Goal: Task Accomplishment & Management: Manage account settings

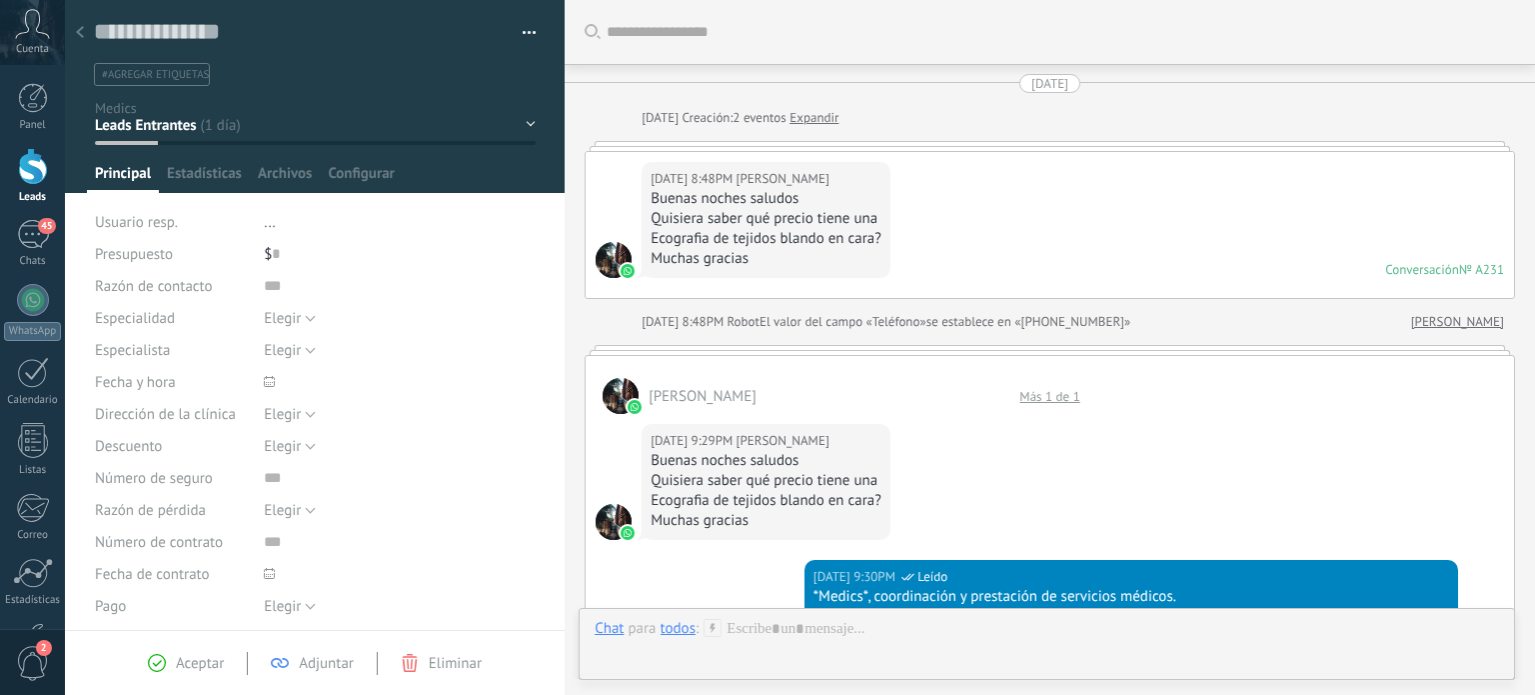
scroll to position [29, 0]
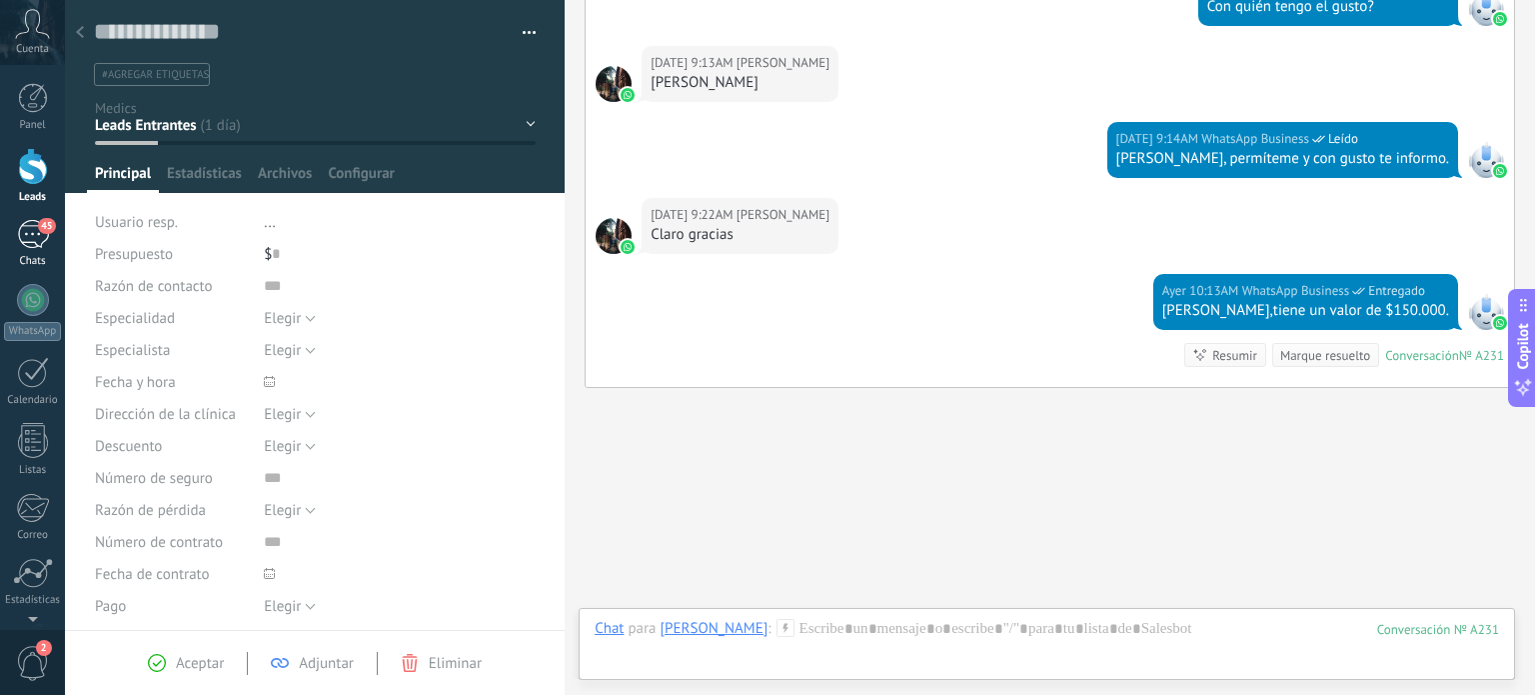
click at [36, 227] on div "45" at bounding box center [33, 234] width 32 height 29
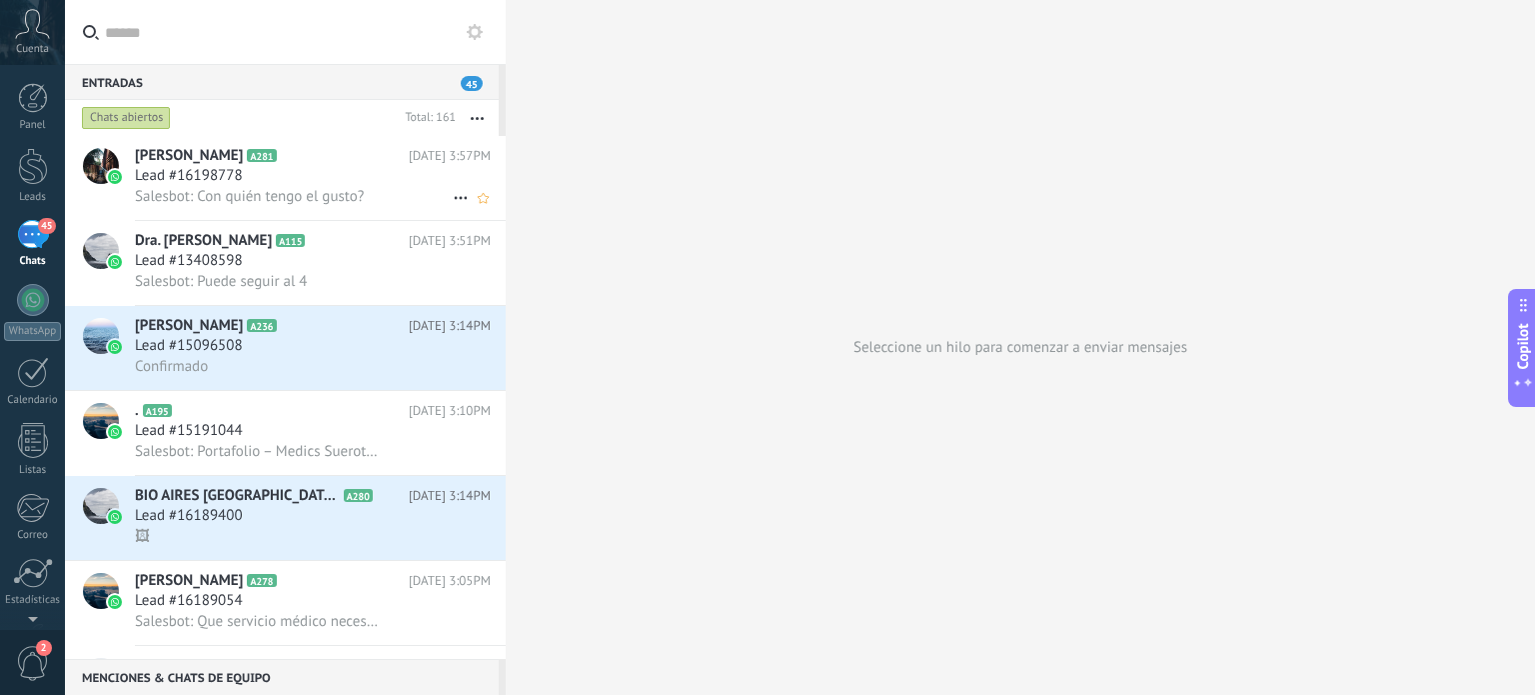
click at [276, 195] on span "Salesbot: Con quién tengo el gusto?" at bounding box center [249, 196] width 229 height 19
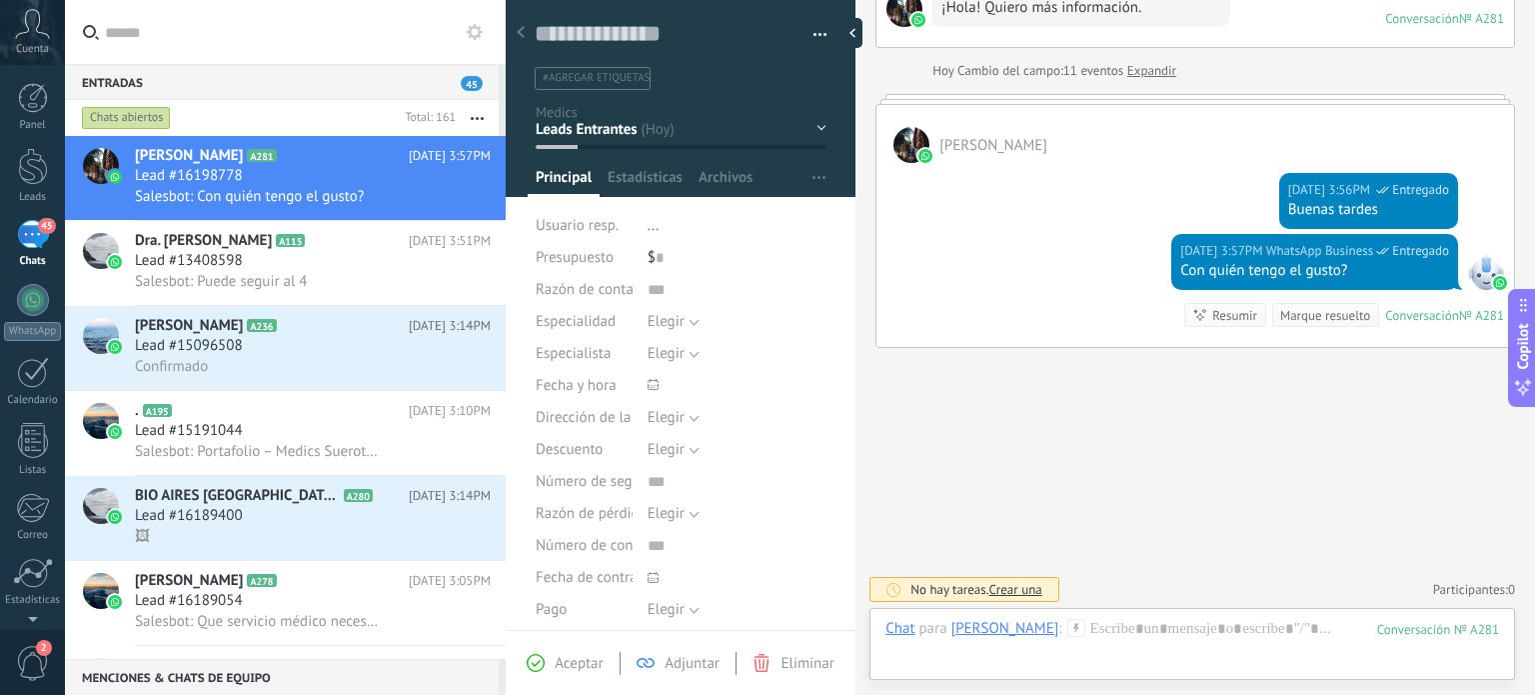
click at [36, 248] on div "45" at bounding box center [33, 234] width 32 height 29
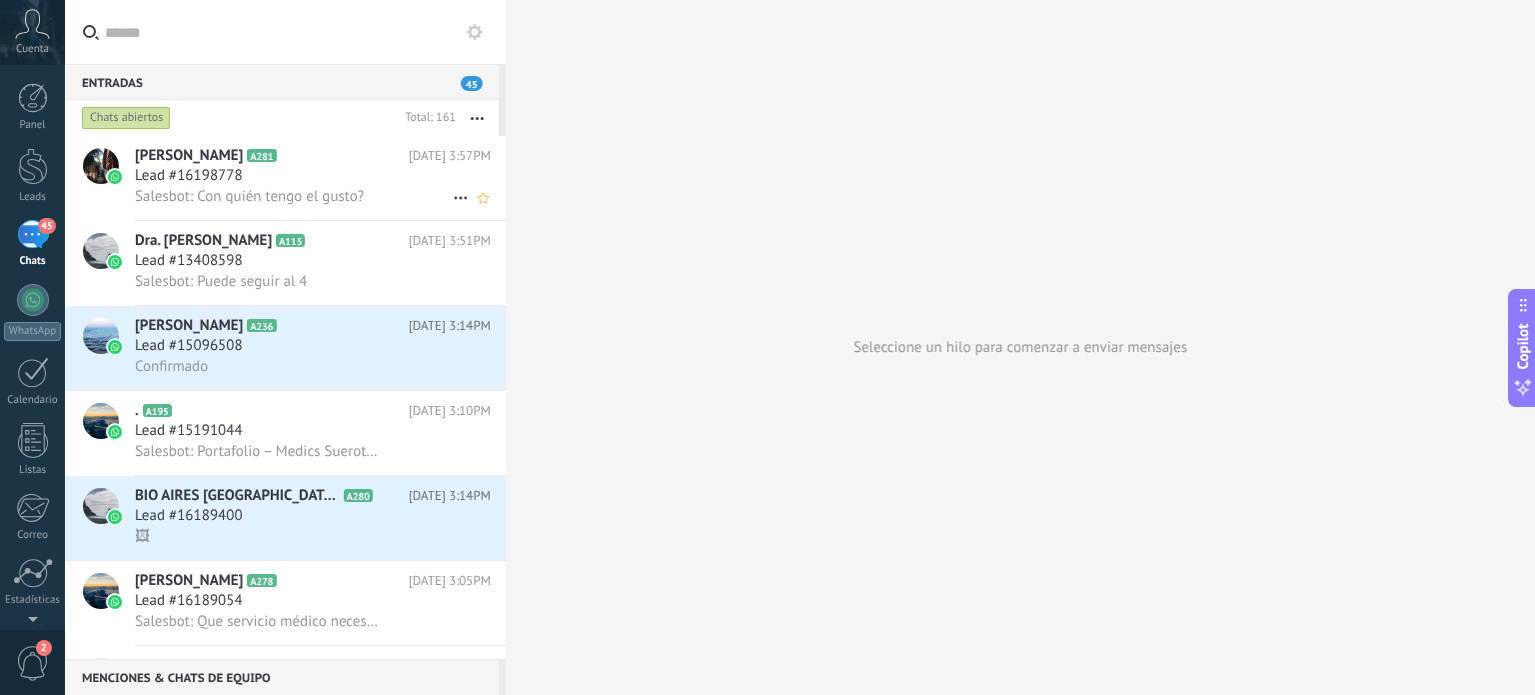
click at [254, 180] on div "Lead #16198778" at bounding box center [313, 176] width 356 height 20
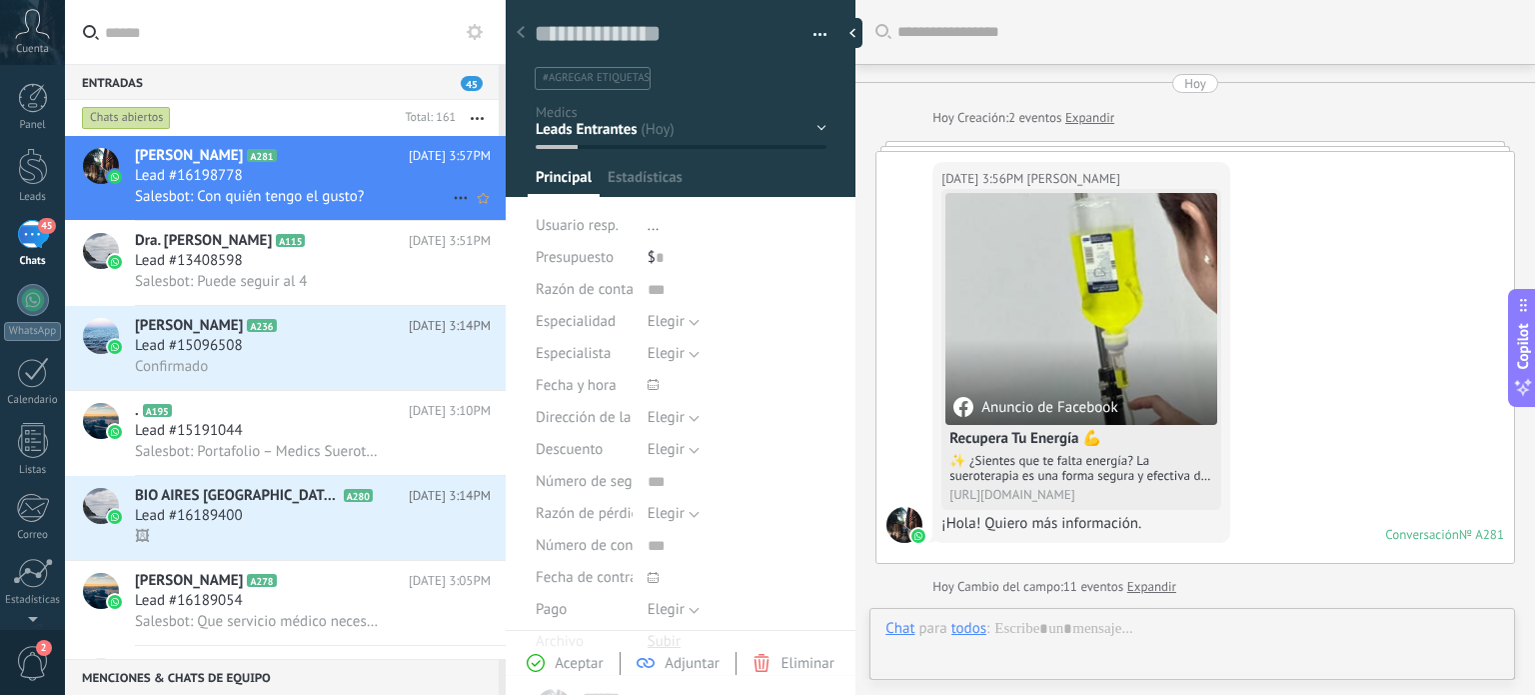
scroll to position [29, 0]
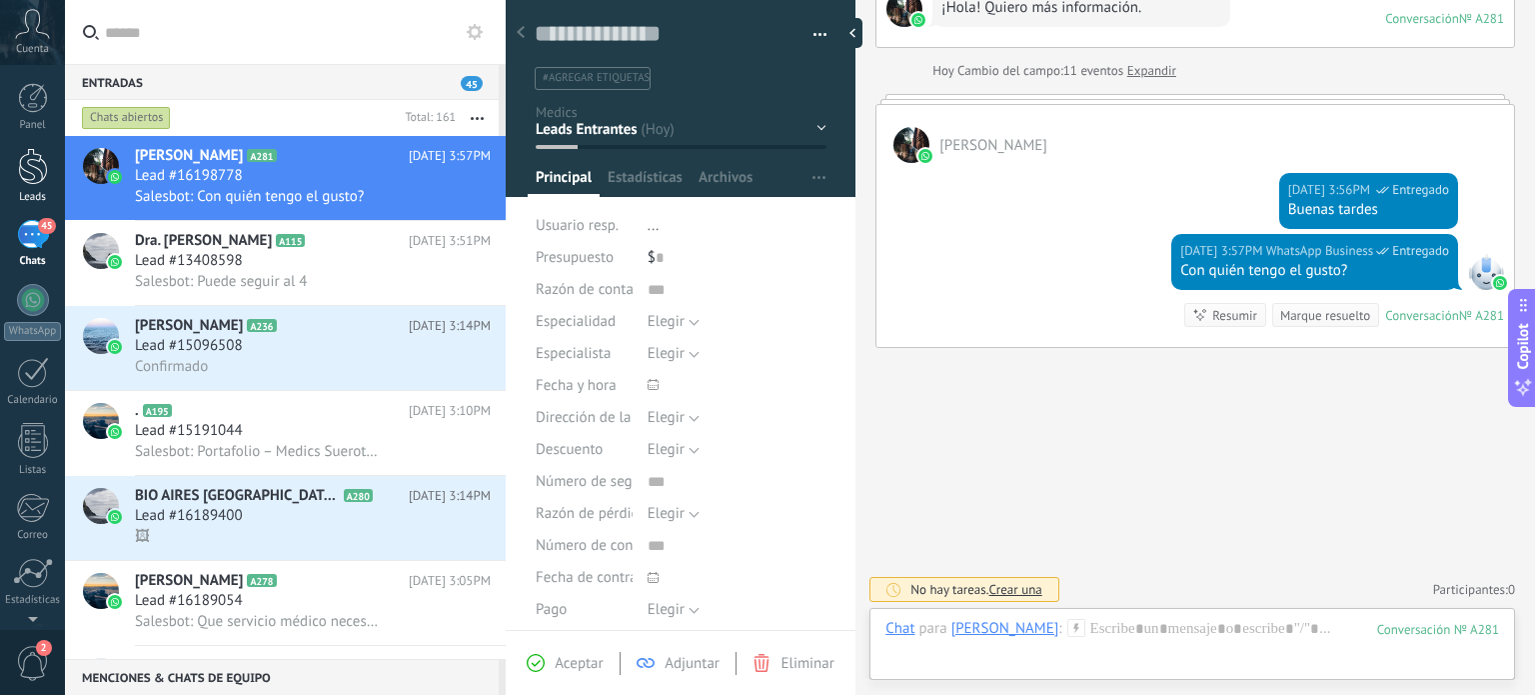
click at [44, 164] on div at bounding box center [33, 166] width 30 height 37
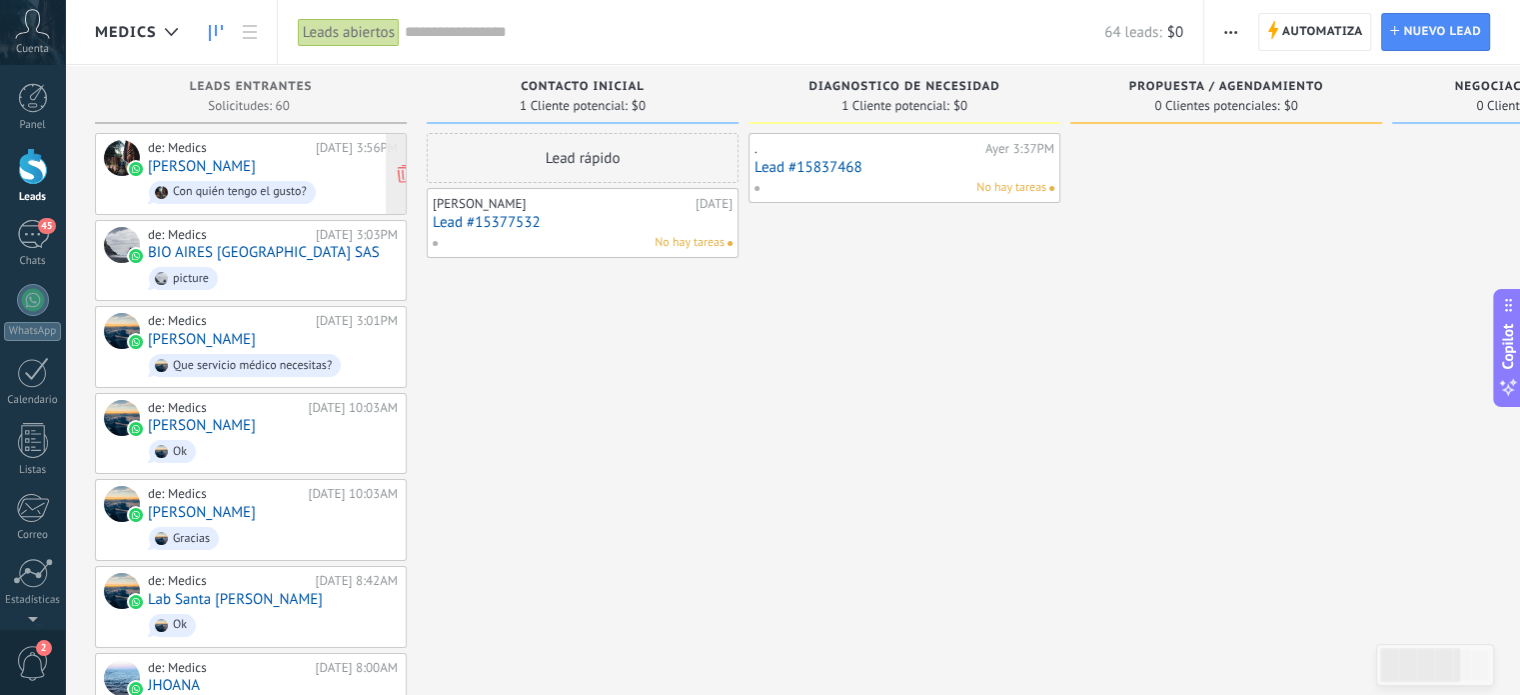
click at [234, 157] on div "de: Medics [DATE] 3:56PM [PERSON_NAME] Con quién tengo el gusto?" at bounding box center [273, 174] width 250 height 68
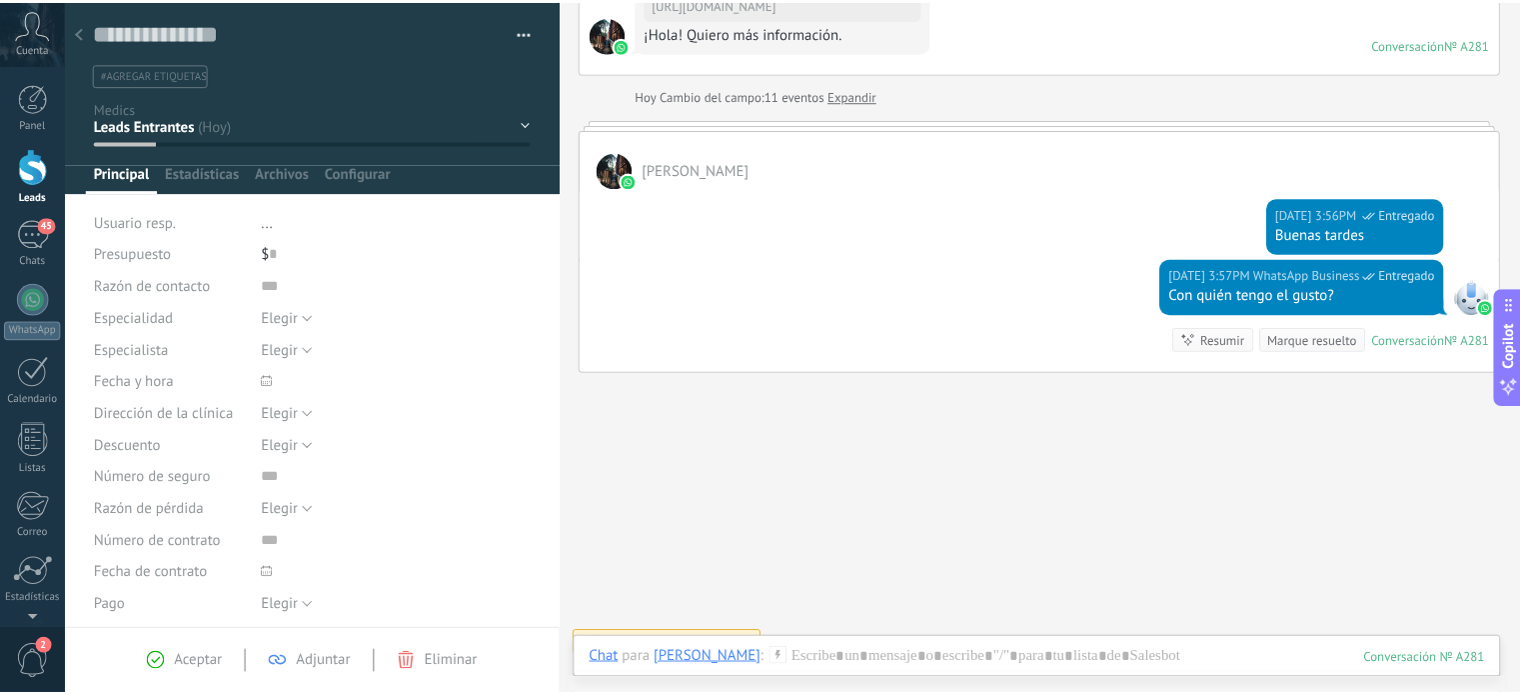
scroll to position [516, 0]
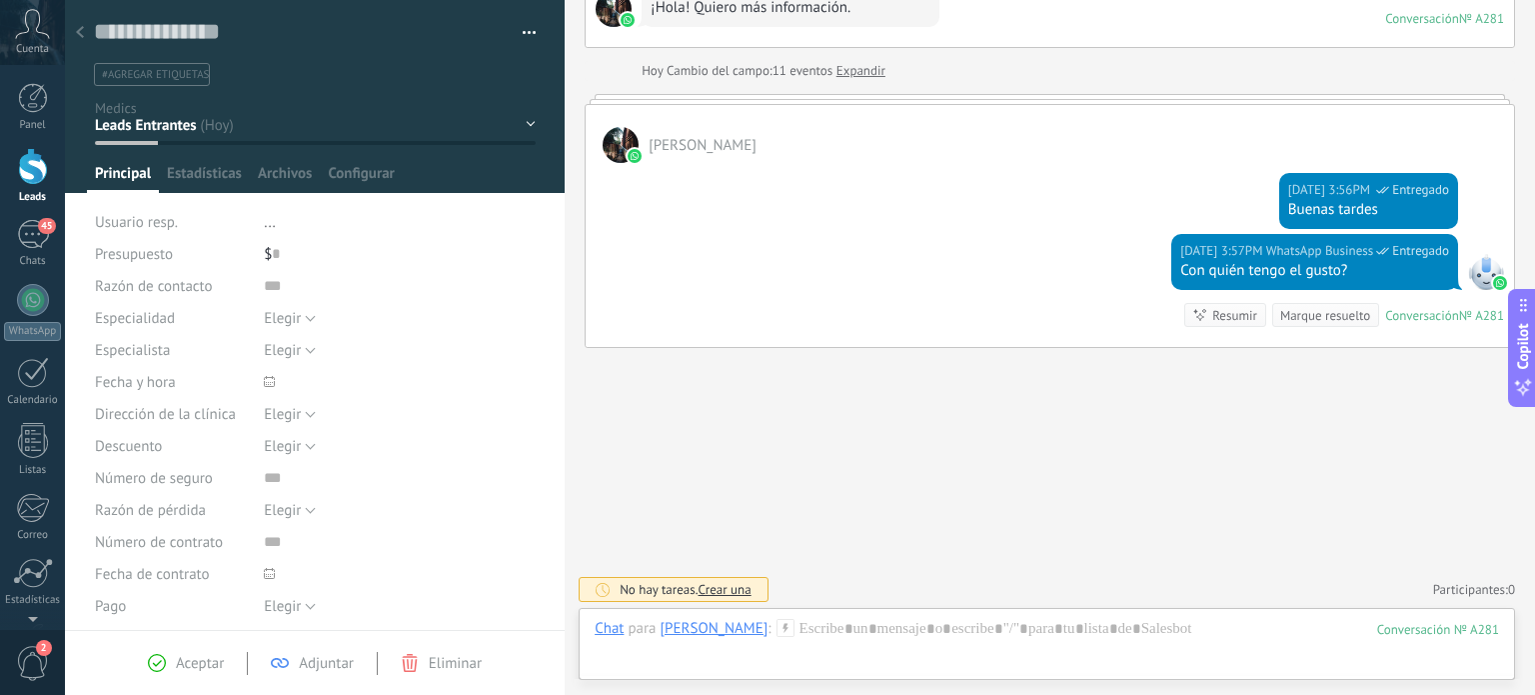
click at [32, 155] on div at bounding box center [33, 166] width 30 height 37
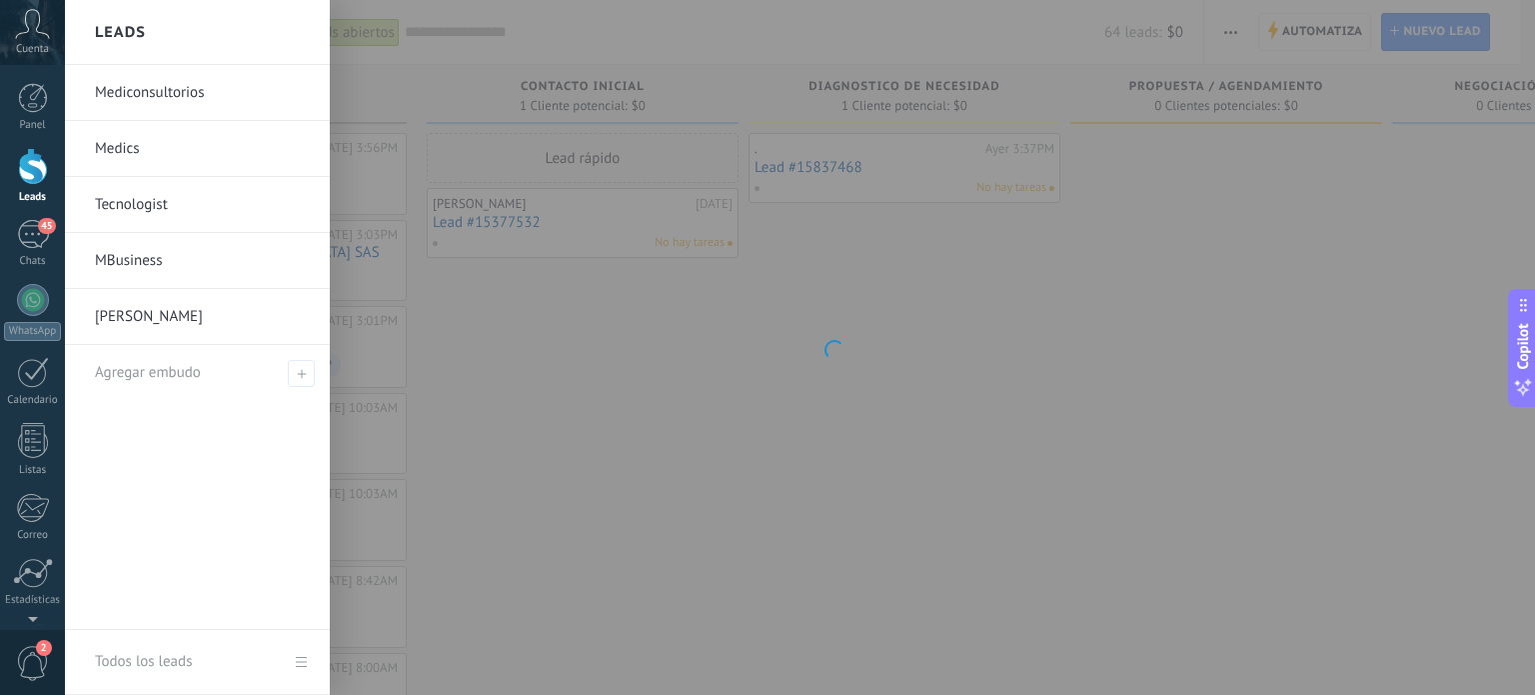
click at [213, 160] on link "Medics" at bounding box center [202, 149] width 215 height 56
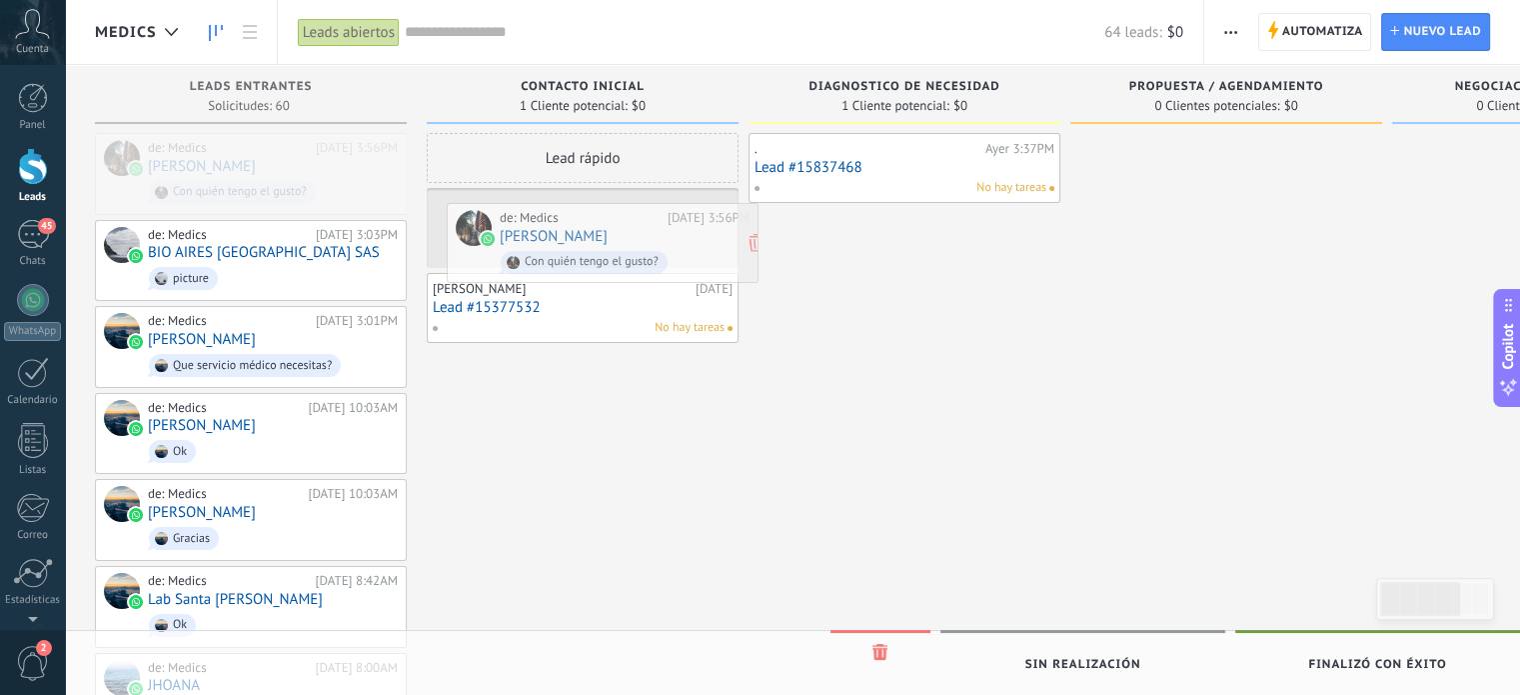
drag, startPoint x: 200, startPoint y: 169, endPoint x: 546, endPoint y: 255, distance: 356.3
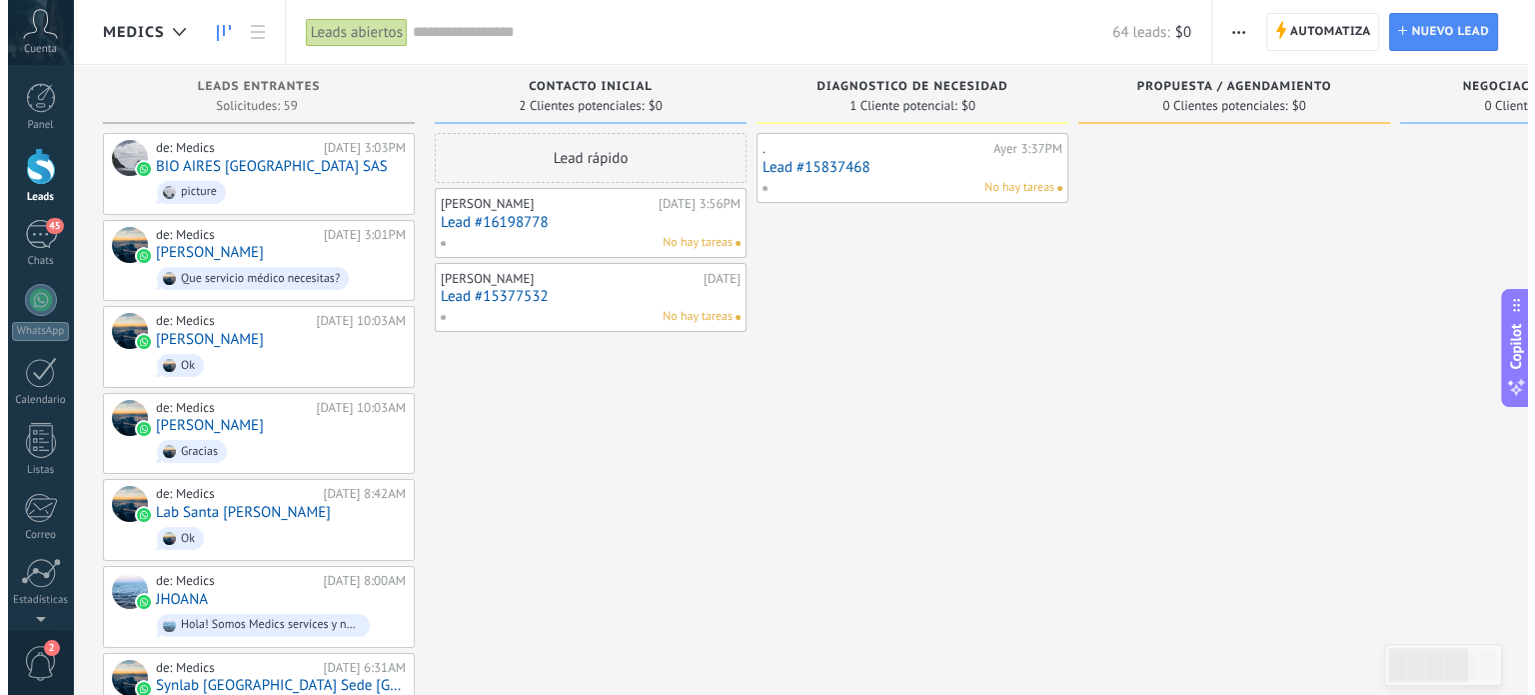
scroll to position [0, 536]
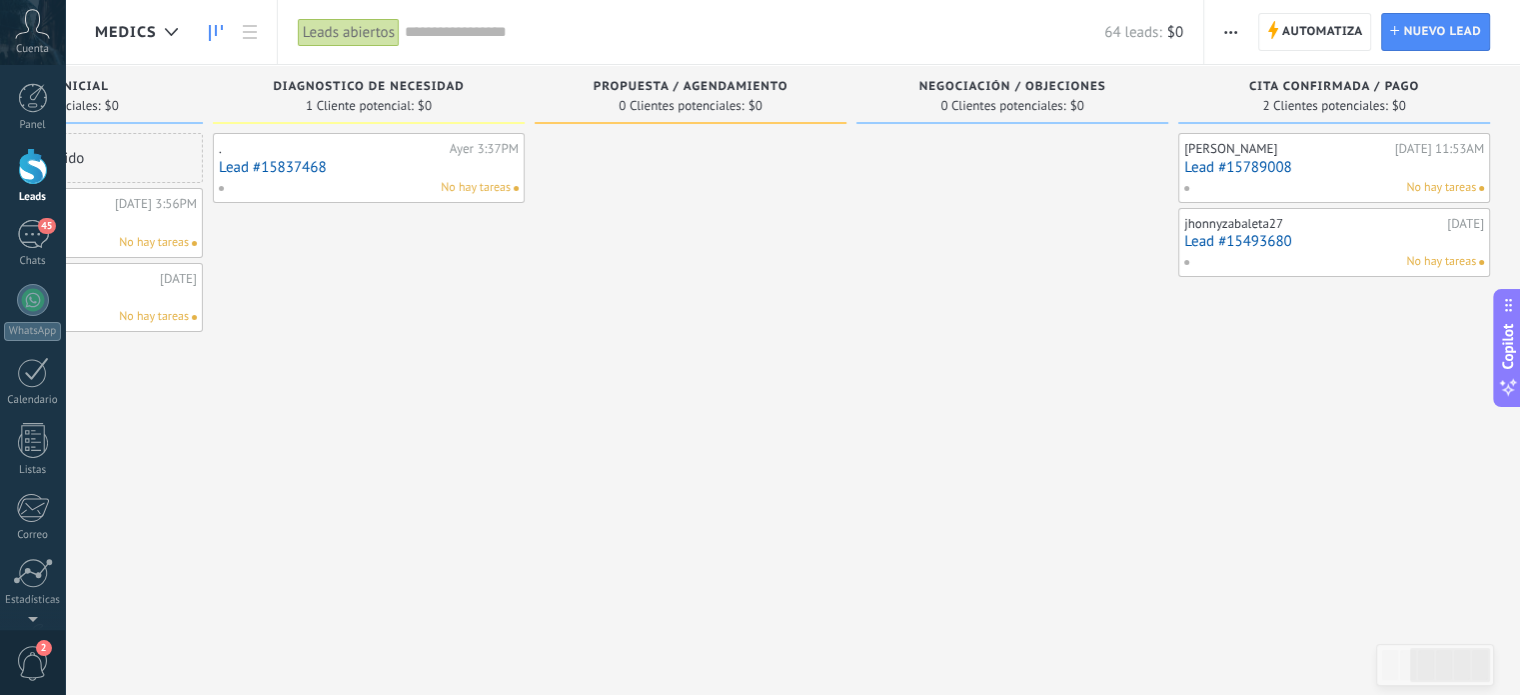
click at [1343, 151] on div "[PERSON_NAME]" at bounding box center [1286, 149] width 205 height 16
click at [1299, 174] on link "Lead #15789008" at bounding box center [1334, 167] width 300 height 17
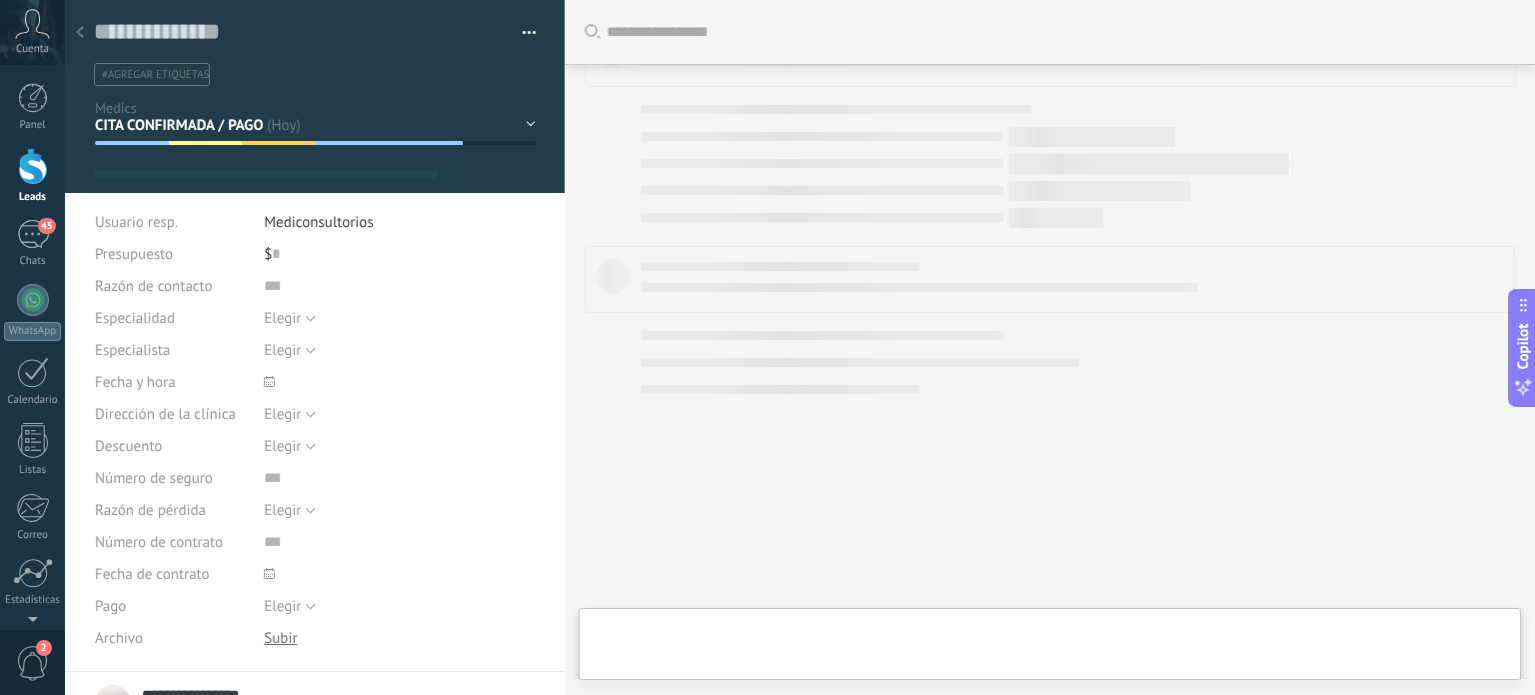
scroll to position [3633, 0]
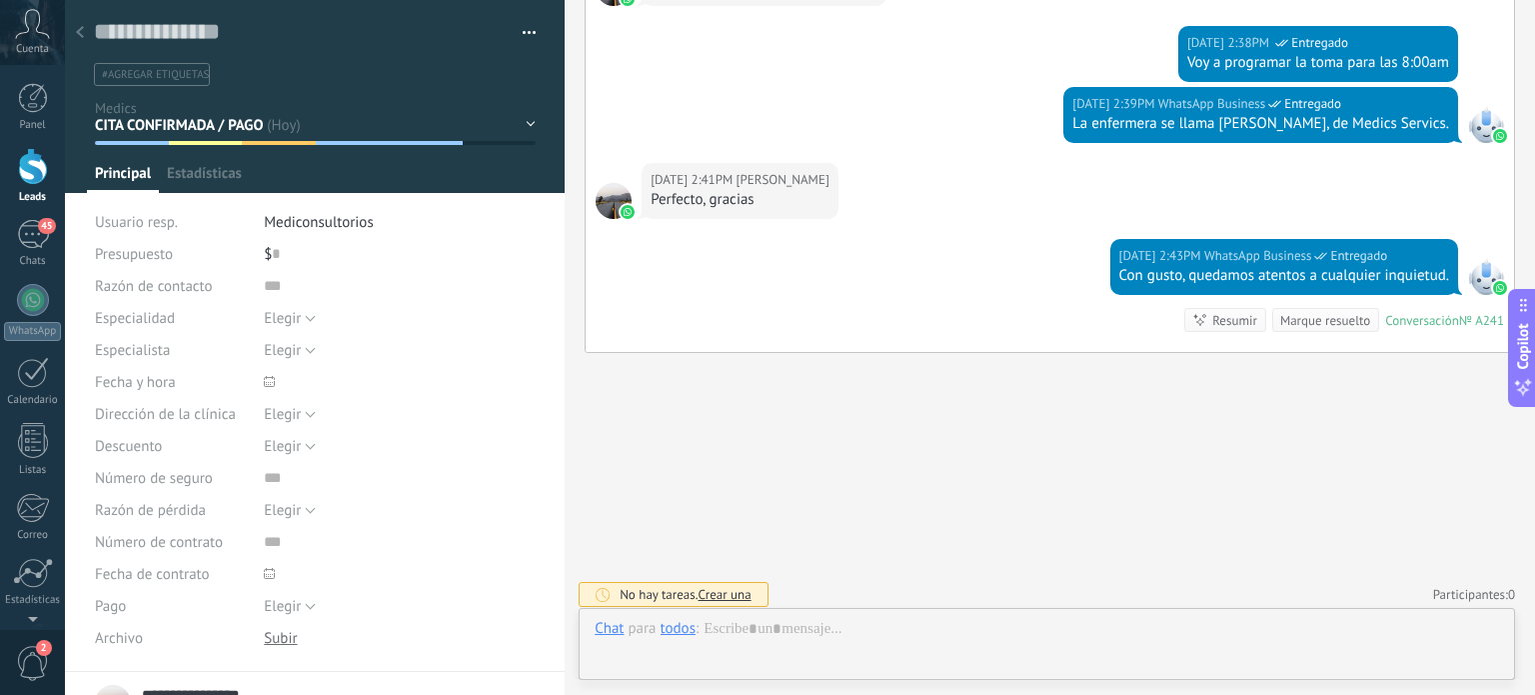
type textarea "**********"
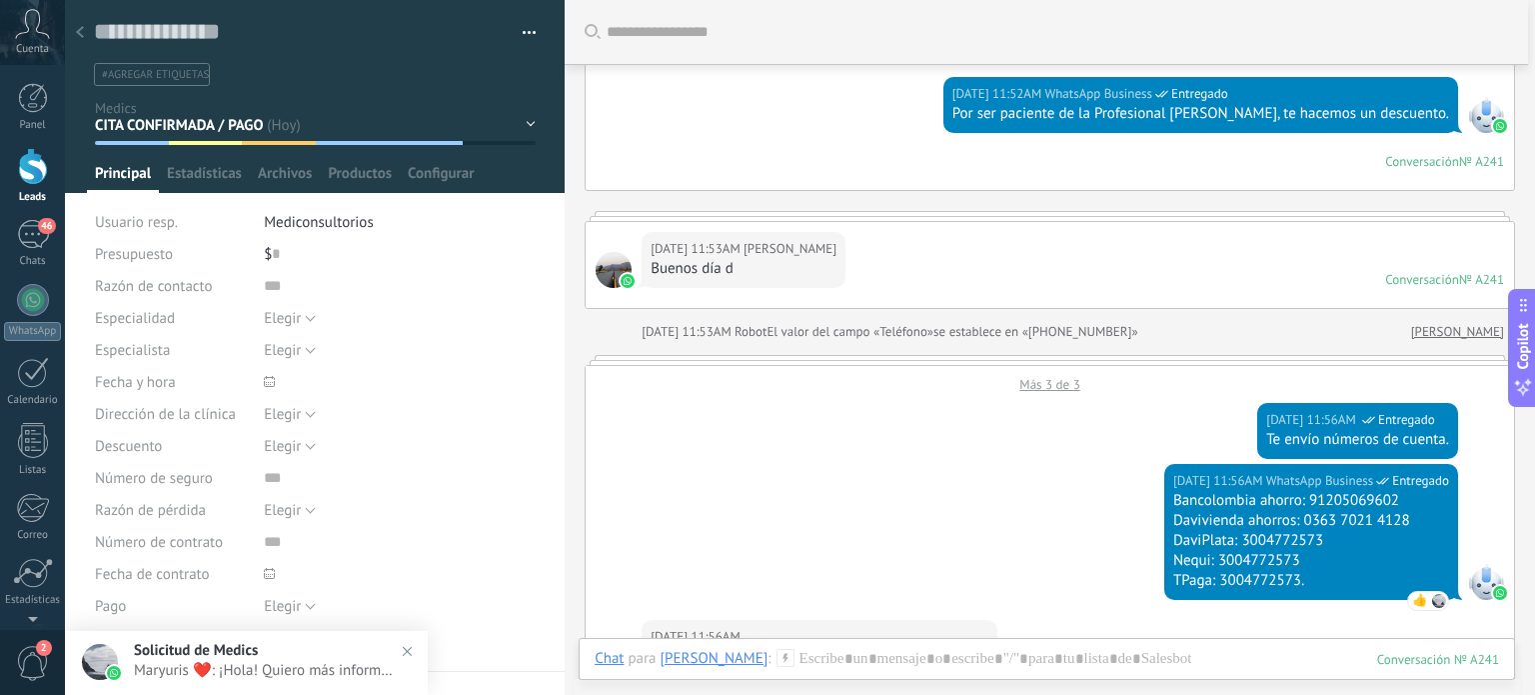
scroll to position [505, 0]
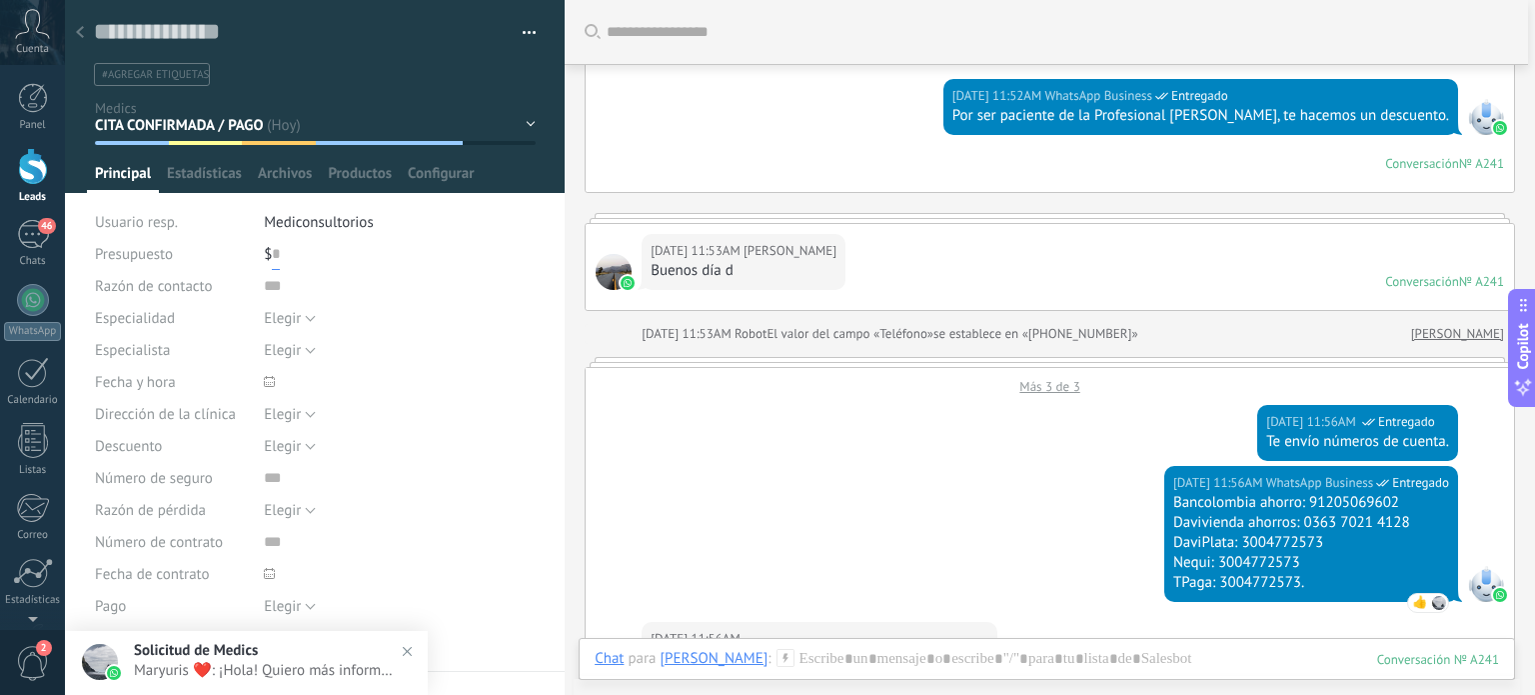
click at [276, 256] on input "text" at bounding box center [276, 254] width 8 height 32
type input "*******"
click at [123, 659] on span "Guardar" at bounding box center [129, 664] width 47 height 14
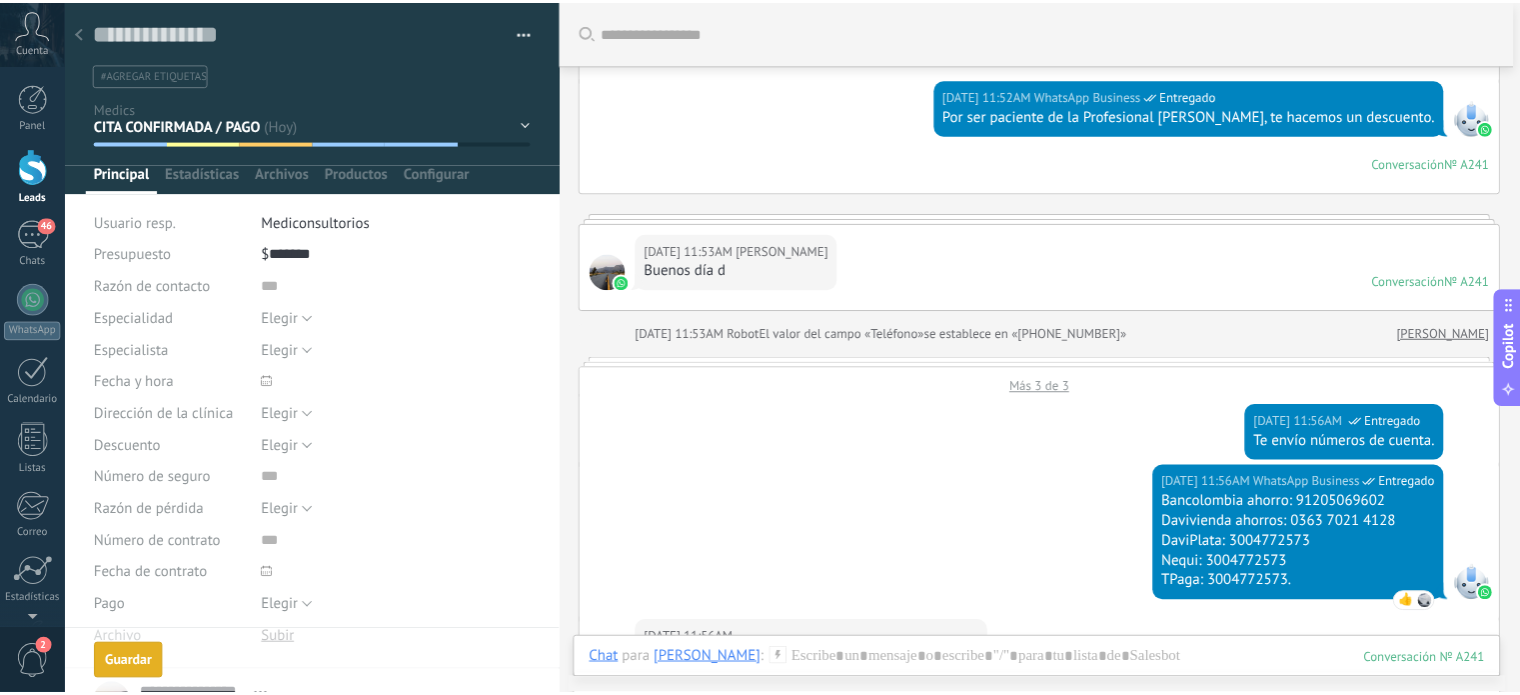
scroll to position [539, 0]
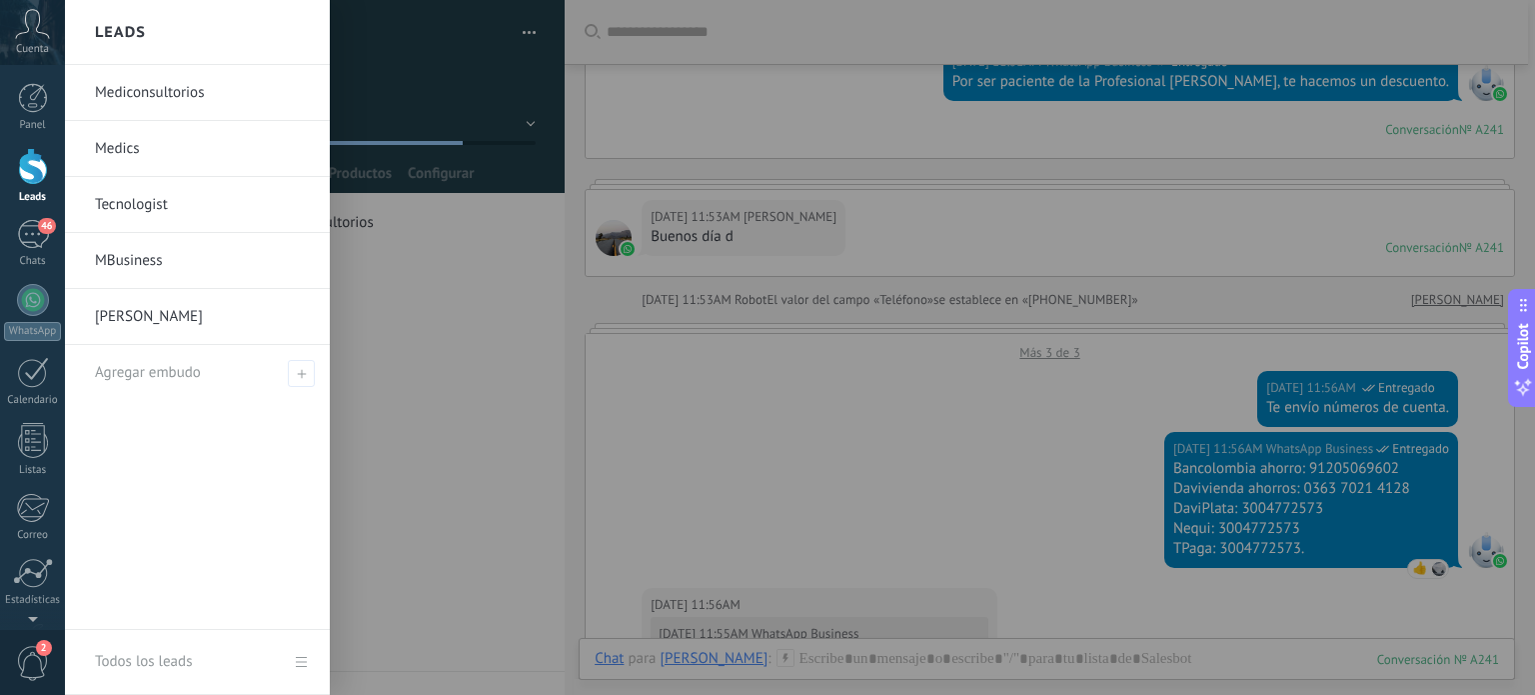
click at [39, 173] on div at bounding box center [33, 166] width 30 height 37
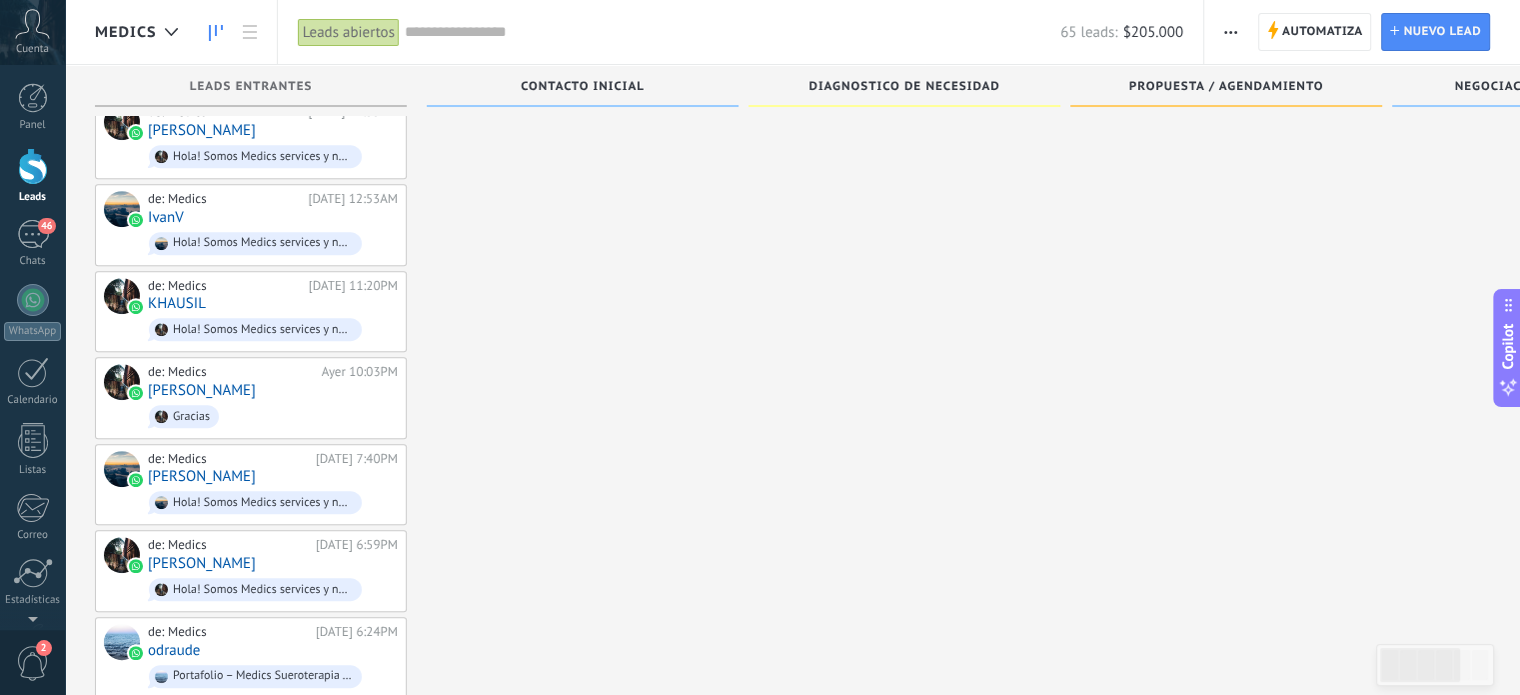
scroll to position [816, 0]
click at [169, 24] on div at bounding box center [171, 32] width 33 height 39
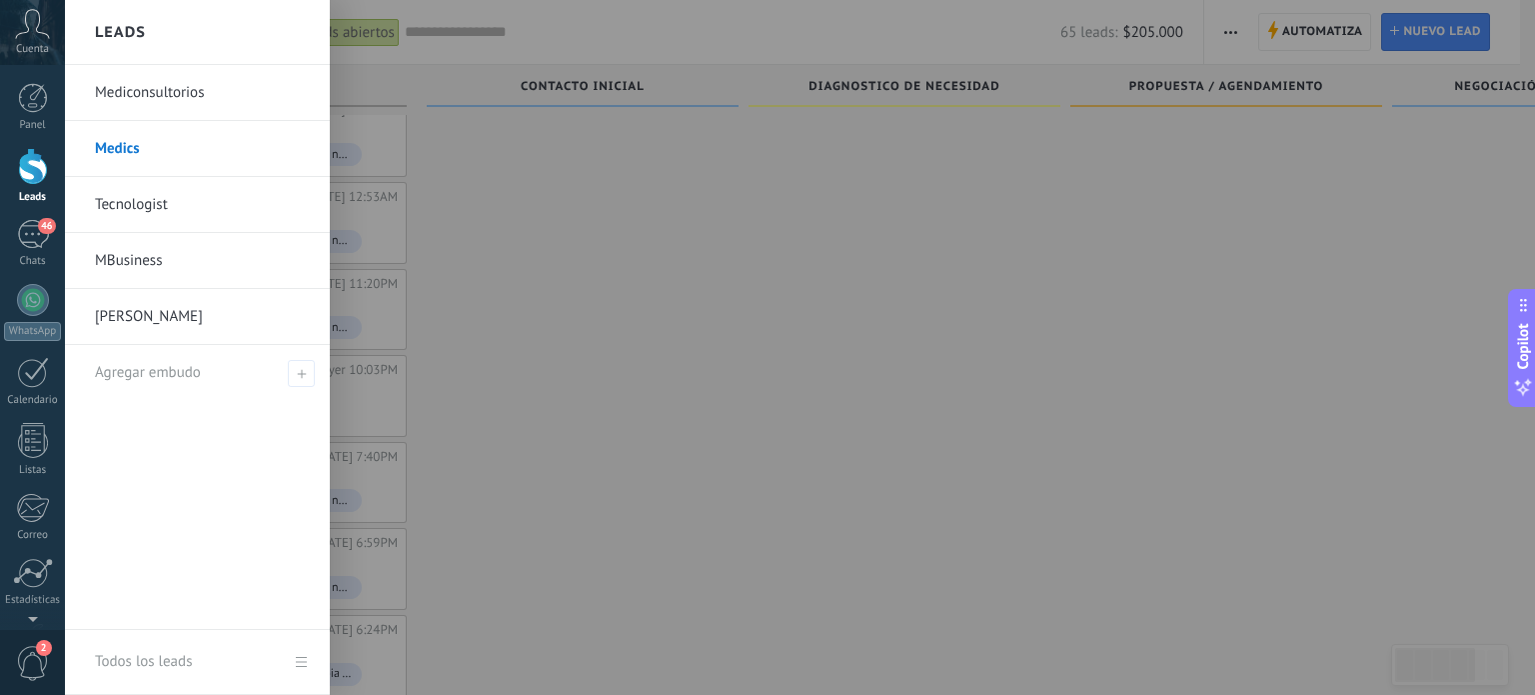
click at [1062, 236] on div at bounding box center [832, 347] width 1535 height 695
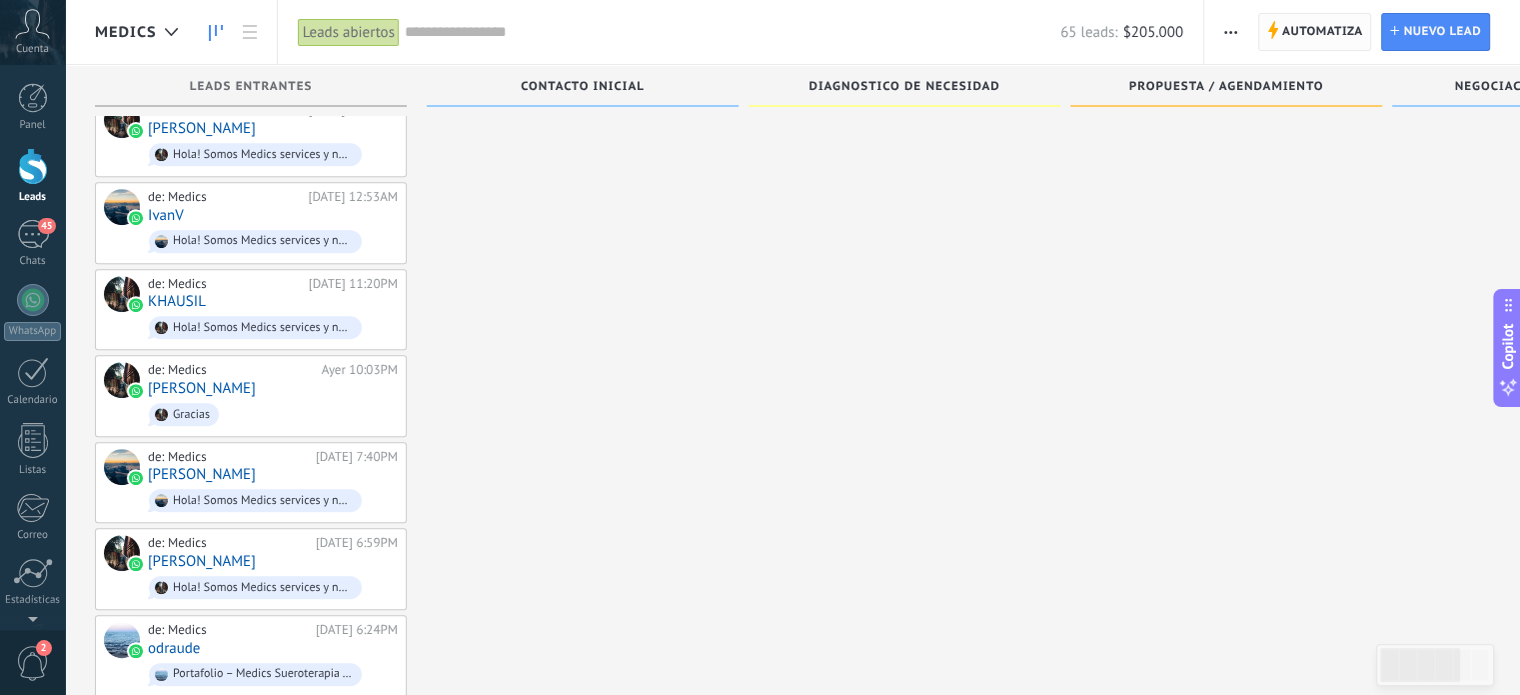
click at [1304, 31] on span "Automatiza" at bounding box center [1322, 32] width 81 height 36
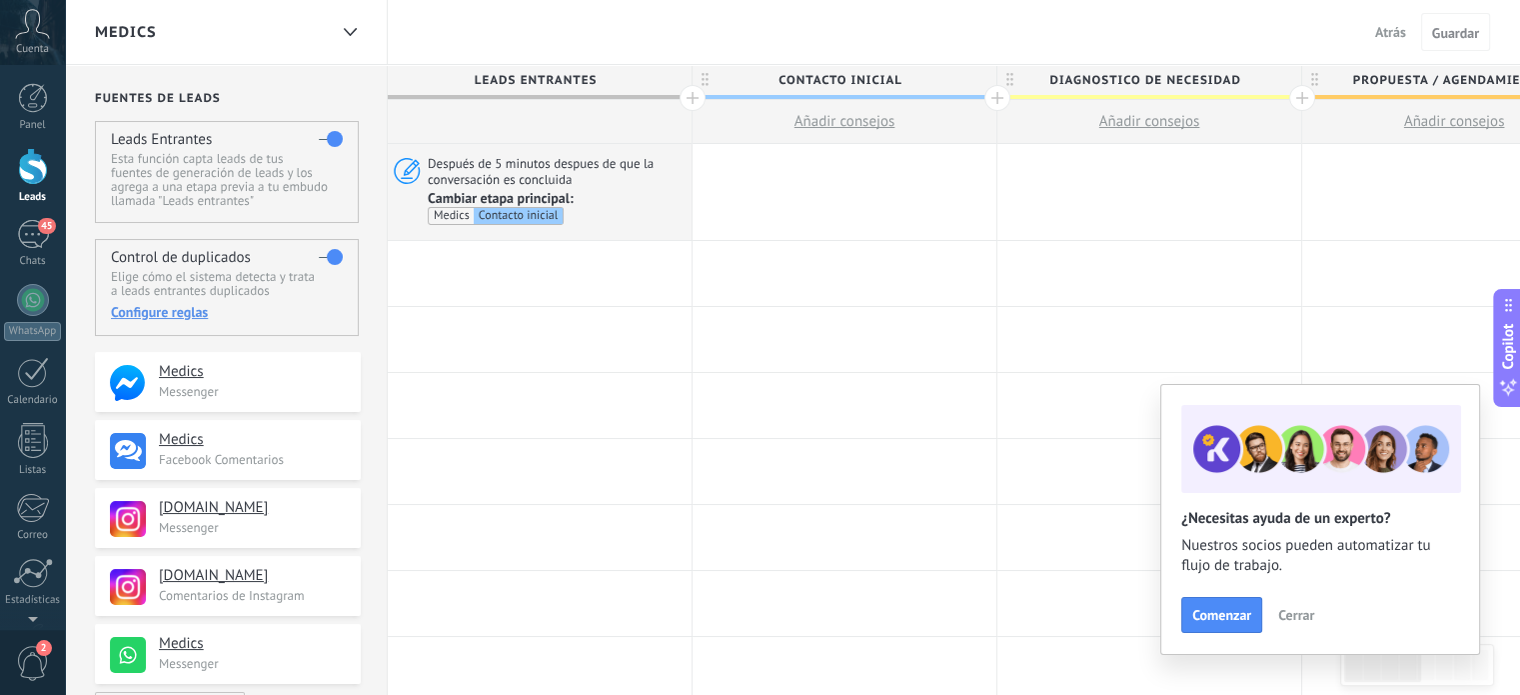
click at [1390, 29] on span "Atrás" at bounding box center [1390, 32] width 31 height 18
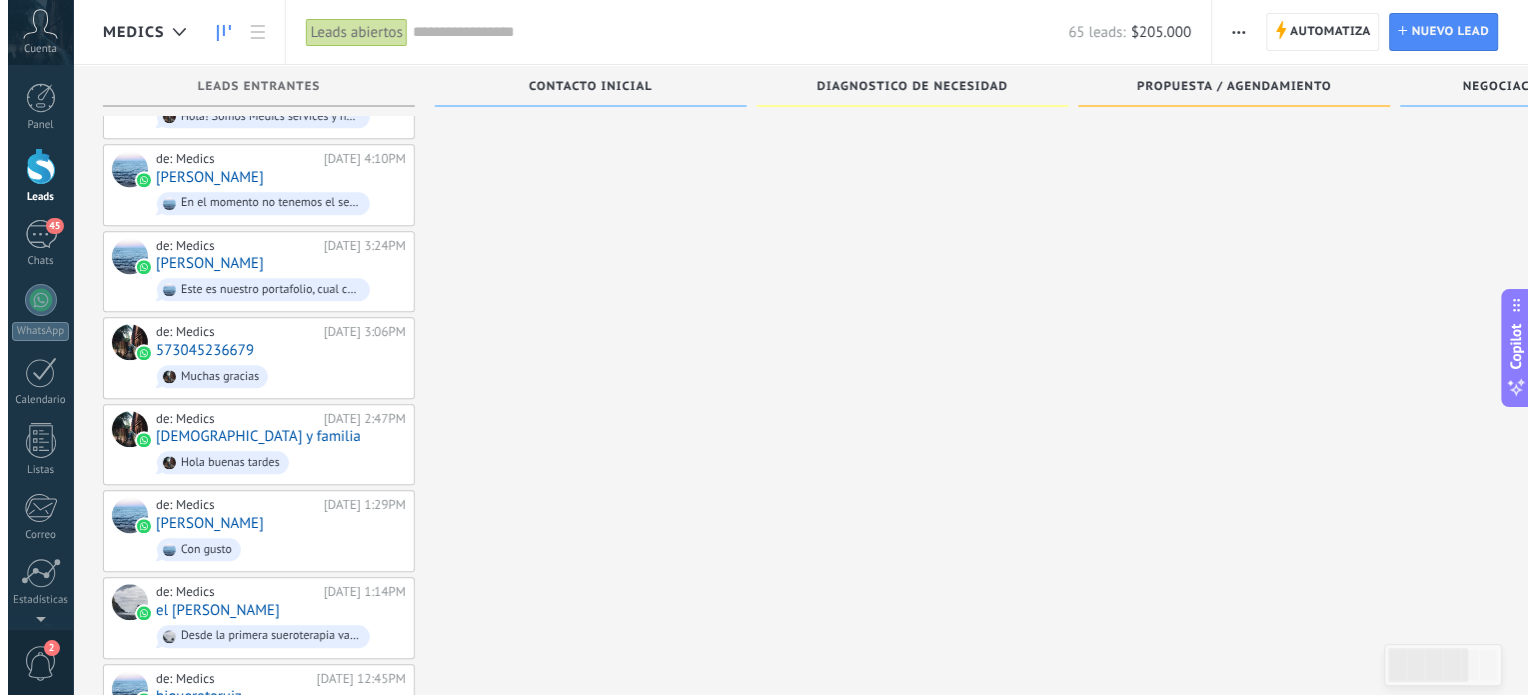
scroll to position [1894, 0]
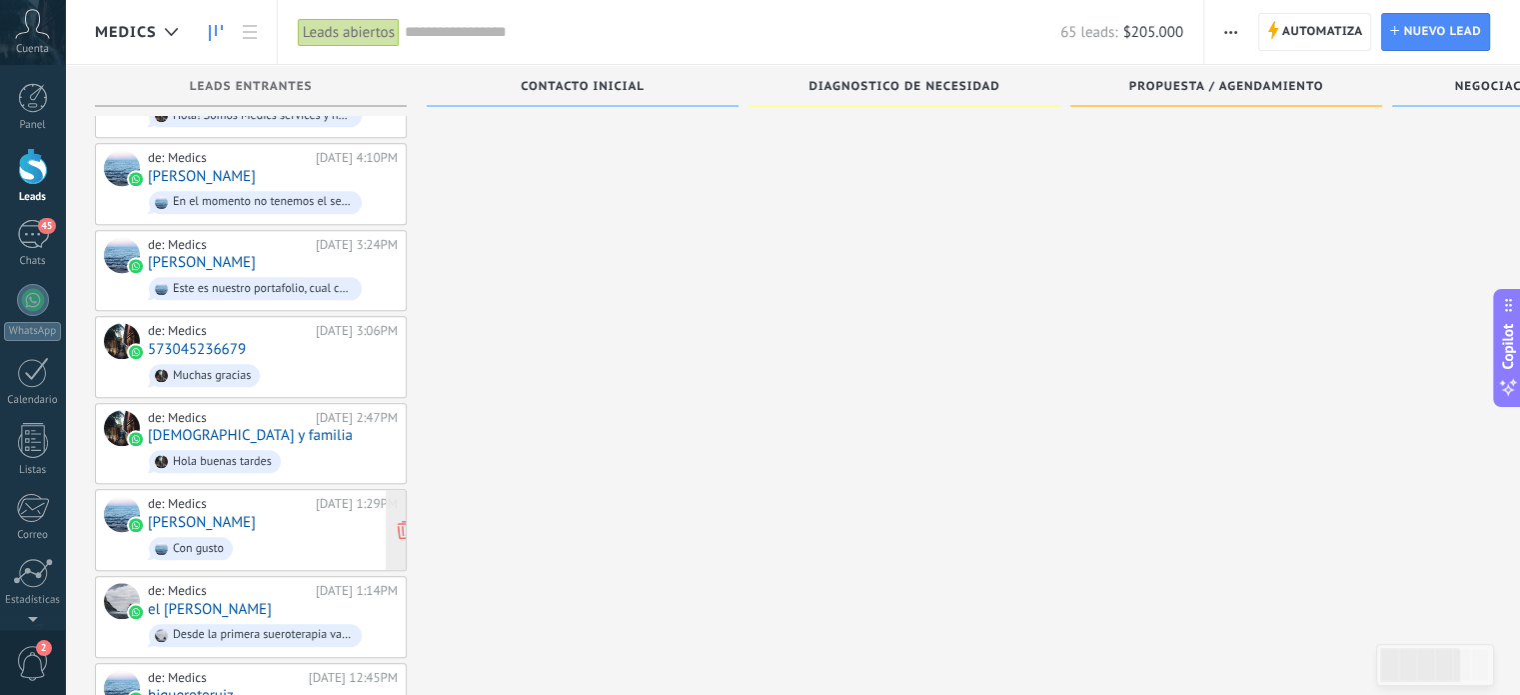
click at [235, 533] on span "Con gusto" at bounding box center [273, 548] width 250 height 31
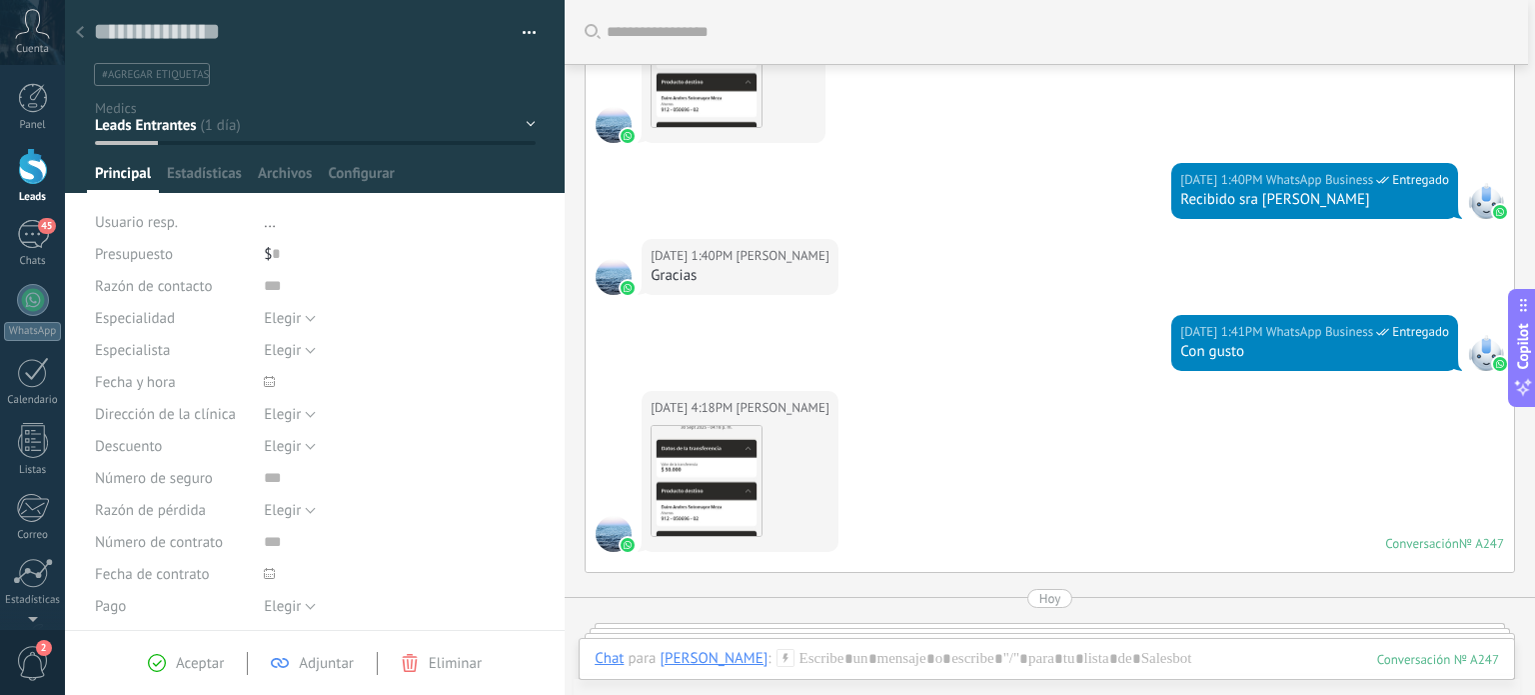
scroll to position [732, 0]
click at [80, 31] on use at bounding box center [80, 32] width 8 height 12
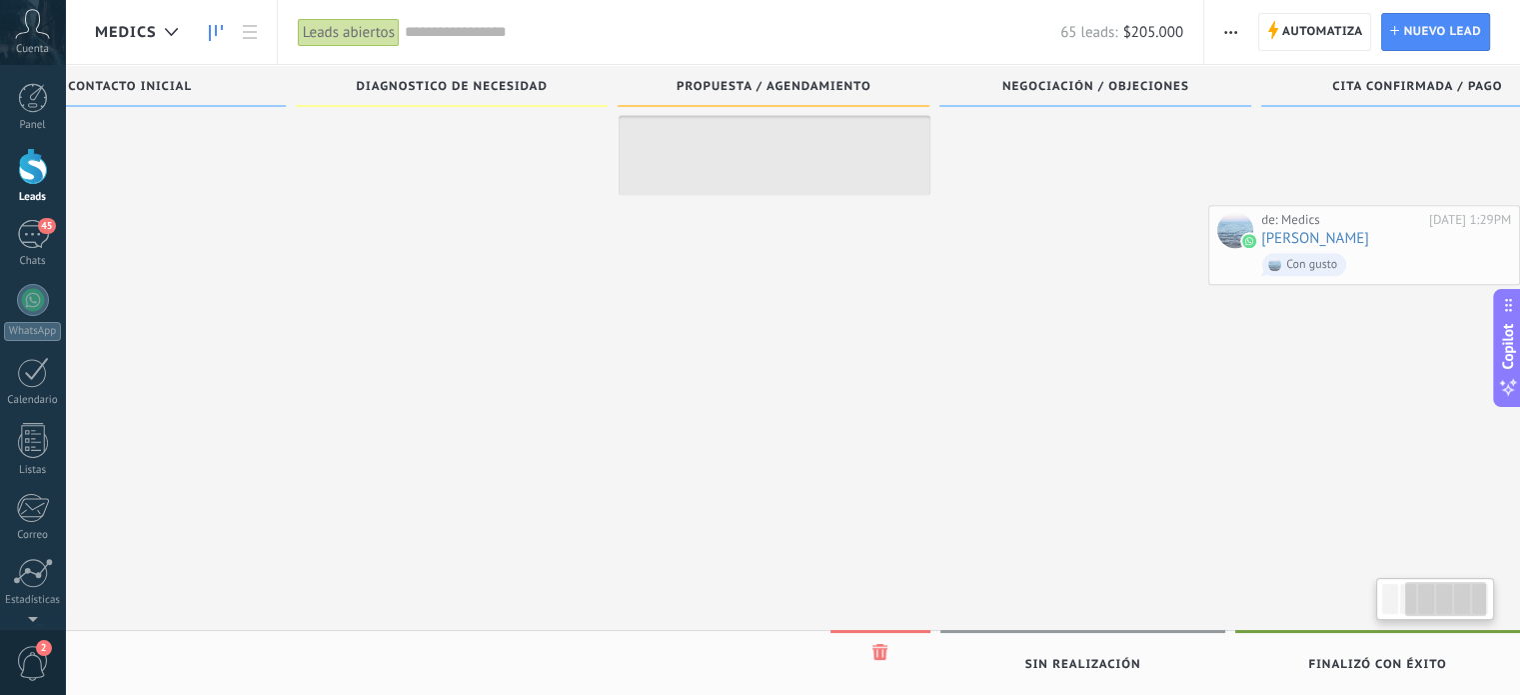
scroll to position [0, 536]
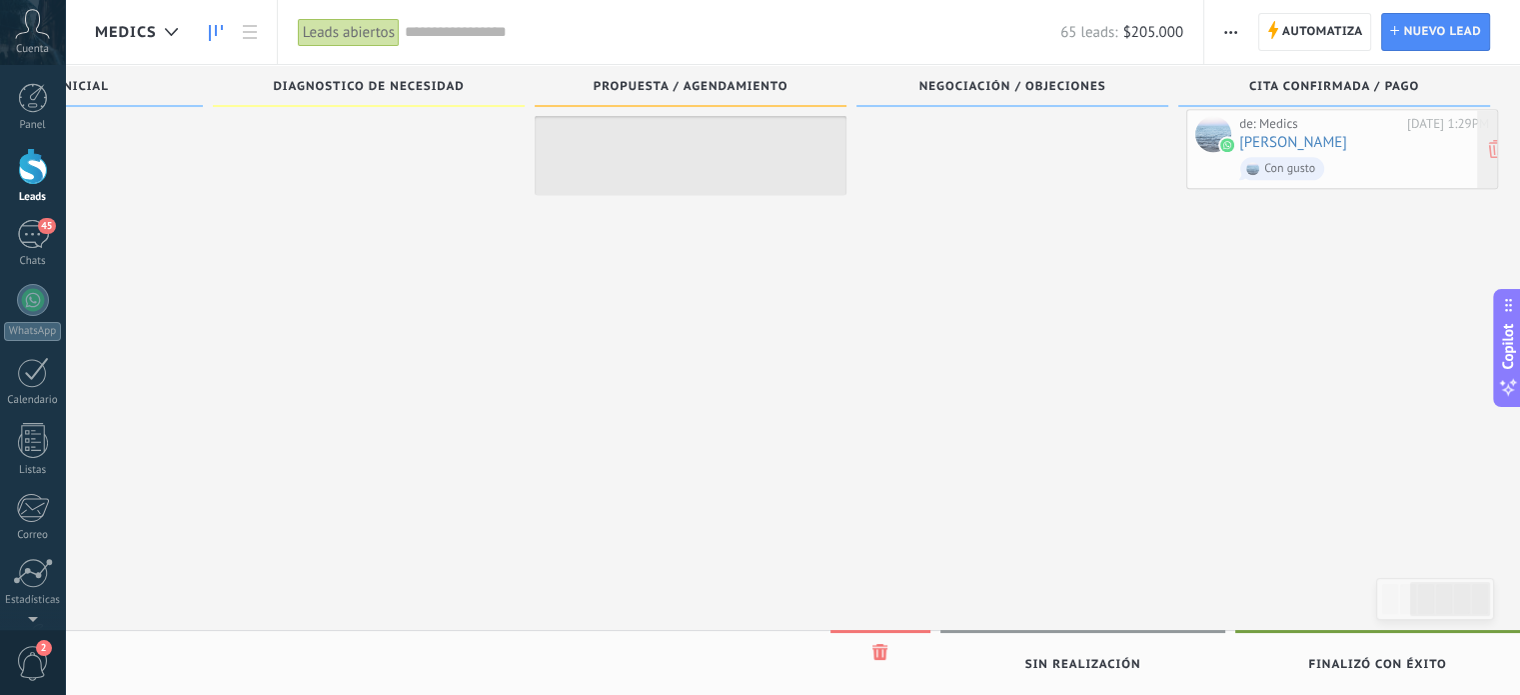
drag, startPoint x: 223, startPoint y: 475, endPoint x: 1315, endPoint y: 131, distance: 1145.1
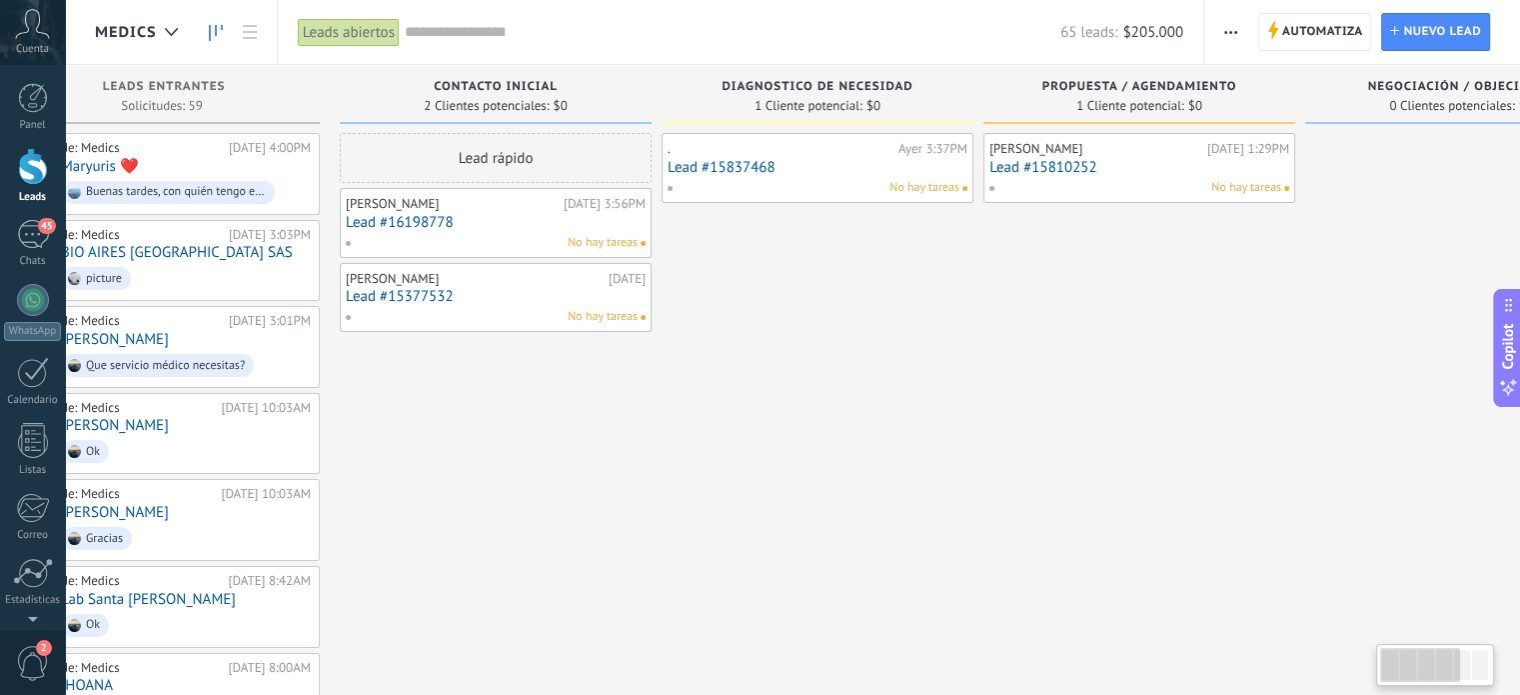
scroll to position [0, 0]
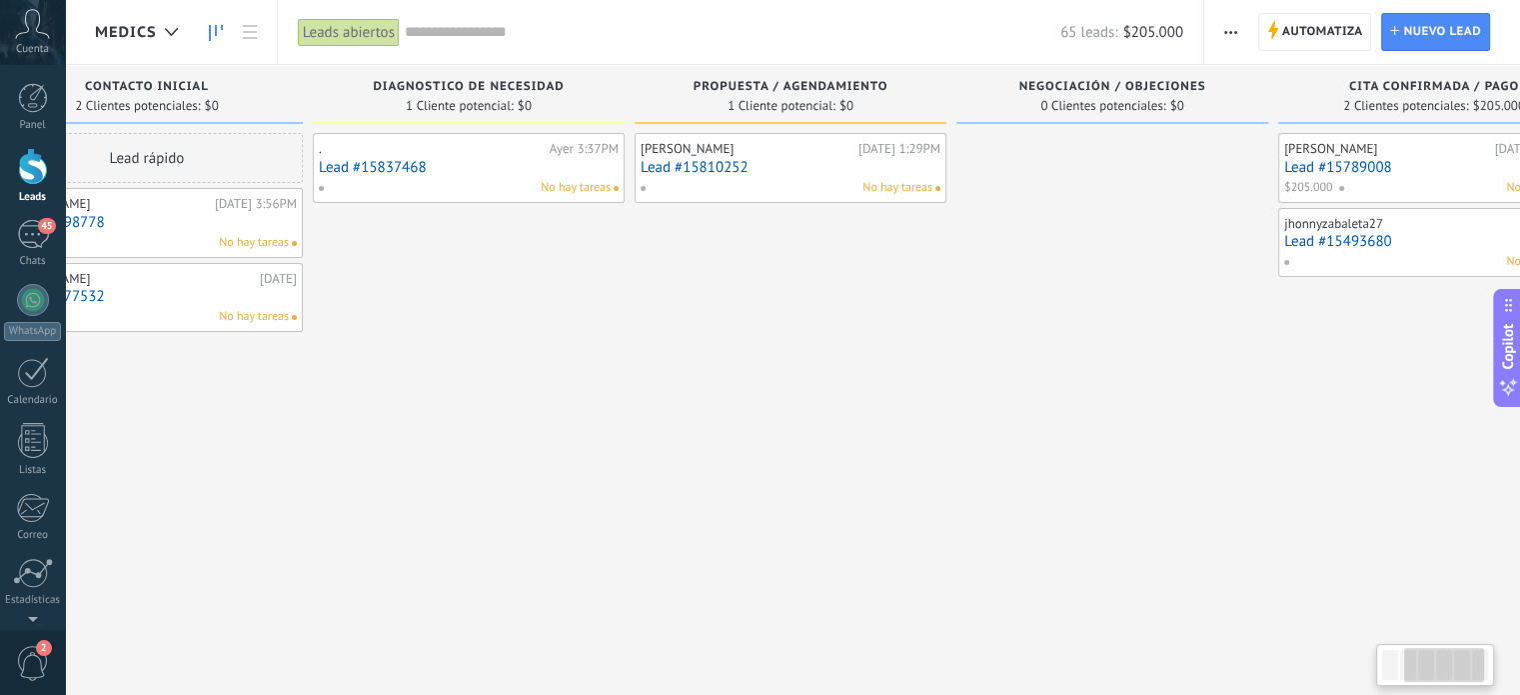
scroll to position [0, 438]
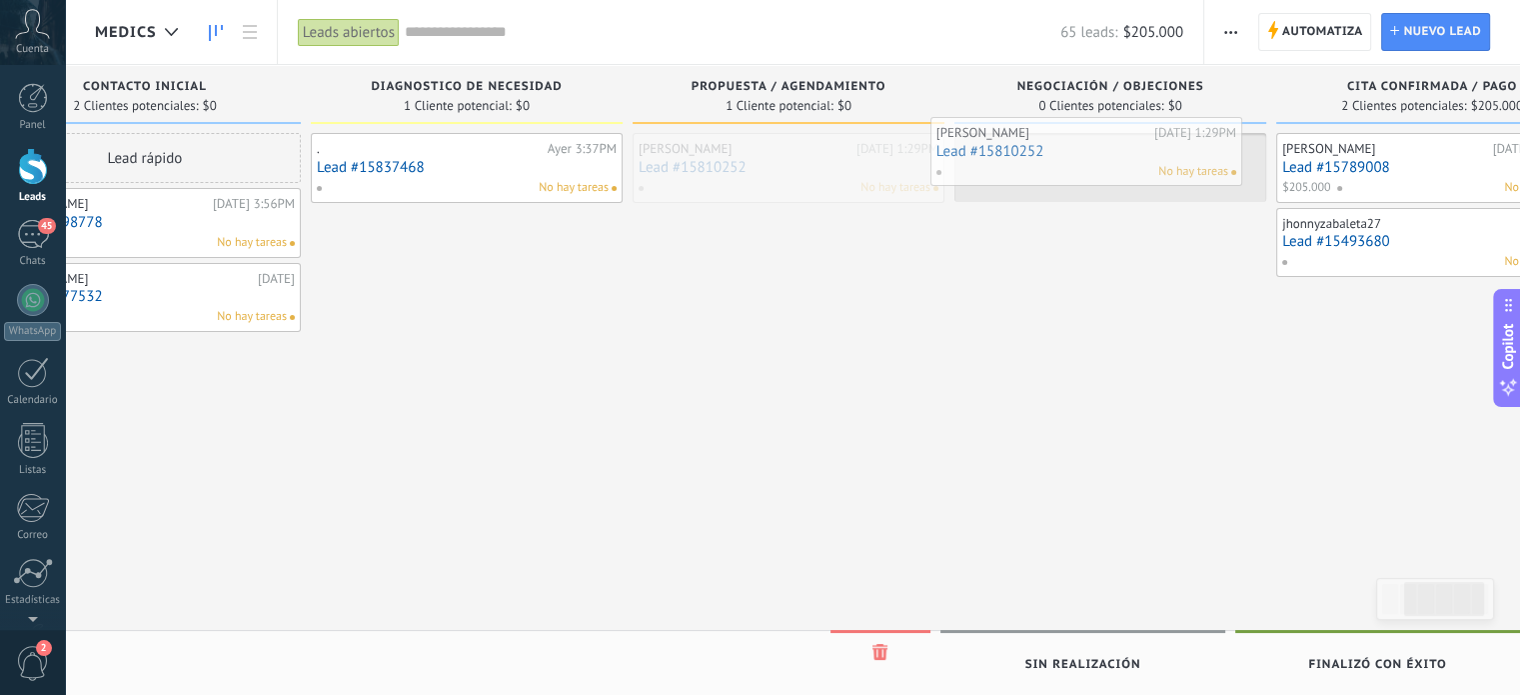
drag, startPoint x: 671, startPoint y: 156, endPoint x: 969, endPoint y: 140, distance: 299.2
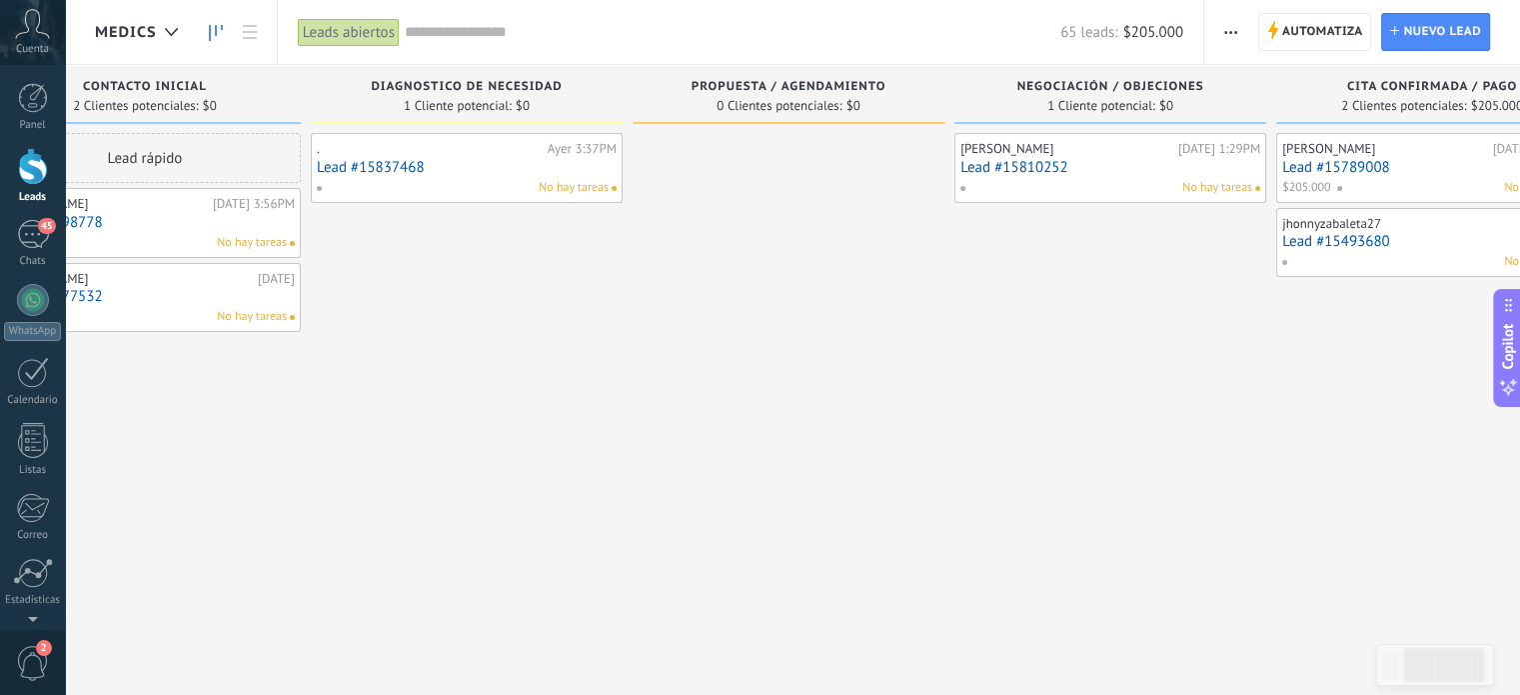
click at [1035, 155] on div "[PERSON_NAME]" at bounding box center [1066, 149] width 213 height 16
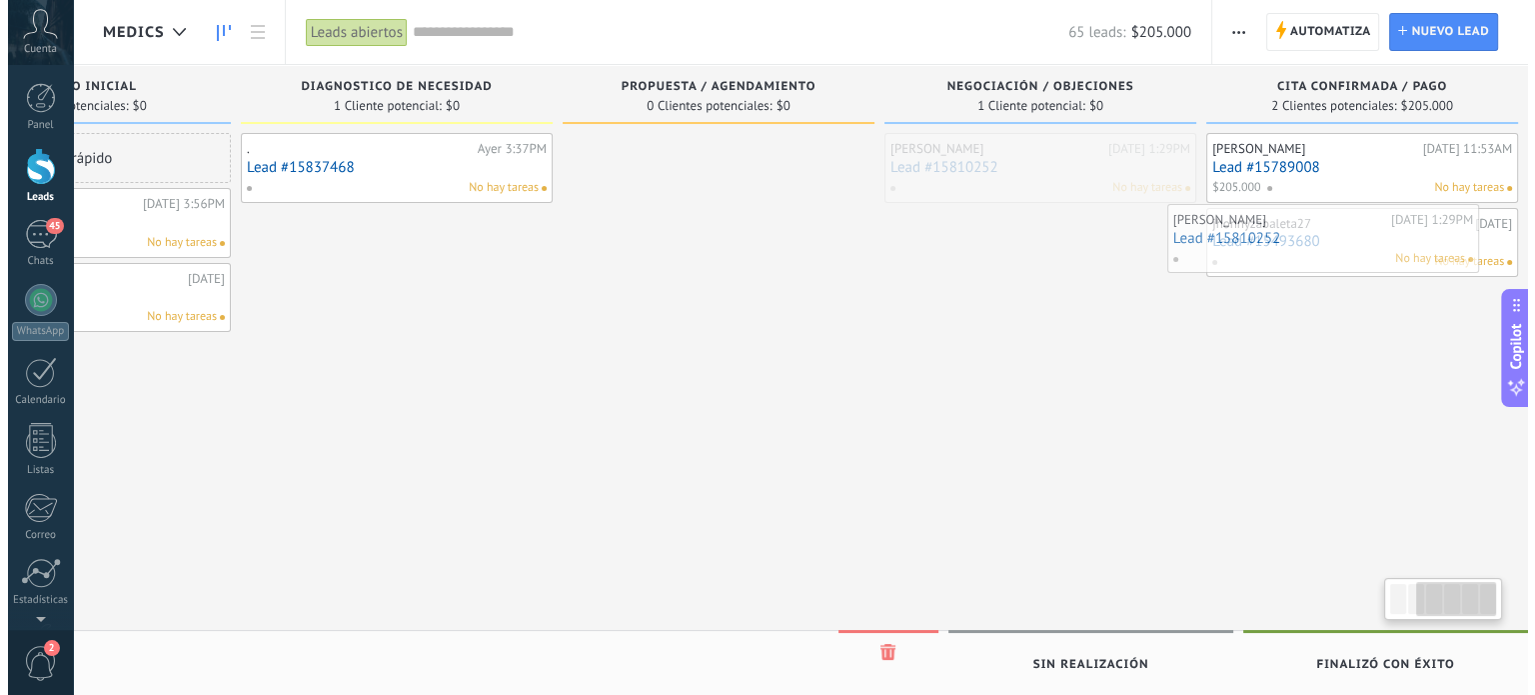
scroll to position [0, 536]
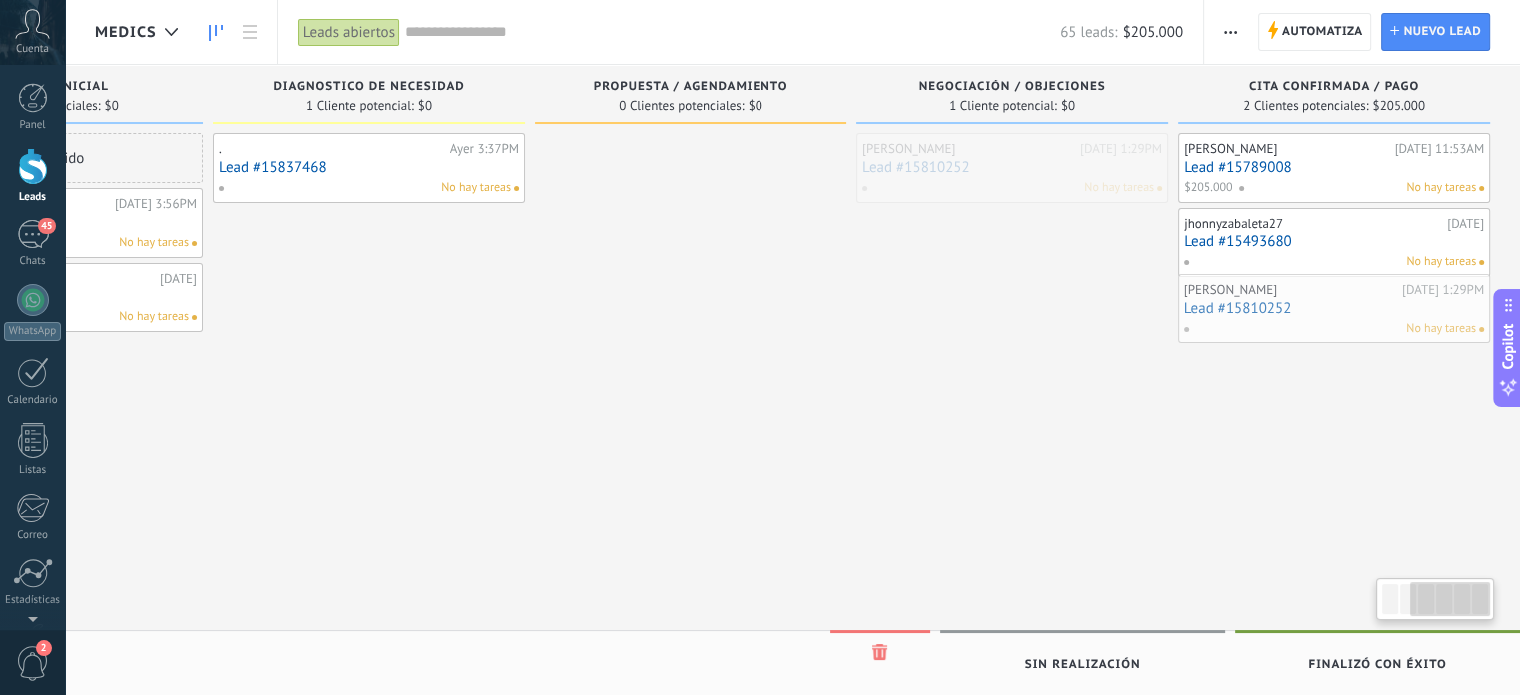
drag, startPoint x: 1035, startPoint y: 155, endPoint x: 1259, endPoint y: 294, distance: 263.5
drag, startPoint x: 947, startPoint y: 167, endPoint x: 1273, endPoint y: 241, distance: 334.1
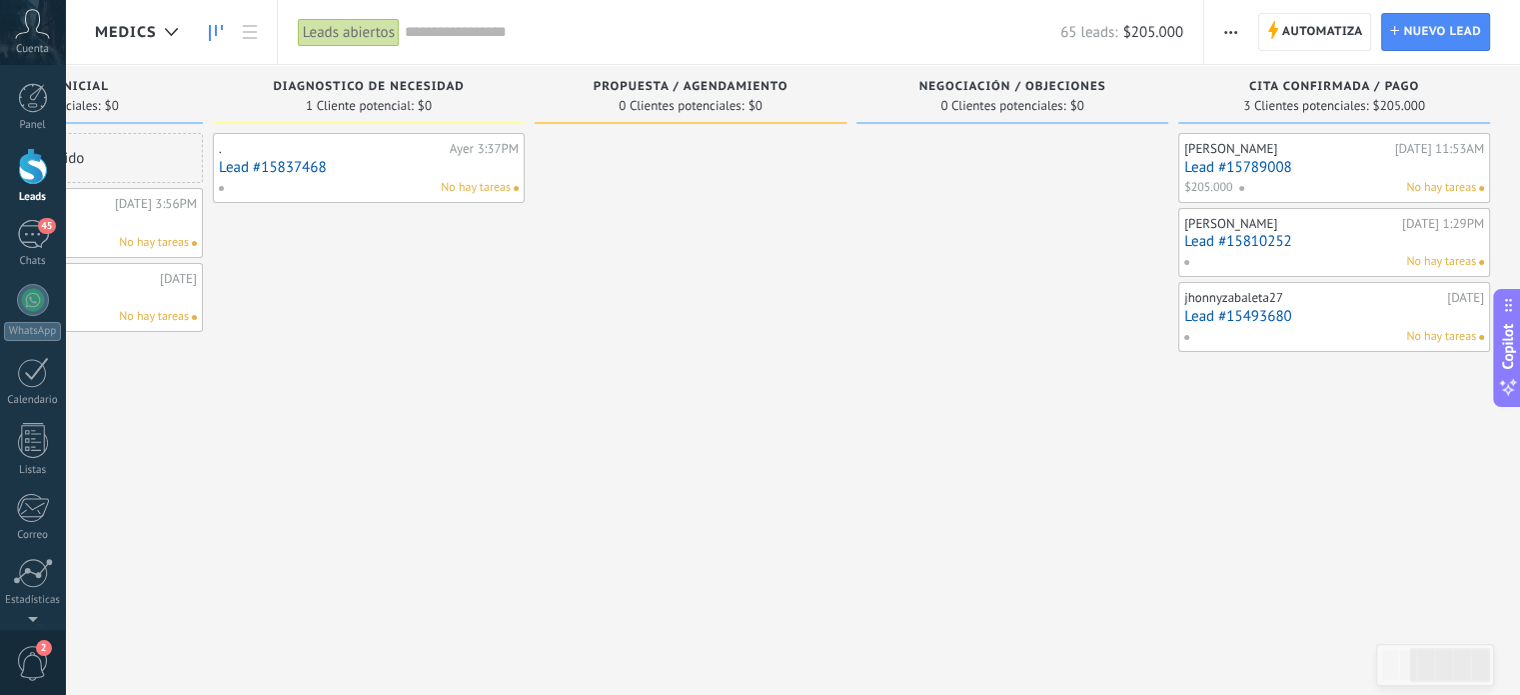
click at [1271, 231] on div "[PERSON_NAME][DATE] 1:29PM Lead #15810252 No hay tareas" at bounding box center [1334, 243] width 300 height 58
click at [1227, 227] on div "[PERSON_NAME]" at bounding box center [1290, 224] width 213 height 16
click at [1303, 233] on link "Lead #15810252" at bounding box center [1334, 241] width 300 height 17
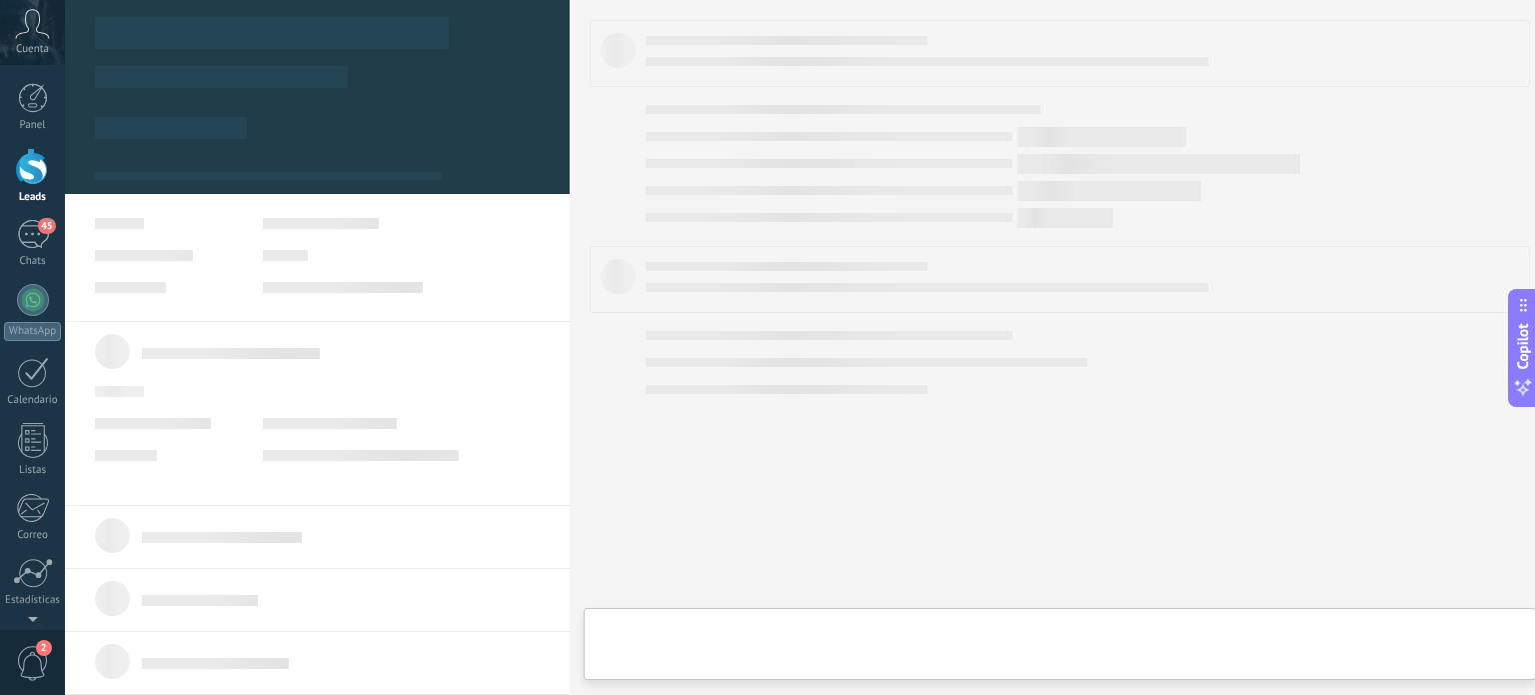
type textarea "**********"
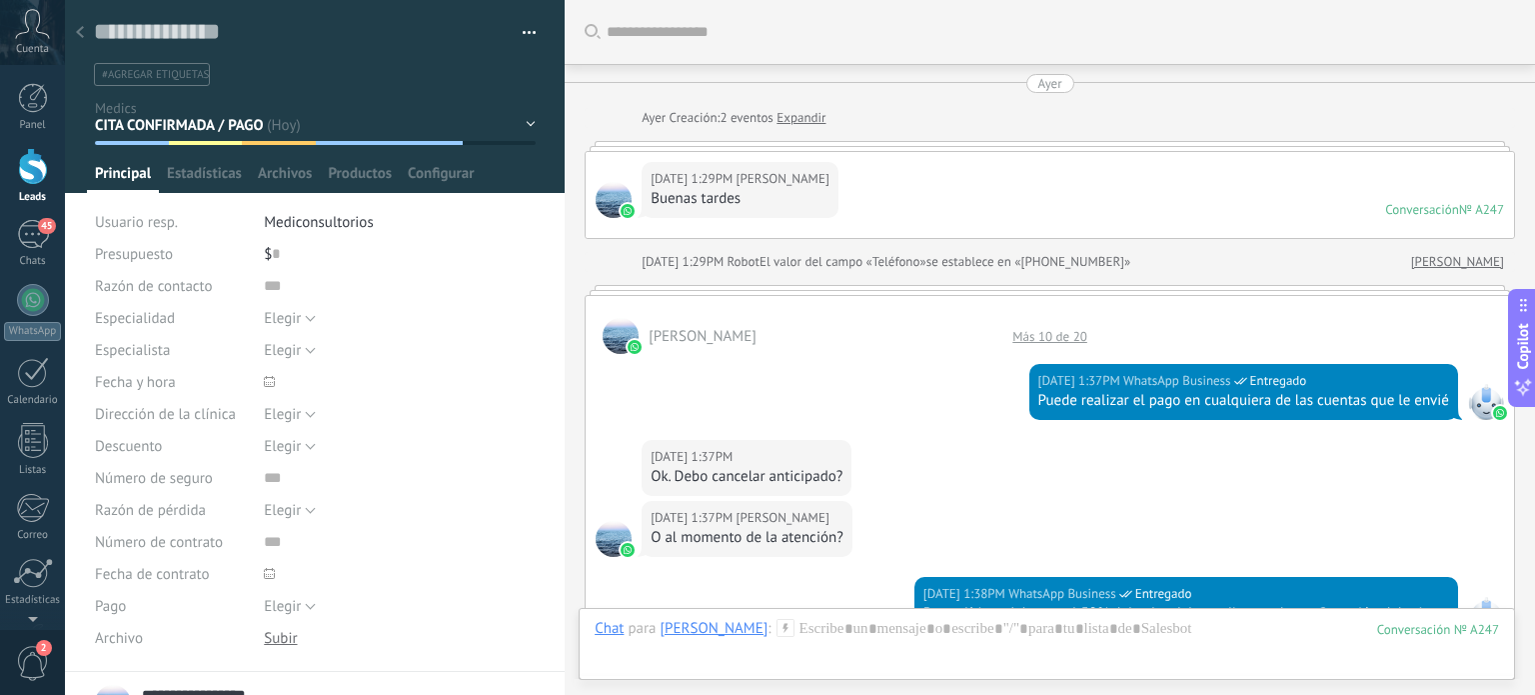
scroll to position [1849, 0]
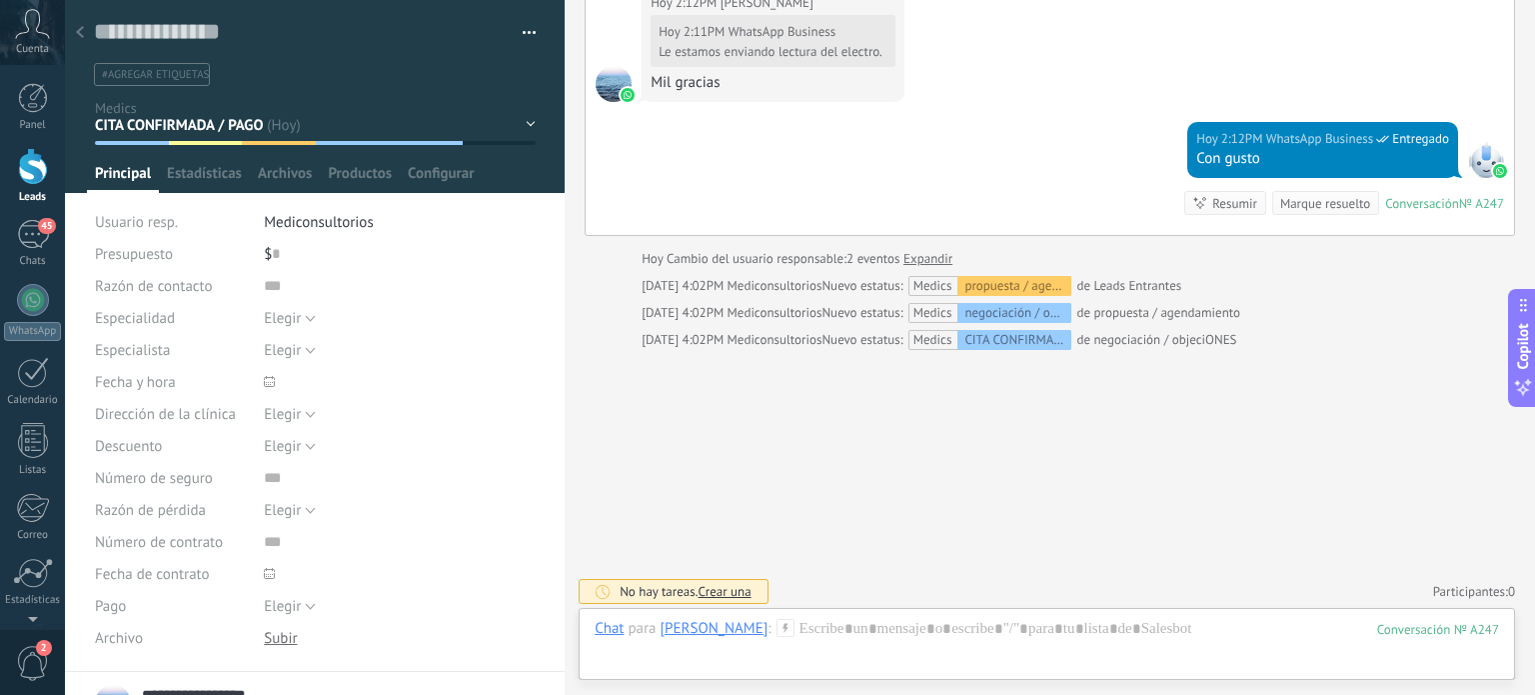
click at [304, 245] on div "$ 0" at bounding box center [400, 254] width 272 height 32
click at [324, 224] on span "Mediconsultorios" at bounding box center [318, 222] width 109 height 19
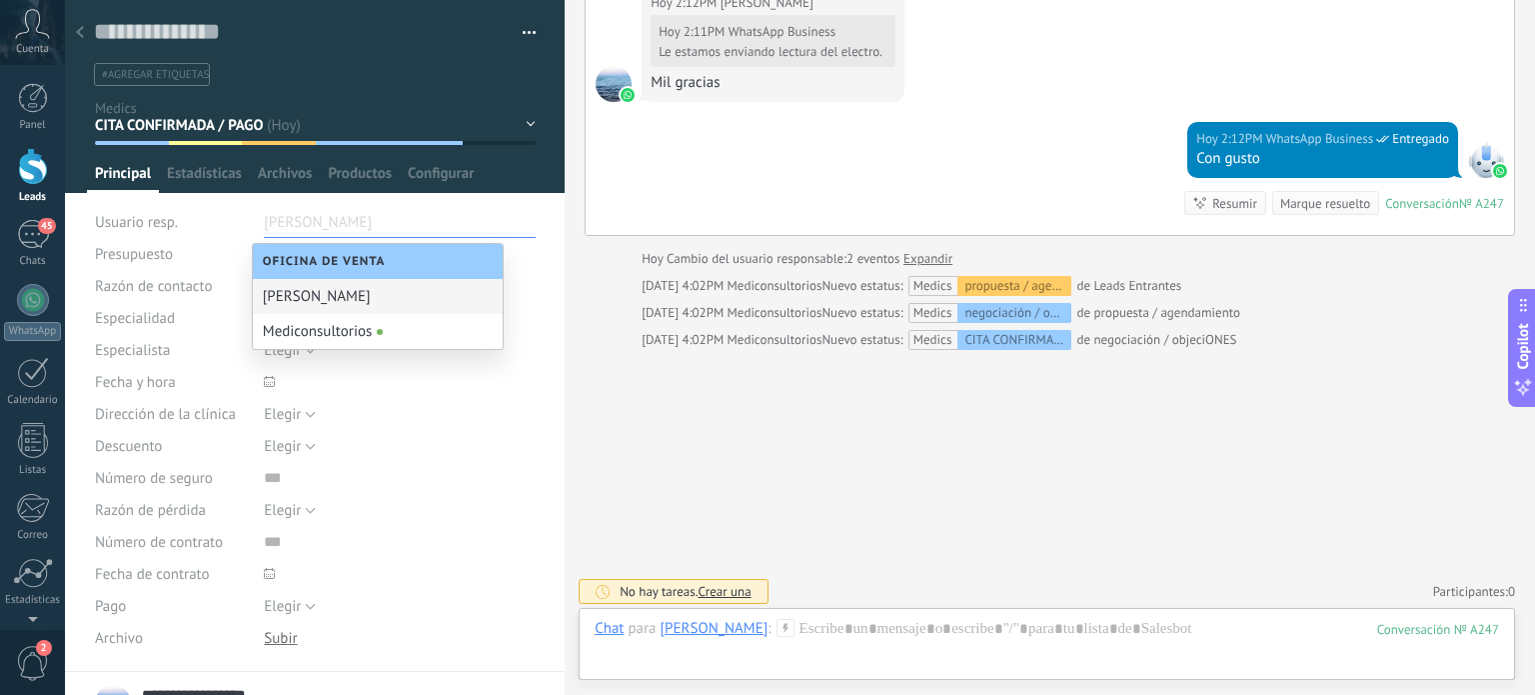
click at [352, 297] on div "[PERSON_NAME]" at bounding box center [378, 296] width 250 height 35
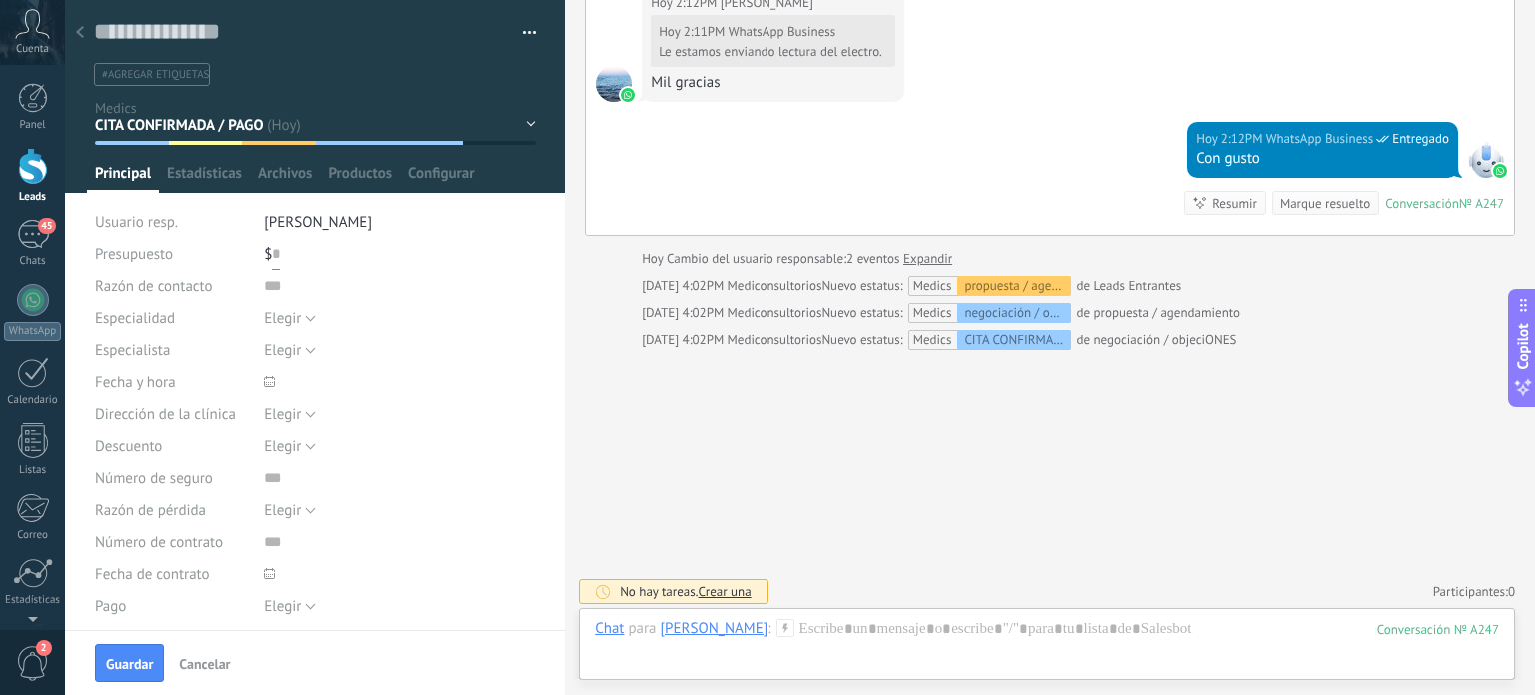
click at [273, 251] on input "text" at bounding box center [276, 254] width 8 height 32
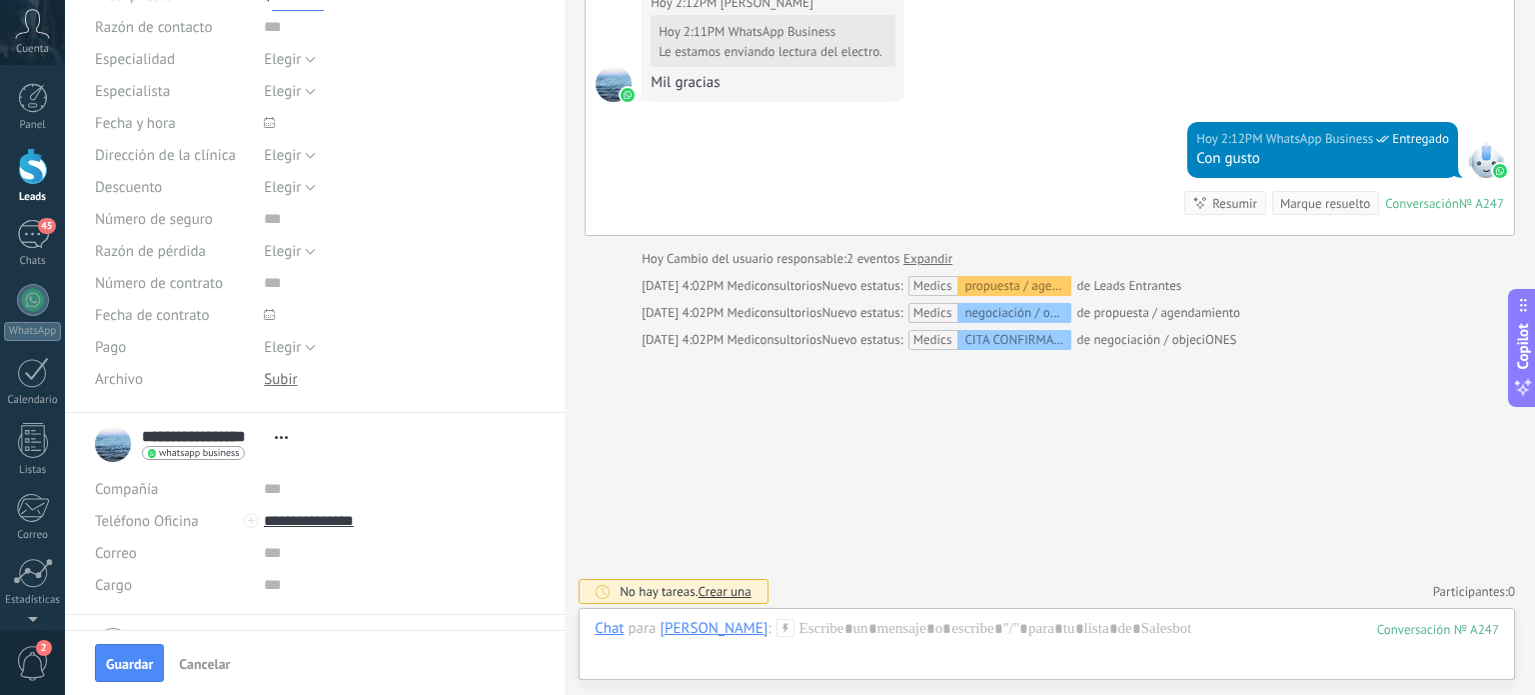
scroll to position [369, 0]
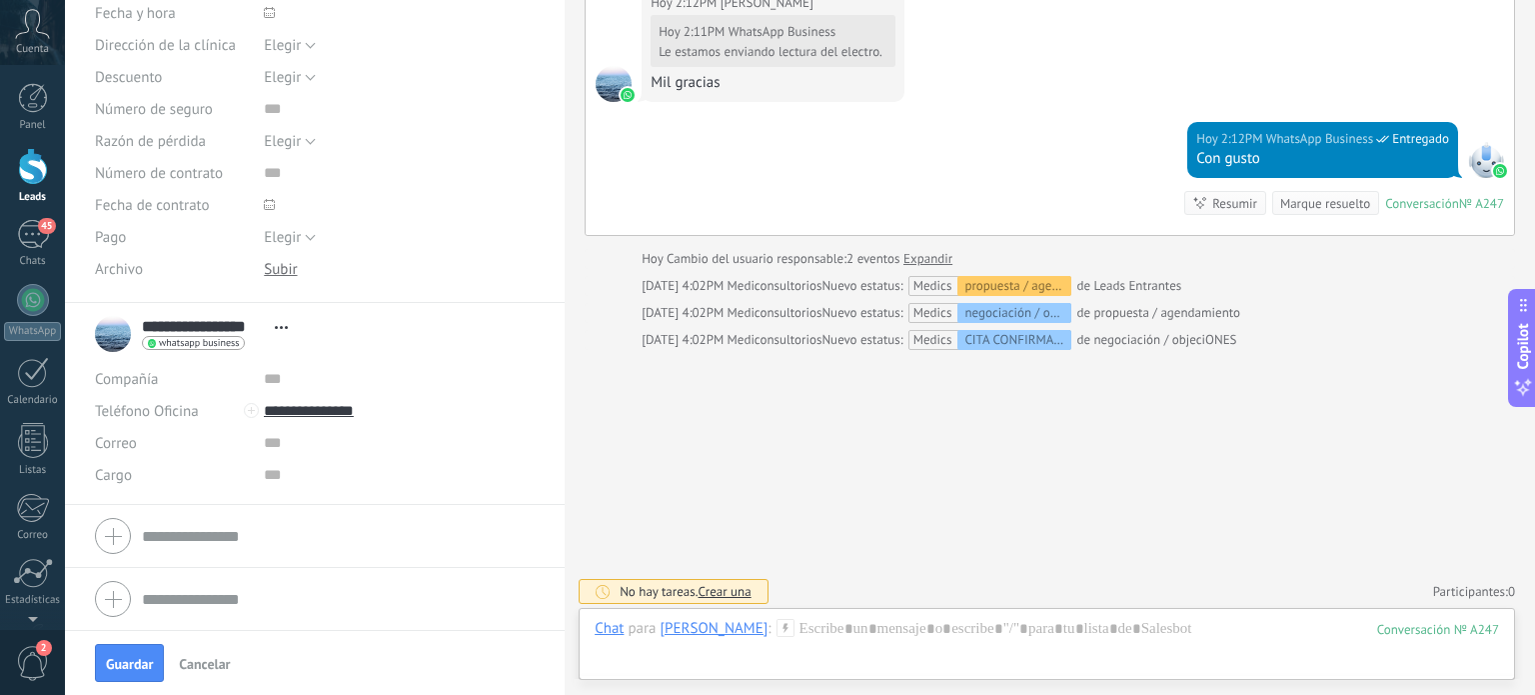
type input "*******"
click at [286, 446] on input "text" at bounding box center [399, 443] width 271 height 32
click at [115, 663] on span "Guardar" at bounding box center [129, 664] width 47 height 14
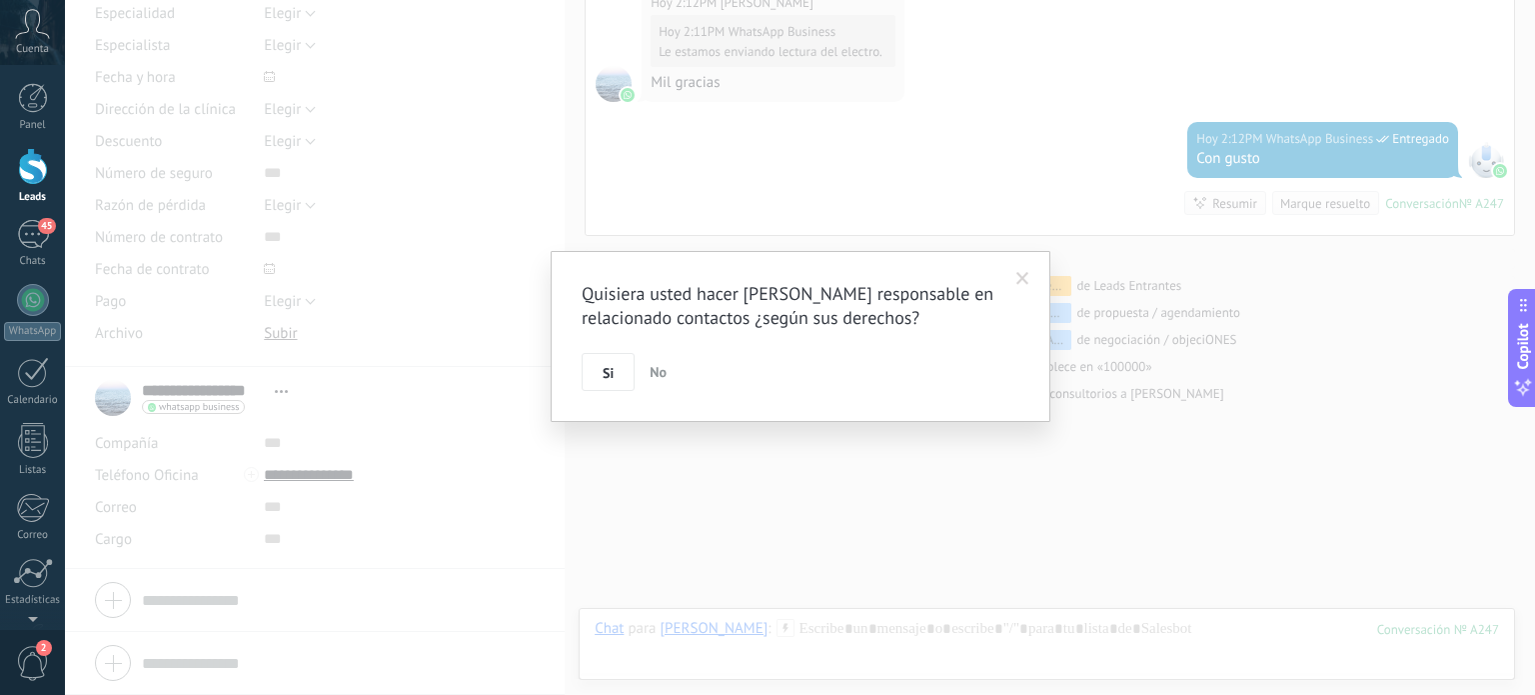
scroll to position [304, 0]
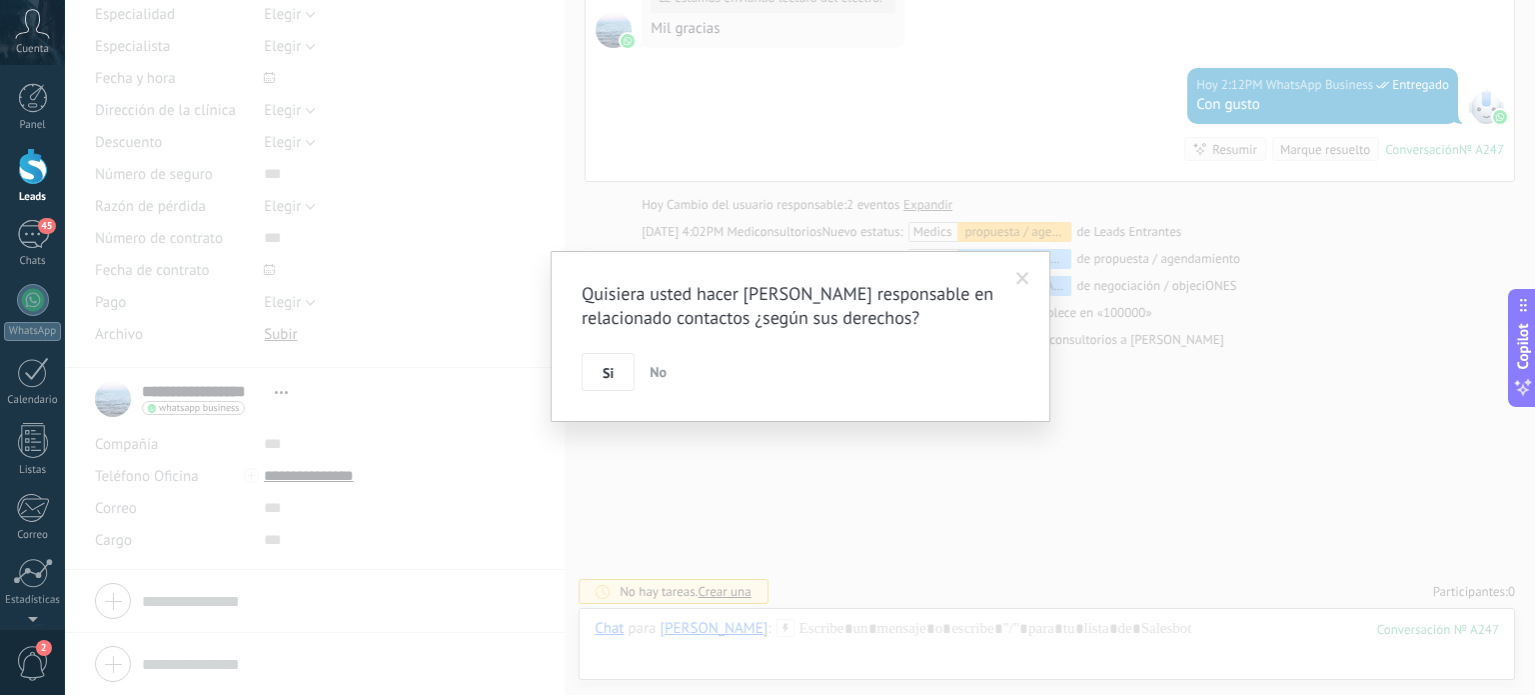
click at [612, 380] on span "Si" at bounding box center [608, 373] width 11 height 14
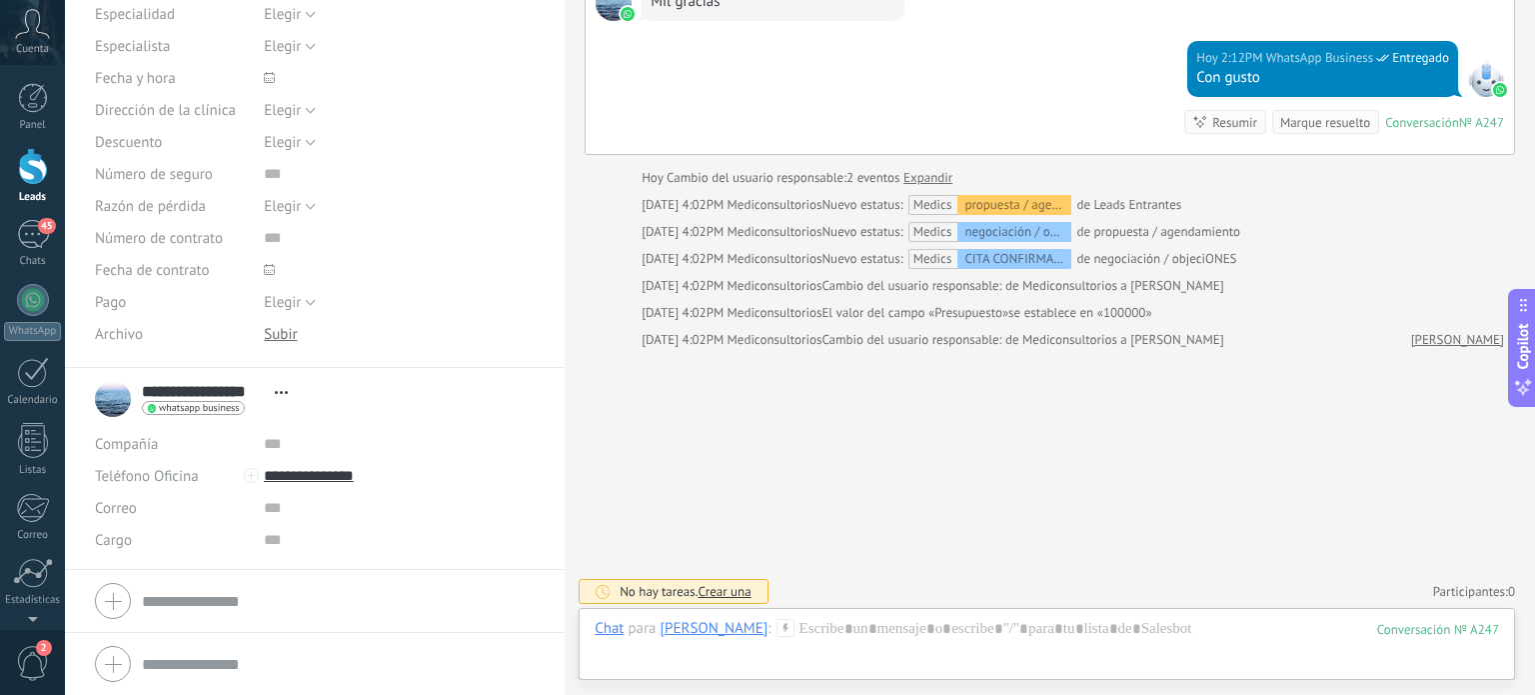
scroll to position [0, 0]
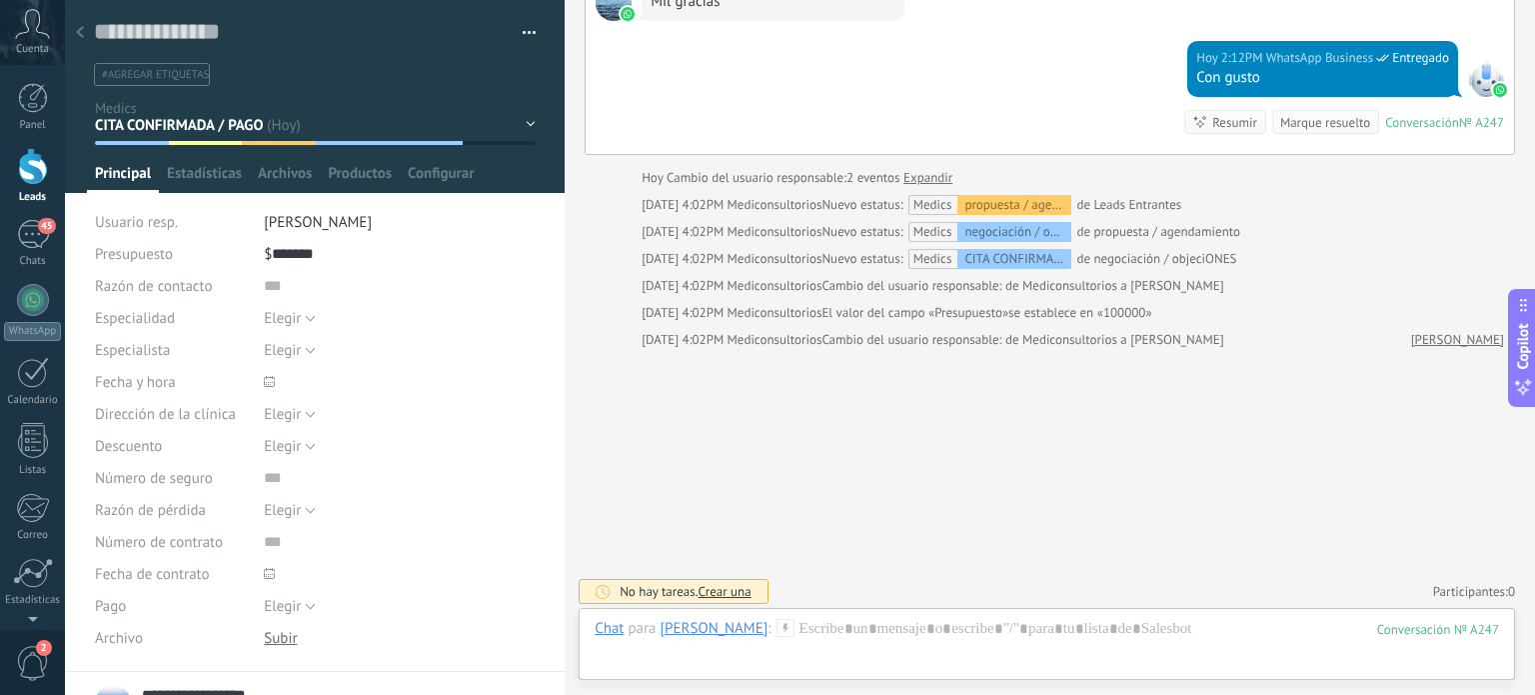
click at [197, 77] on span "#agregar etiquetas" at bounding box center [155, 75] width 107 height 14
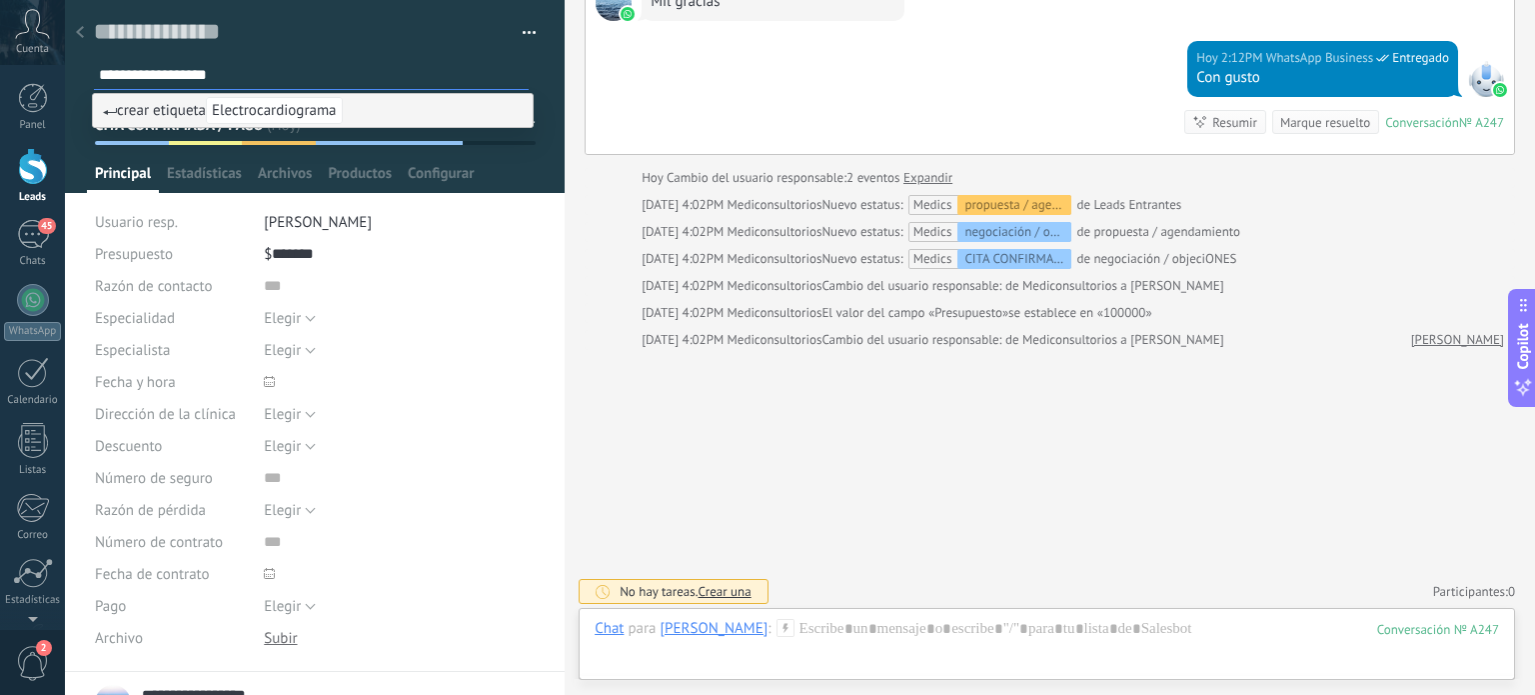
type input "**********"
click at [263, 112] on span "Electrocardiograma" at bounding box center [274, 110] width 137 height 27
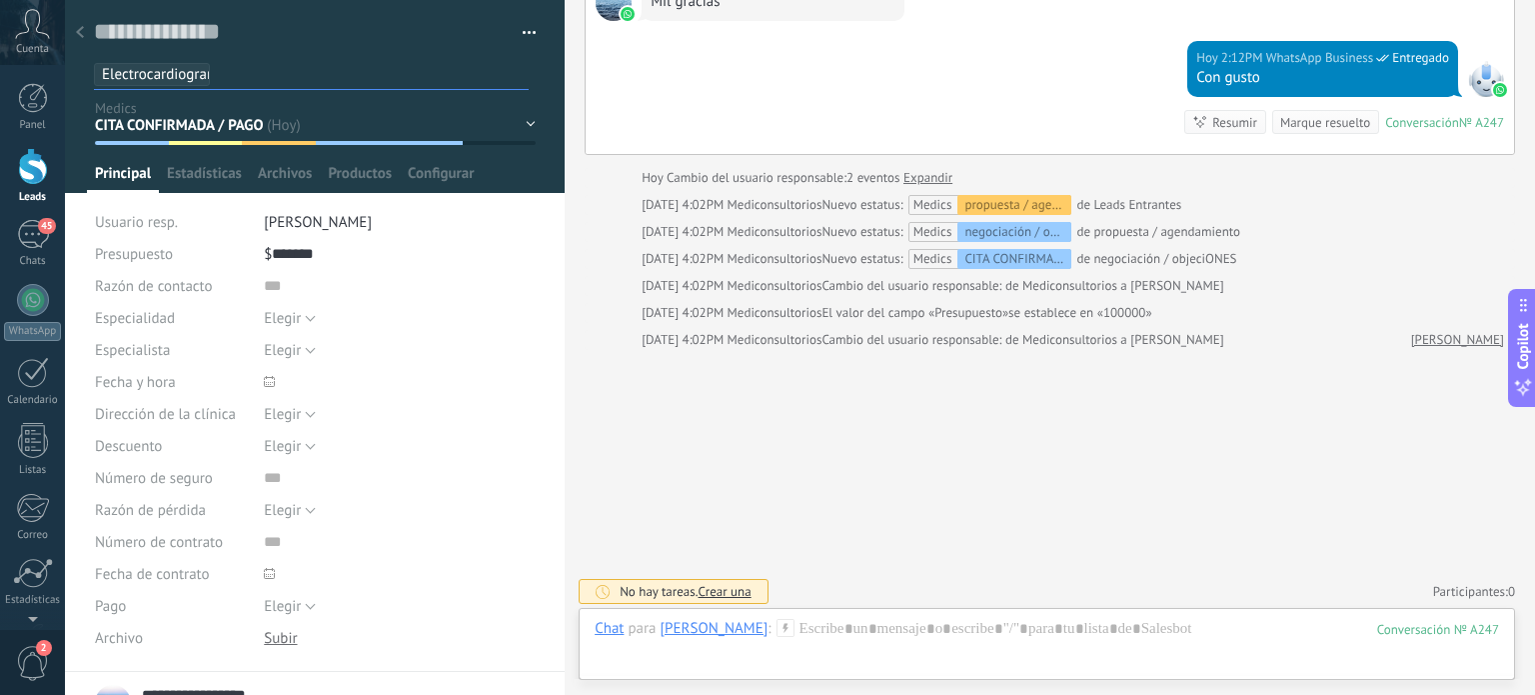
click at [0, 0] on div "Contacto inicial diagnostico de necesidad propuesta / agendamiento negociación …" at bounding box center [0, 0] width 0 height 0
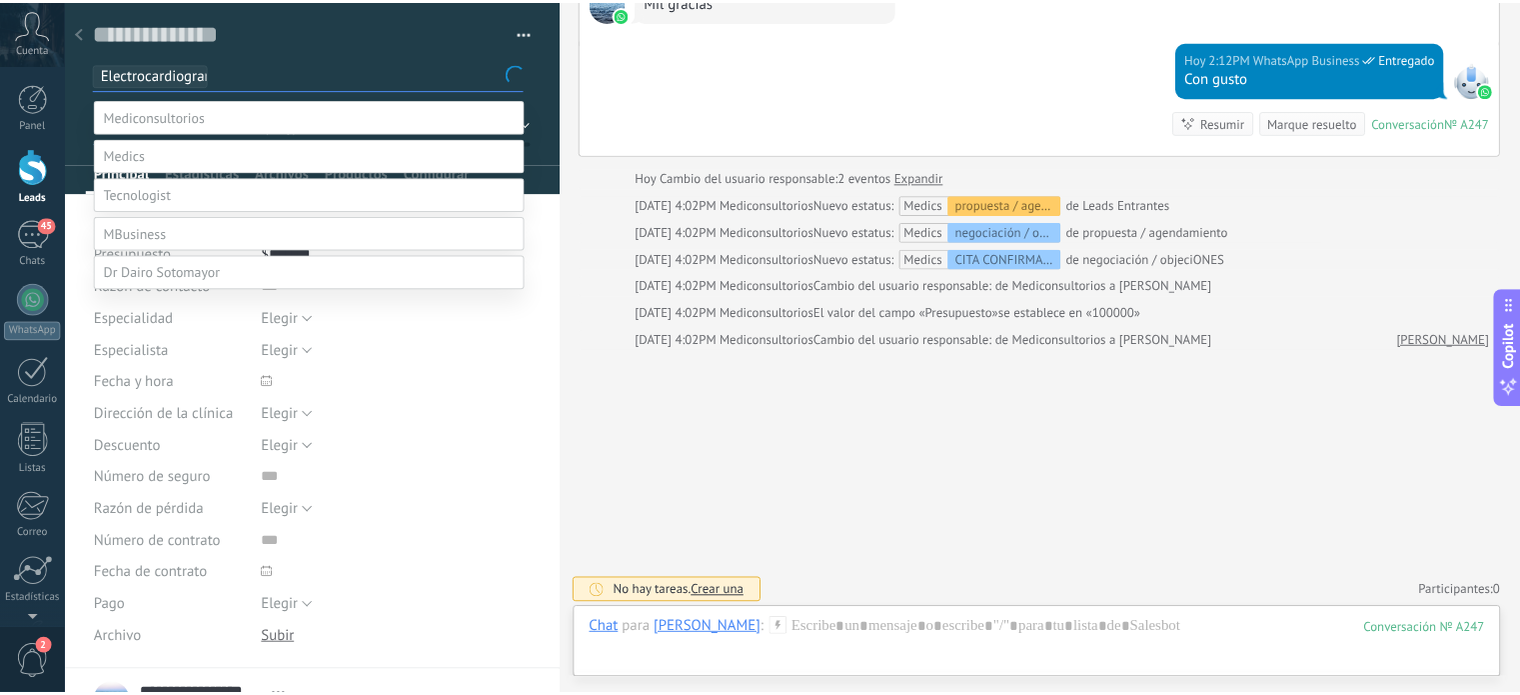
scroll to position [39, 0]
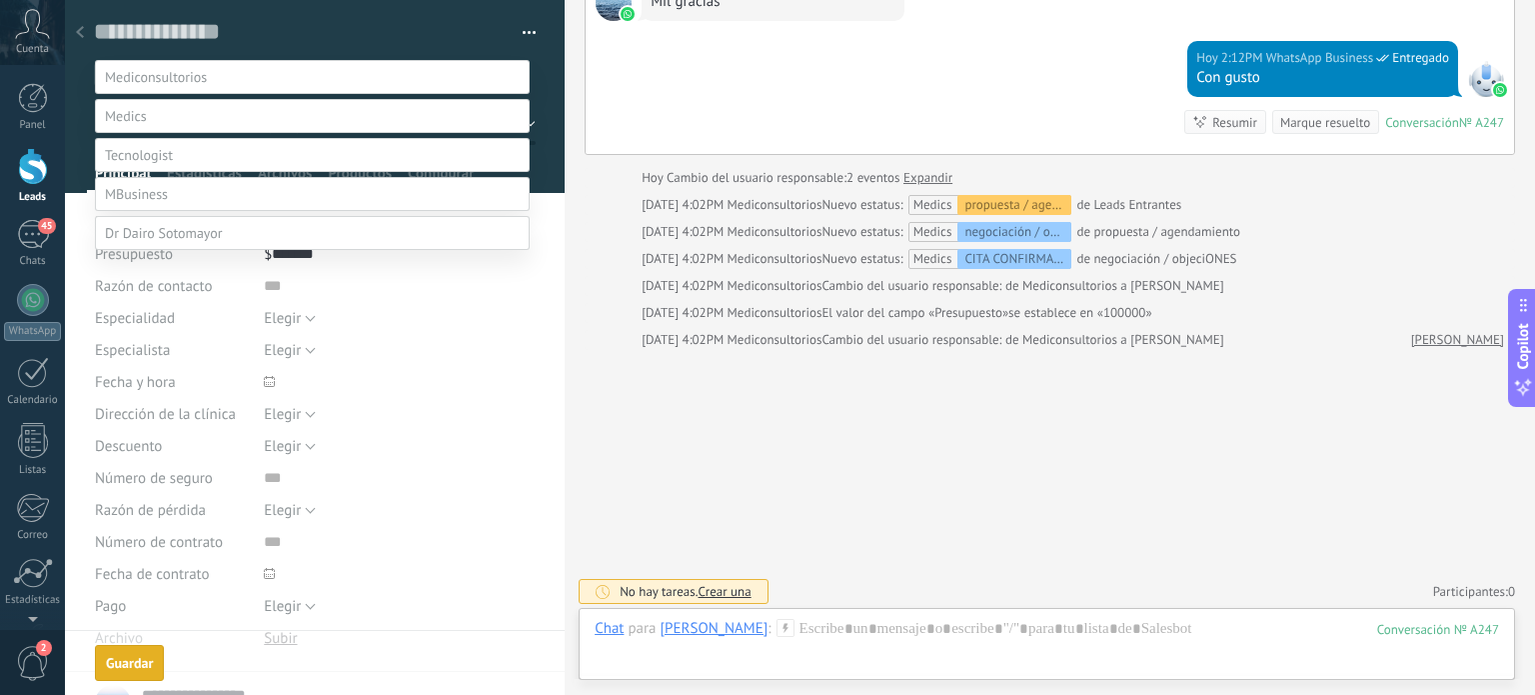
click at [622, 159] on div at bounding box center [800, 308] width 1470 height 695
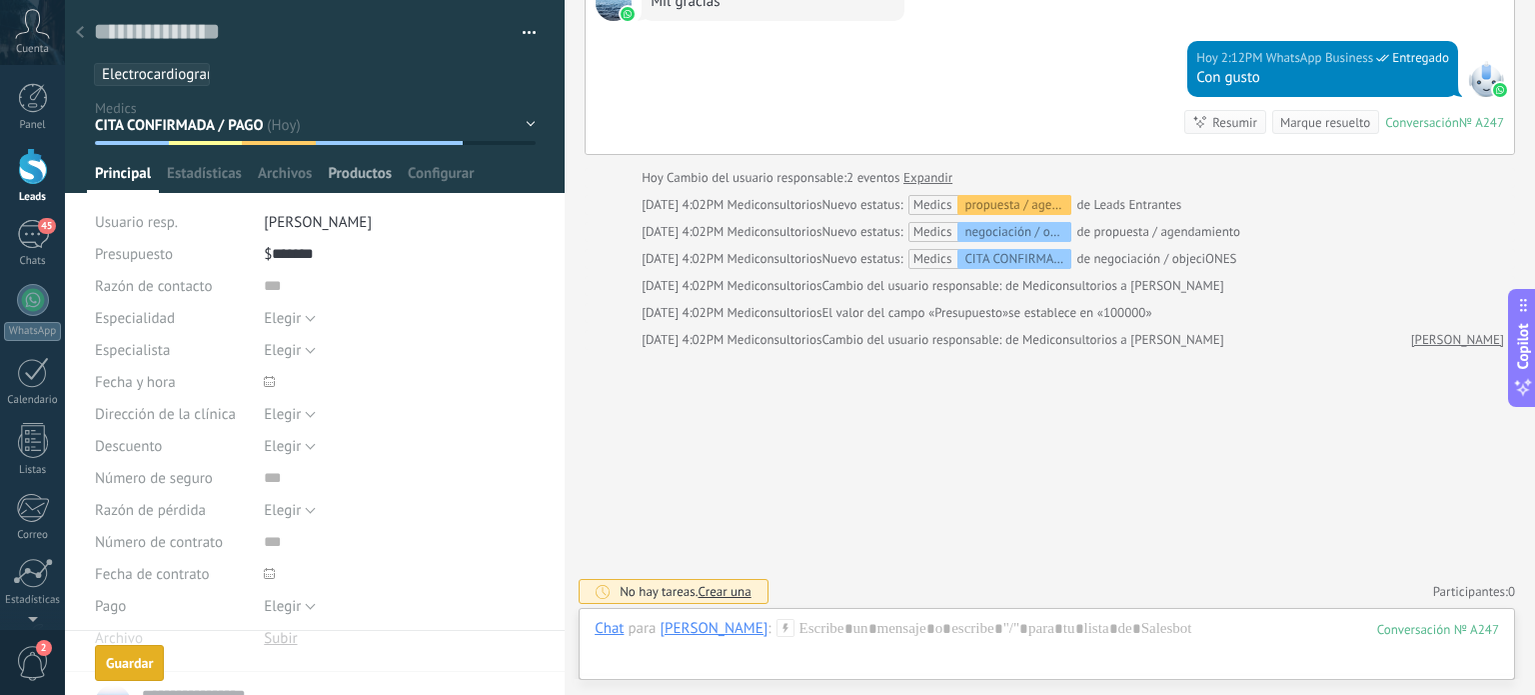
click at [364, 175] on span "Productos" at bounding box center [360, 178] width 64 height 29
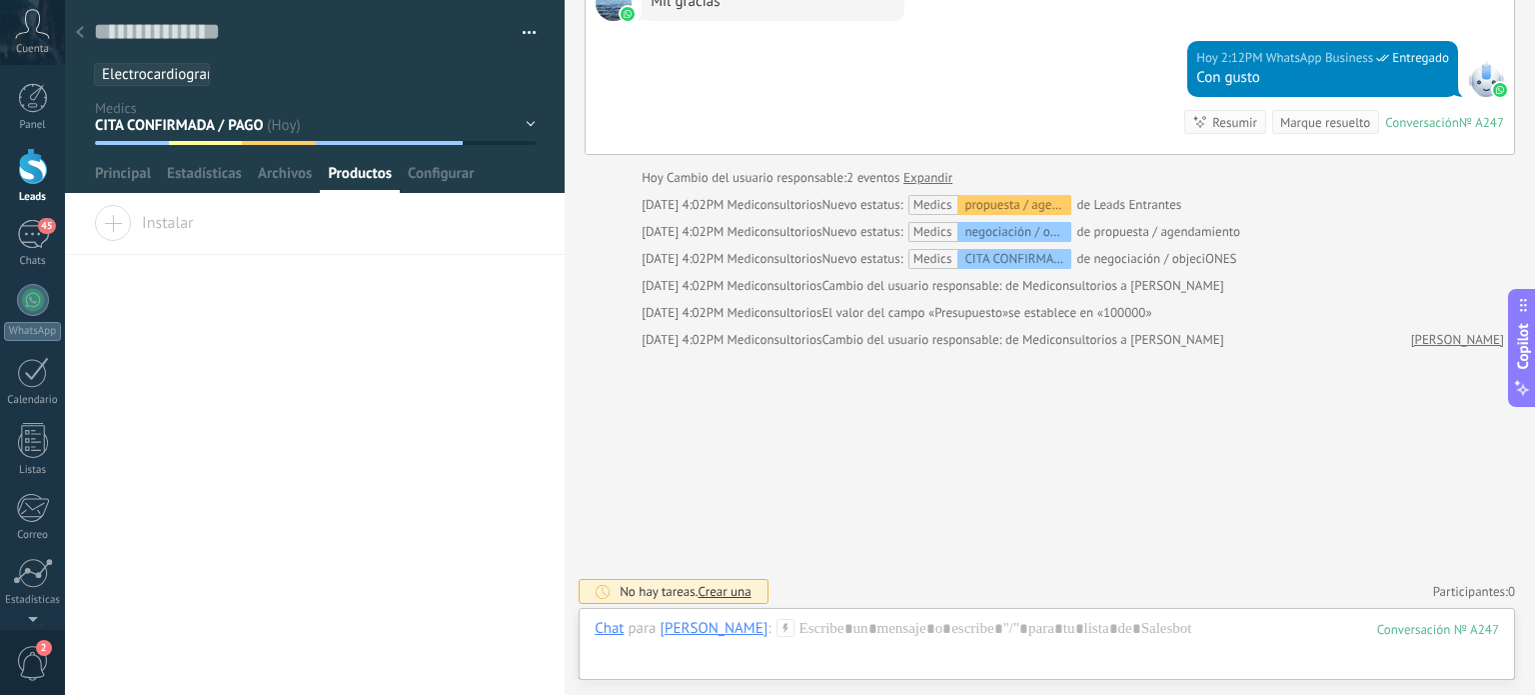
click at [80, 33] on icon at bounding box center [80, 32] width 8 height 12
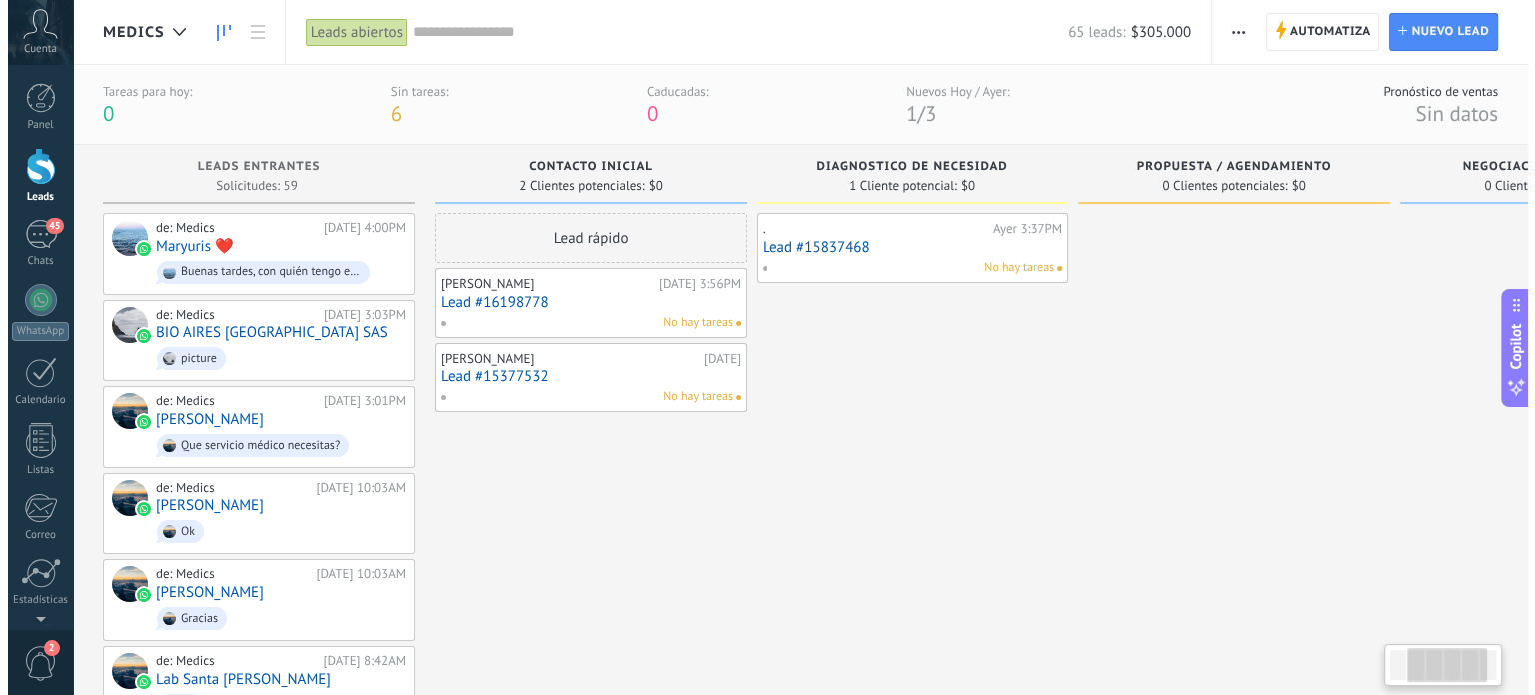
scroll to position [0, 536]
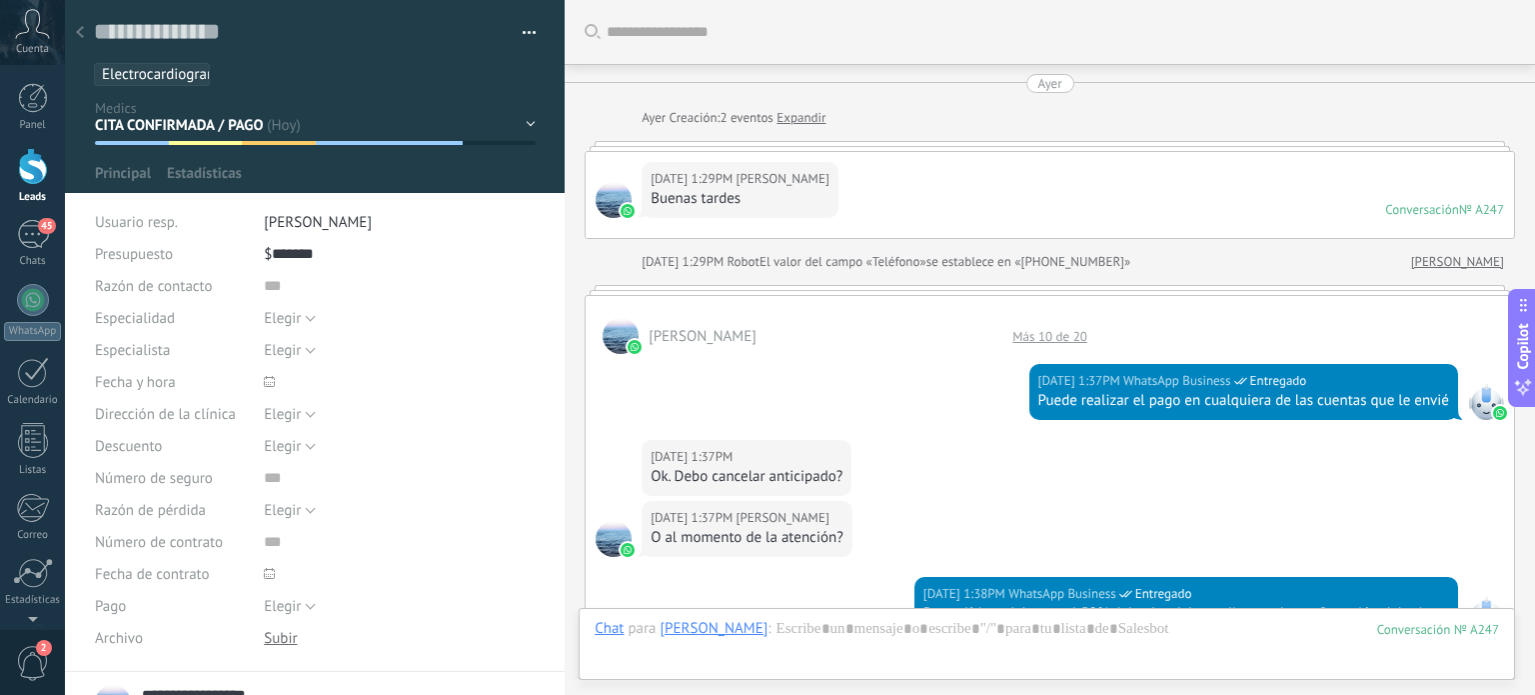
scroll to position [29, 0]
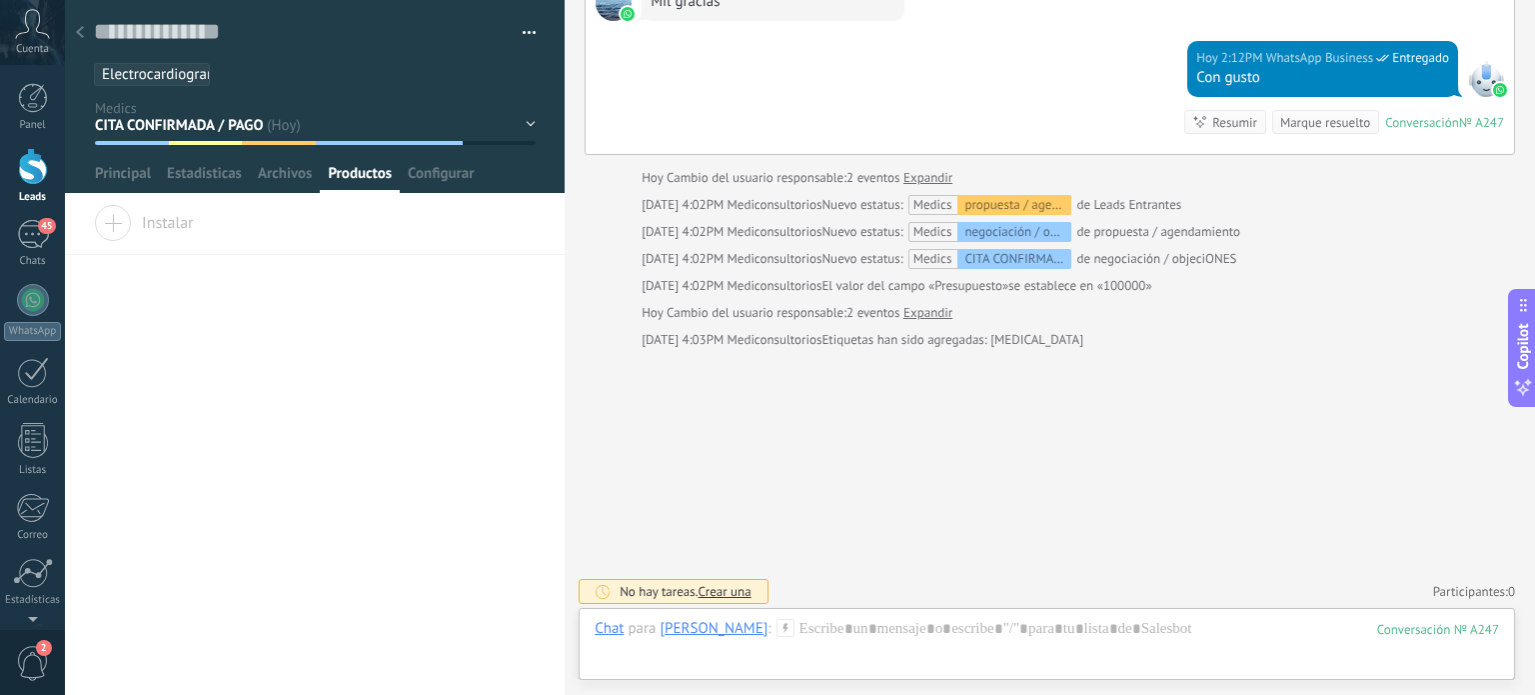
click at [0, 0] on div "Contacto inicial diagnostico de necesidad propuesta / agendamiento negociación …" at bounding box center [0, 0] width 0 height 0
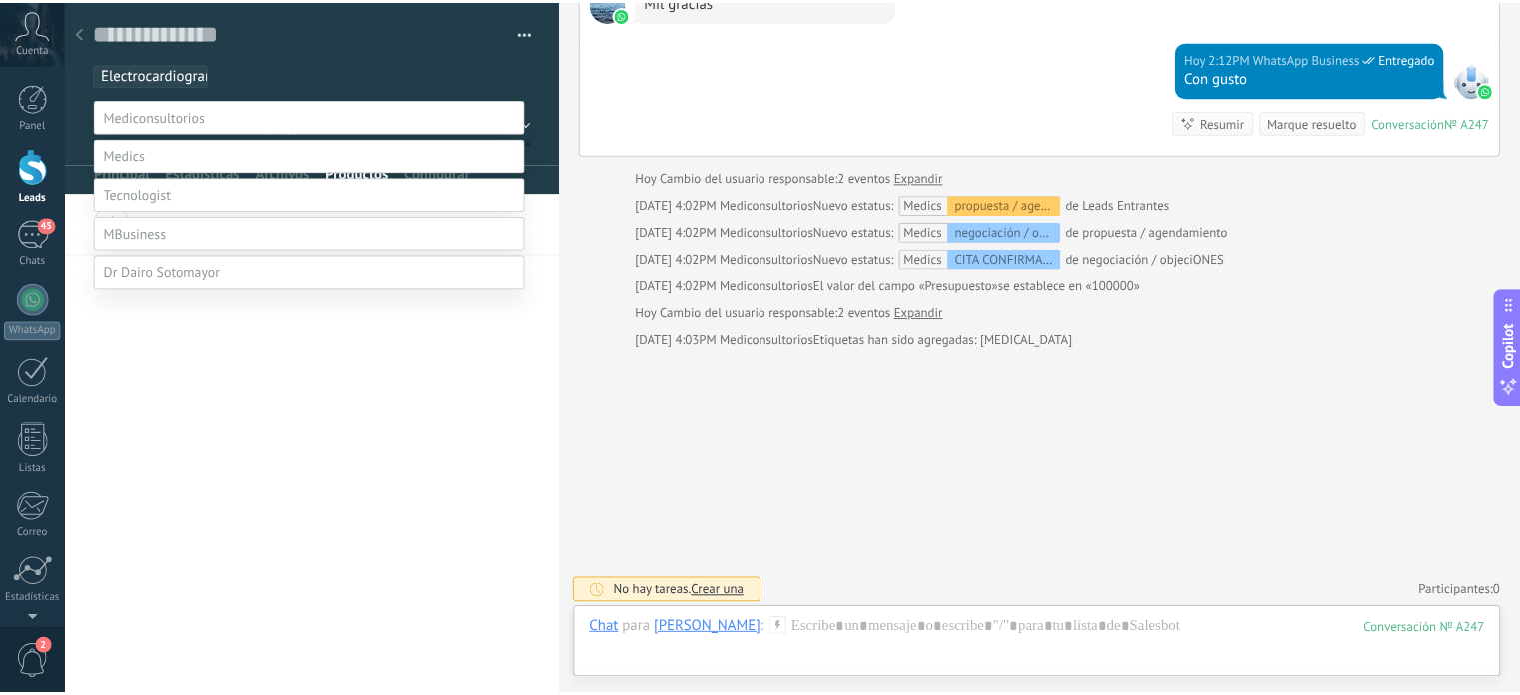
scroll to position [39, 0]
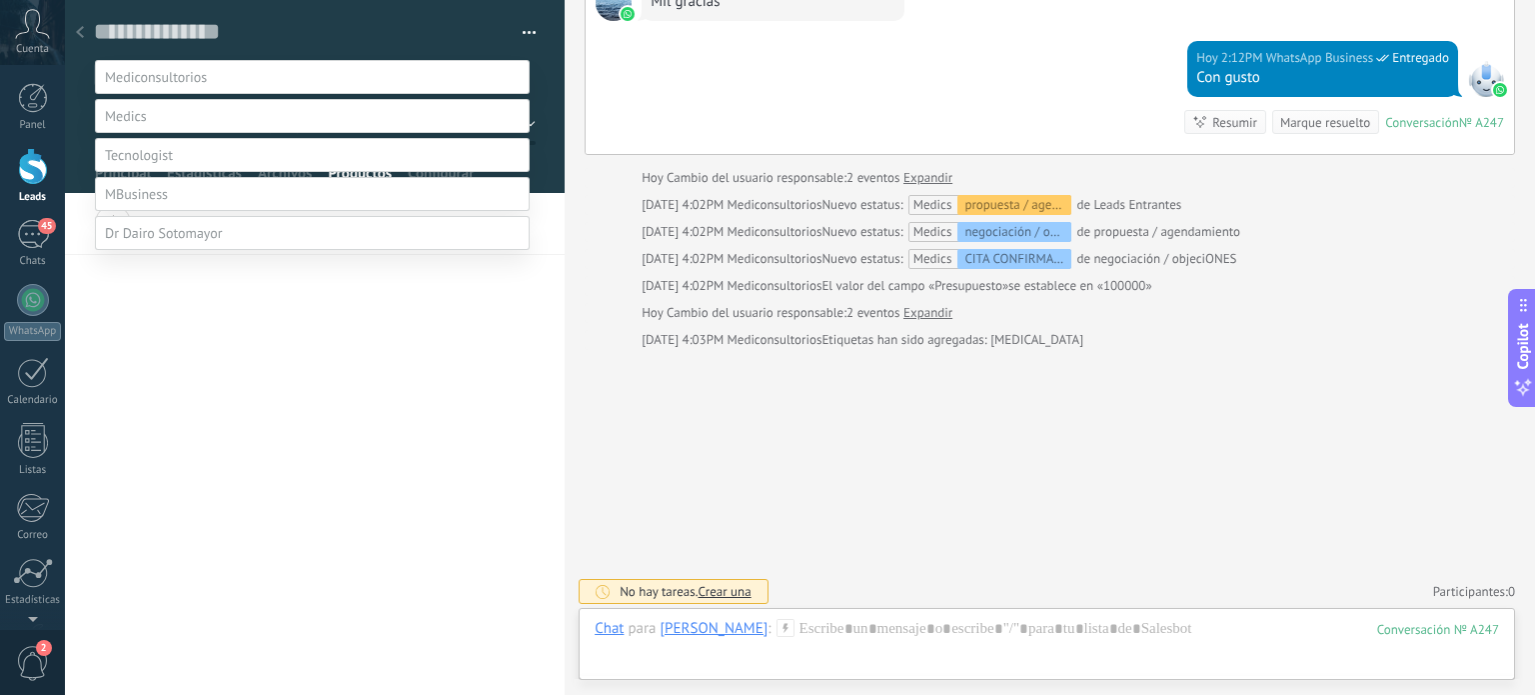
click at [0, 0] on label "Leads ganados" at bounding box center [0, 0] width 0 height 0
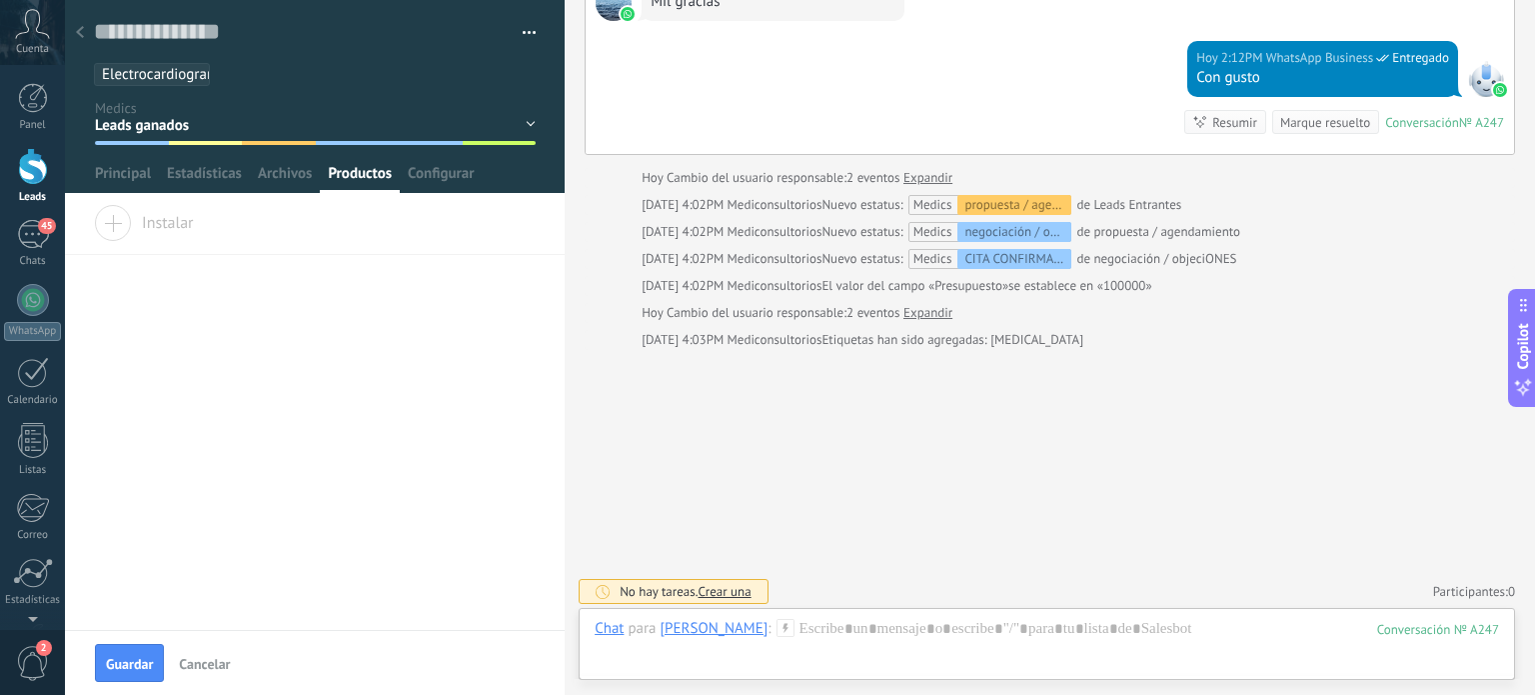
click at [79, 32] on use at bounding box center [80, 32] width 8 height 12
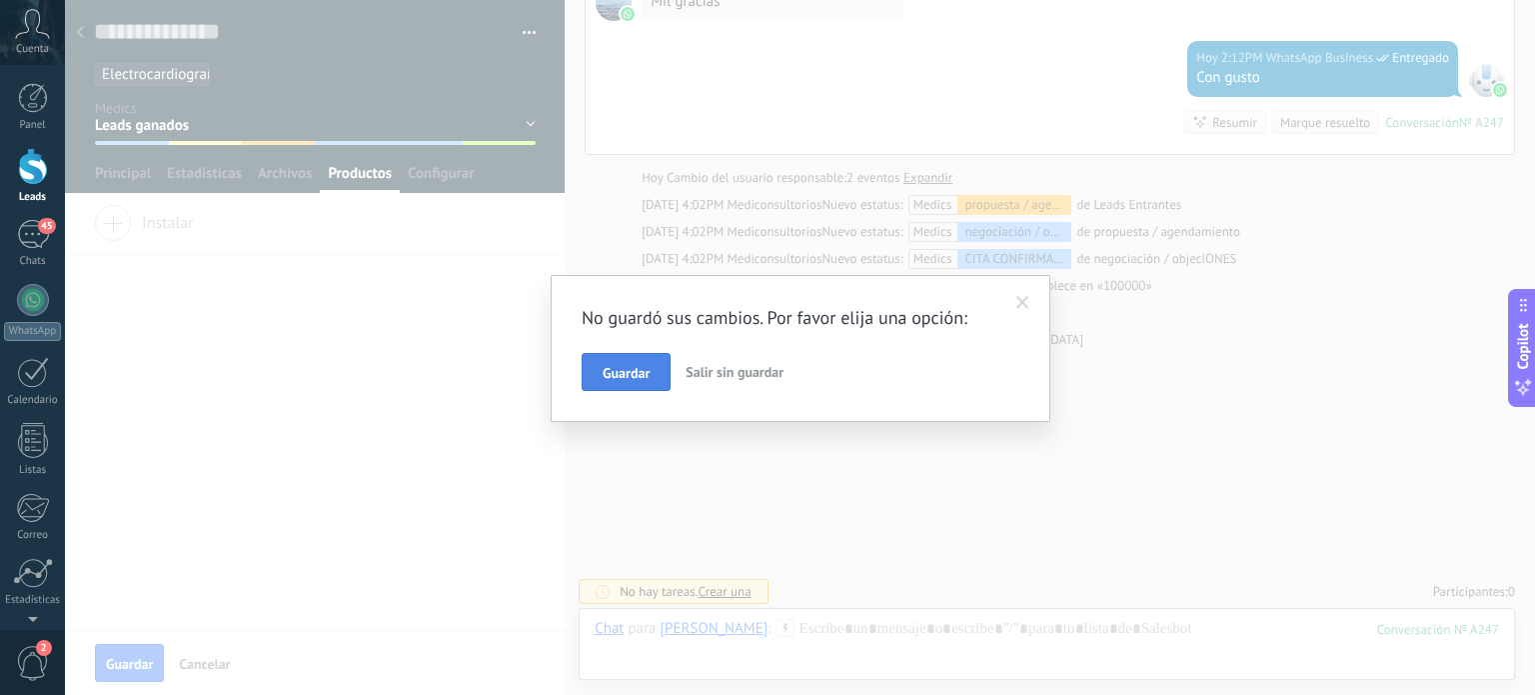
click at [604, 363] on button "Guardar" at bounding box center [626, 372] width 89 height 38
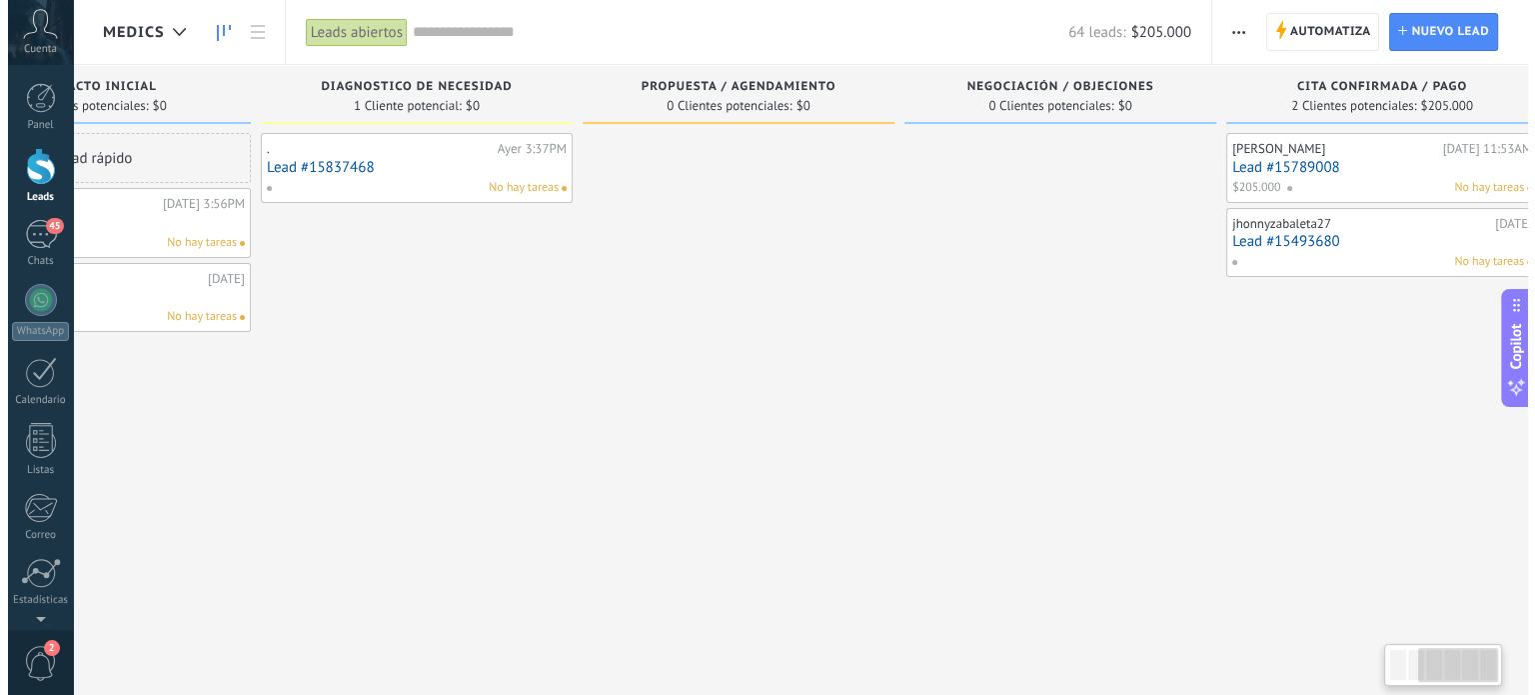
scroll to position [0, 536]
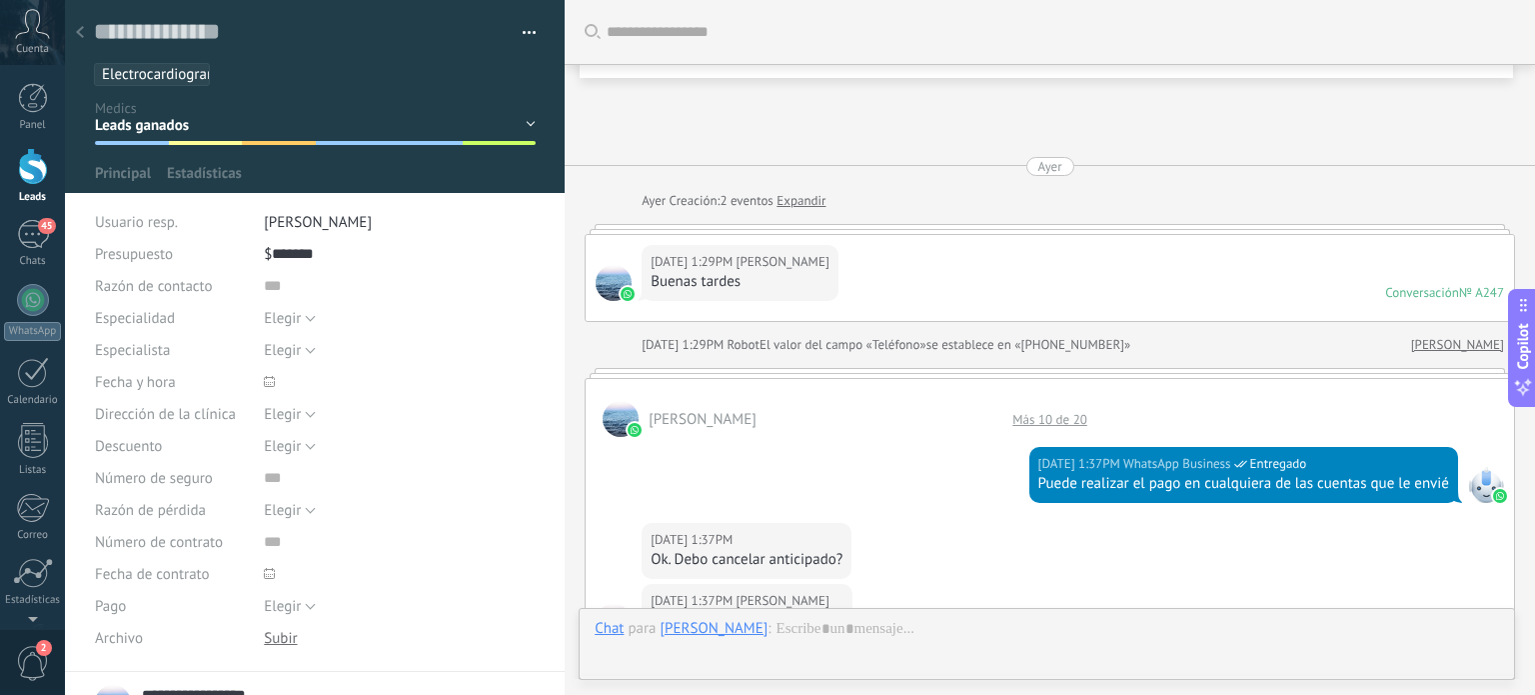
scroll to position [2040, 0]
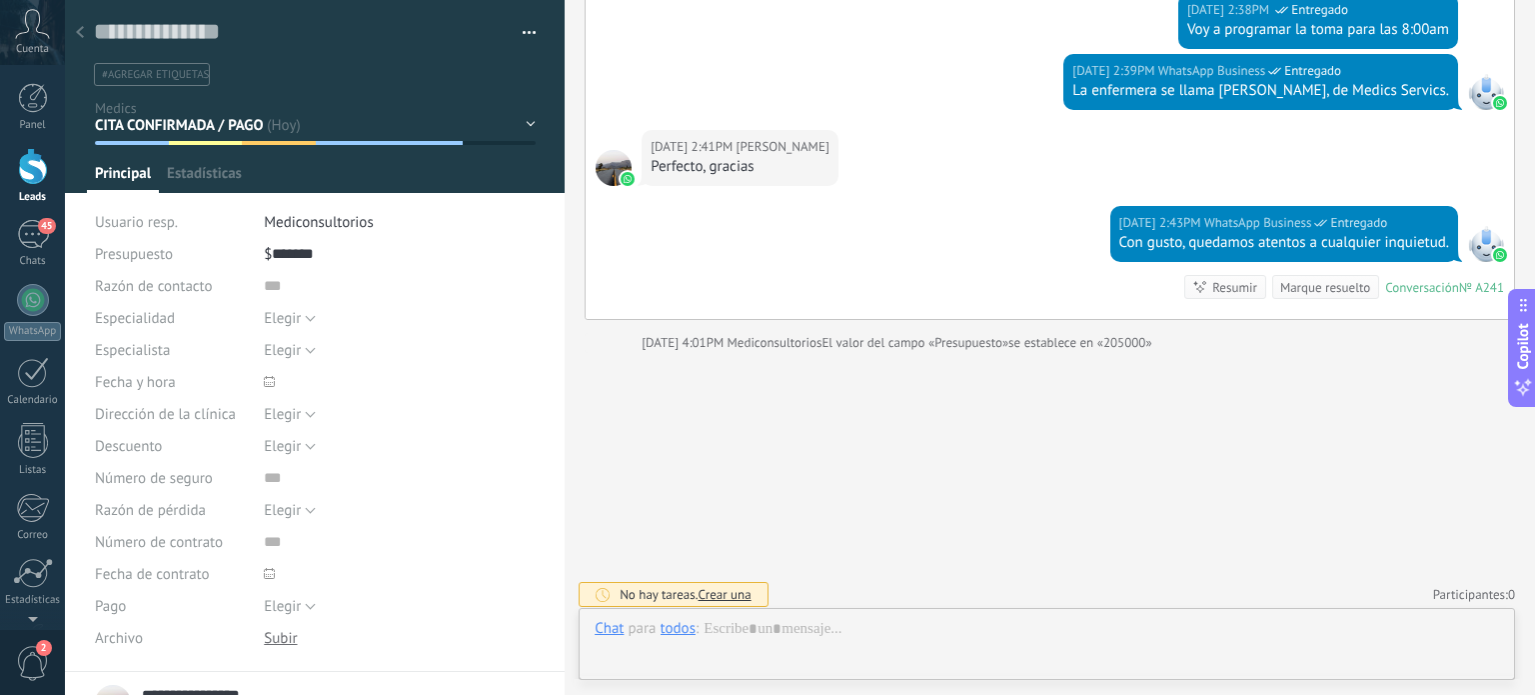
scroll to position [29, 0]
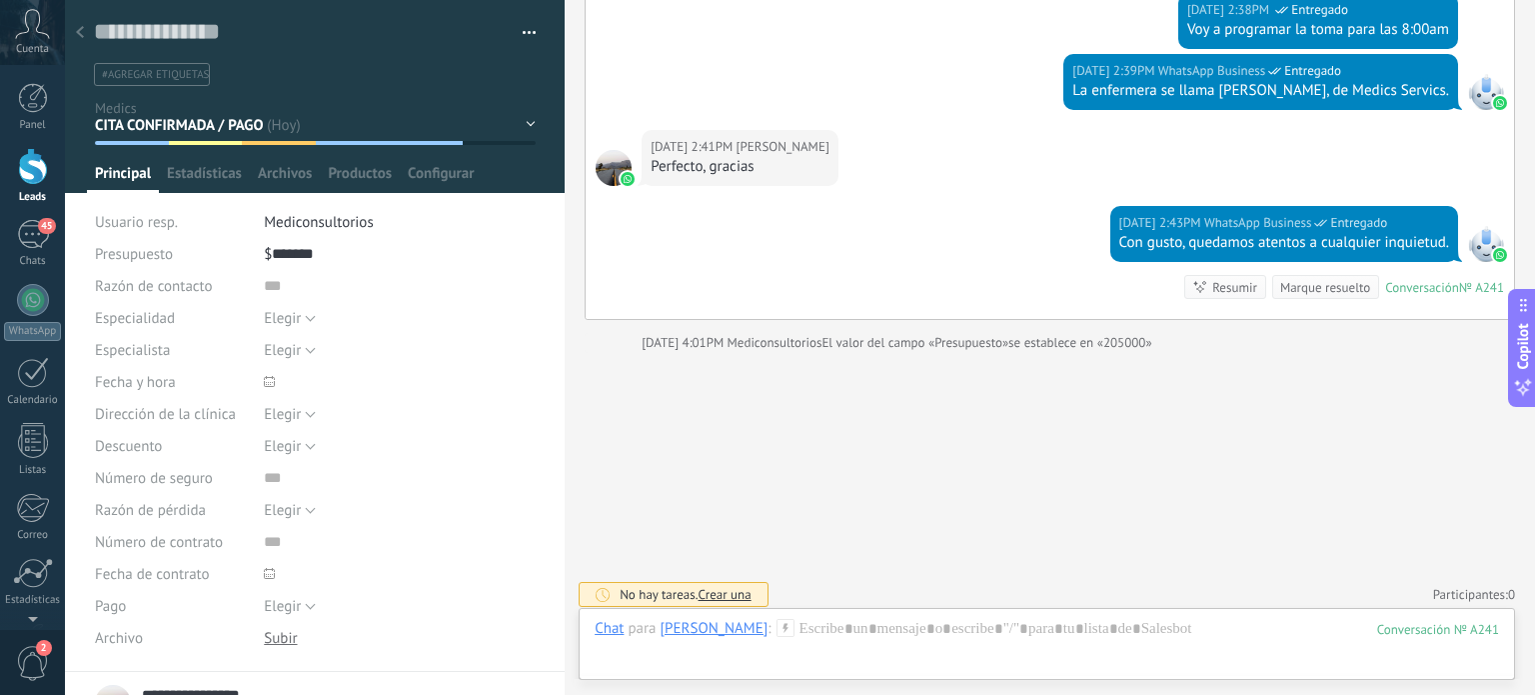
click at [0, 0] on div "Contacto inicial diagnostico de necesidad propuesta / agendamiento negociación …" at bounding box center [0, 0] width 0 height 0
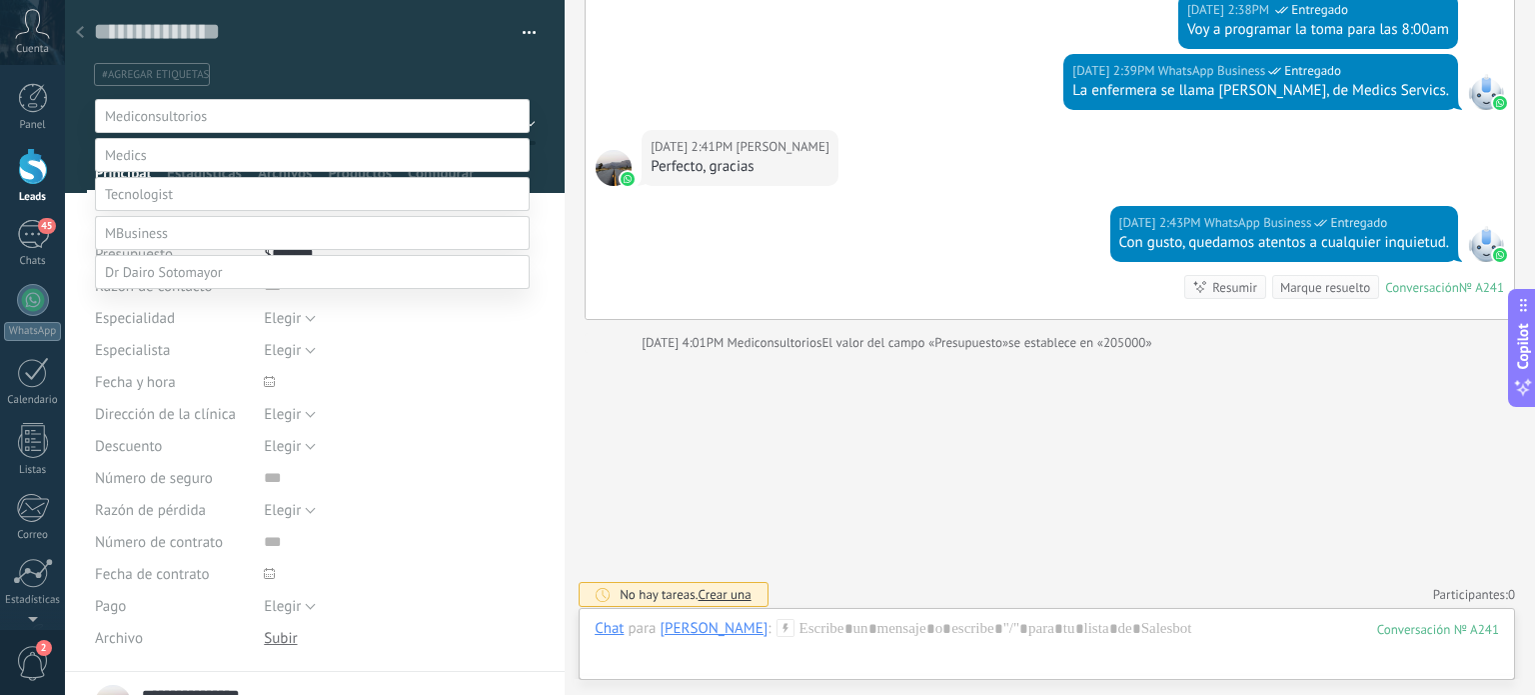
scroll to position [39, 0]
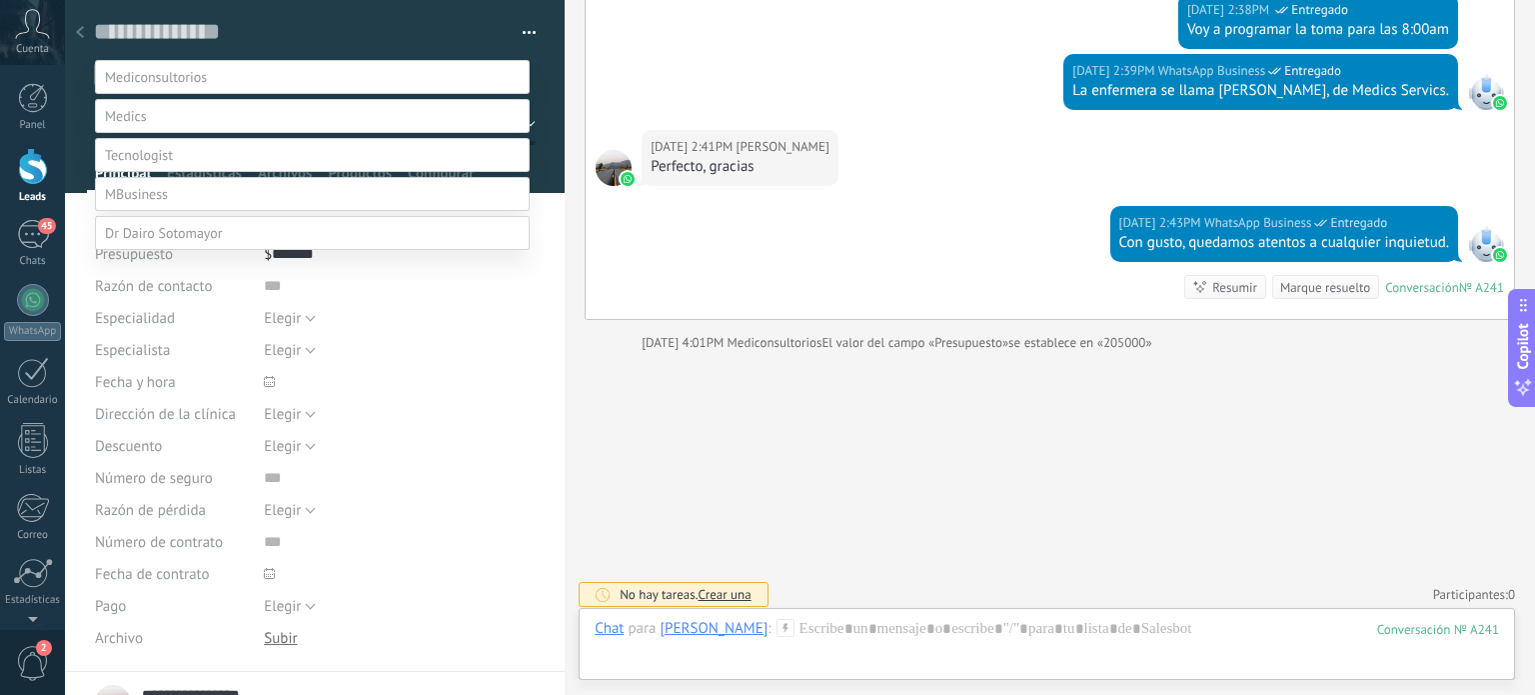
click at [0, 0] on label "Leads perdidos" at bounding box center [0, 0] width 0 height 0
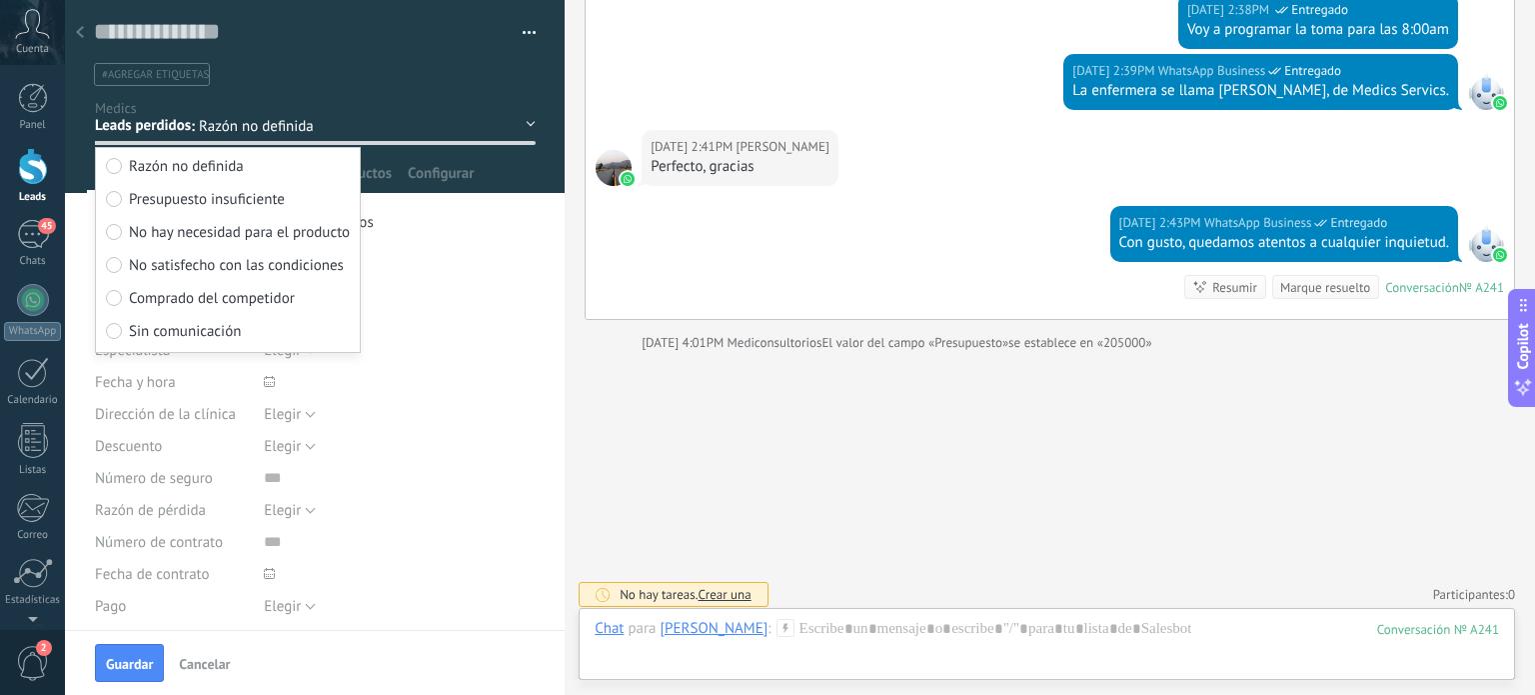
click at [333, 122] on span "Razón no definida" at bounding box center [283, 126] width 169 height 19
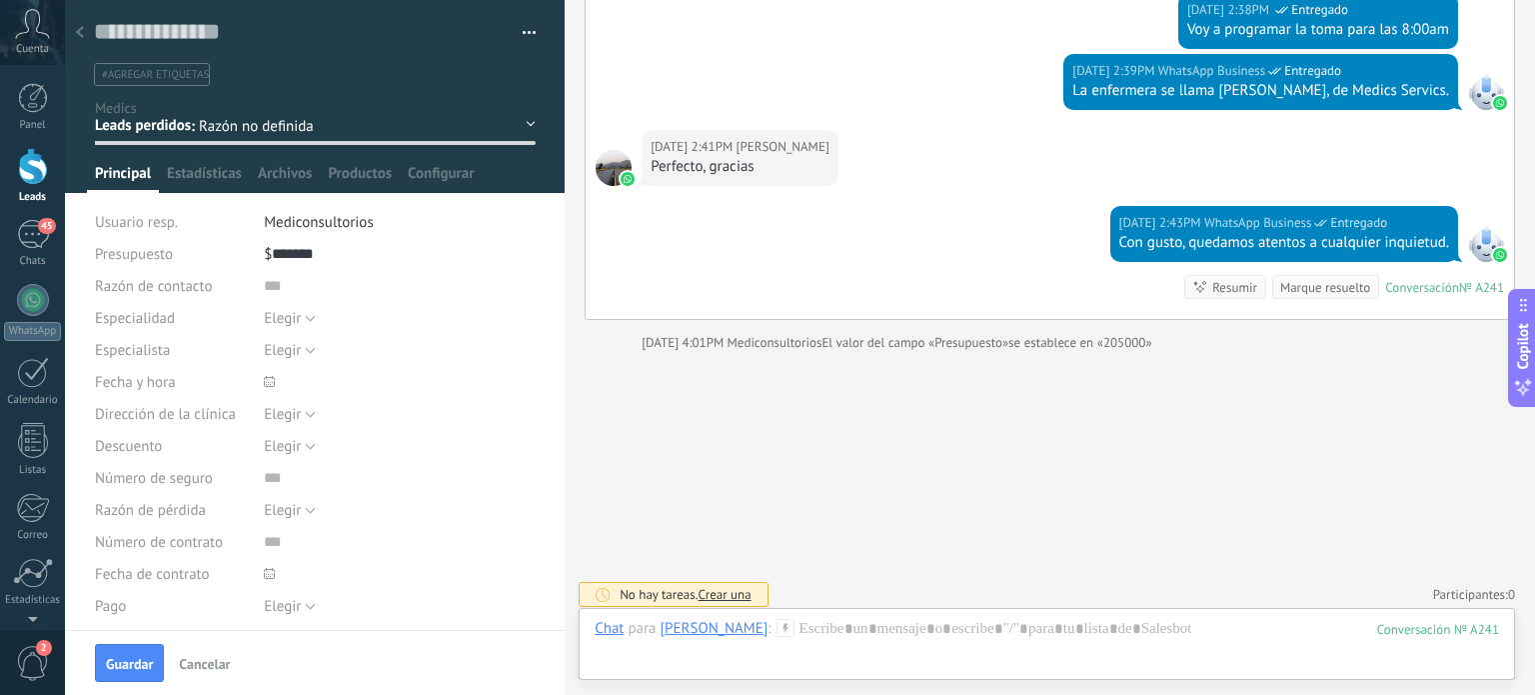
click at [0, 0] on div "Contacto inicial diagnostico de necesidad propuesta / agendamiento negociación …" at bounding box center [0, 0] width 0 height 0
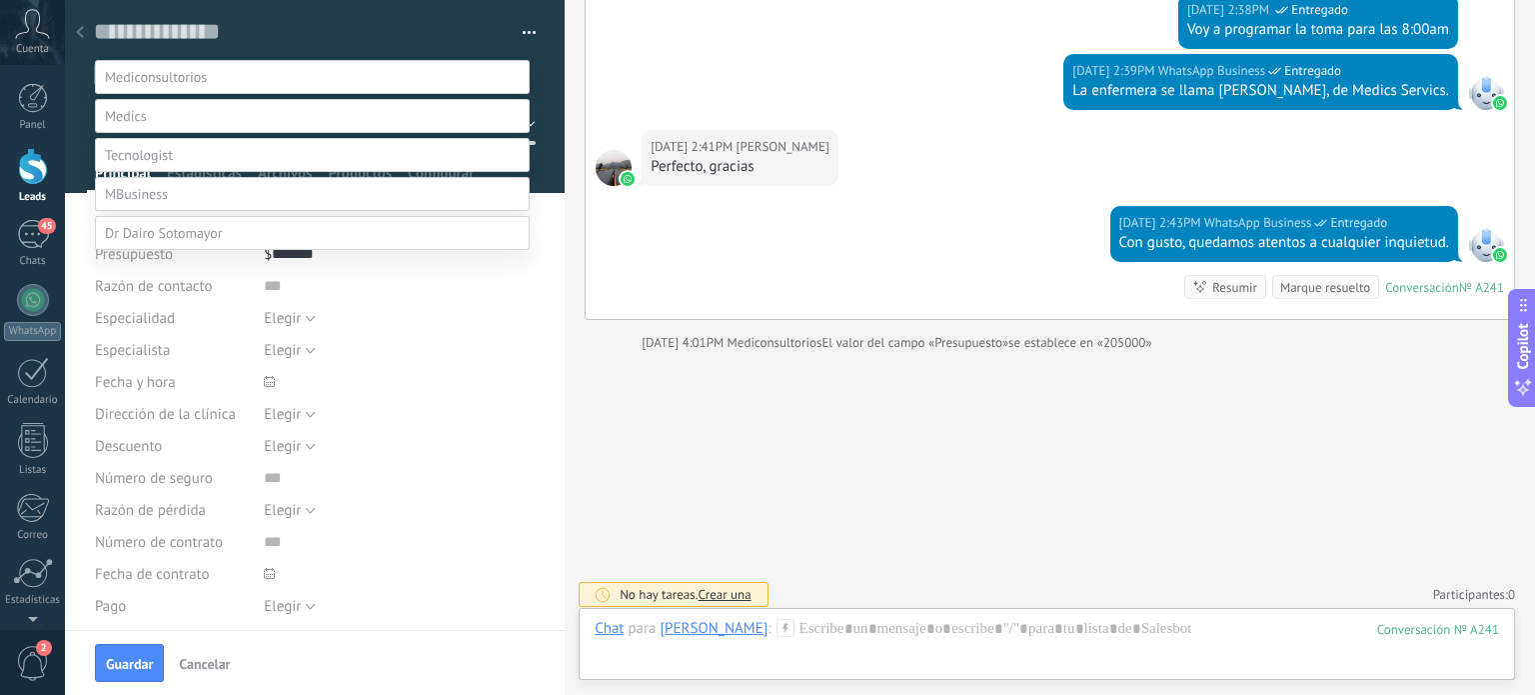
click at [0, 0] on label "Leads ganados" at bounding box center [0, 0] width 0 height 0
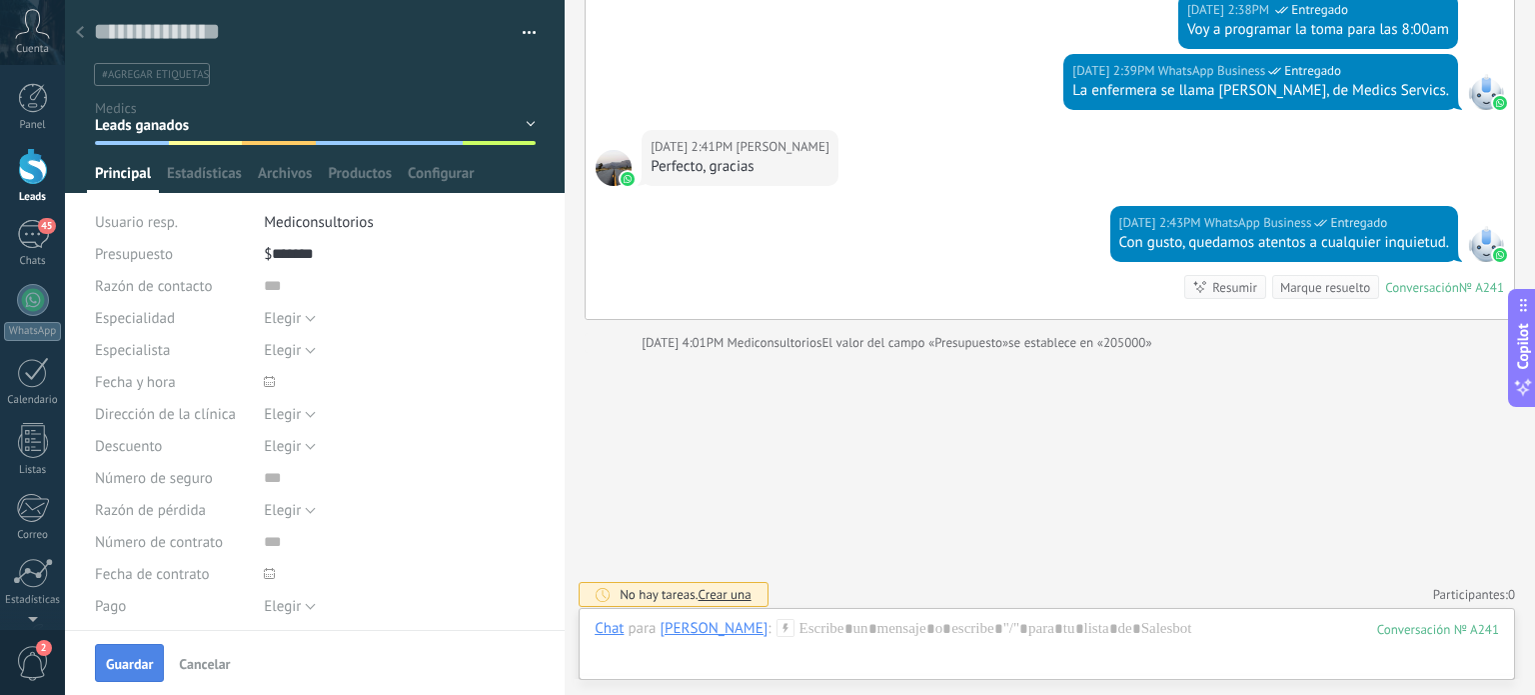
click at [132, 658] on span "Guardar" at bounding box center [129, 664] width 47 height 14
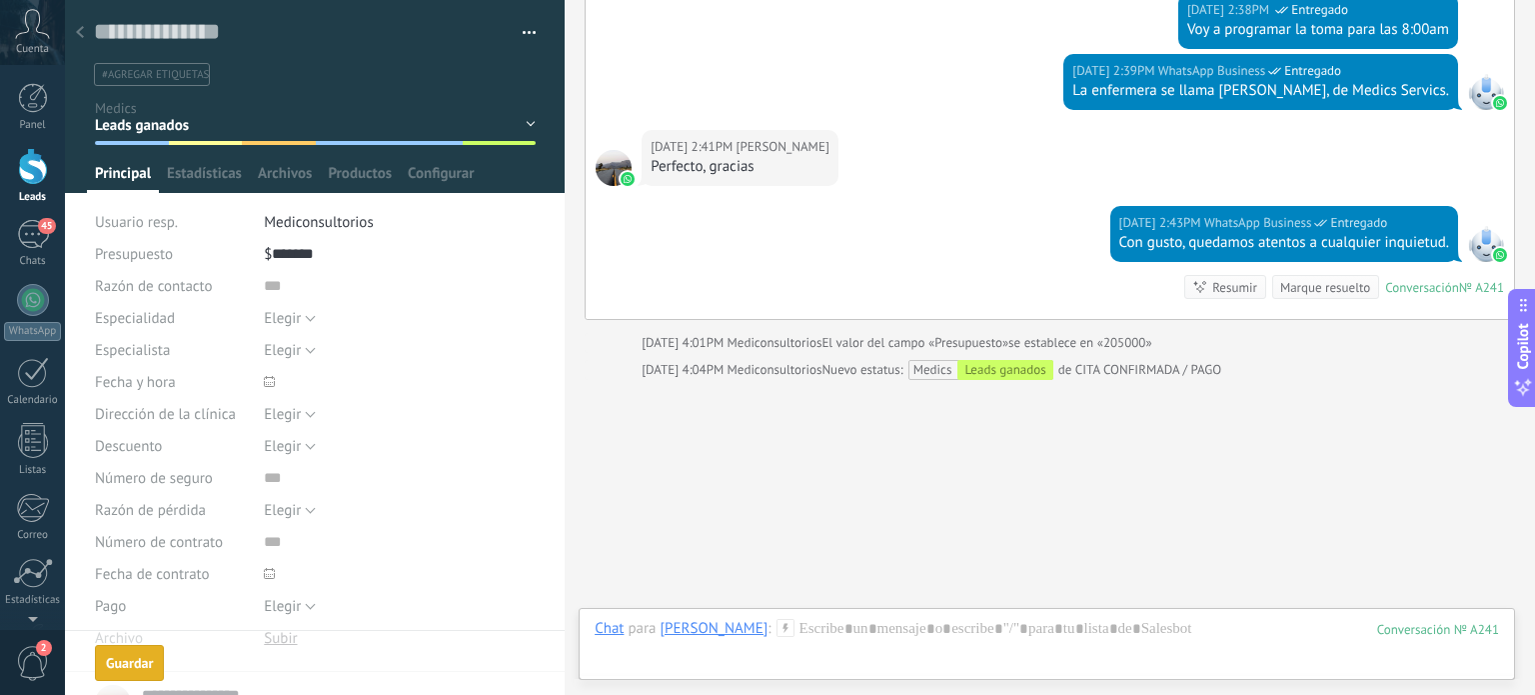
scroll to position [3776, 0]
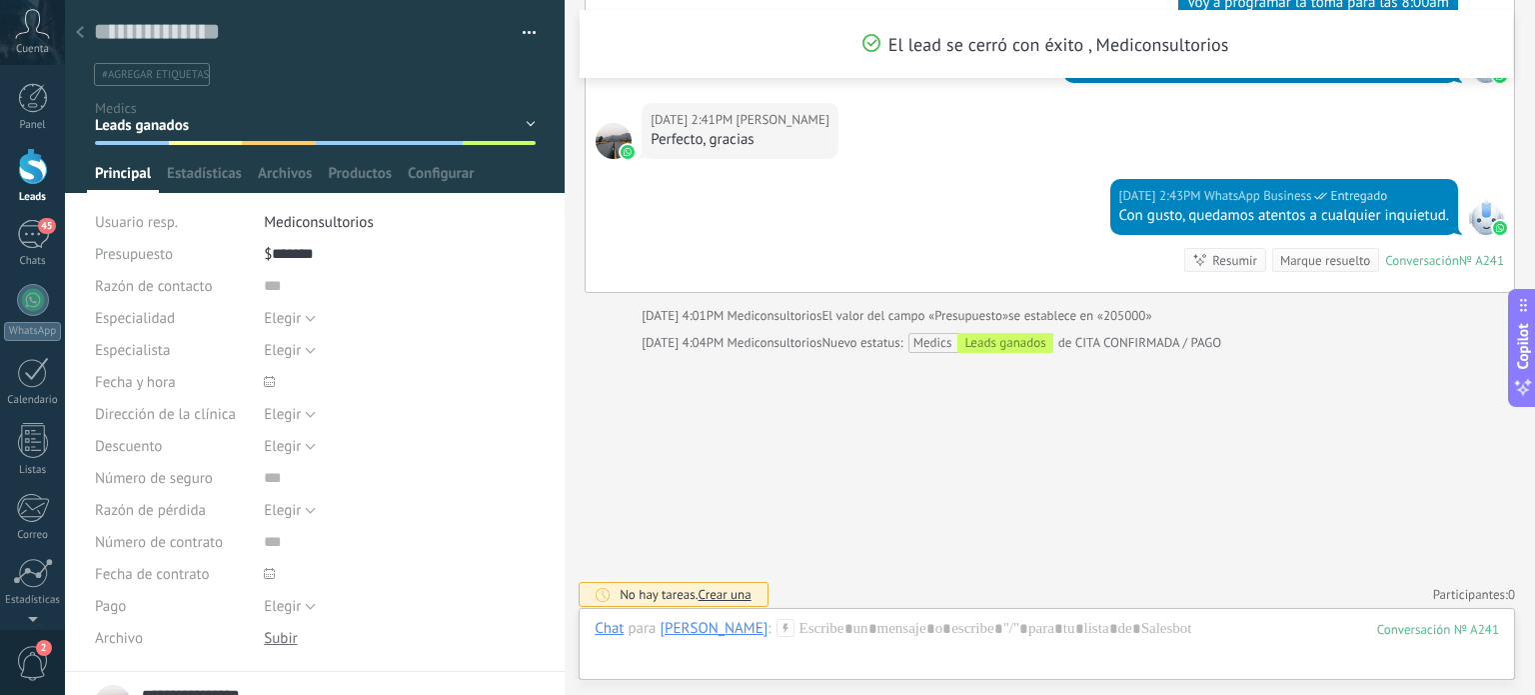
click at [87, 35] on div at bounding box center [80, 33] width 28 height 39
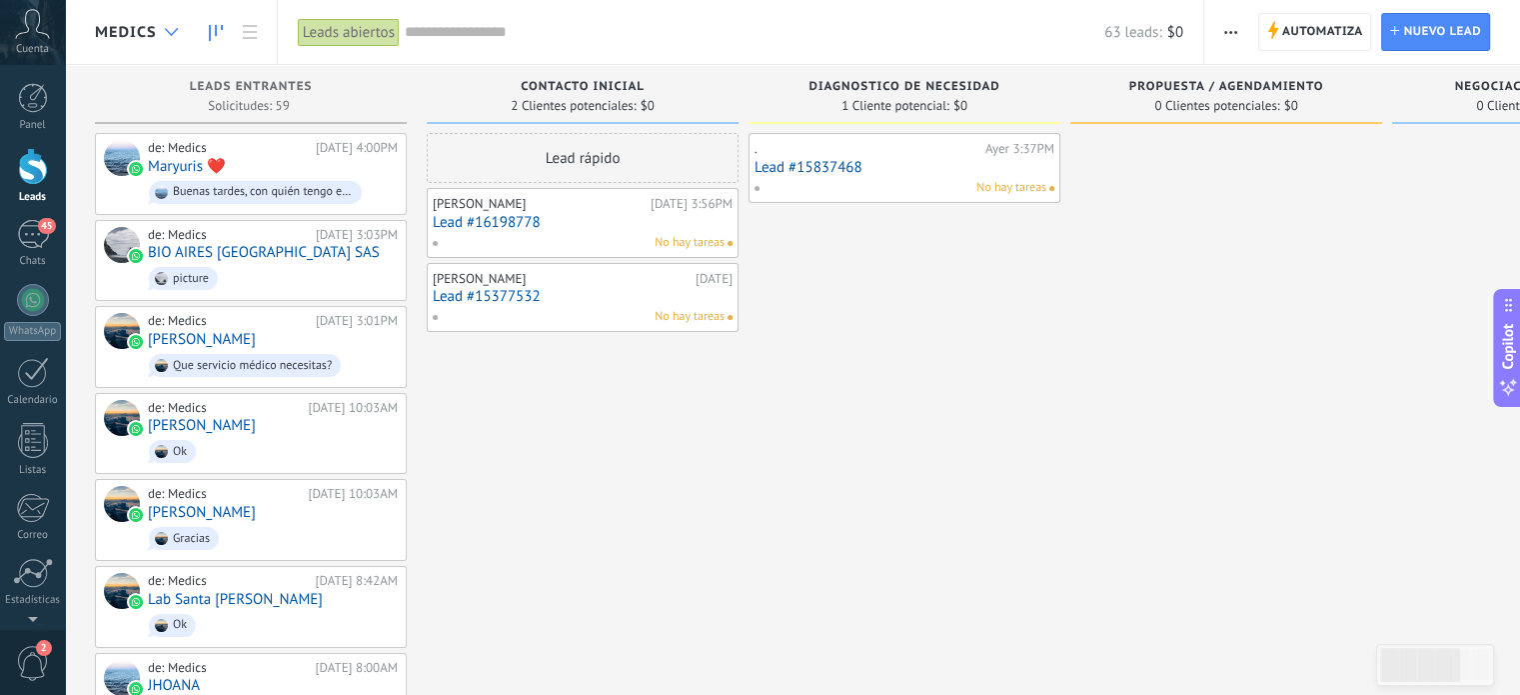
click at [169, 30] on icon at bounding box center [171, 32] width 13 height 8
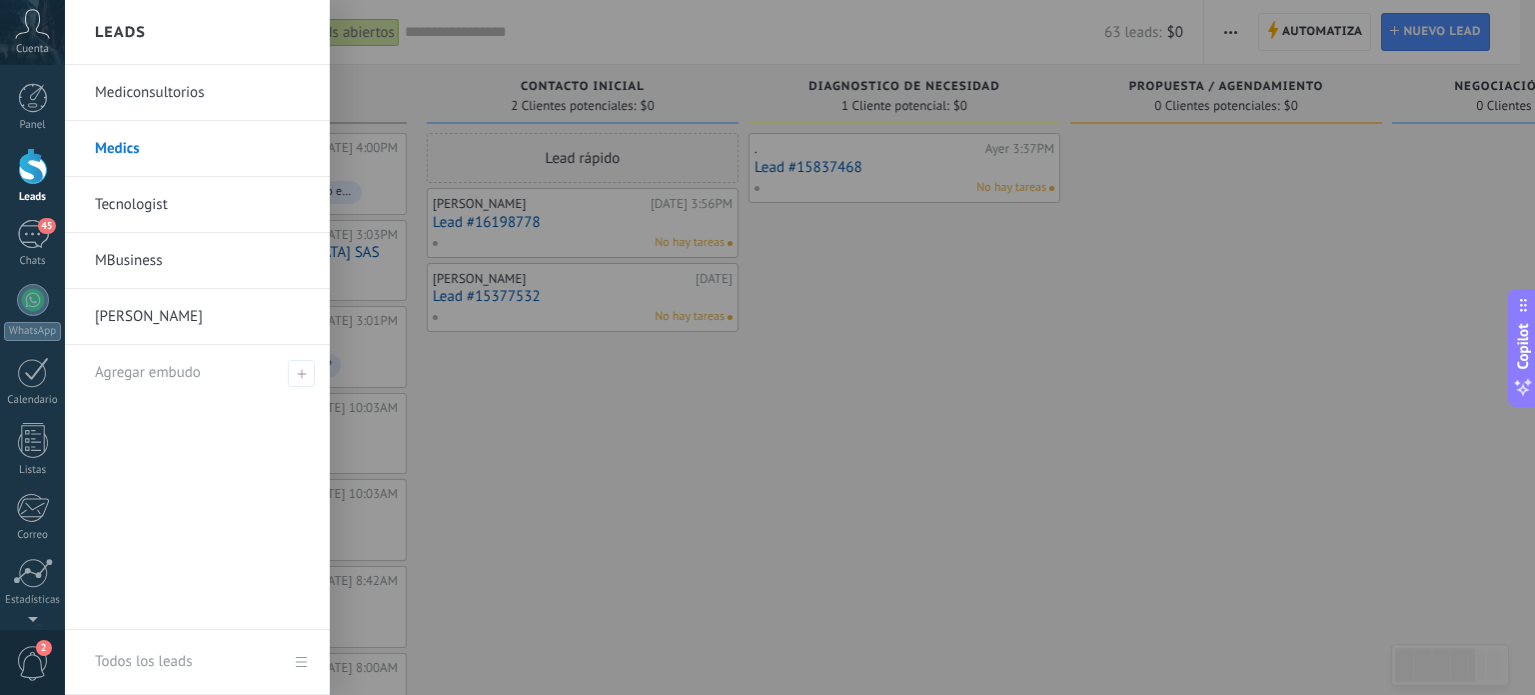
click at [159, 95] on link "Mediconsultorios" at bounding box center [202, 93] width 215 height 56
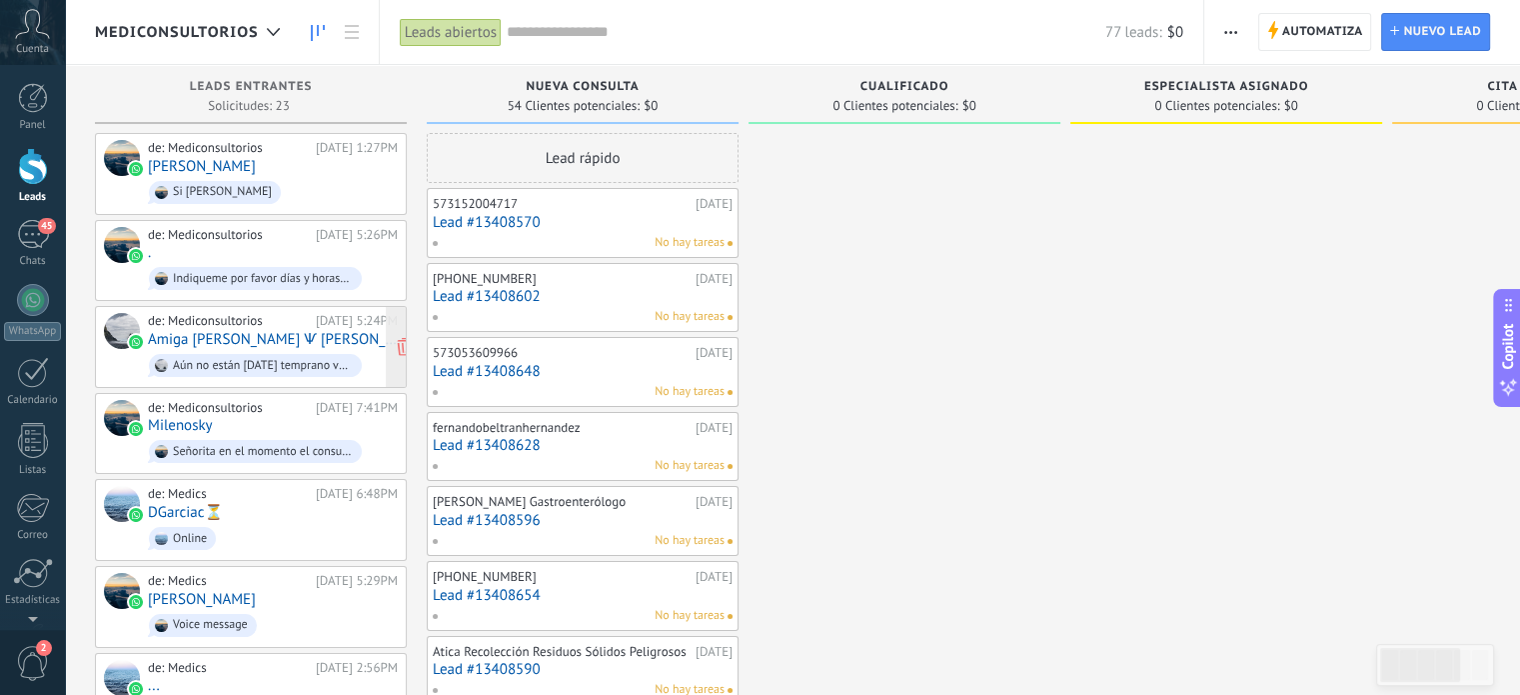
click at [240, 331] on link "Amiga [PERSON_NAME] Ѱ [PERSON_NAME]" at bounding box center [273, 339] width 250 height 17
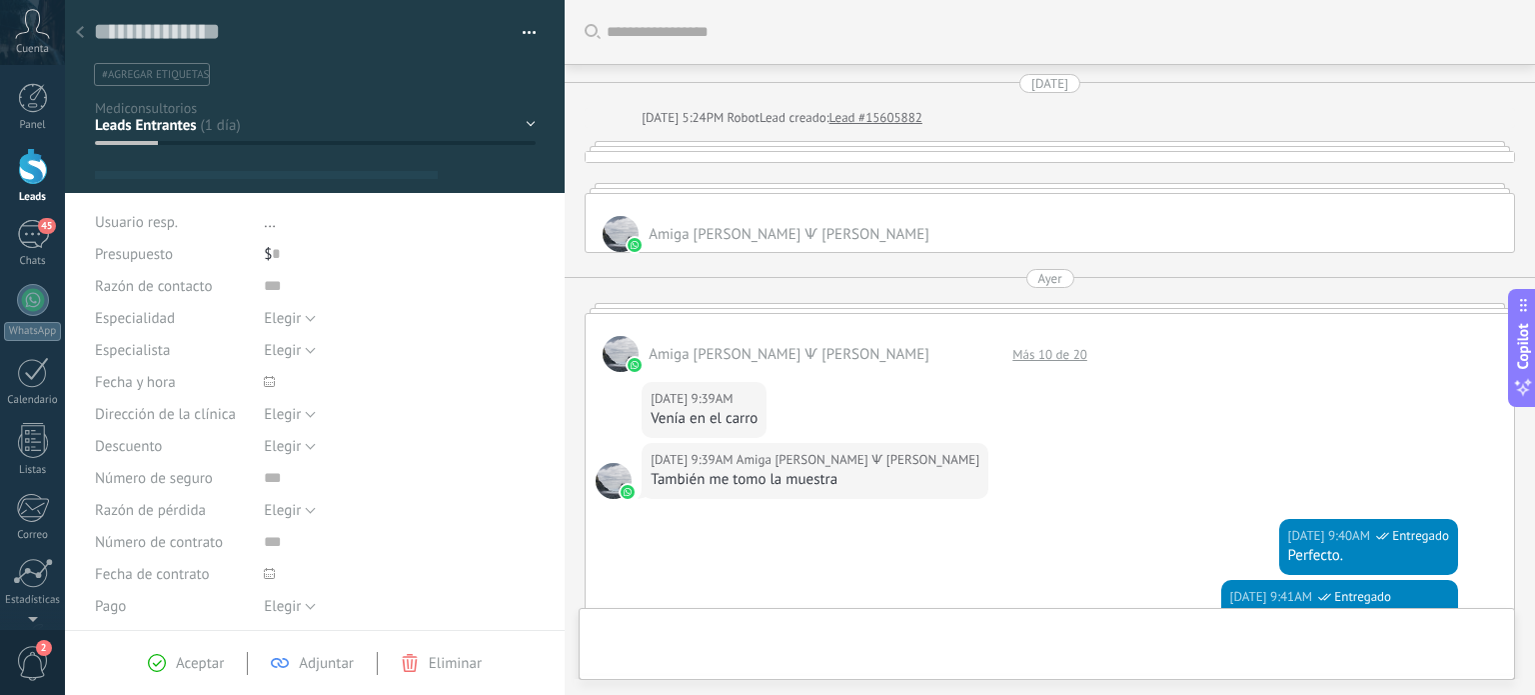
type textarea "**********"
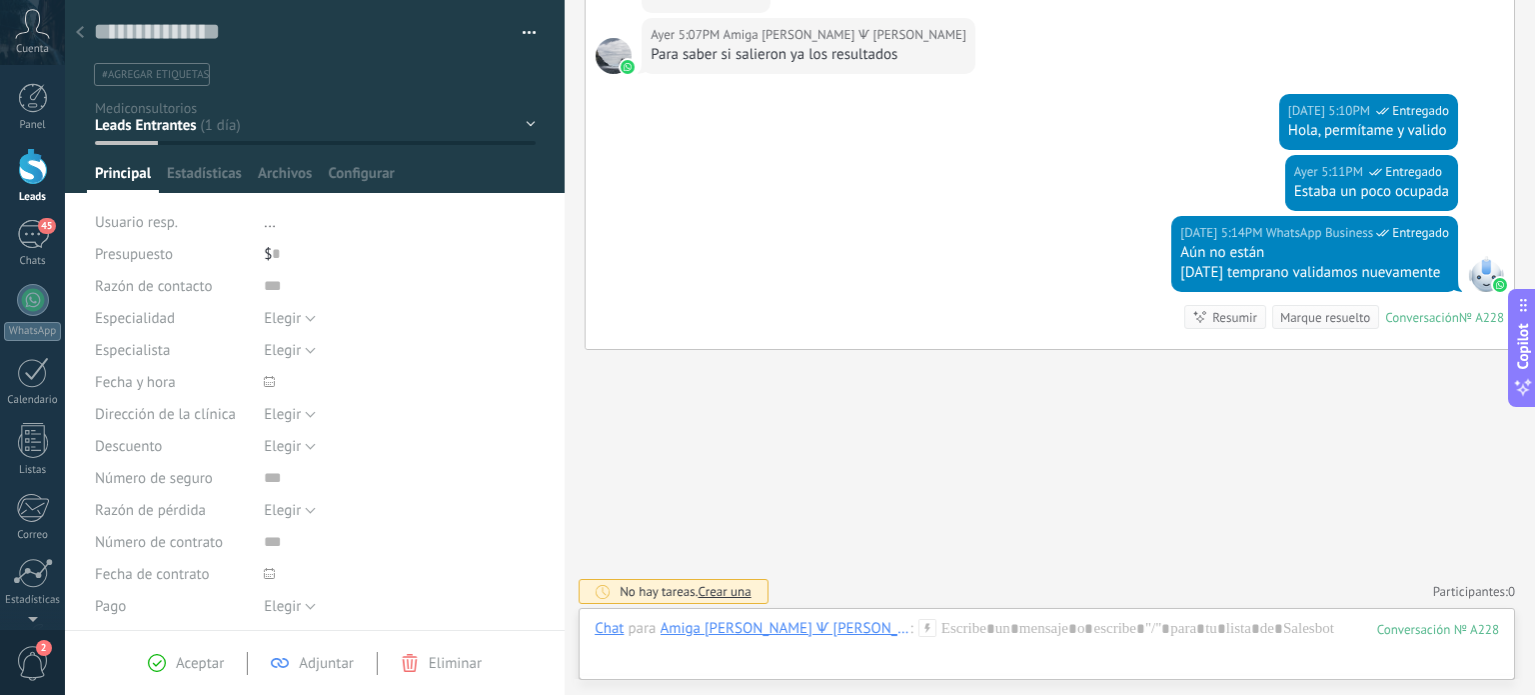
click at [0, 0] on div "Nueva consulta Cualificado Especialista asignado Cita confirmada Tratamiento in…" at bounding box center [0, 0] width 0 height 0
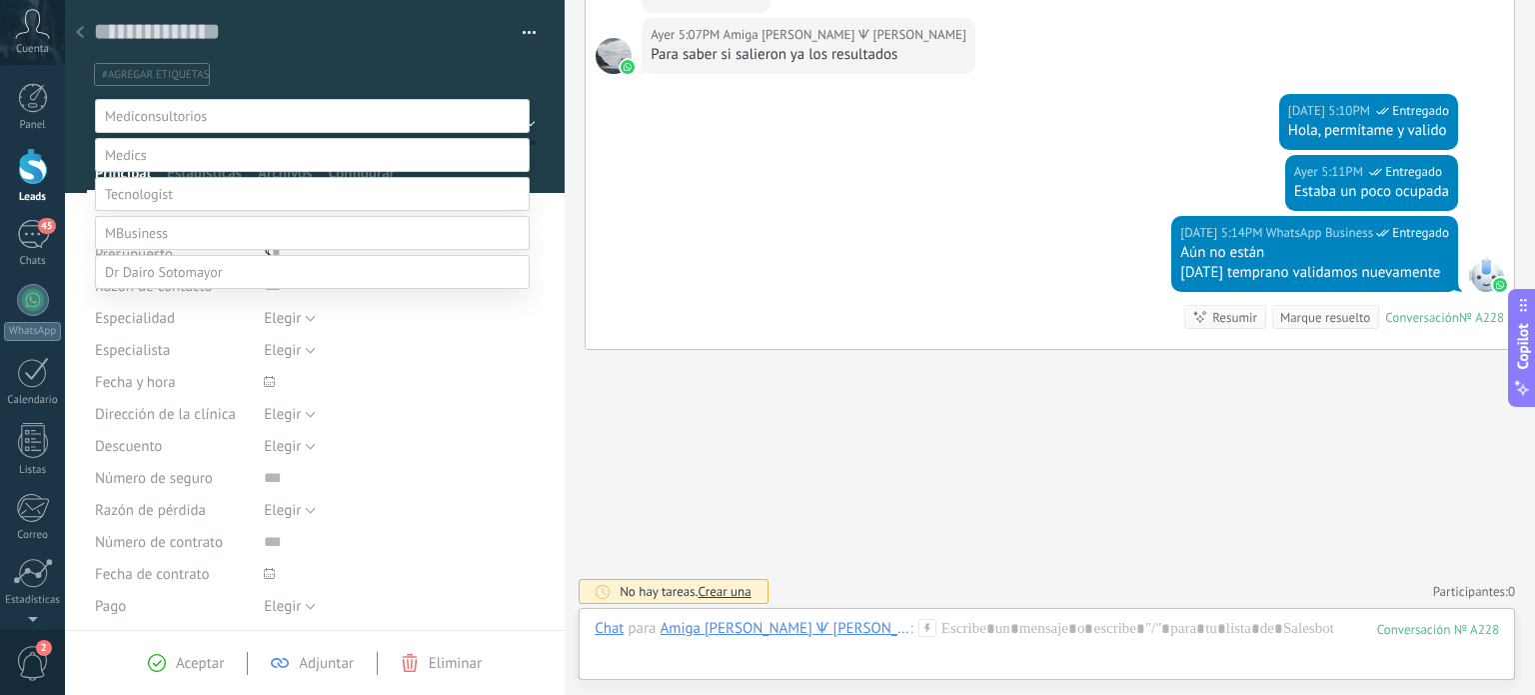
click at [0, 0] on label "Leads ganados" at bounding box center [0, 0] width 0 height 0
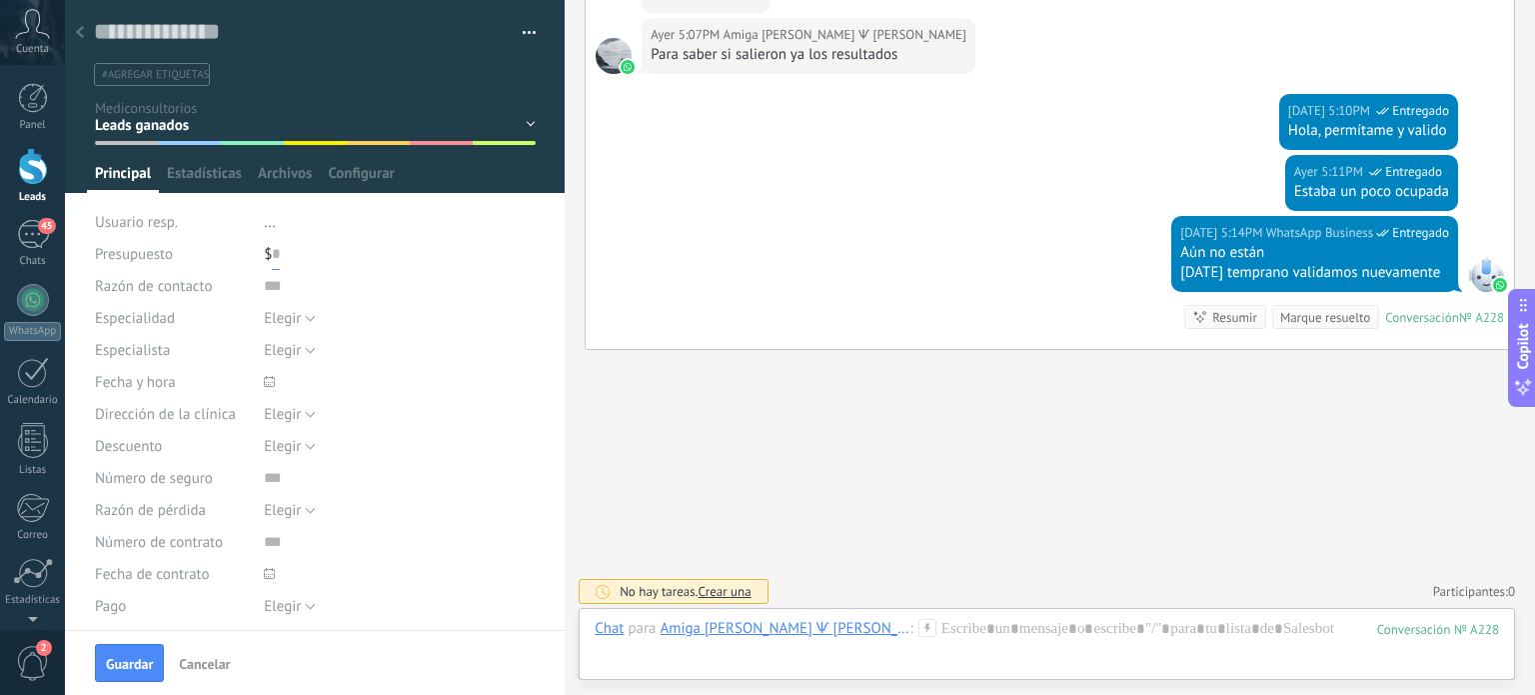
click at [276, 252] on input "text" at bounding box center [276, 254] width 8 height 32
click at [143, 660] on span "Guardar" at bounding box center [129, 664] width 47 height 14
type input "******"
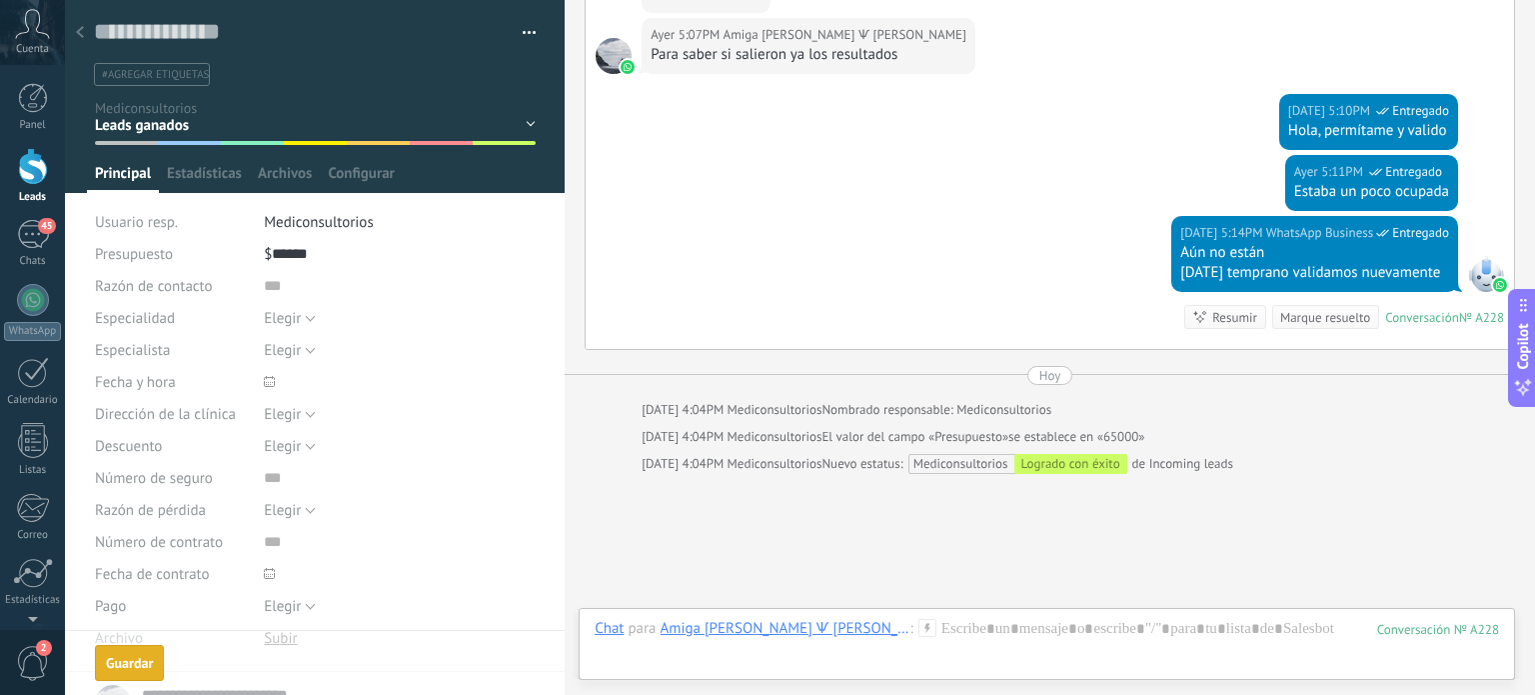
scroll to position [1783, 0]
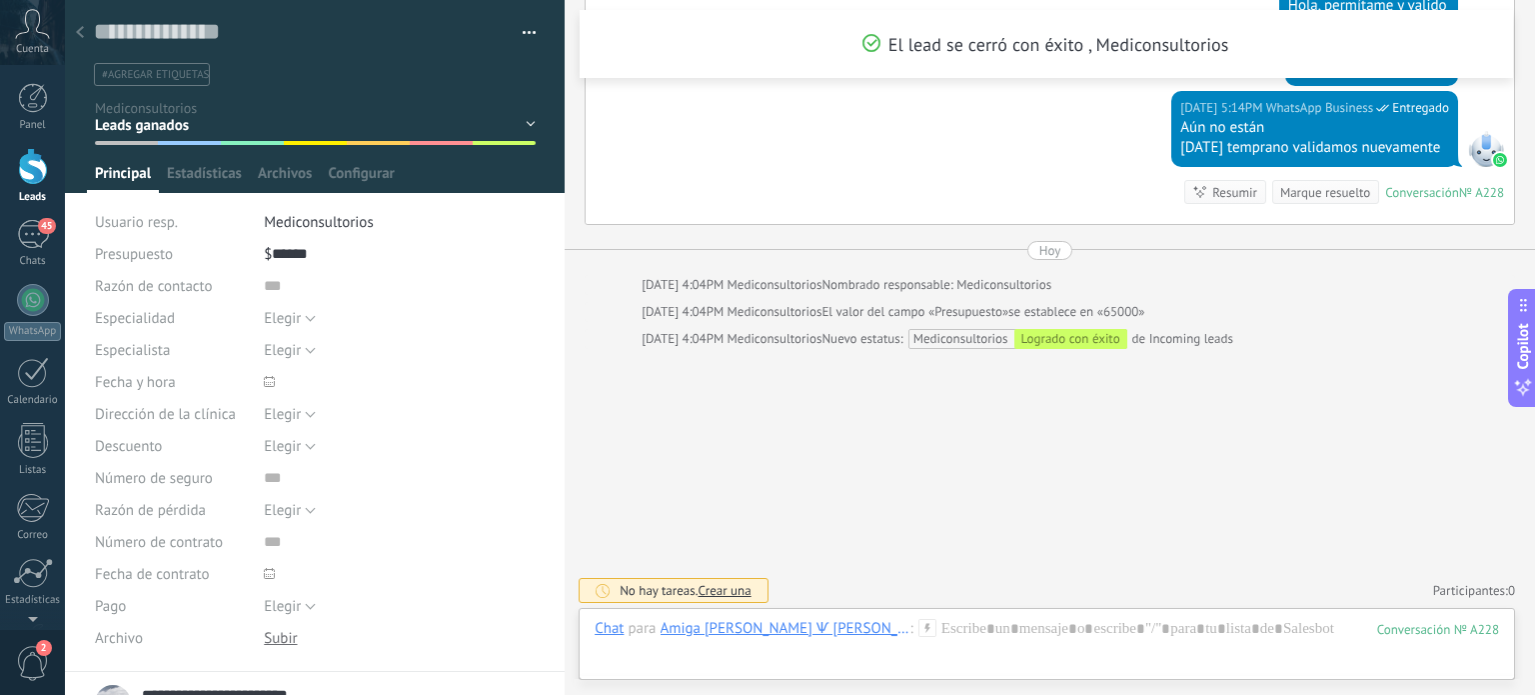
click at [78, 38] on icon at bounding box center [80, 32] width 8 height 12
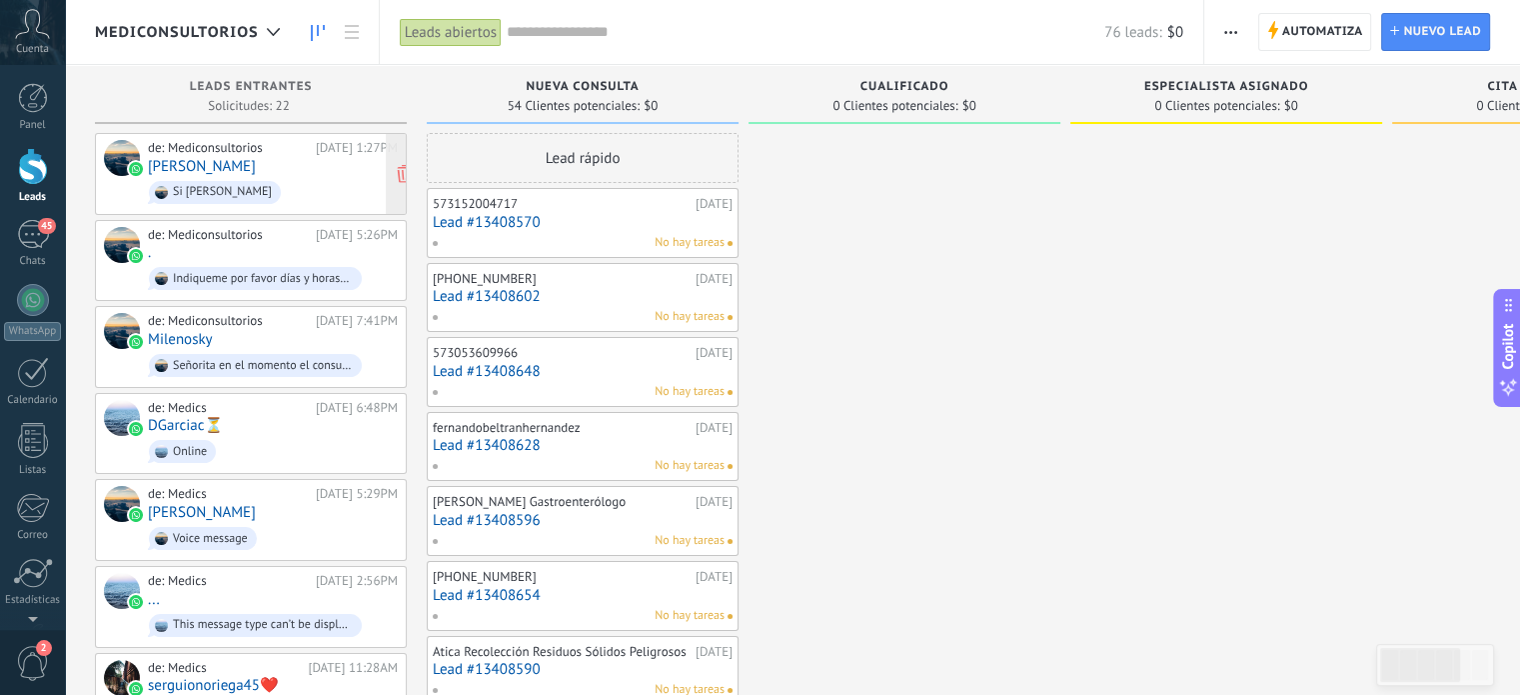
click at [270, 183] on span "Si [PERSON_NAME]" at bounding box center [273, 192] width 250 height 31
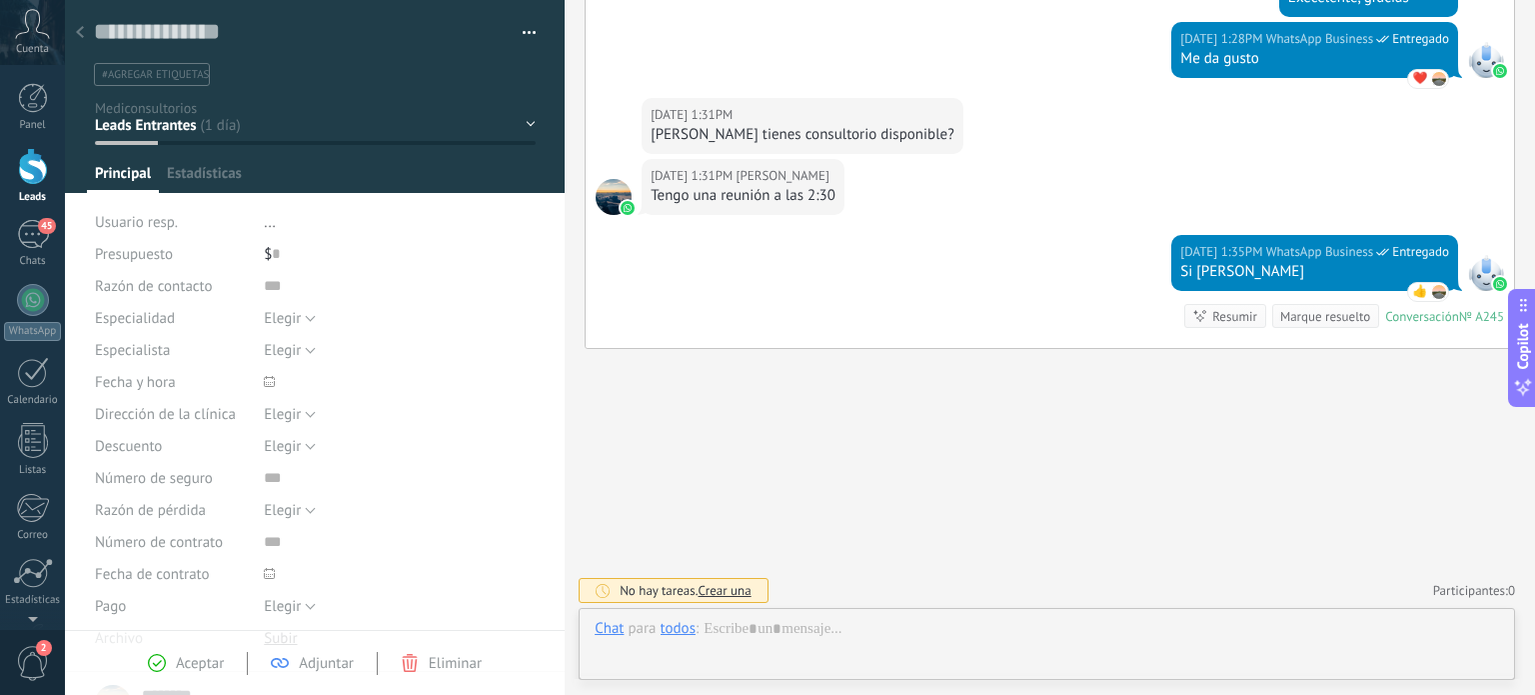
scroll to position [29, 0]
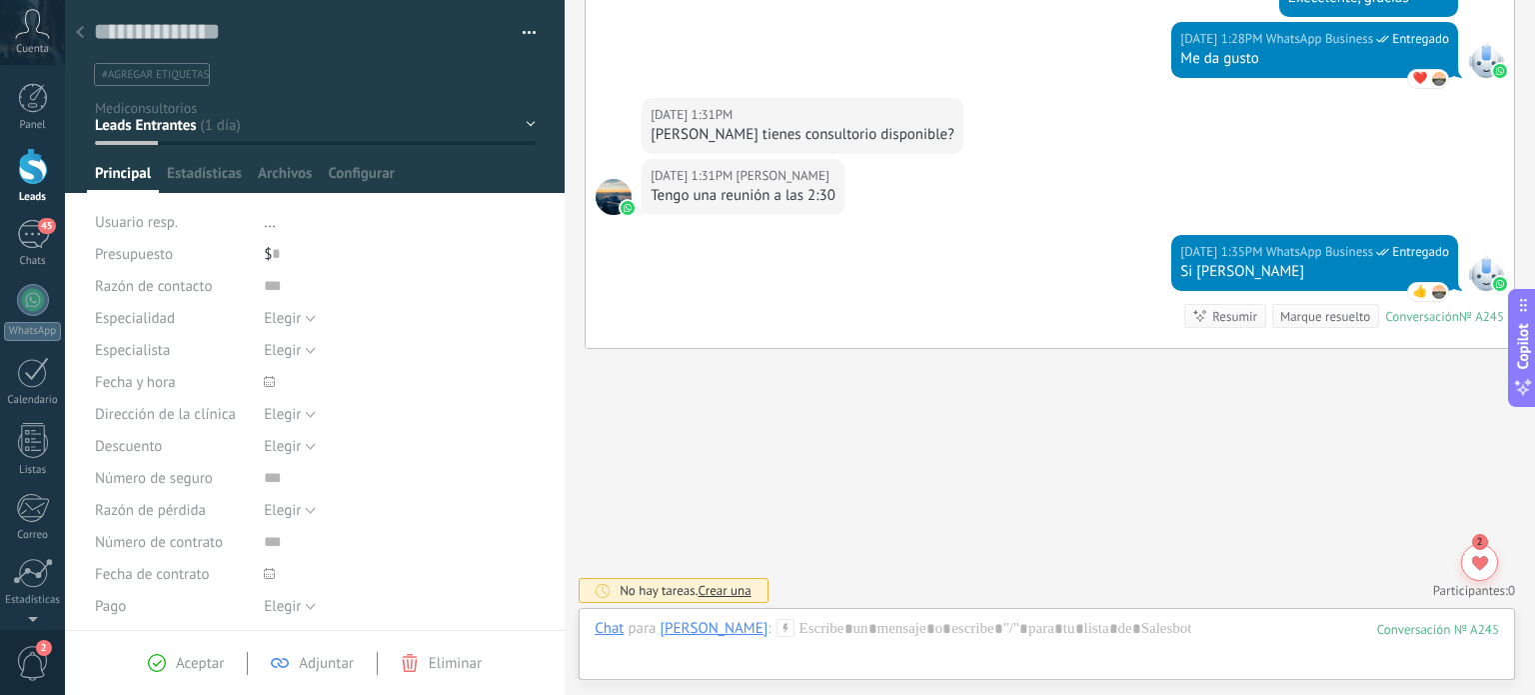
click at [78, 27] on icon at bounding box center [80, 32] width 8 height 12
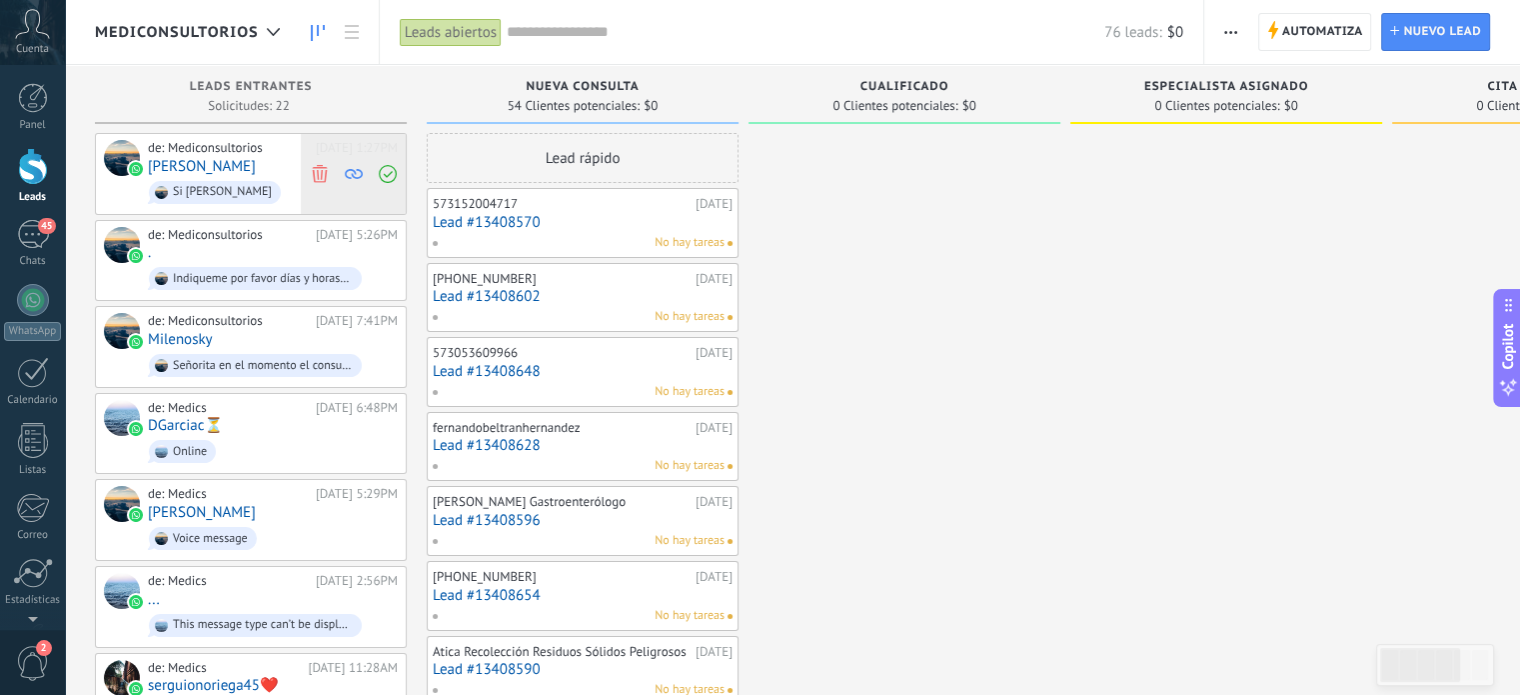
click at [320, 175] on icon at bounding box center [320, 173] width 18 height 18
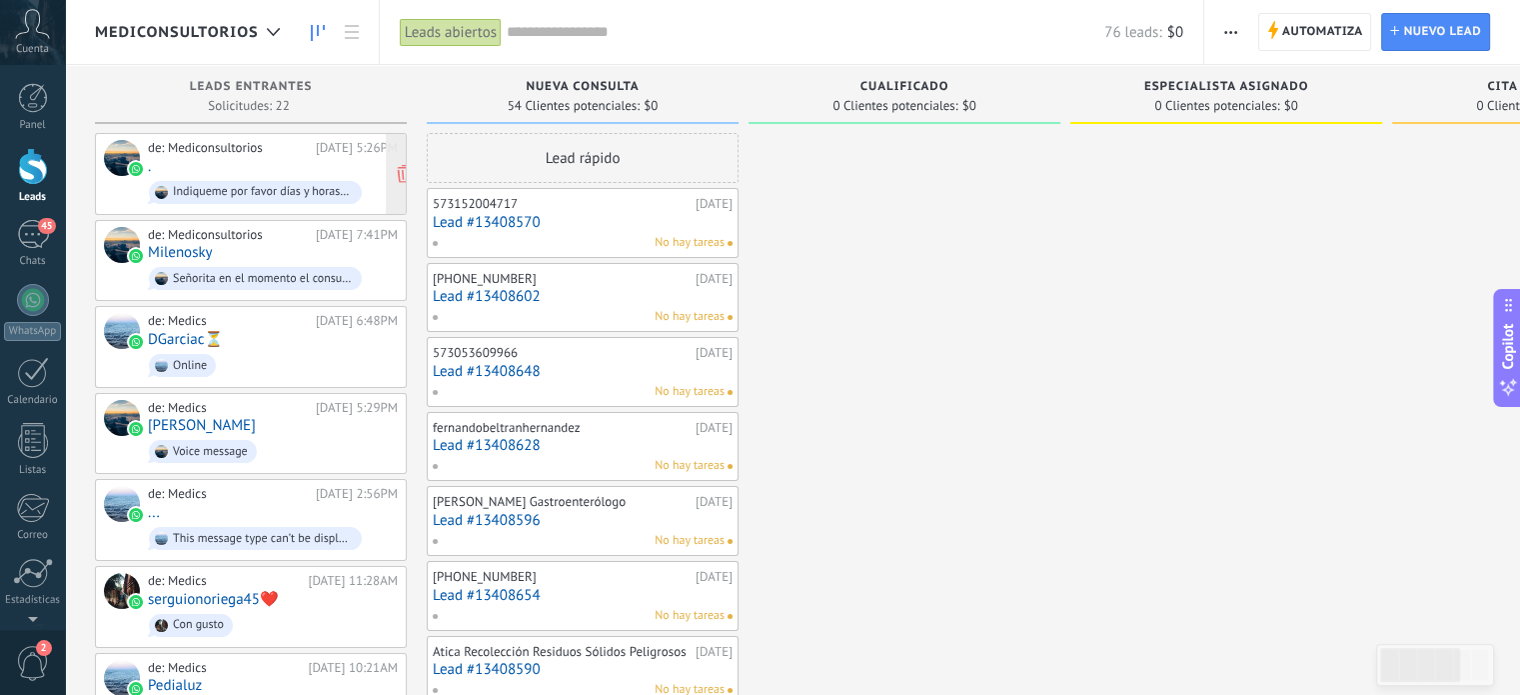
click at [280, 159] on div "de: Mediconsultorios [DATE] 5:26PM . Indiqueme por favor días y horas exactas y…" at bounding box center [273, 174] width 250 height 68
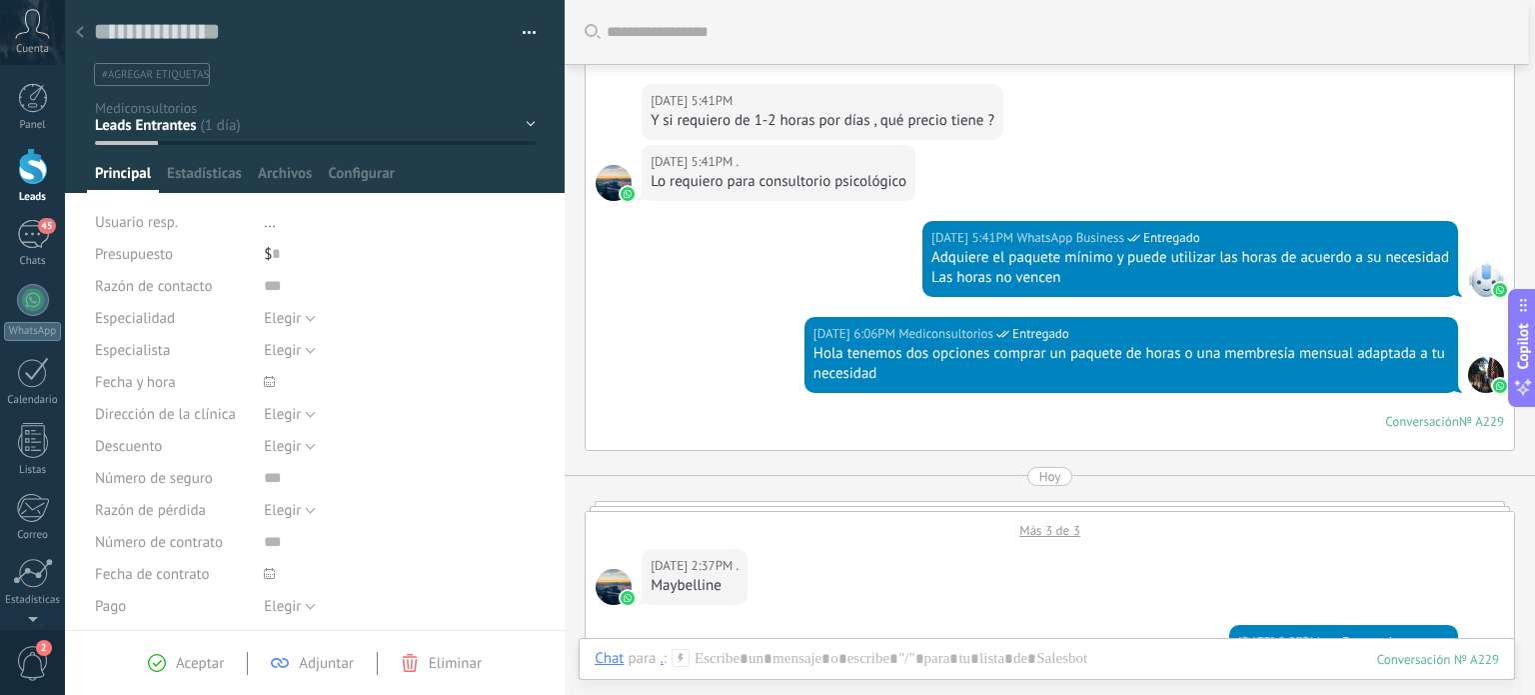
scroll to position [1107, 0]
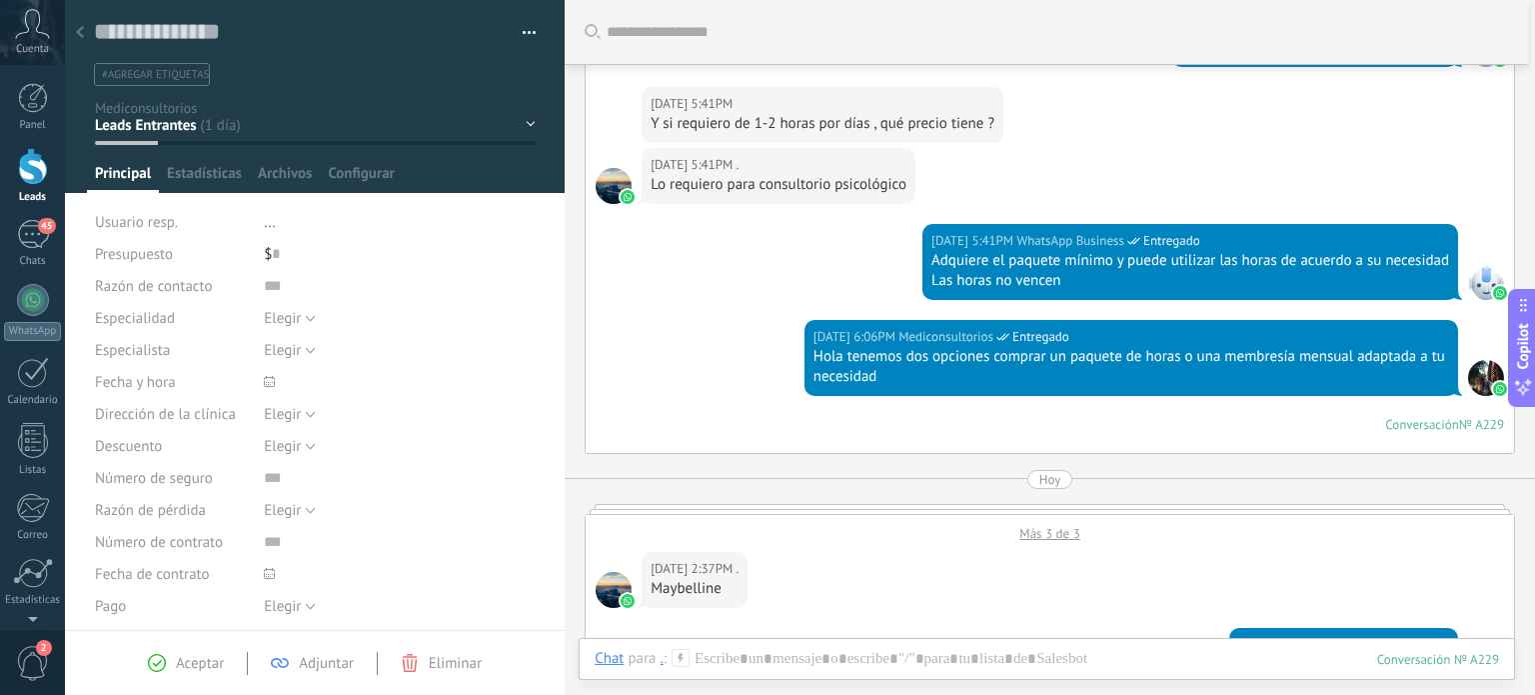
click at [0, 0] on div "Nueva consulta Cualificado Especialista asignado Cita confirmada Tratamiento in…" at bounding box center [0, 0] width 0 height 0
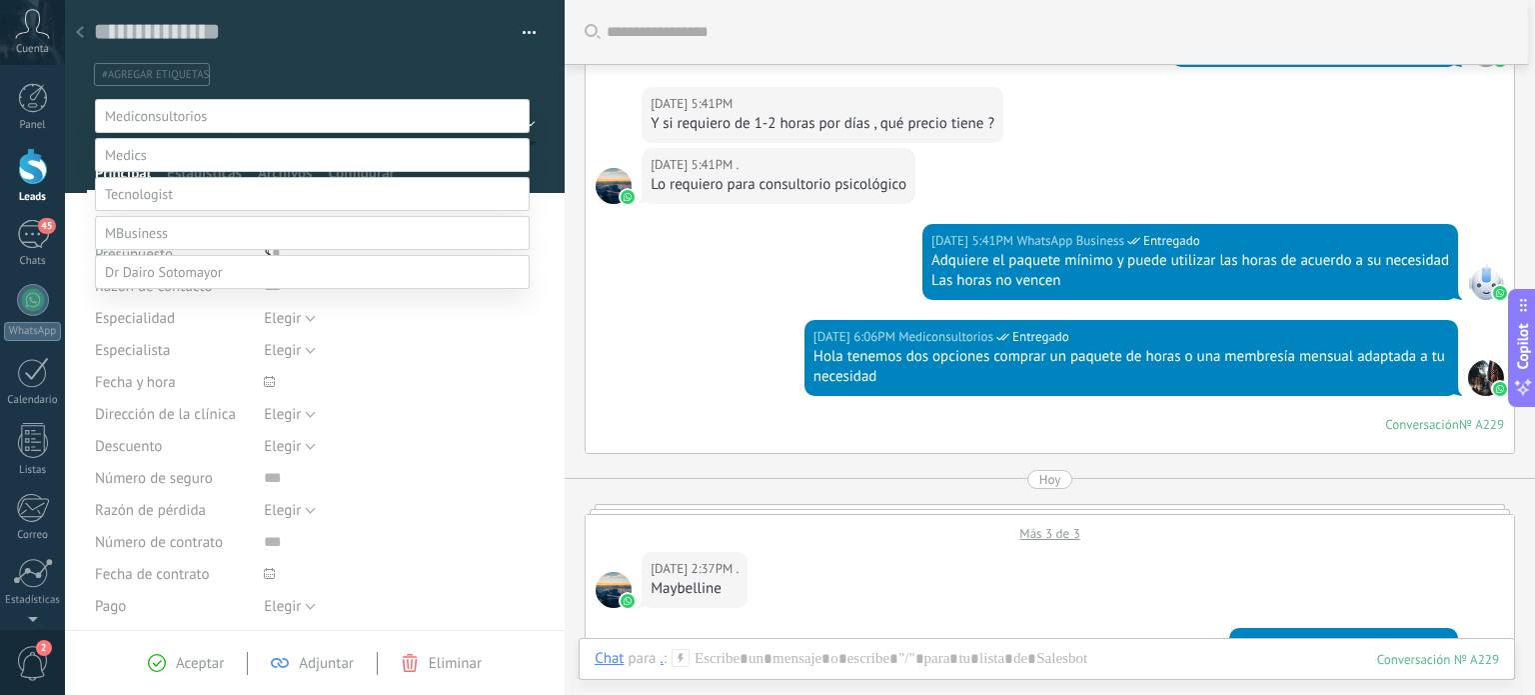
click at [87, 29] on div at bounding box center [800, 347] width 1470 height 695
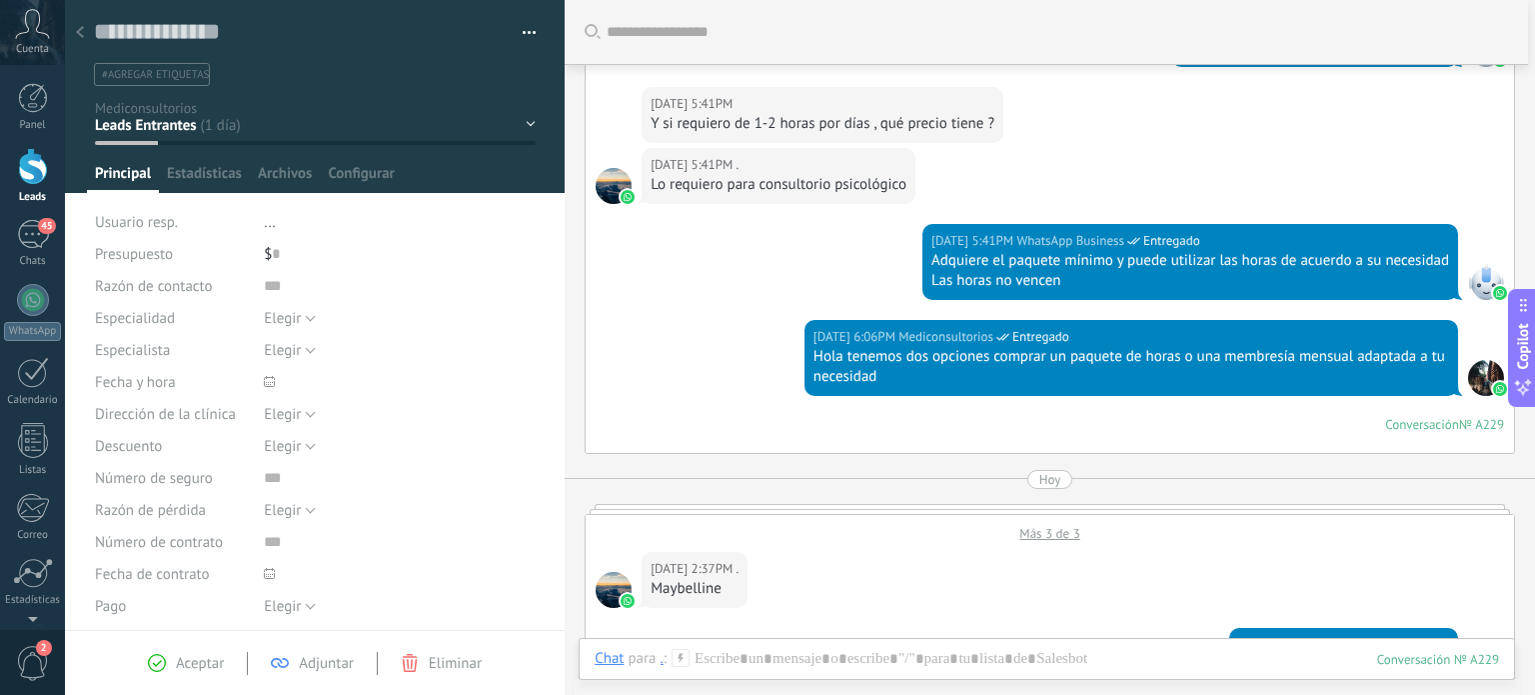
click at [81, 28] on use at bounding box center [80, 32] width 8 height 12
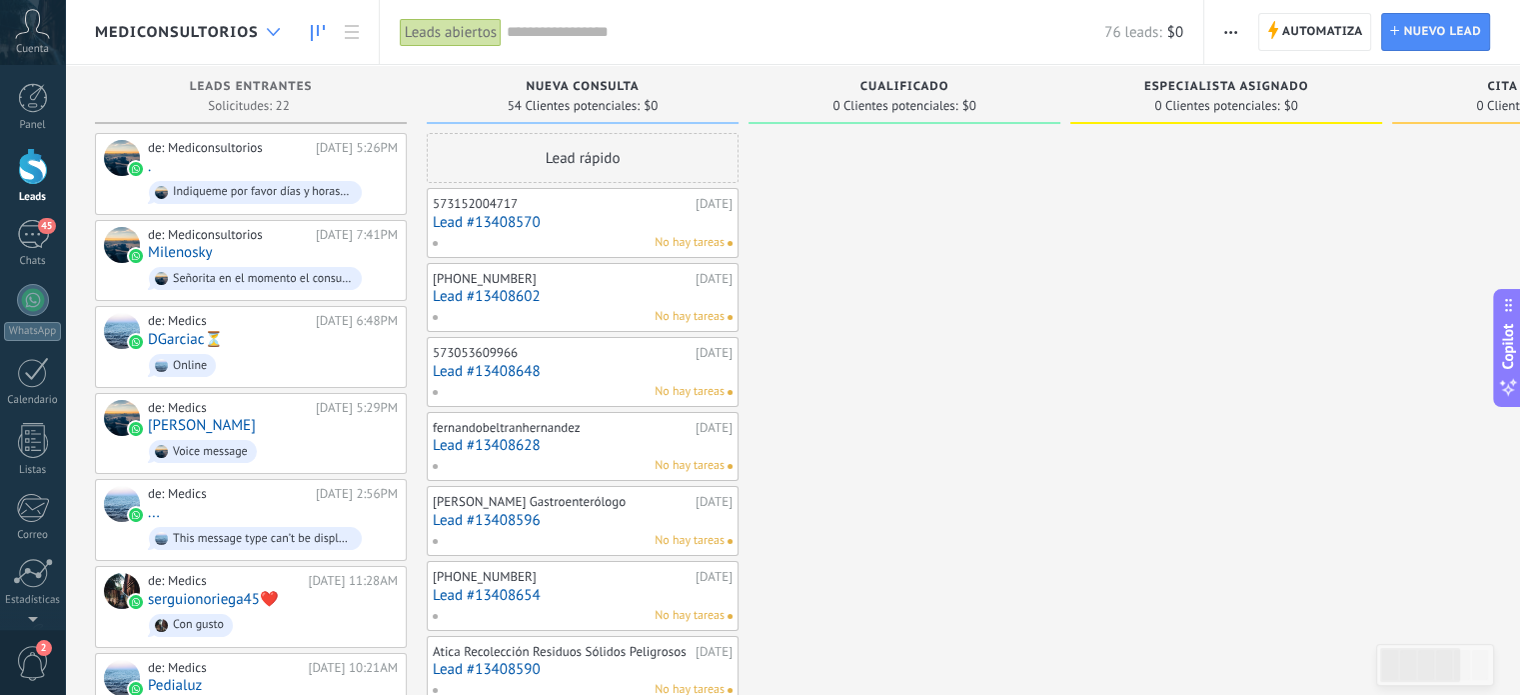
click at [270, 19] on div at bounding box center [273, 32] width 33 height 39
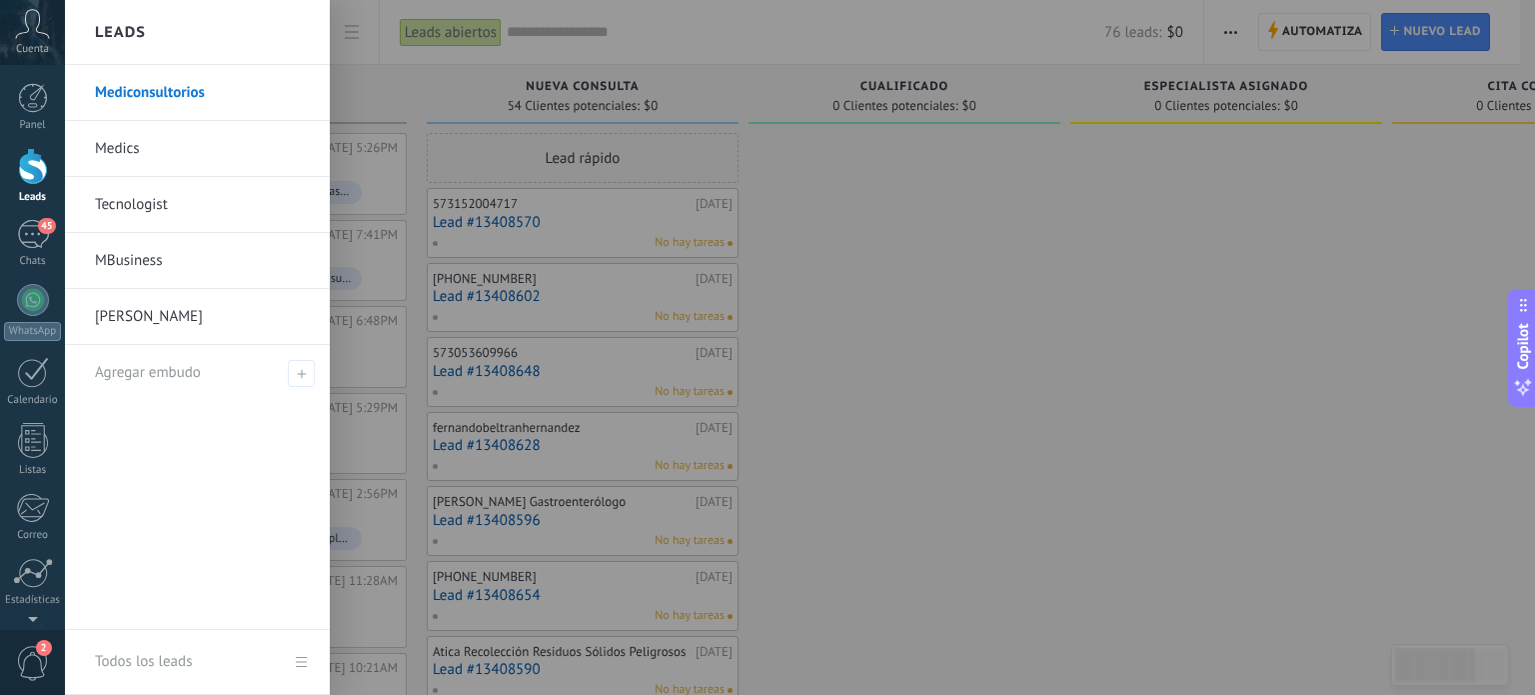
click at [152, 211] on link "Tecnologist" at bounding box center [202, 205] width 215 height 56
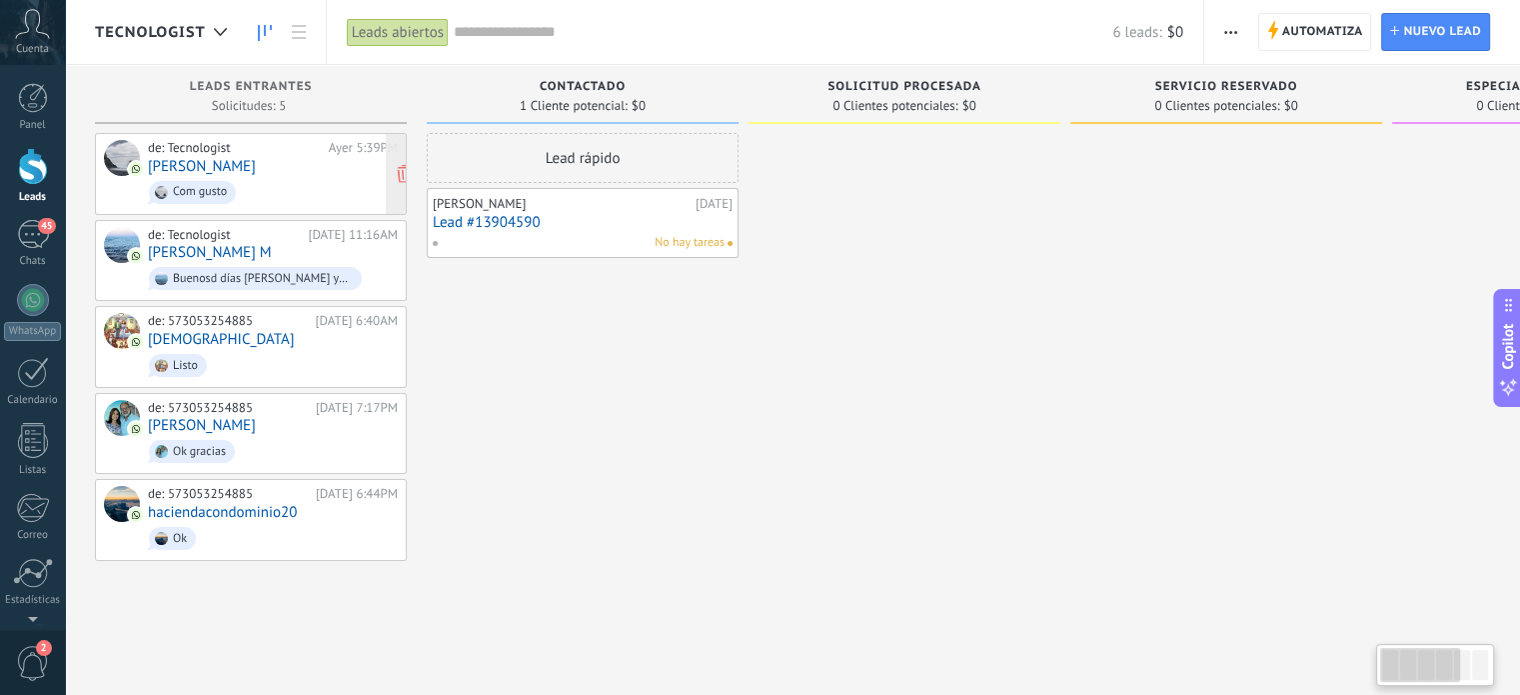
click at [252, 164] on link "[PERSON_NAME]" at bounding box center [202, 166] width 108 height 17
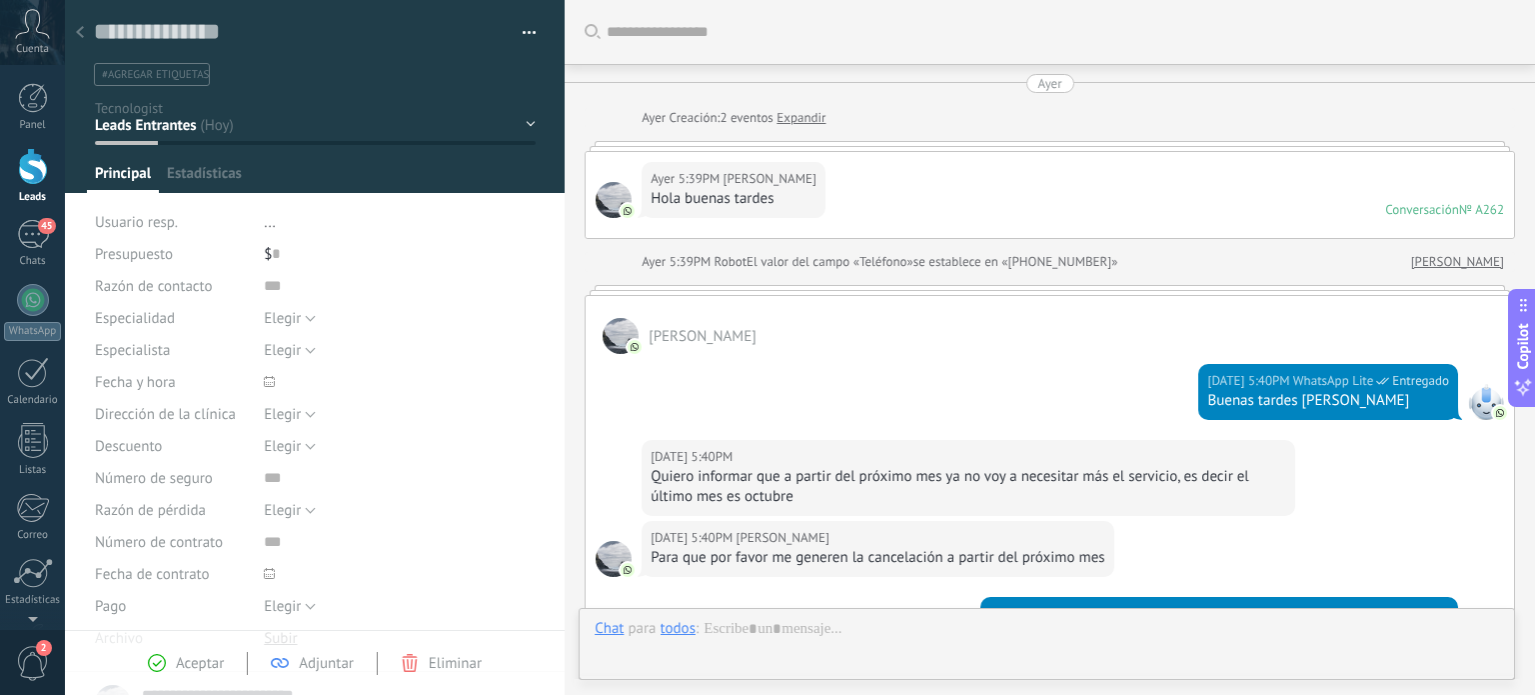
scroll to position [535, 0]
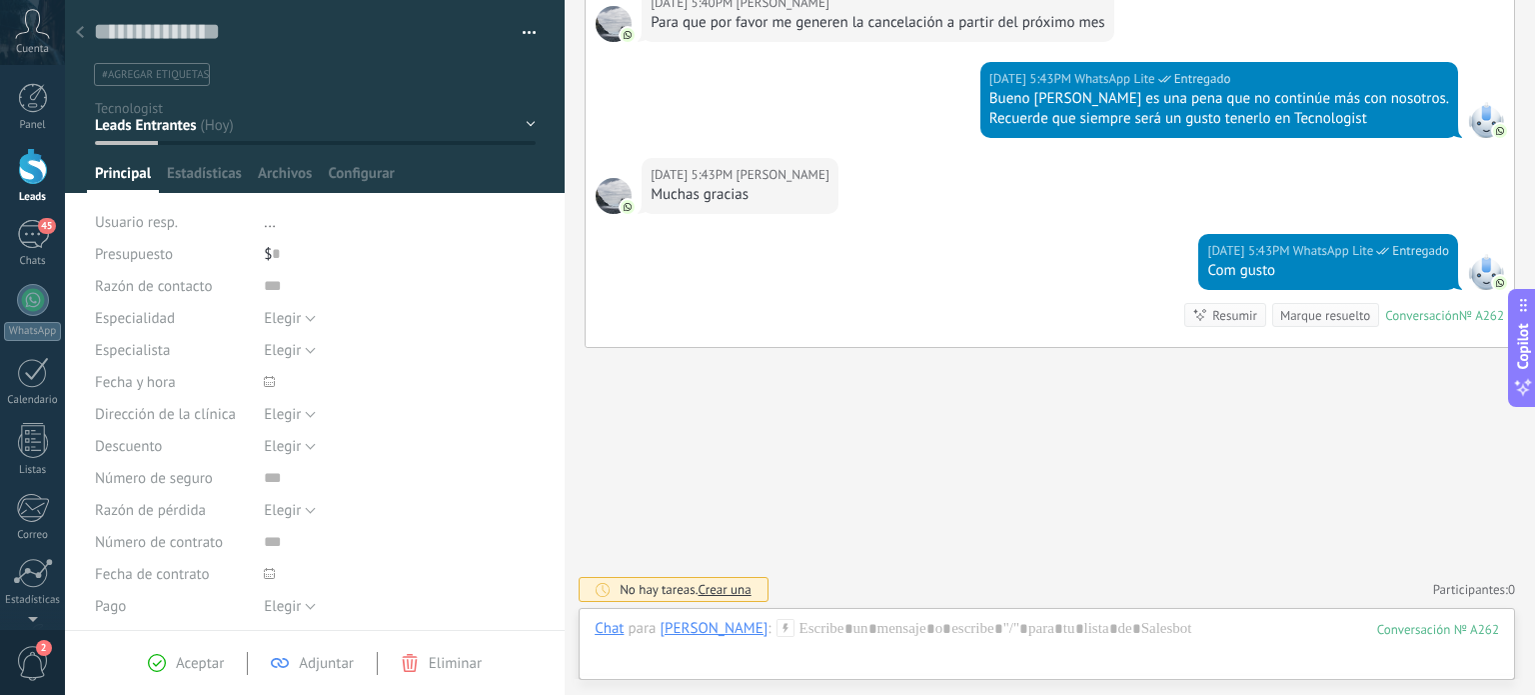
click at [80, 36] on use at bounding box center [80, 32] width 8 height 12
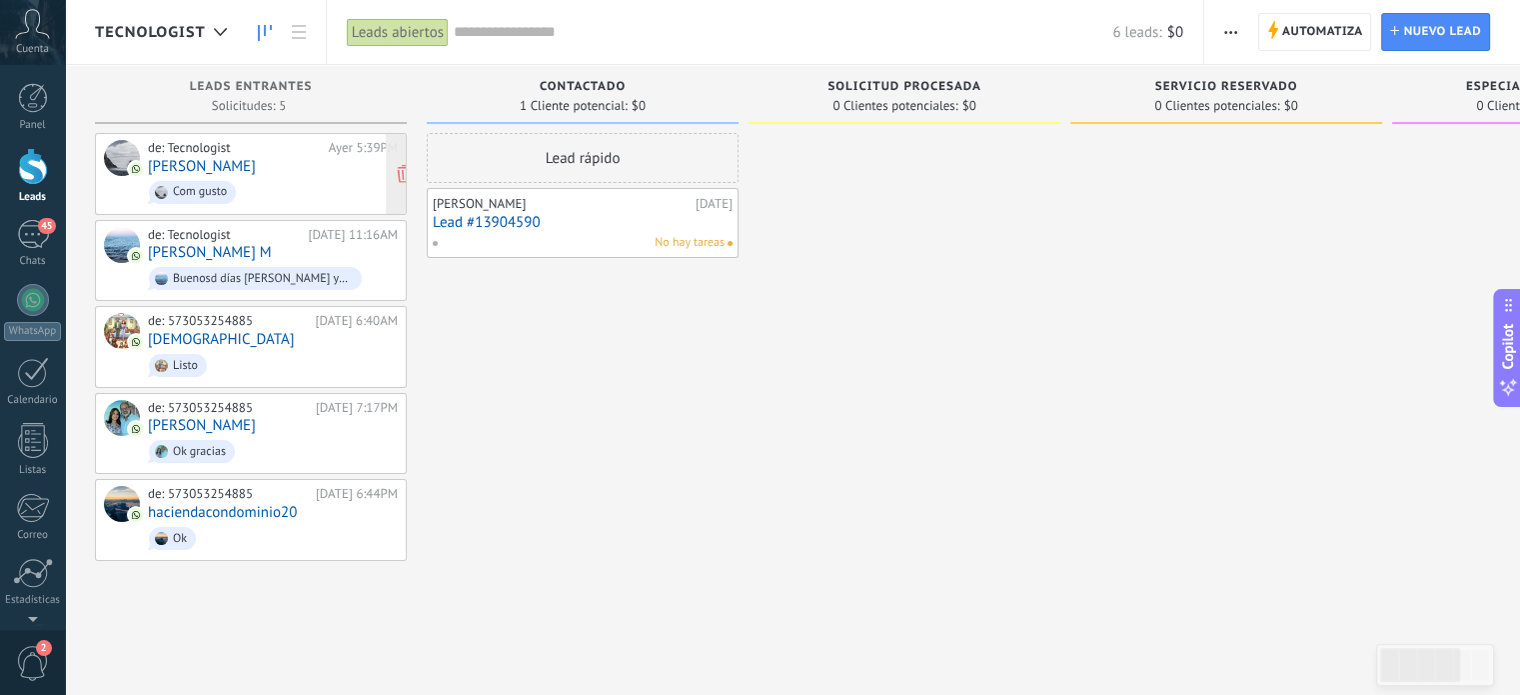
click at [252, 167] on link "[PERSON_NAME]" at bounding box center [202, 166] width 108 height 17
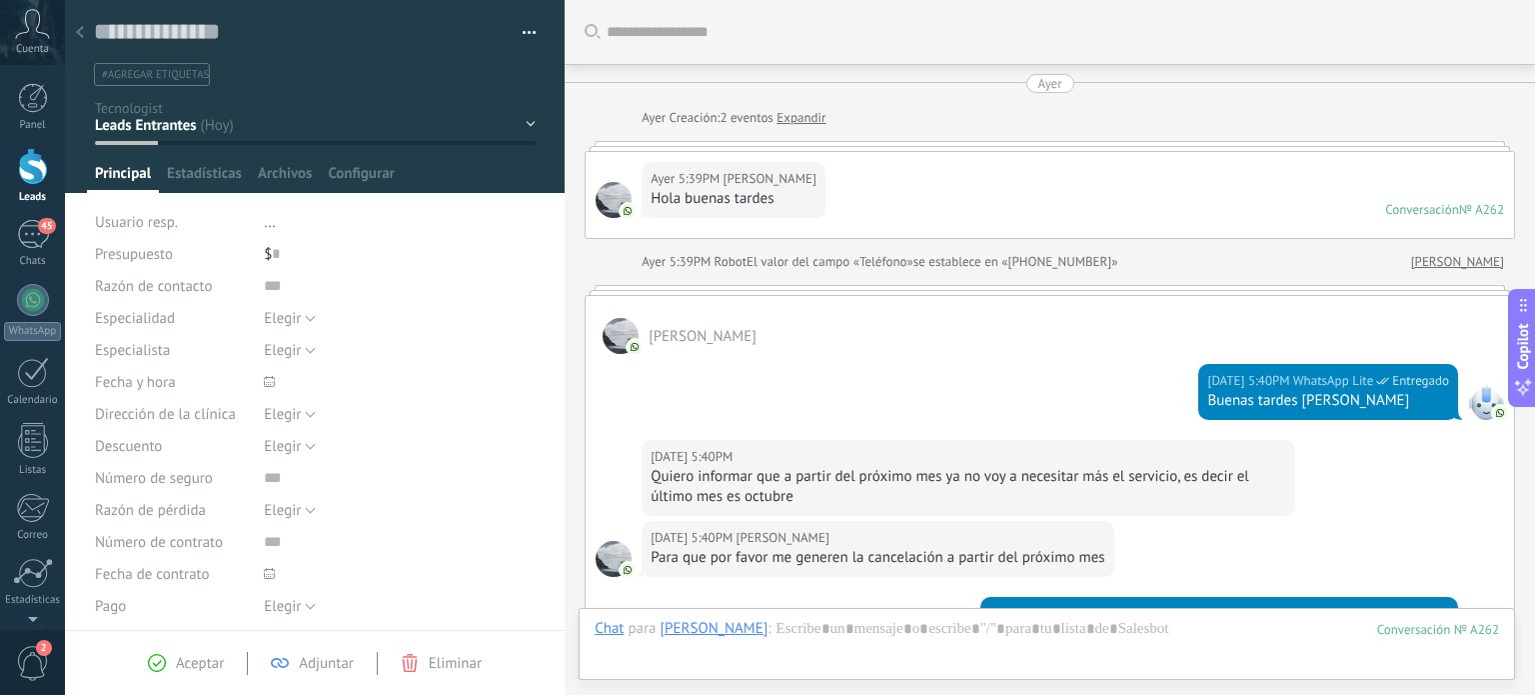
scroll to position [535, 0]
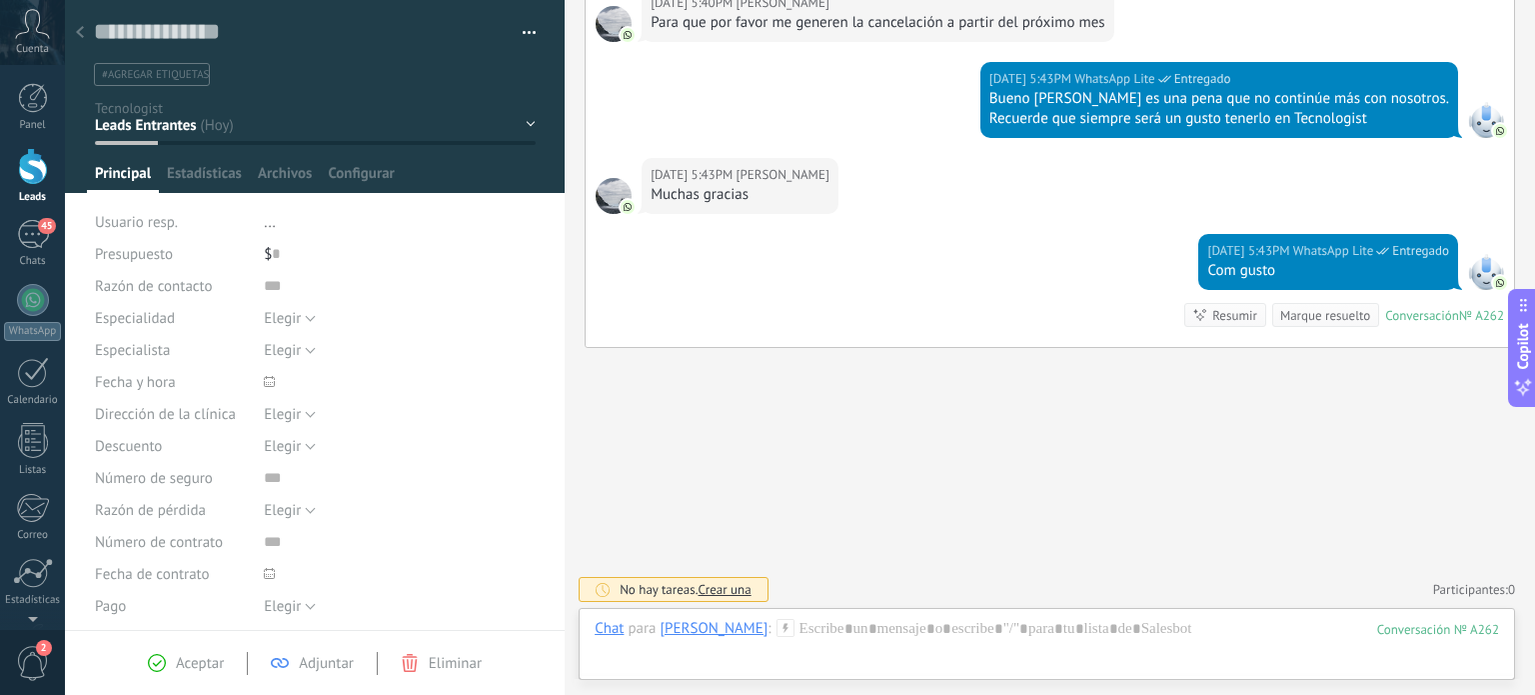
click at [0, 0] on div "Contactado Solicitud procesada Servicio reservado Especialista asignado Factura…" at bounding box center [0, 0] width 0 height 0
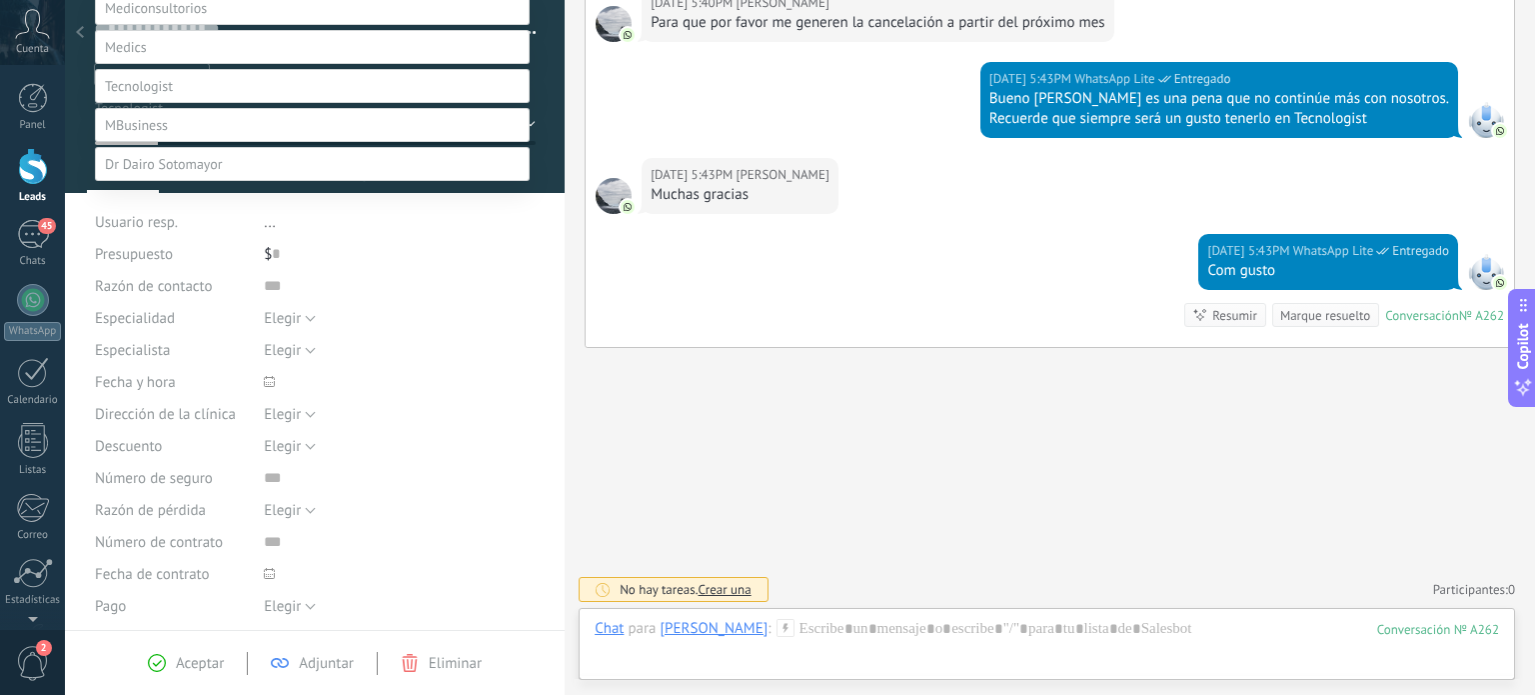
scroll to position [106, 0]
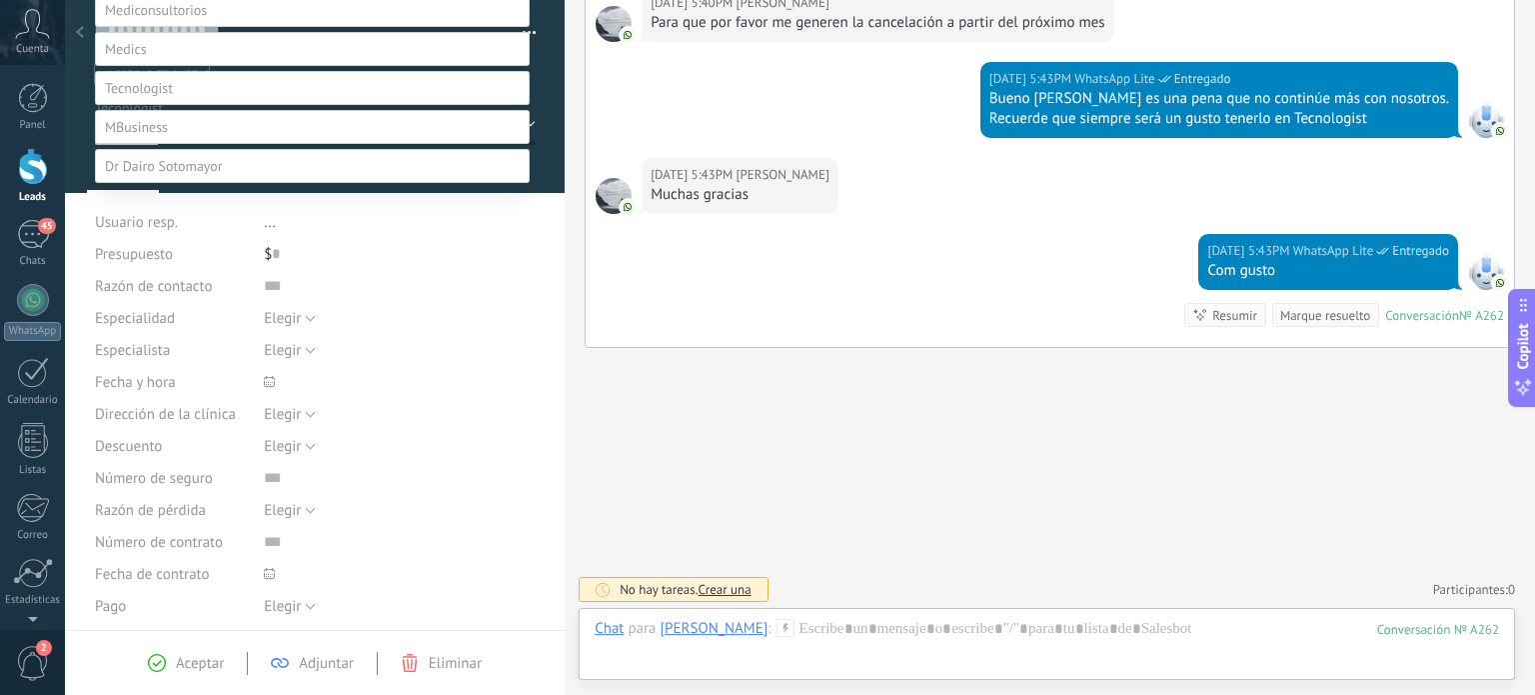
click at [0, 0] on label "Servicio prestado" at bounding box center [0, 0] width 0 height 0
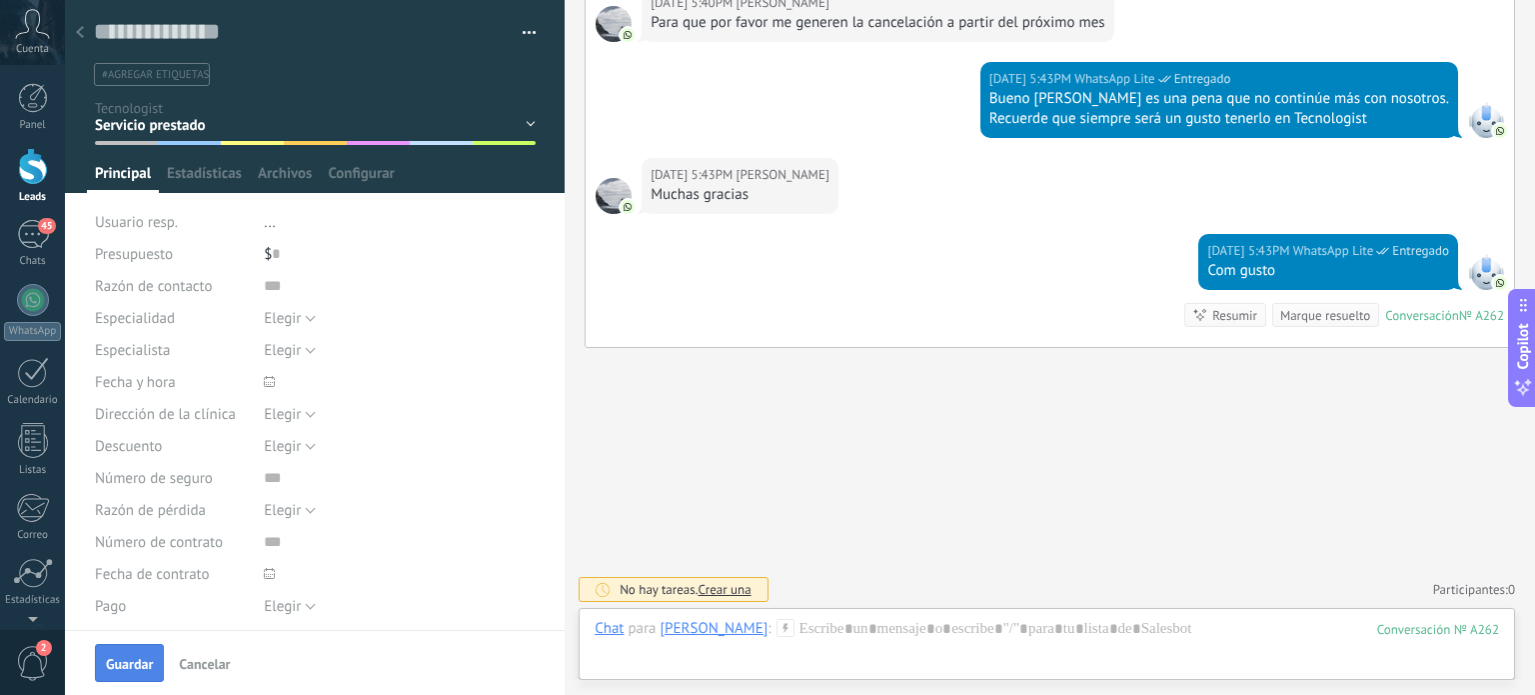
click at [126, 658] on span "Guardar" at bounding box center [129, 664] width 47 height 14
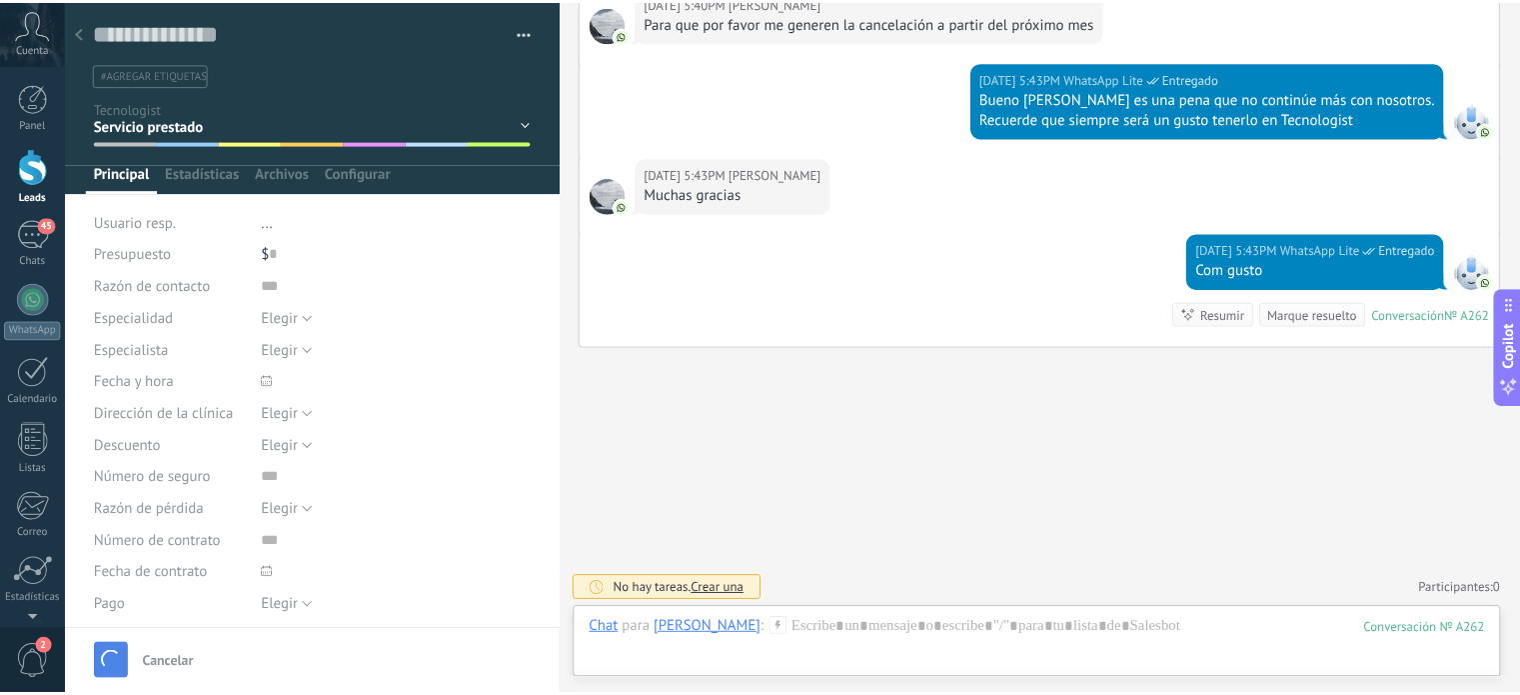
scroll to position [741, 0]
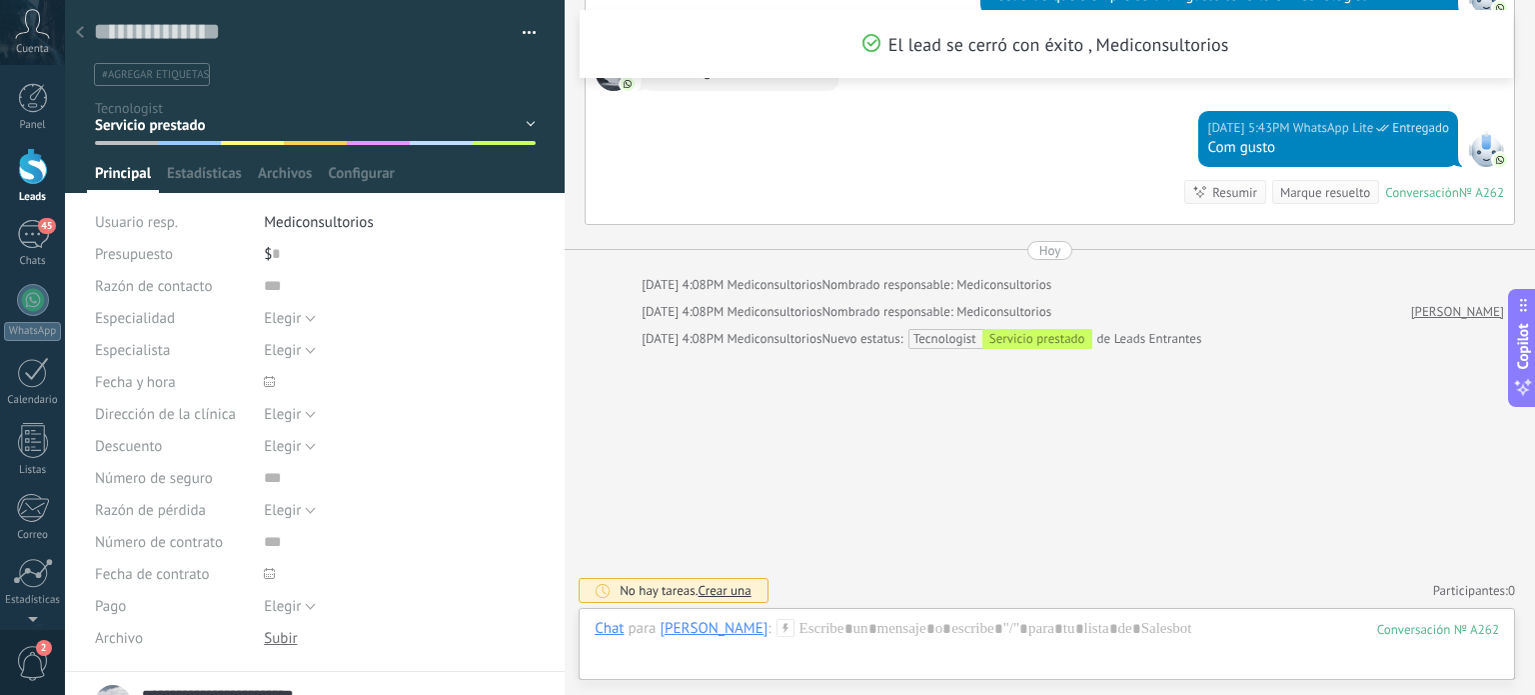
click at [76, 31] on icon at bounding box center [80, 32] width 8 height 12
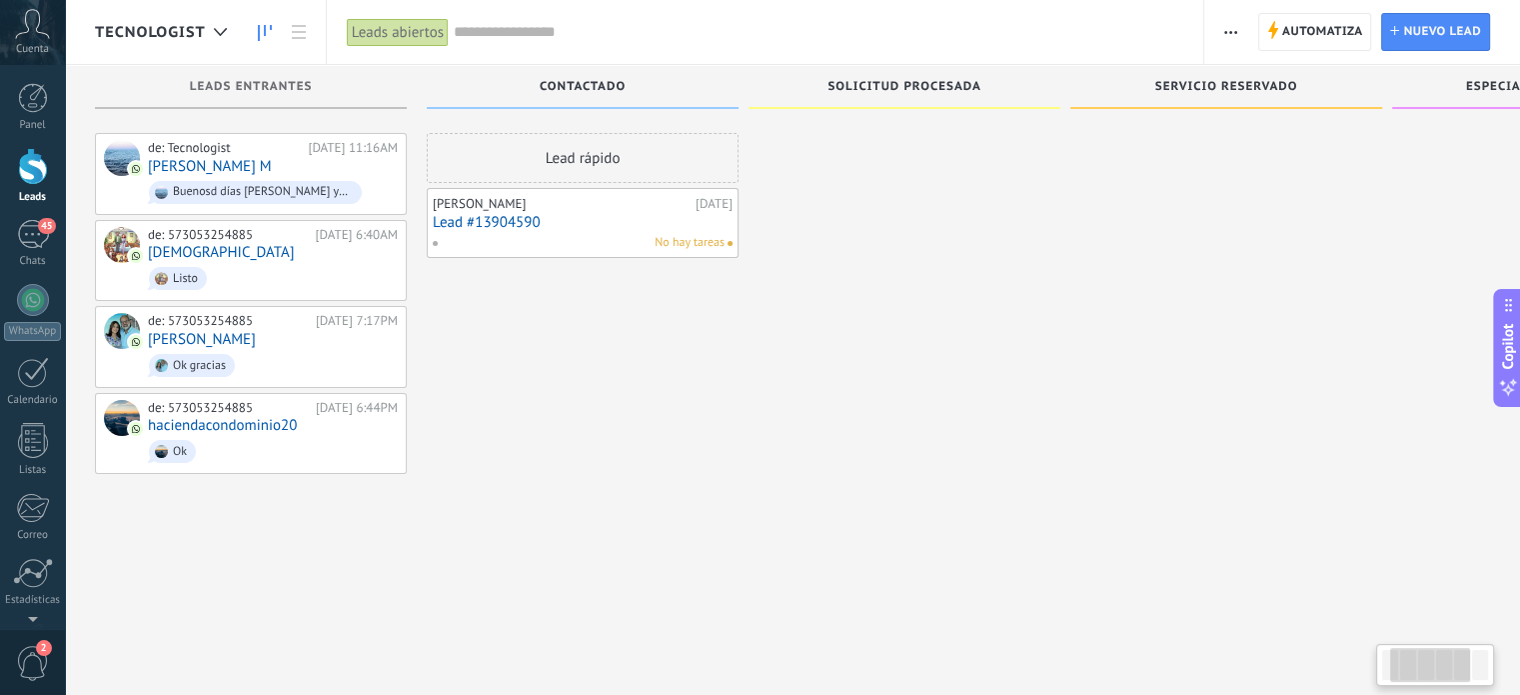
scroll to position [0, 536]
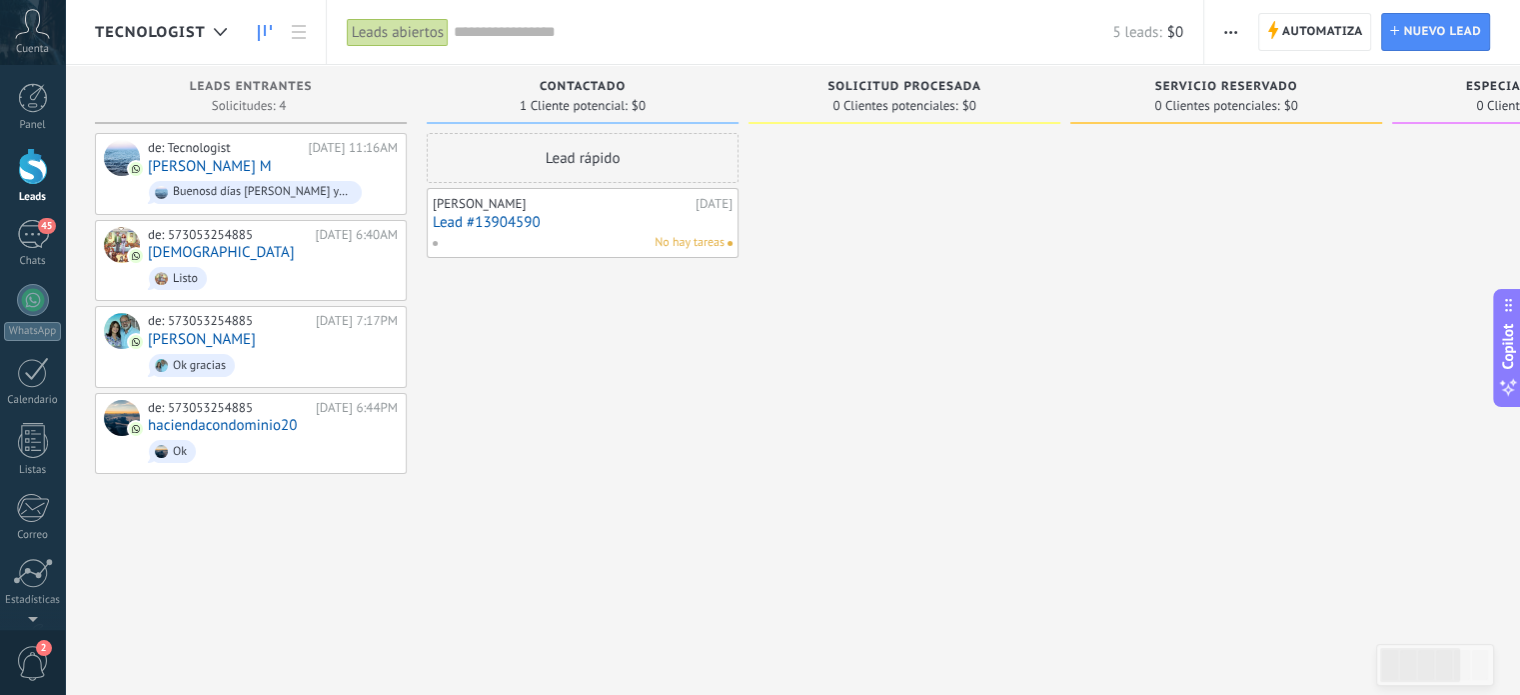
click at [496, 210] on div "[PERSON_NAME]" at bounding box center [562, 204] width 258 height 16
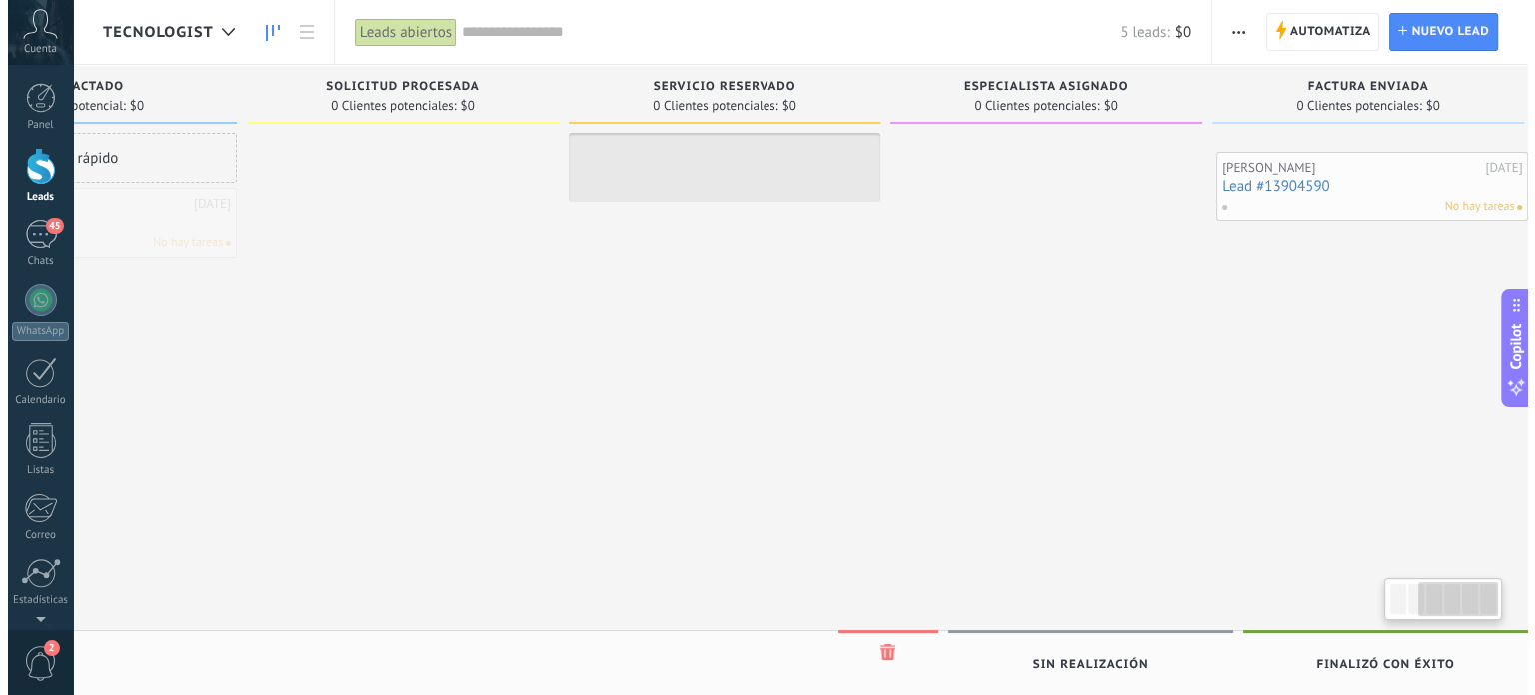
scroll to position [0, 536]
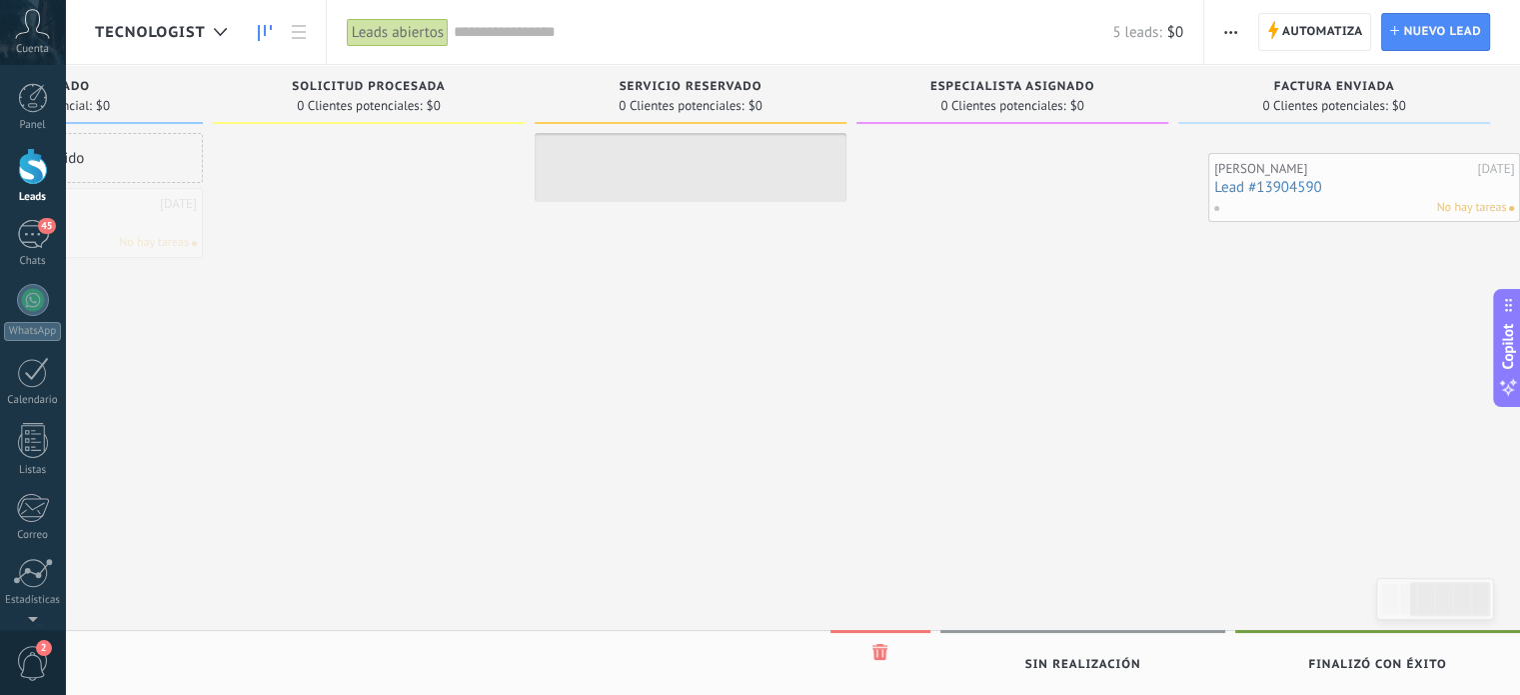
drag, startPoint x: 496, startPoint y: 210, endPoint x: 1474, endPoint y: 174, distance: 979.0
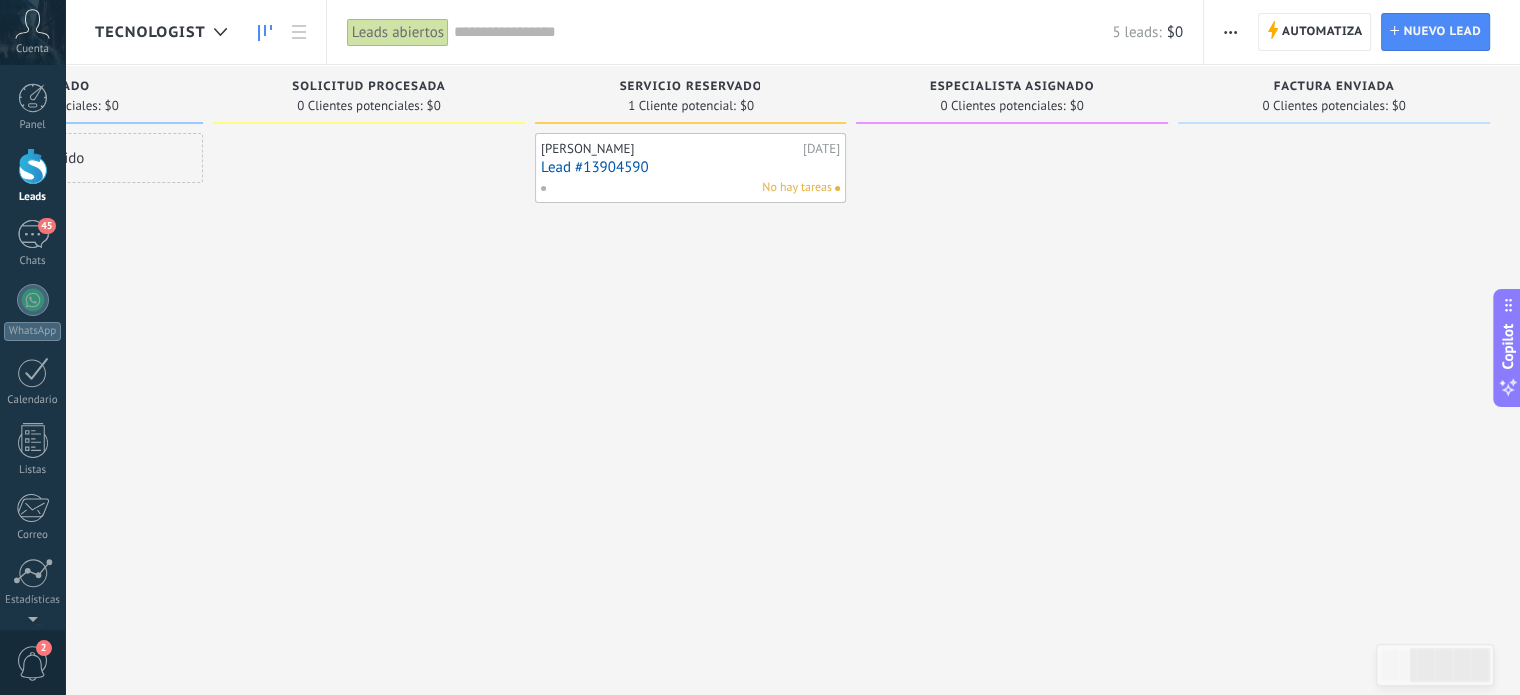
click at [738, 175] on div "[PERSON_NAME] [DATE] Lead #13904590 No hay tareas" at bounding box center [691, 168] width 300 height 58
click at [618, 166] on link "Lead #13904590" at bounding box center [691, 167] width 300 height 17
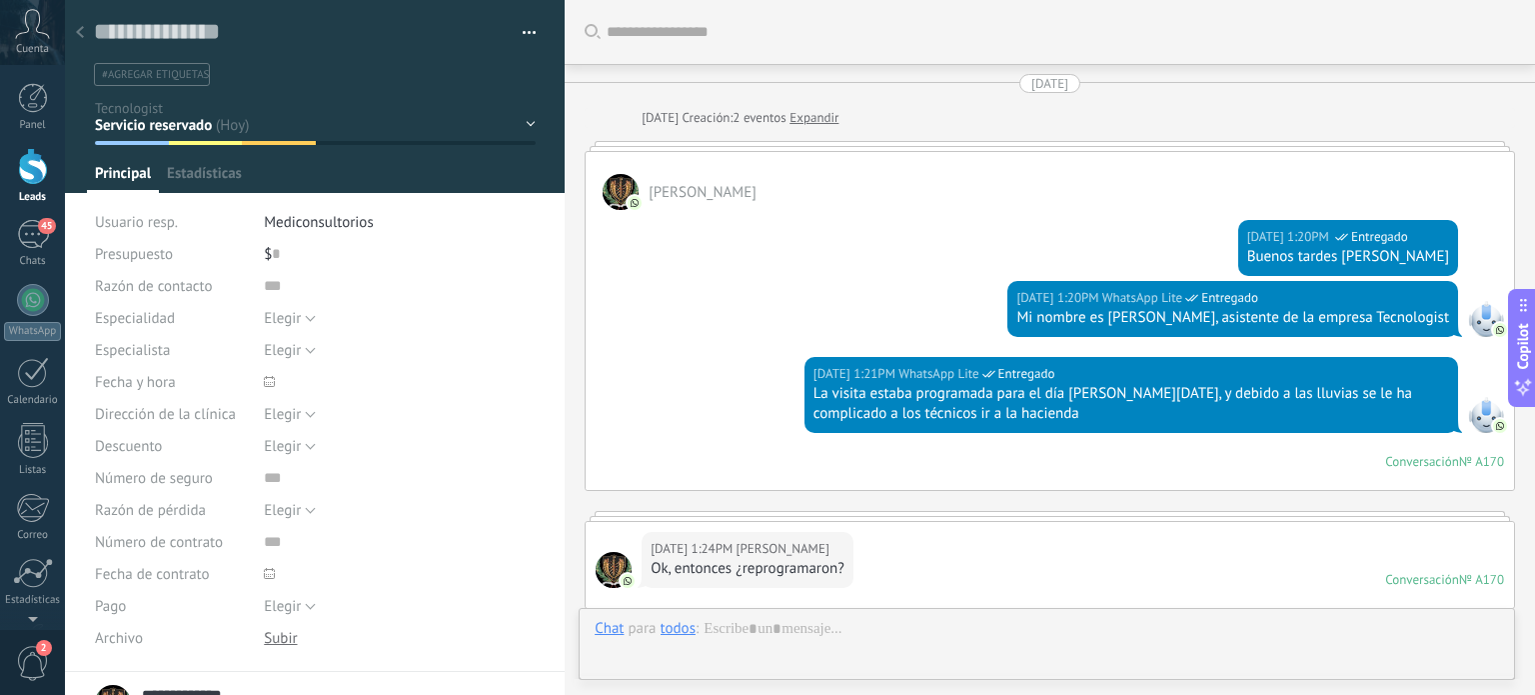
scroll to position [29, 0]
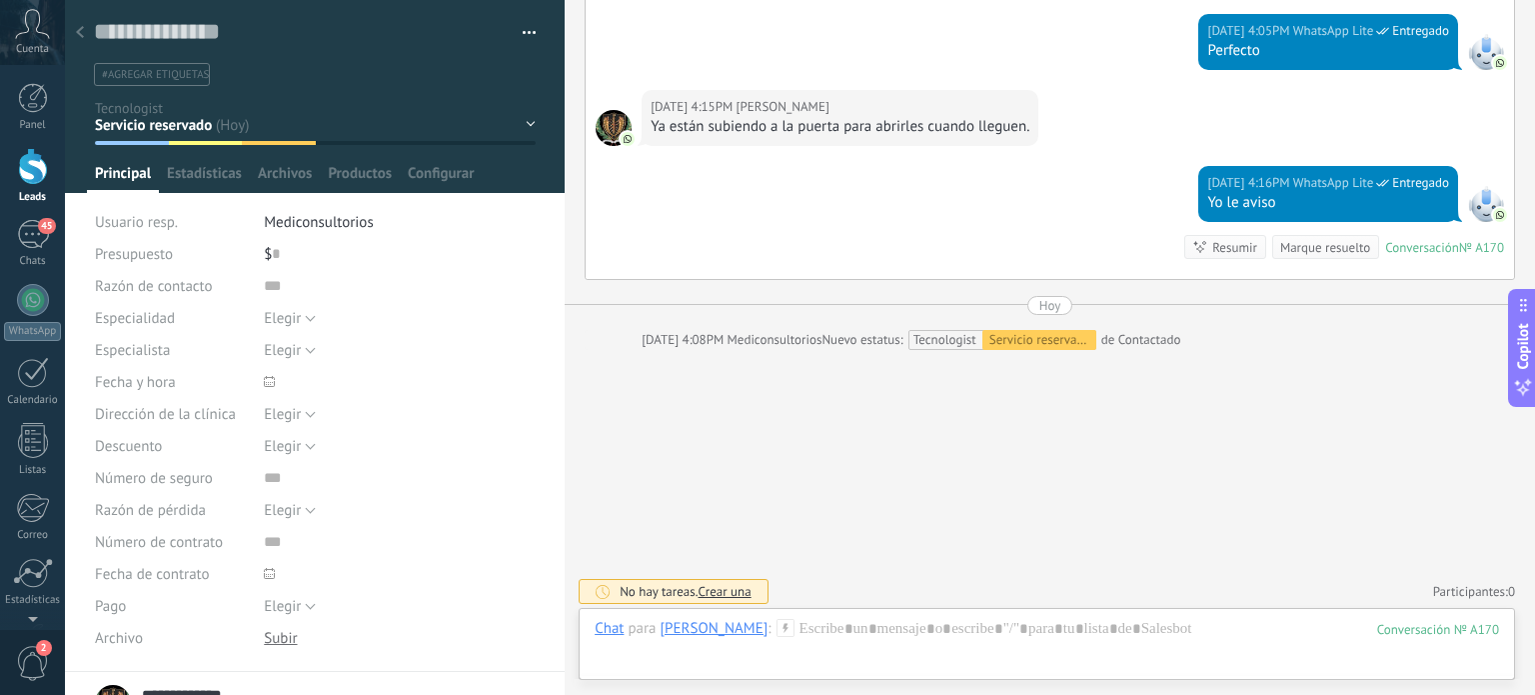
click at [0, 0] on div "Contactado Solicitud procesada Servicio reservado Especialista asignado Factura…" at bounding box center [0, 0] width 0 height 0
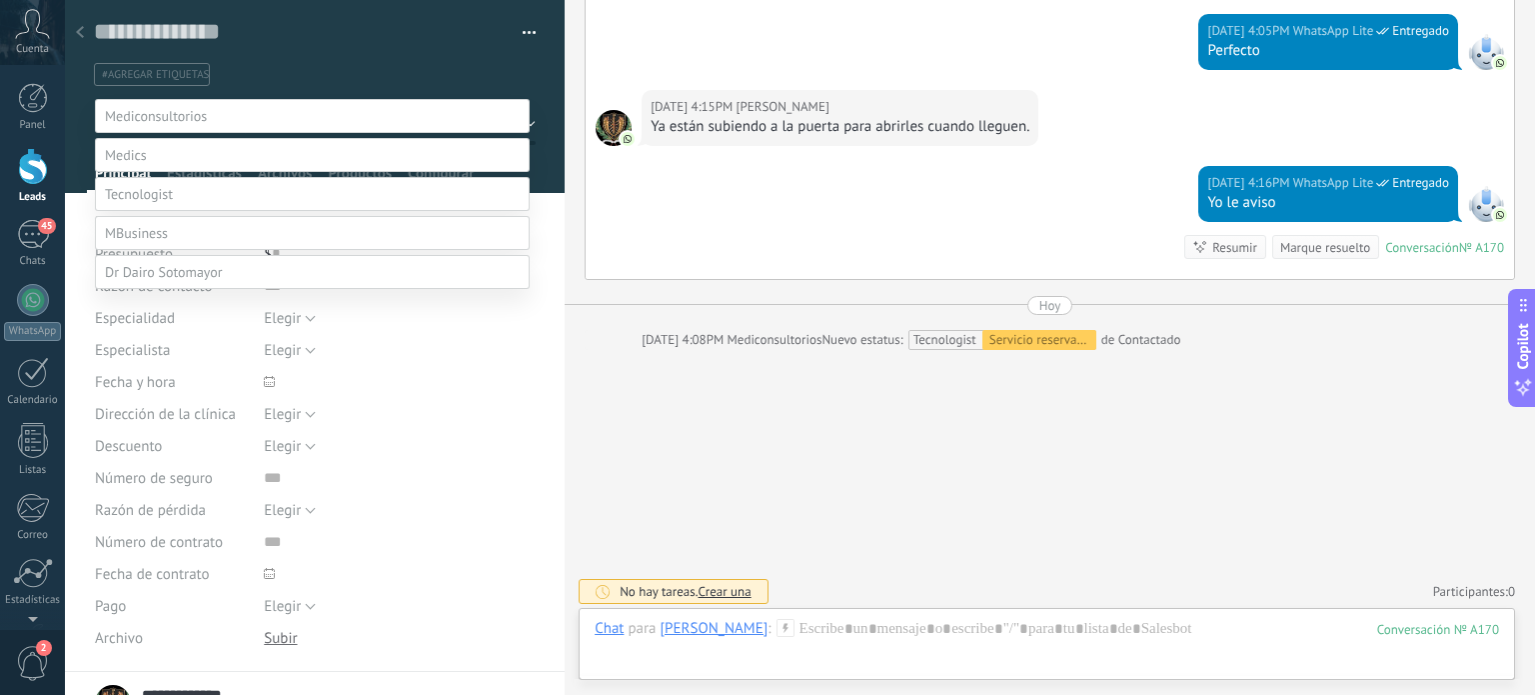
scroll to position [78, 0]
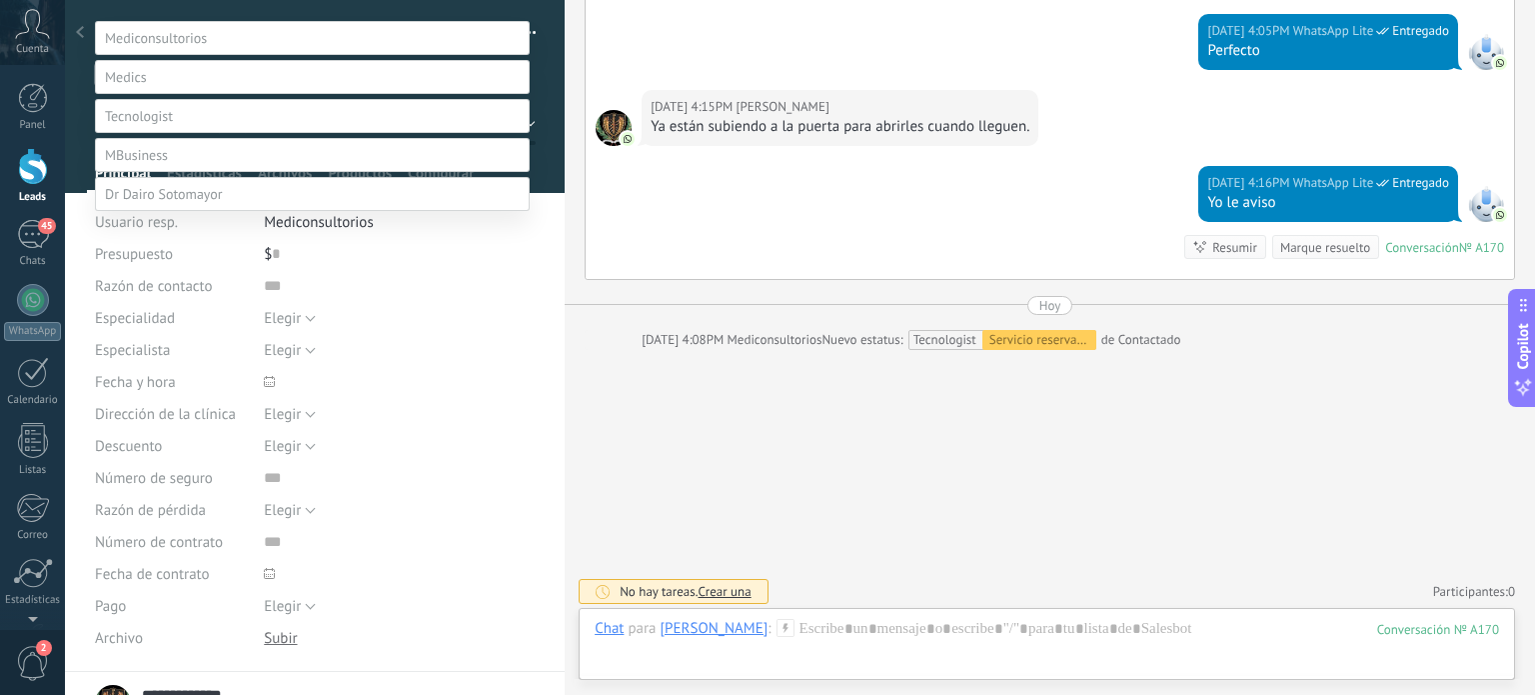
click at [0, 0] on label "Servicio prestado" at bounding box center [0, 0] width 0 height 0
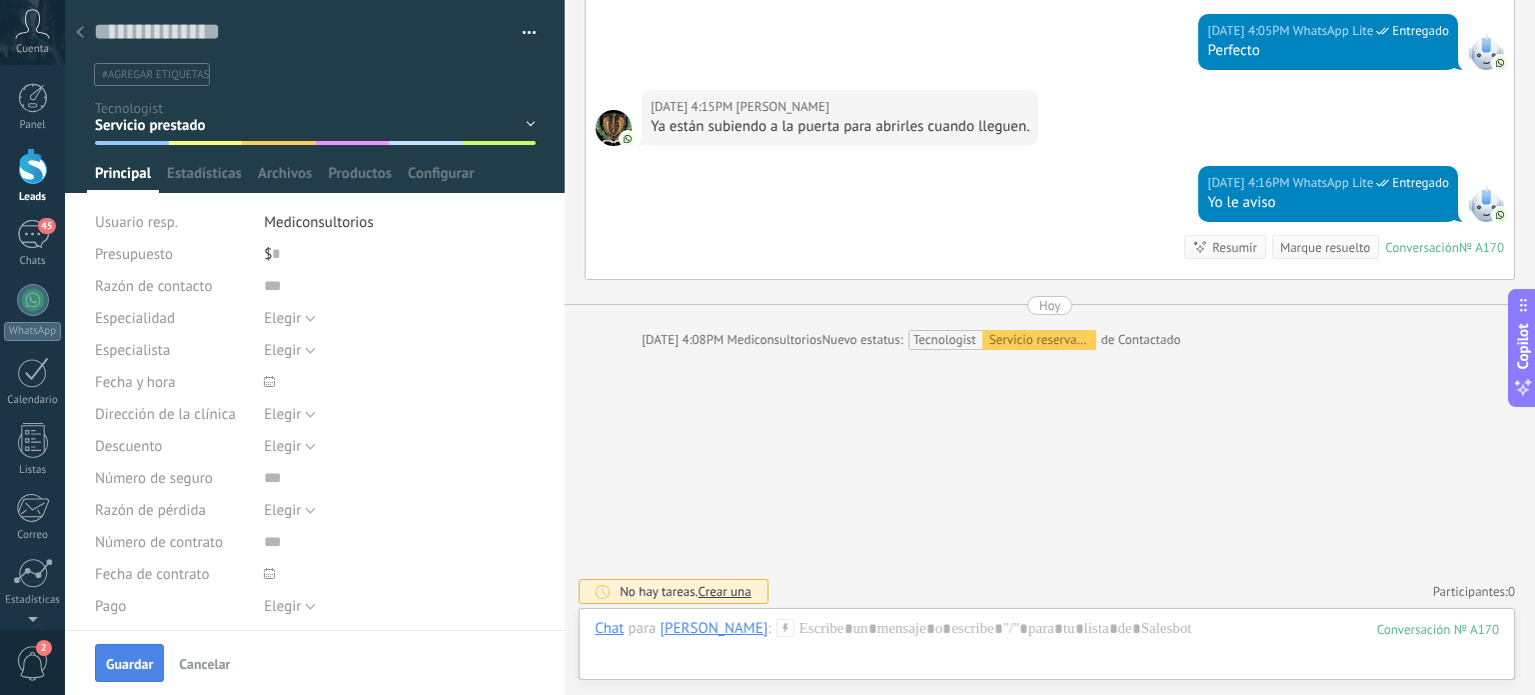
click at [148, 667] on span "Guardar" at bounding box center [129, 664] width 47 height 14
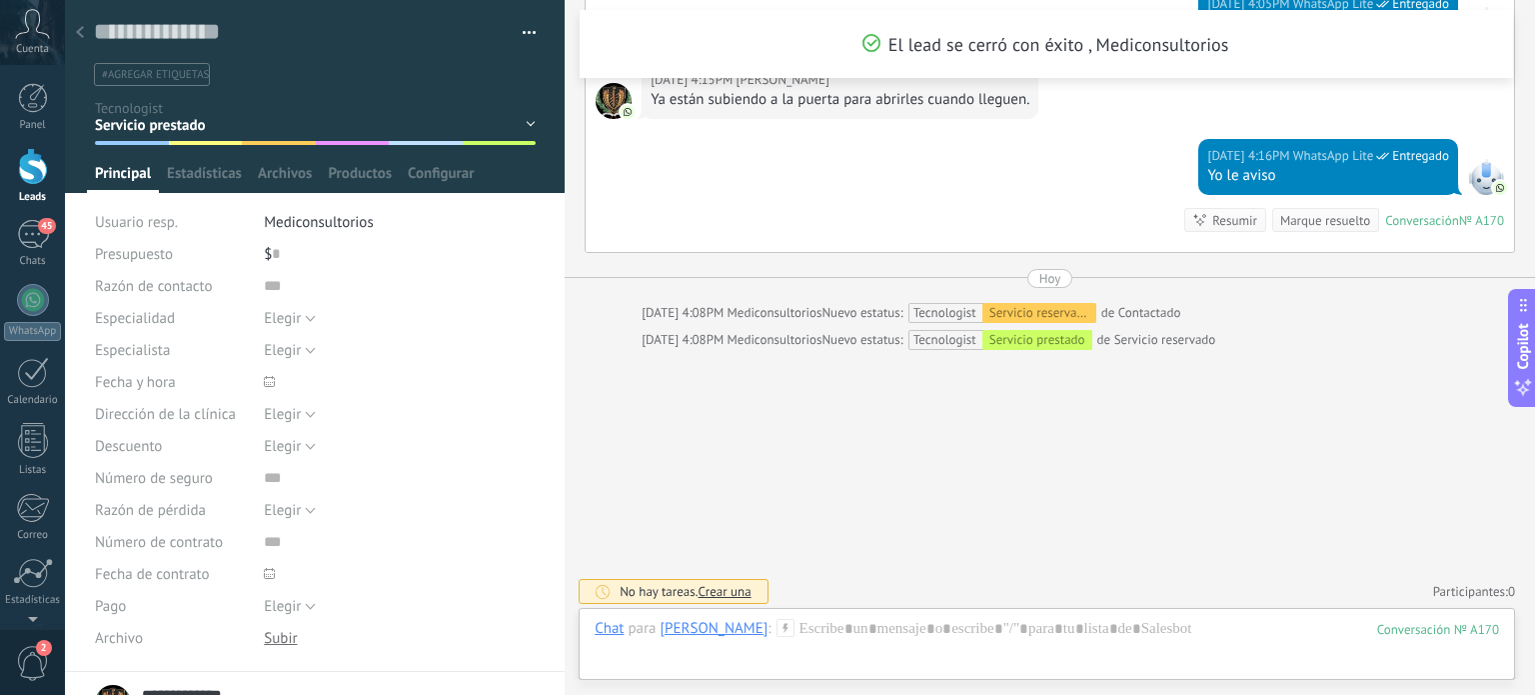
click at [84, 27] on div at bounding box center [80, 33] width 28 height 39
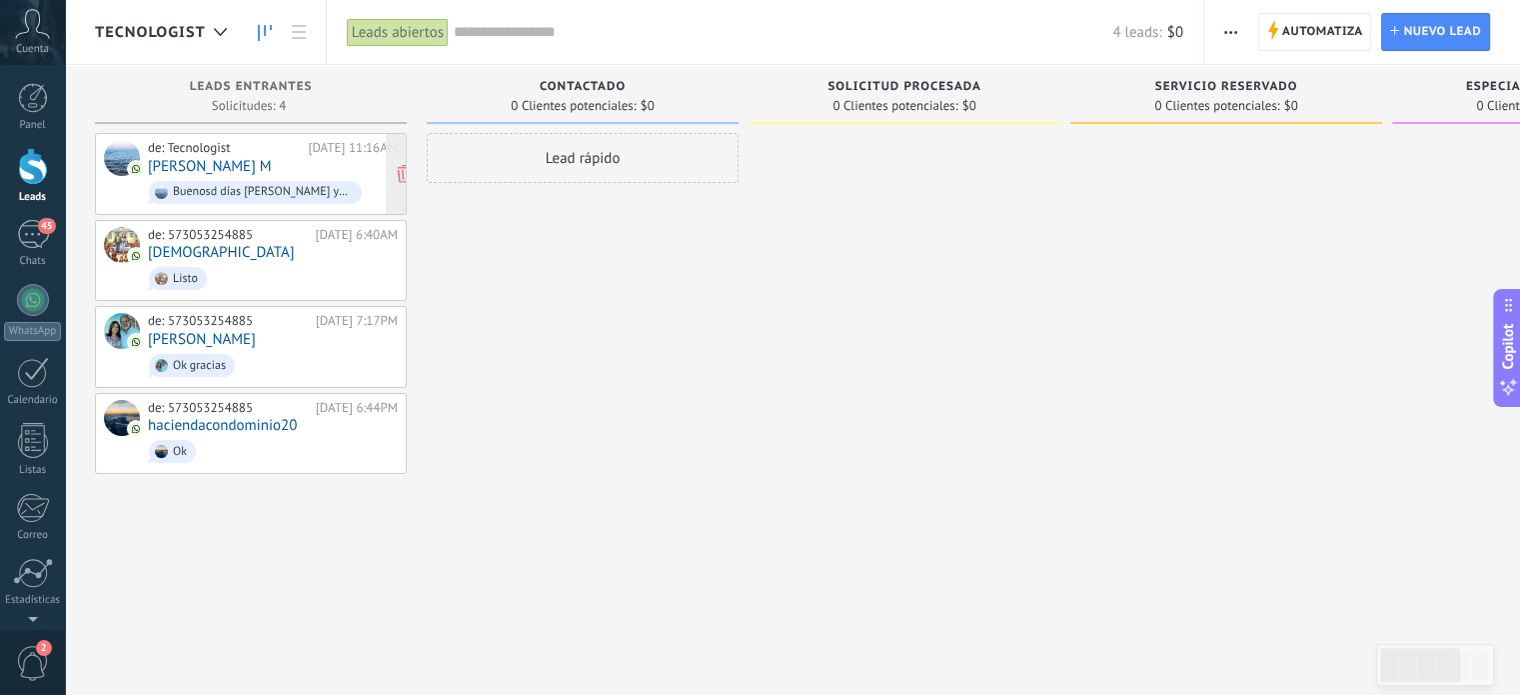
click at [297, 163] on div "de: Tecnologist [DATE] 11:16AM [PERSON_NAME] M Buenosd días [PERSON_NAME] ya va…" at bounding box center [273, 174] width 250 height 68
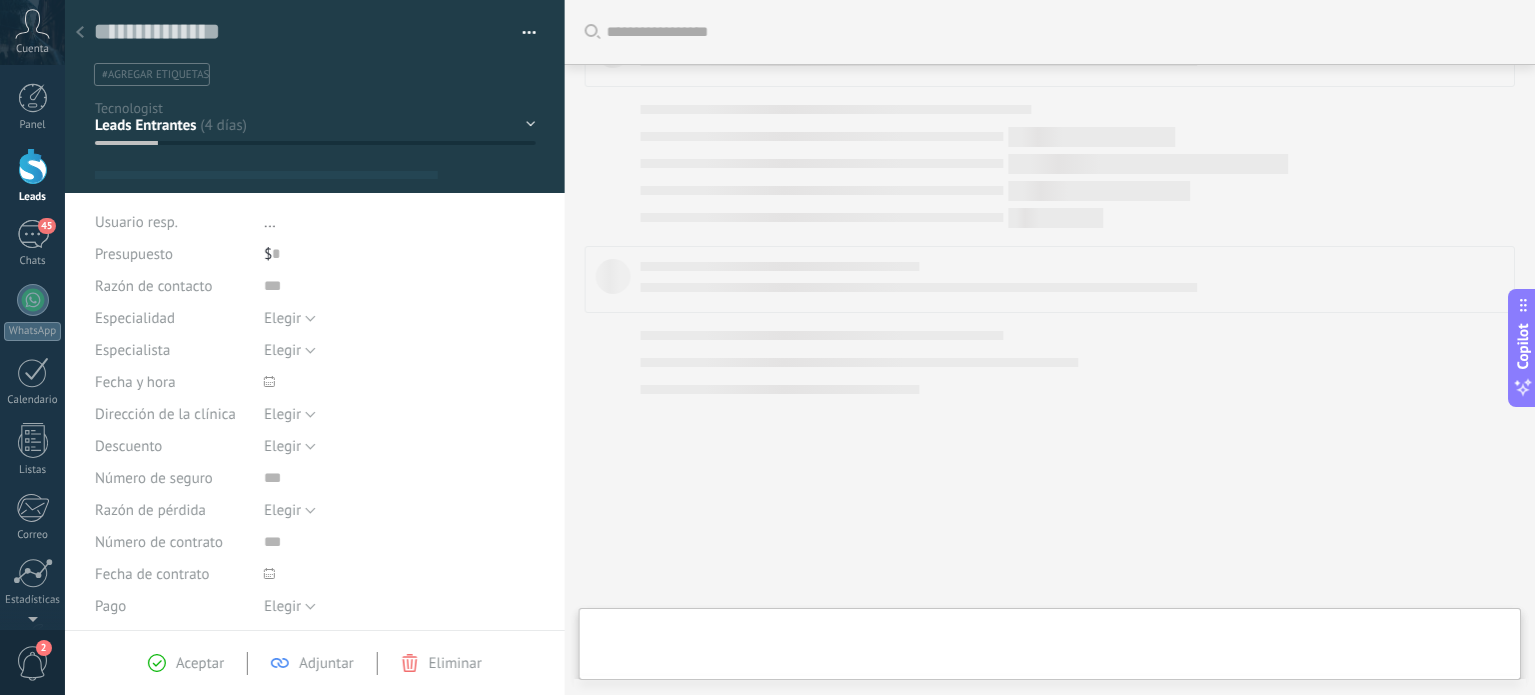
scroll to position [29, 0]
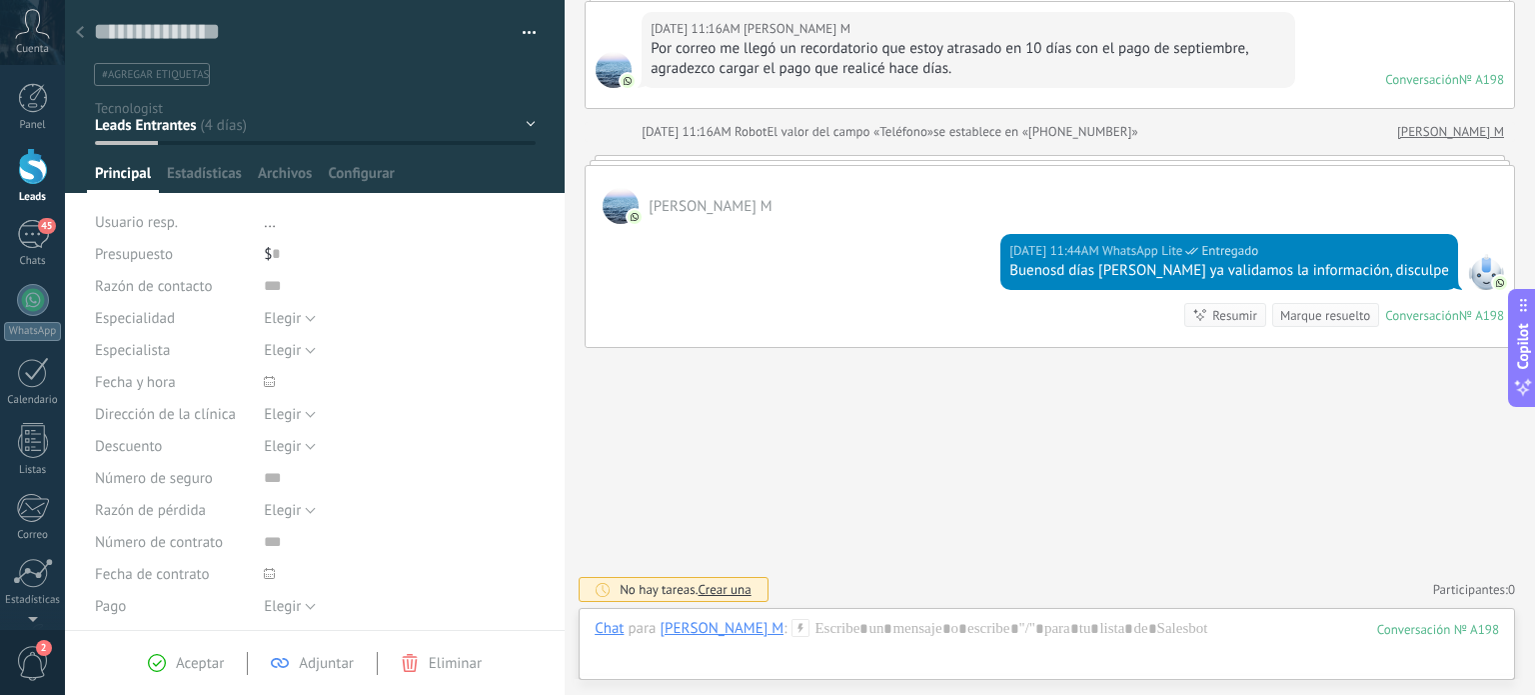
click at [0, 0] on div "Contactado Solicitud procesada Servicio reservado Especialista asignado Factura…" at bounding box center [0, 0] width 0 height 0
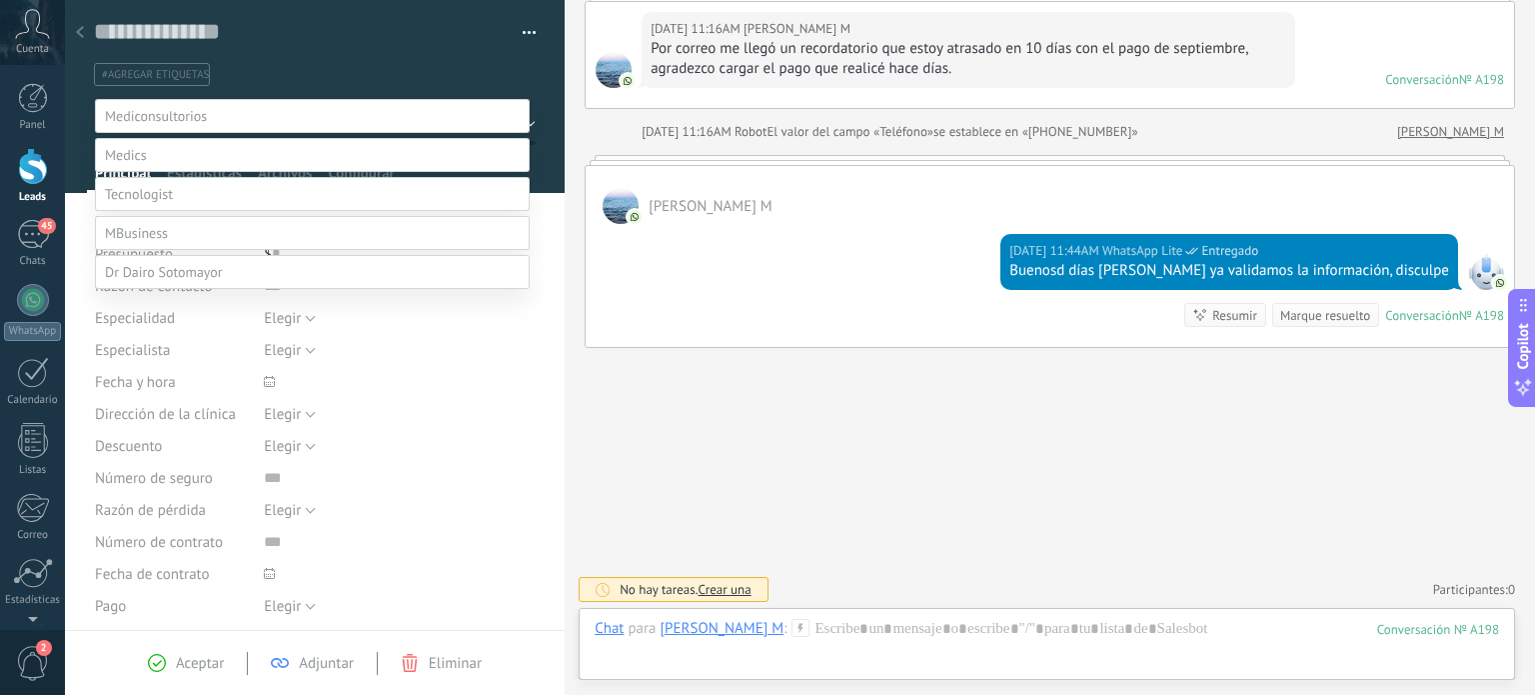
scroll to position [78, 0]
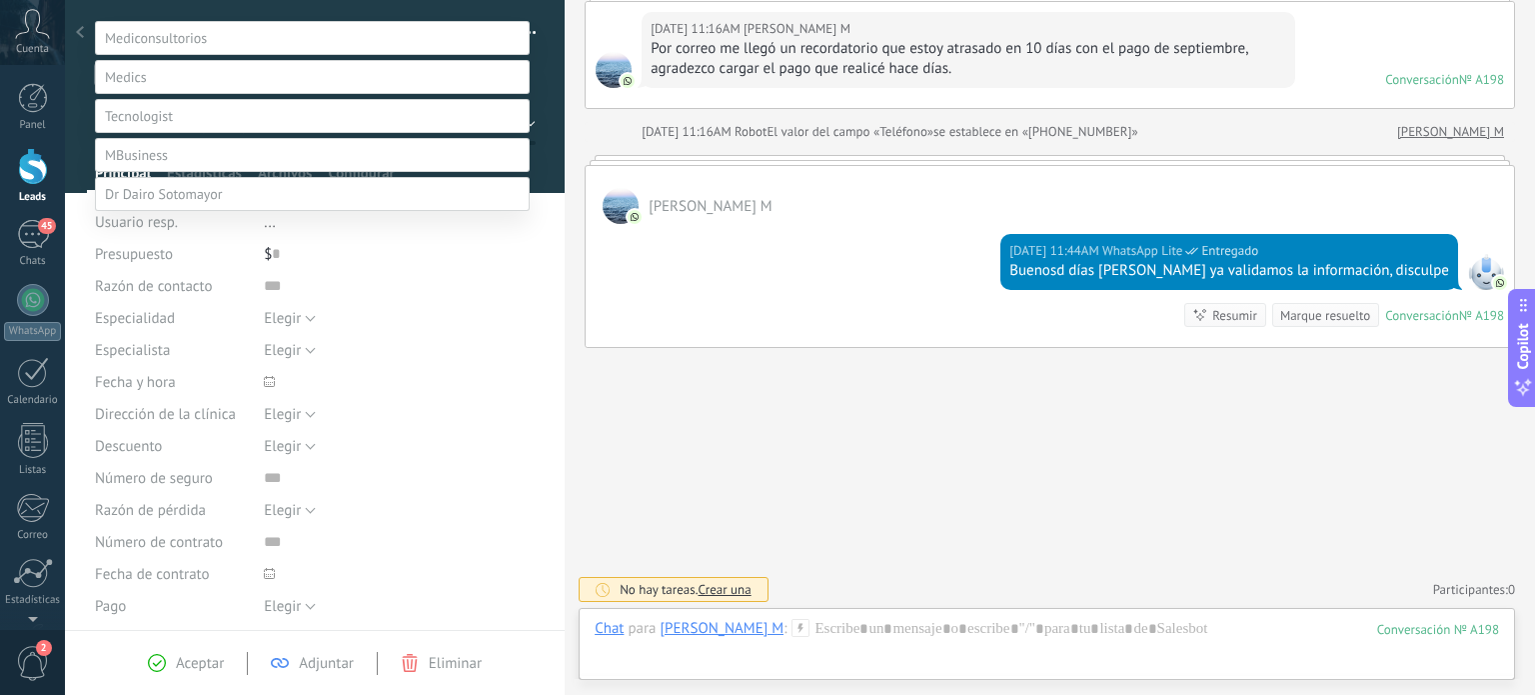
click at [0, 0] on label "Especialista asignado" at bounding box center [0, 0] width 0 height 0
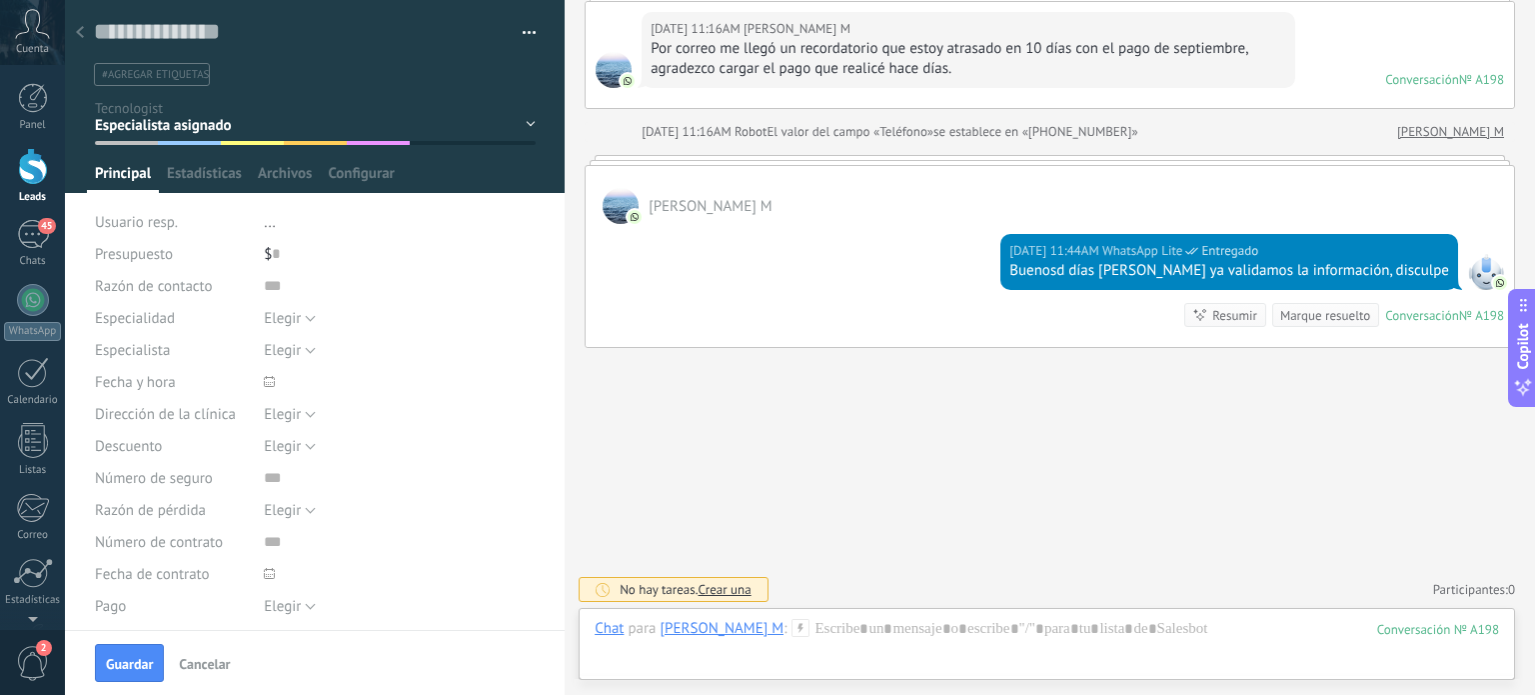
click at [0, 0] on div "Contactado Solicitud procesada Servicio reservado Especialista asignado Factura…" at bounding box center [0, 0] width 0 height 0
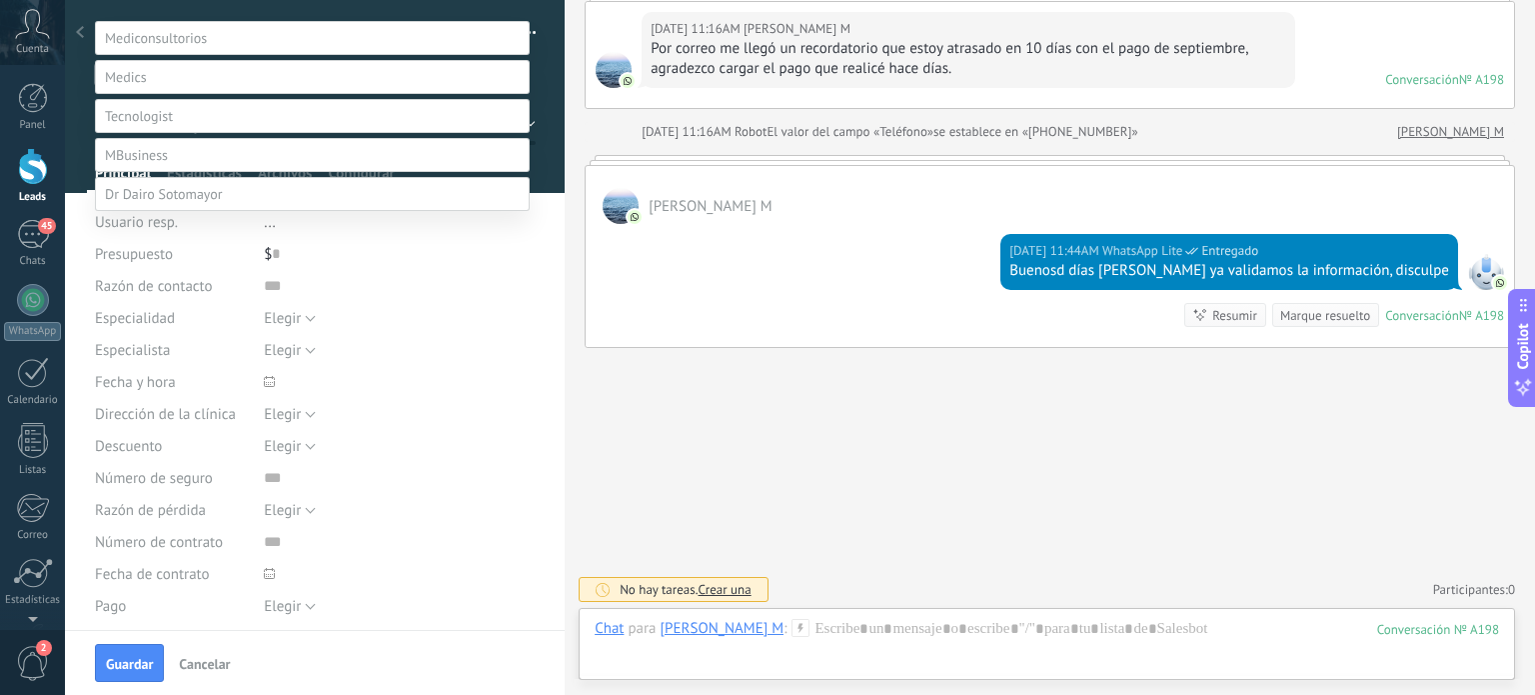
click at [0, 0] on label "Servicio prestado" at bounding box center [0, 0] width 0 height 0
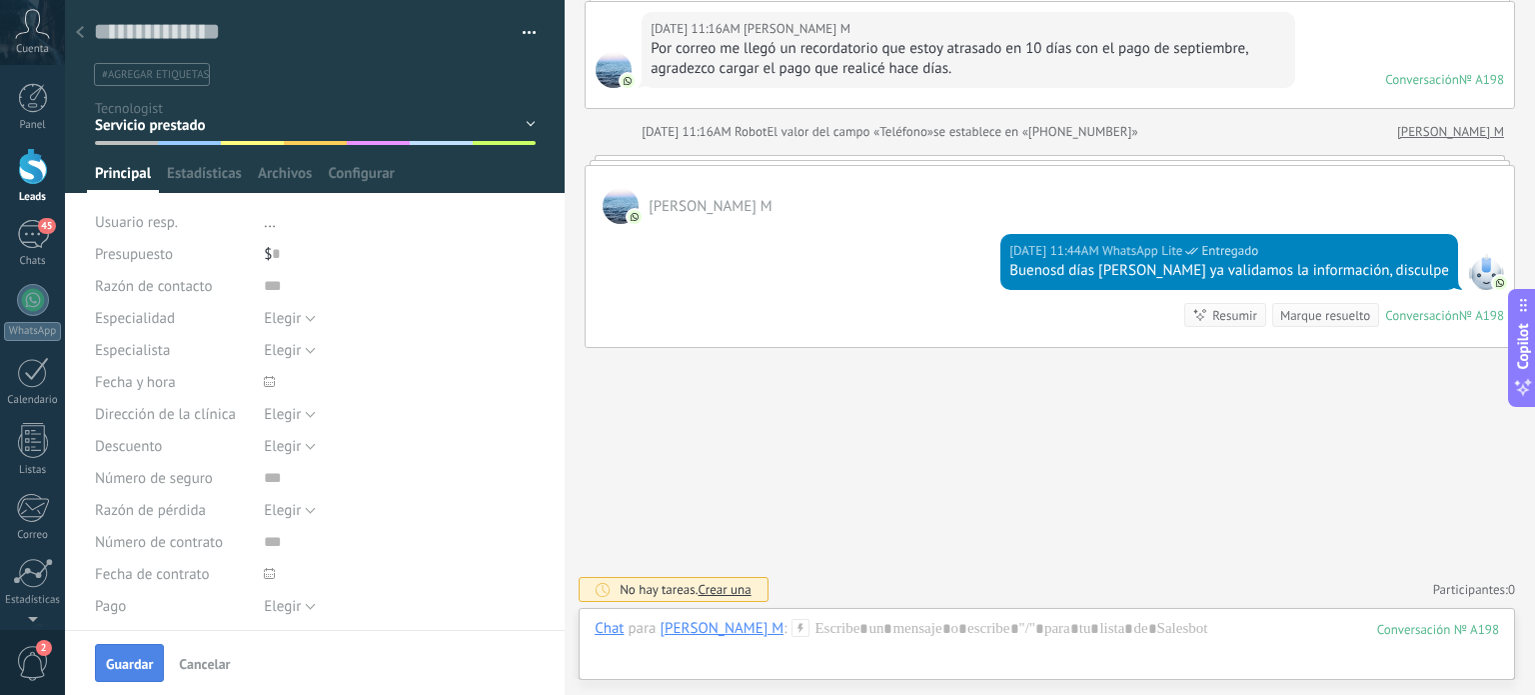
click at [141, 671] on span "Guardar" at bounding box center [129, 664] width 47 height 14
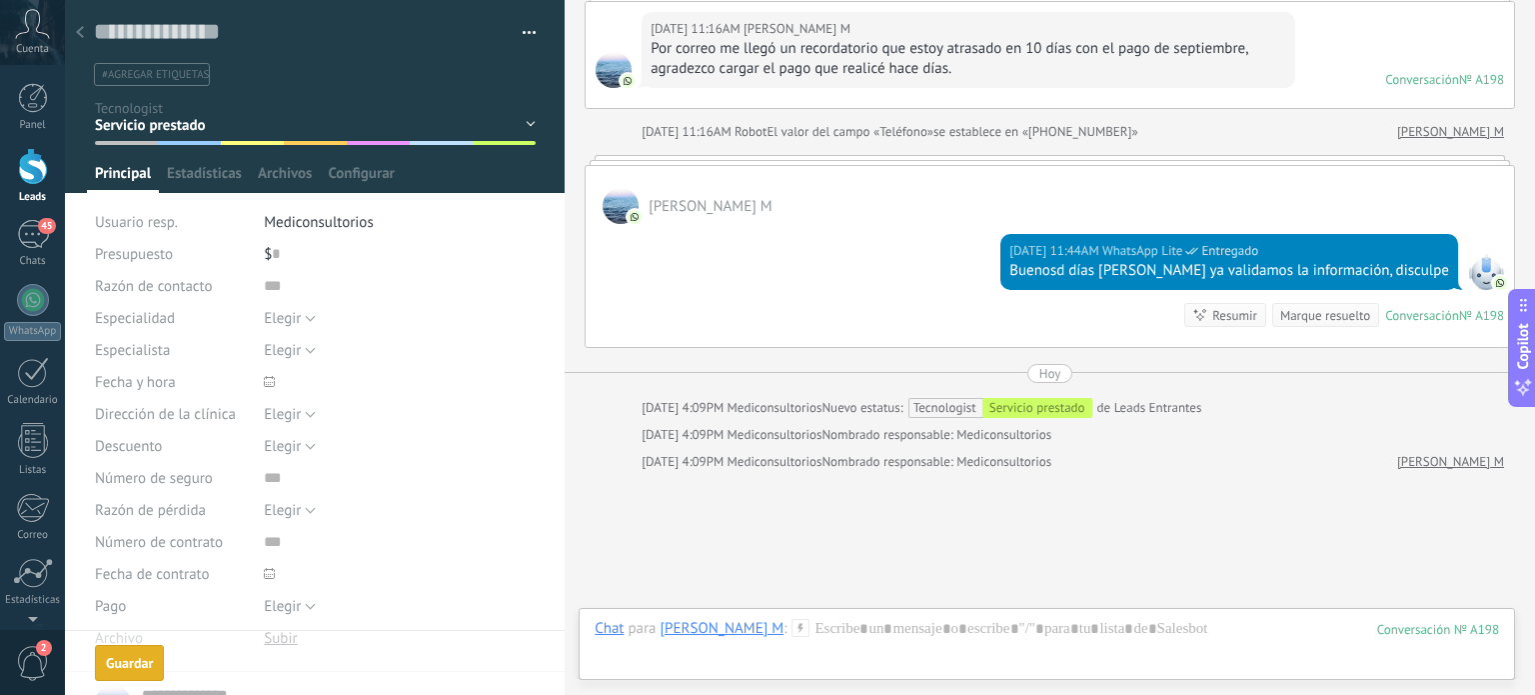
scroll to position [273, 0]
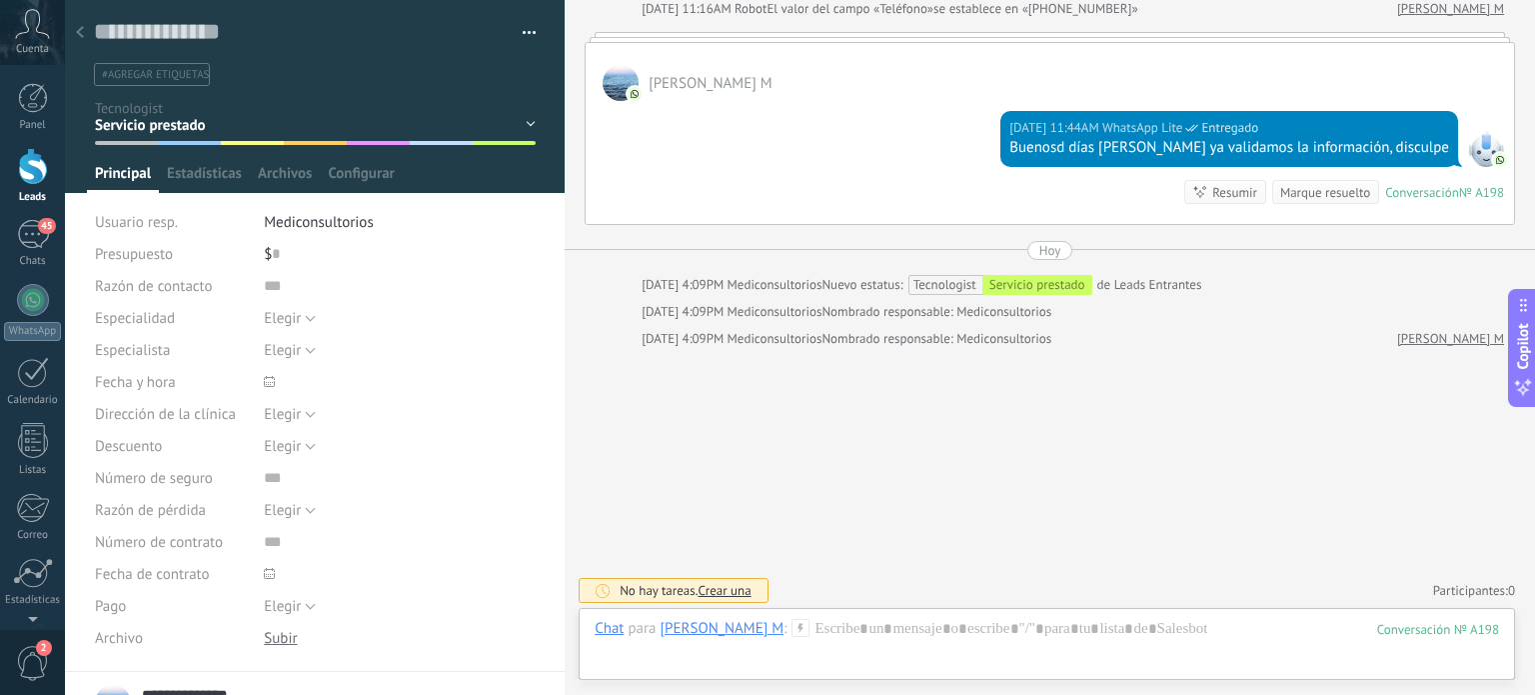
click at [86, 29] on div at bounding box center [80, 33] width 28 height 39
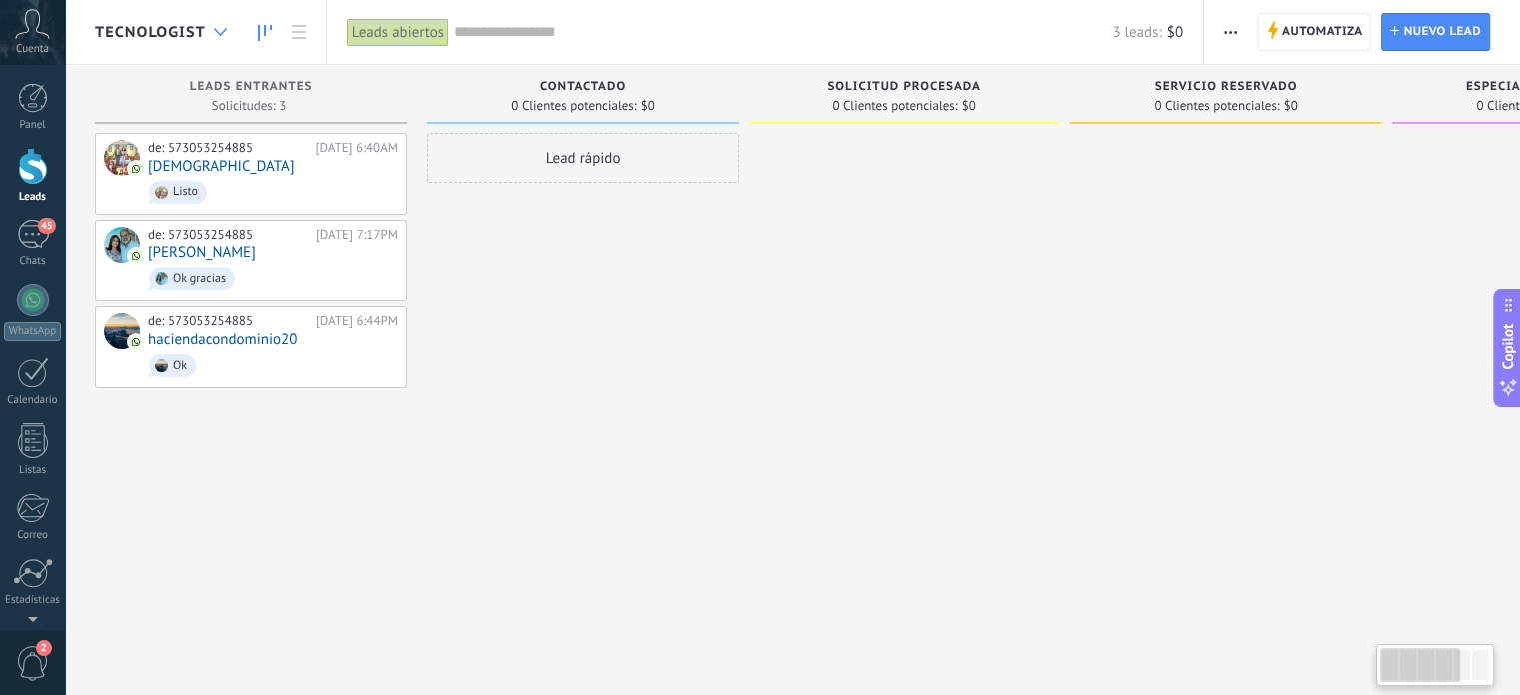
click at [216, 35] on div at bounding box center [220, 32] width 33 height 39
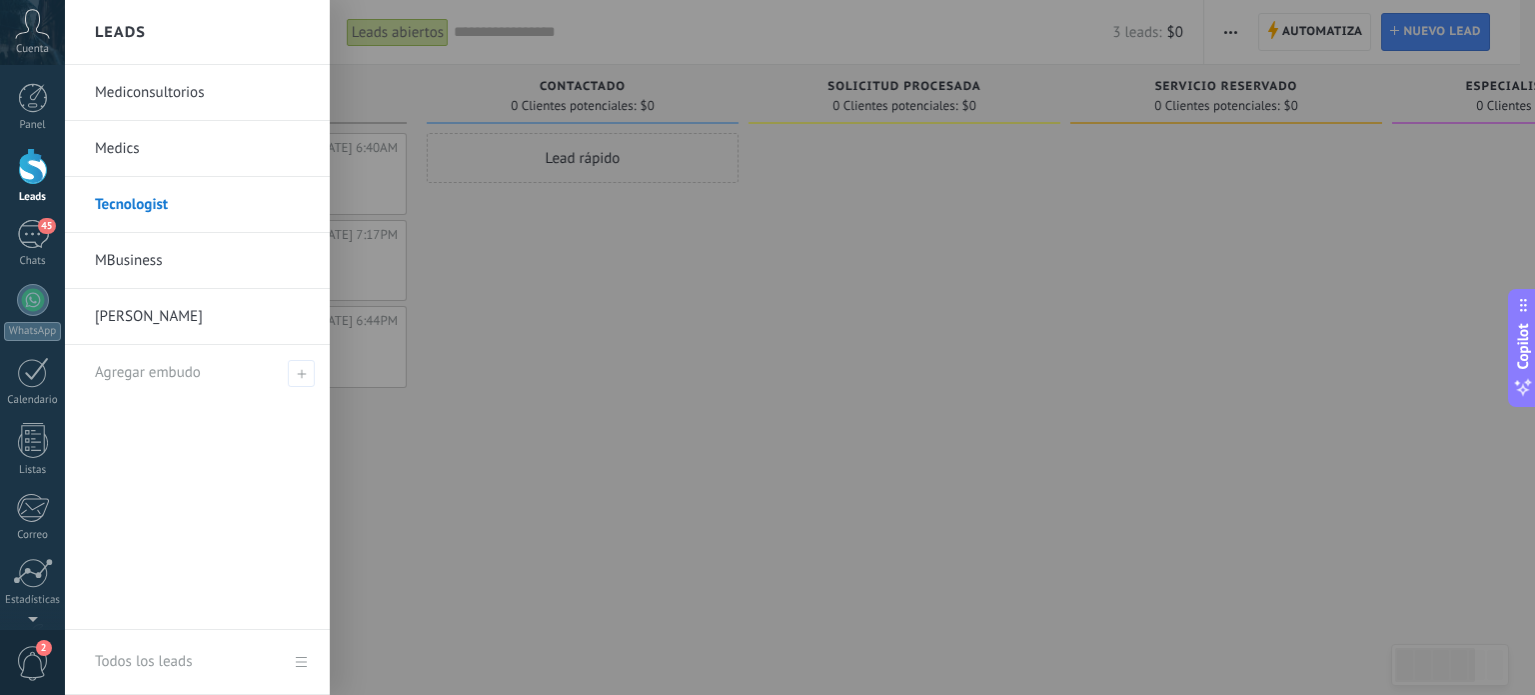
click at [166, 307] on link "[PERSON_NAME]" at bounding box center [202, 317] width 215 height 56
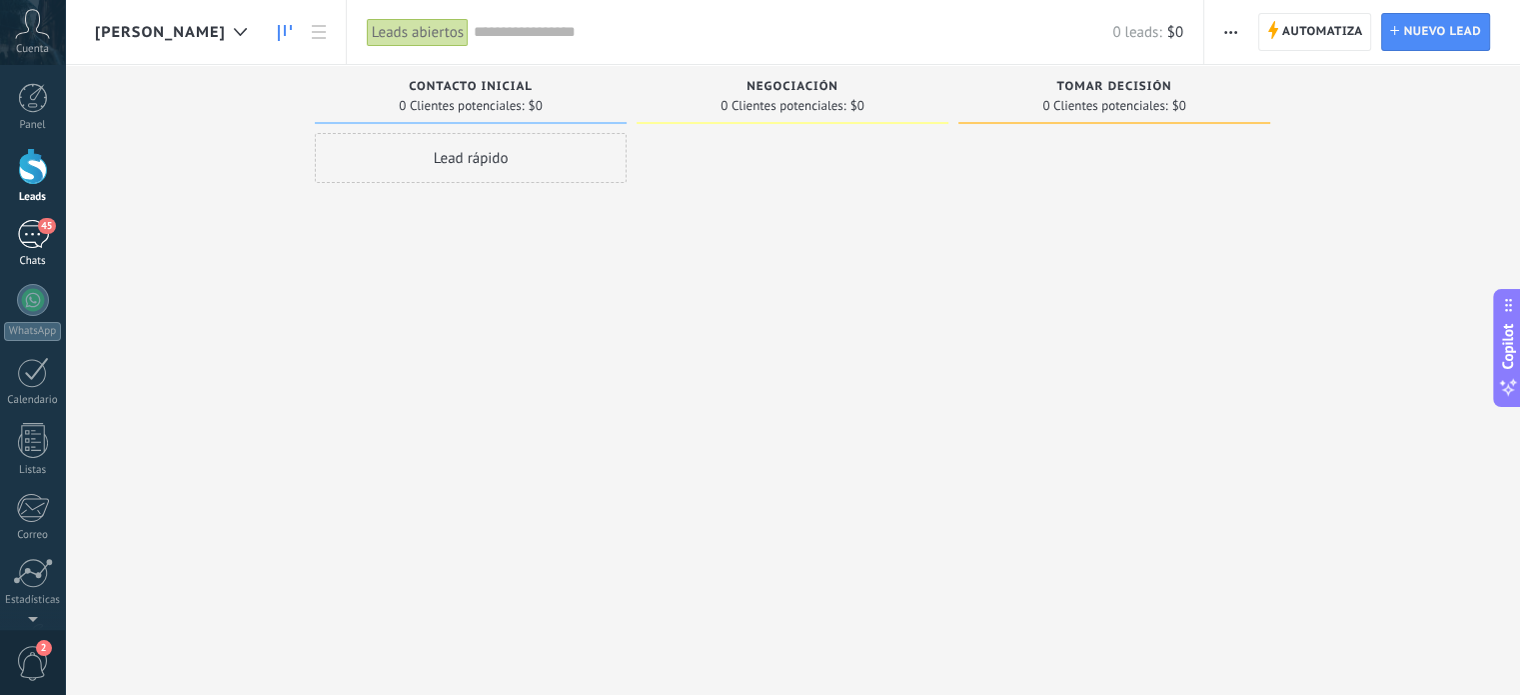
click at [27, 239] on div "45" at bounding box center [33, 234] width 32 height 29
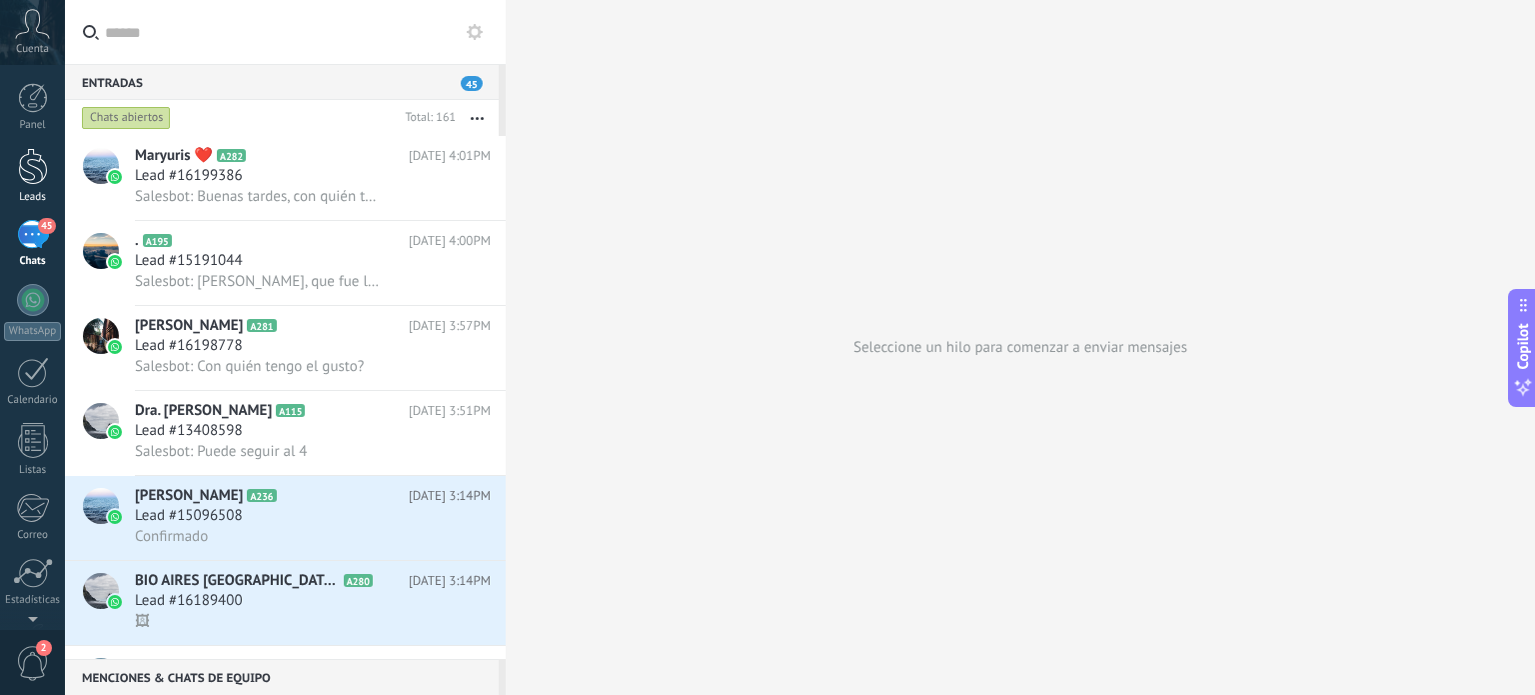
click at [31, 179] on div at bounding box center [33, 166] width 30 height 37
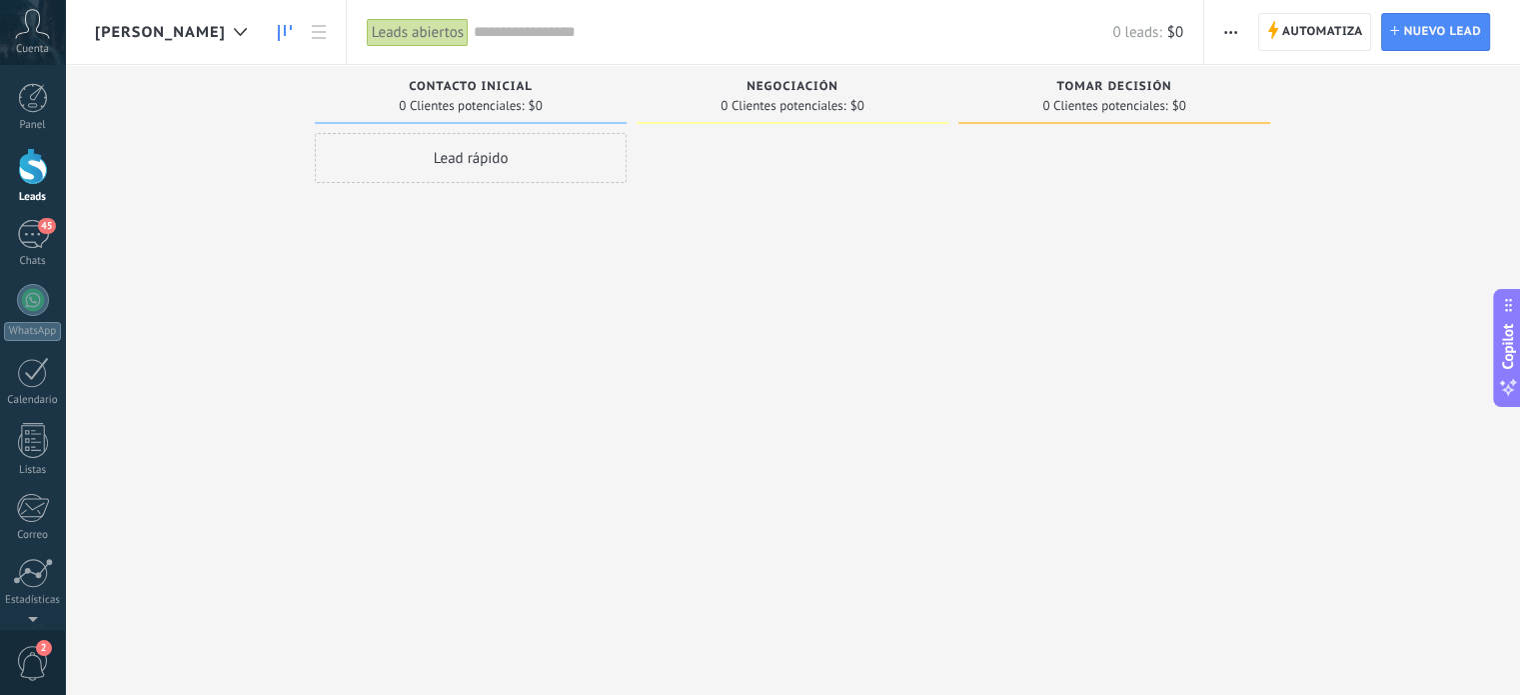
click at [133, 30] on span "[PERSON_NAME]" at bounding box center [160, 32] width 131 height 19
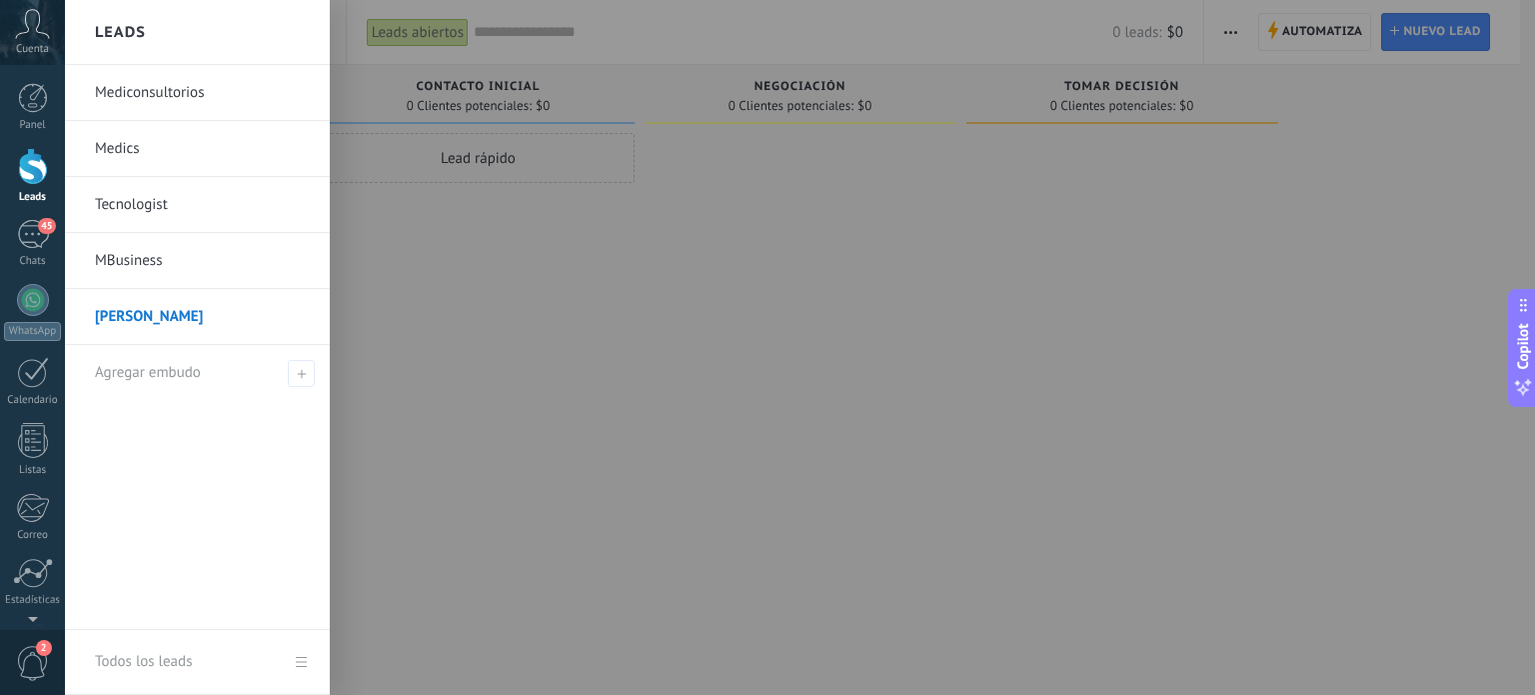
click at [132, 146] on link "Medics" at bounding box center [202, 149] width 215 height 56
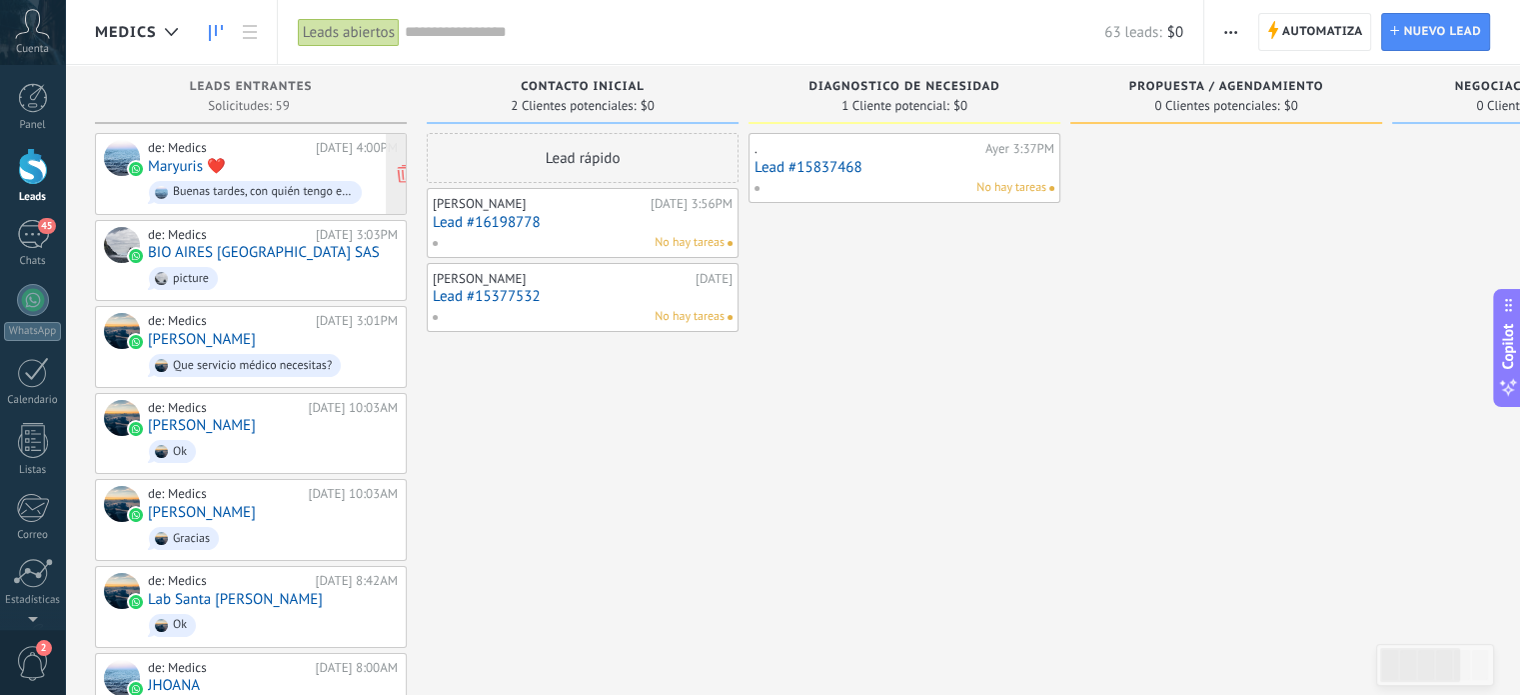
click at [278, 156] on div "de: Medics [DATE] 4:00PM Maryuris ❤️ Buenas tardes, con quién tengo el gusto?" at bounding box center [273, 174] width 250 height 68
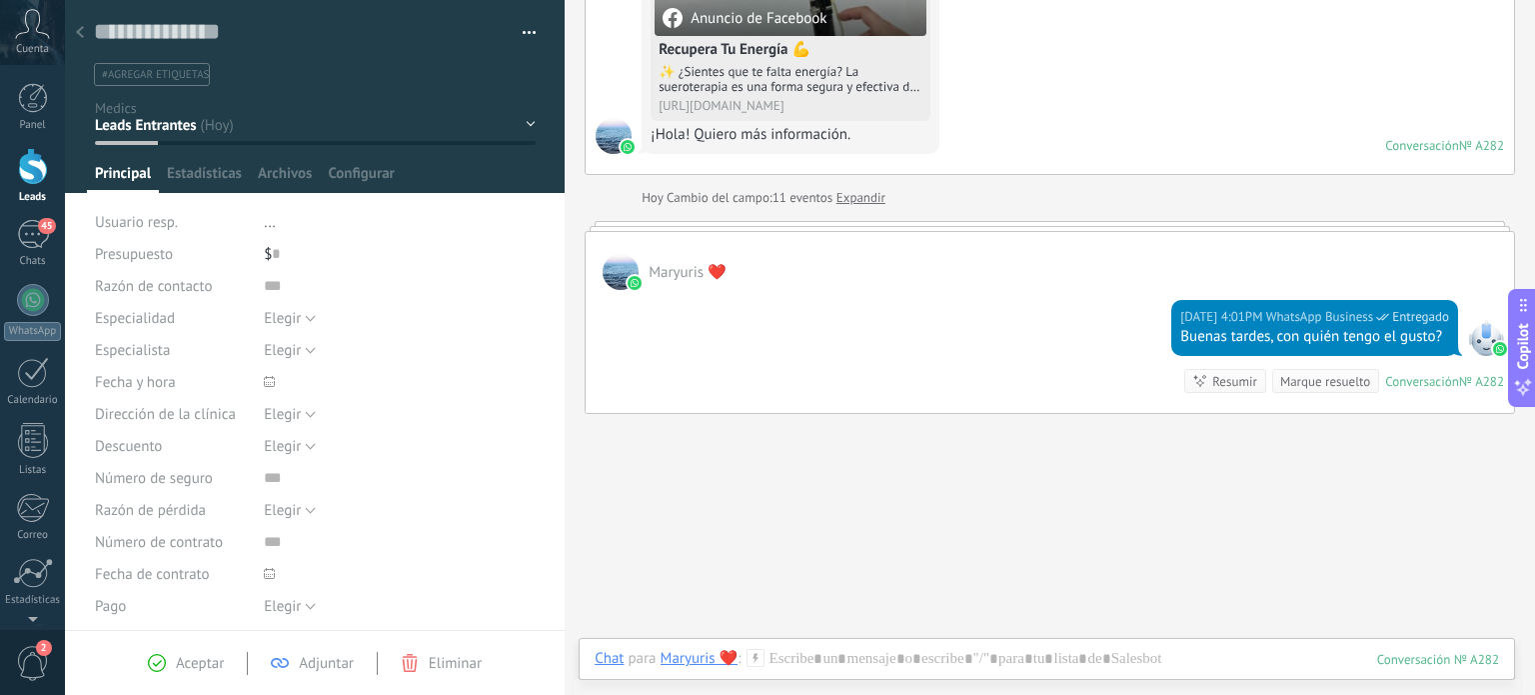
scroll to position [390, 0]
click at [0, 0] on div "Contacto inicial diagnostico de necesidad propuesta / agendamiento negociación …" at bounding box center [0, 0] width 0 height 0
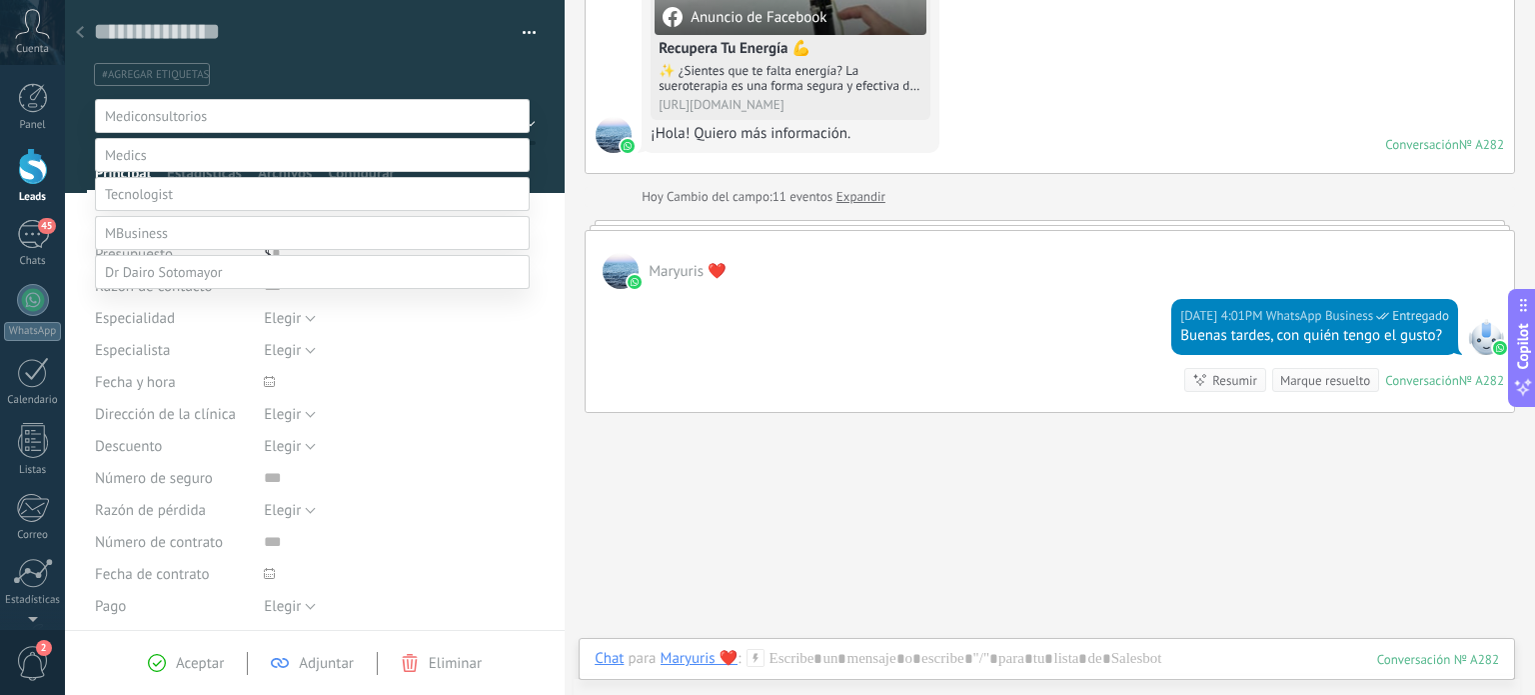
scroll to position [39, 0]
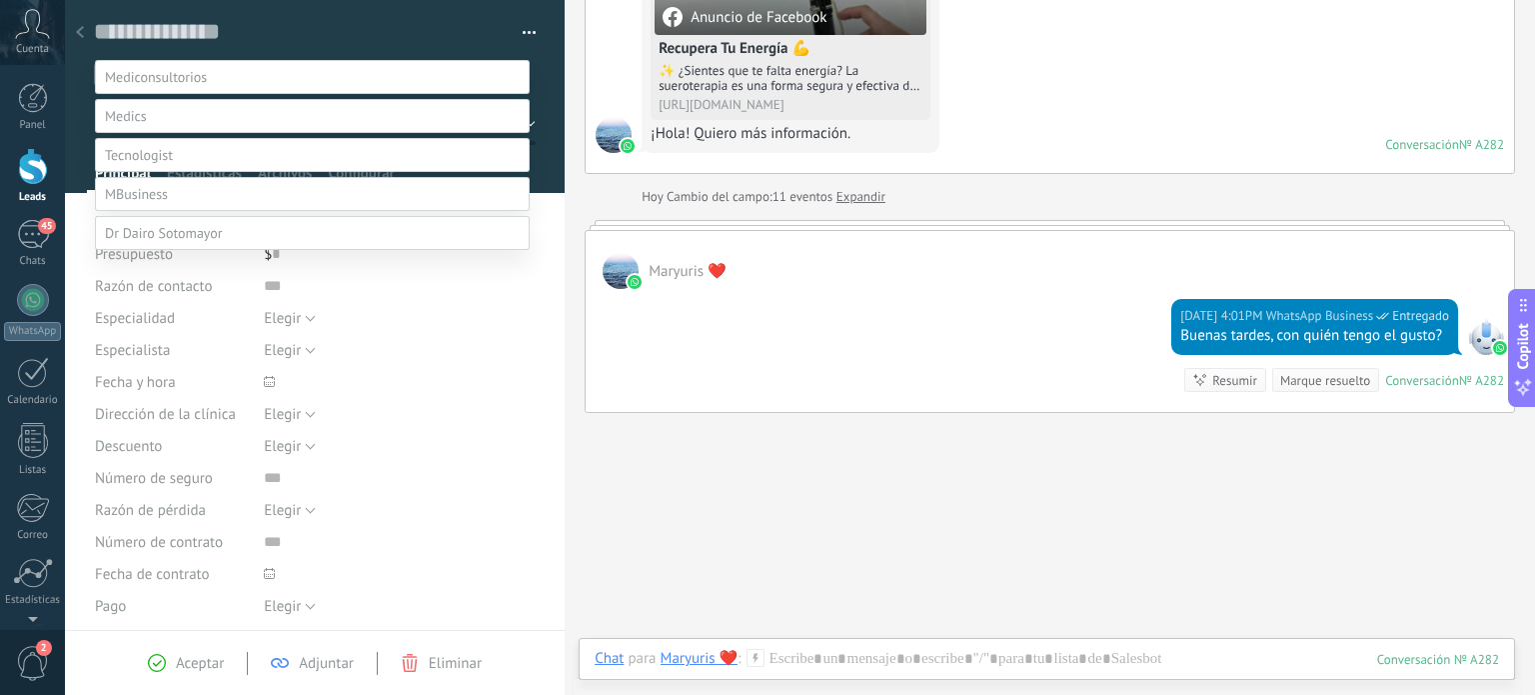
click at [0, 0] on label "Contacto inicial" at bounding box center [0, 0] width 0 height 0
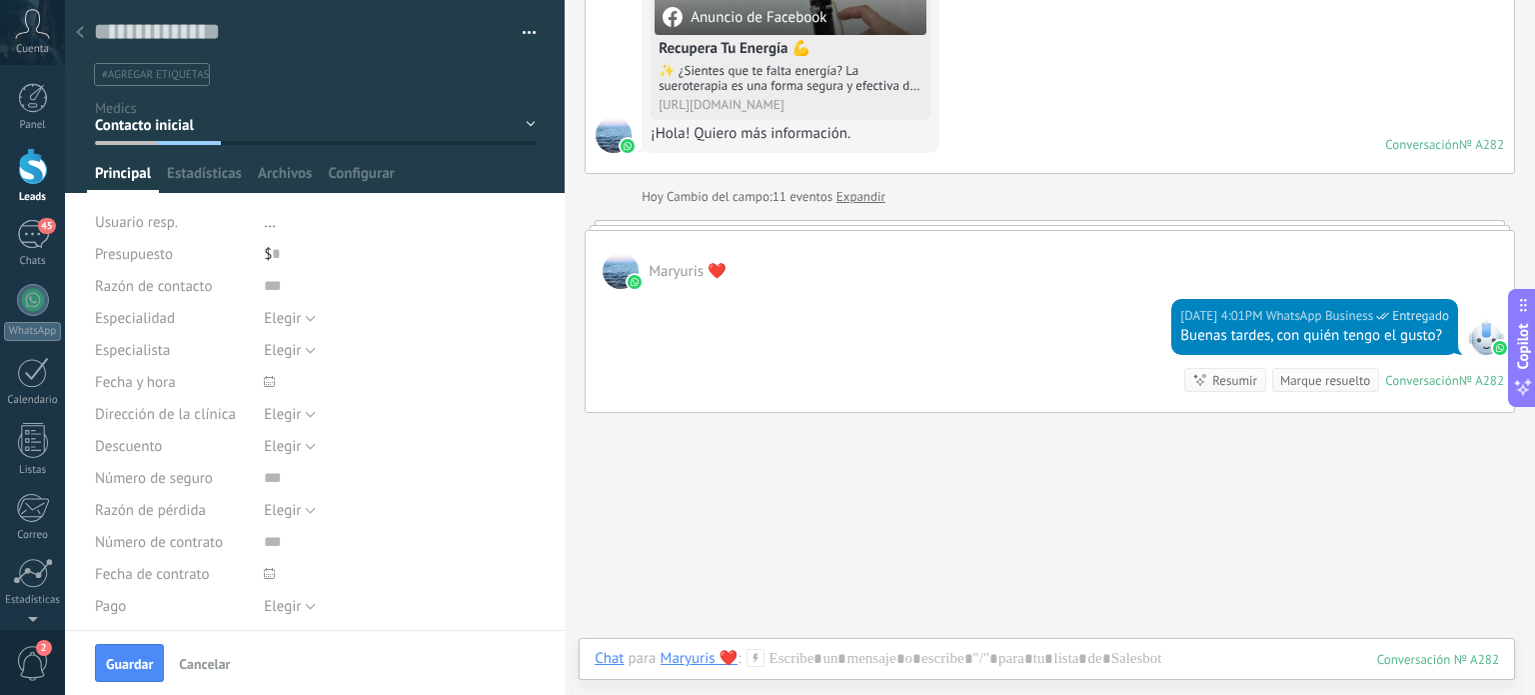
click at [0, 0] on div "Contacto inicial diagnostico de necesidad propuesta / agendamiento negociación …" at bounding box center [0, 0] width 0 height 0
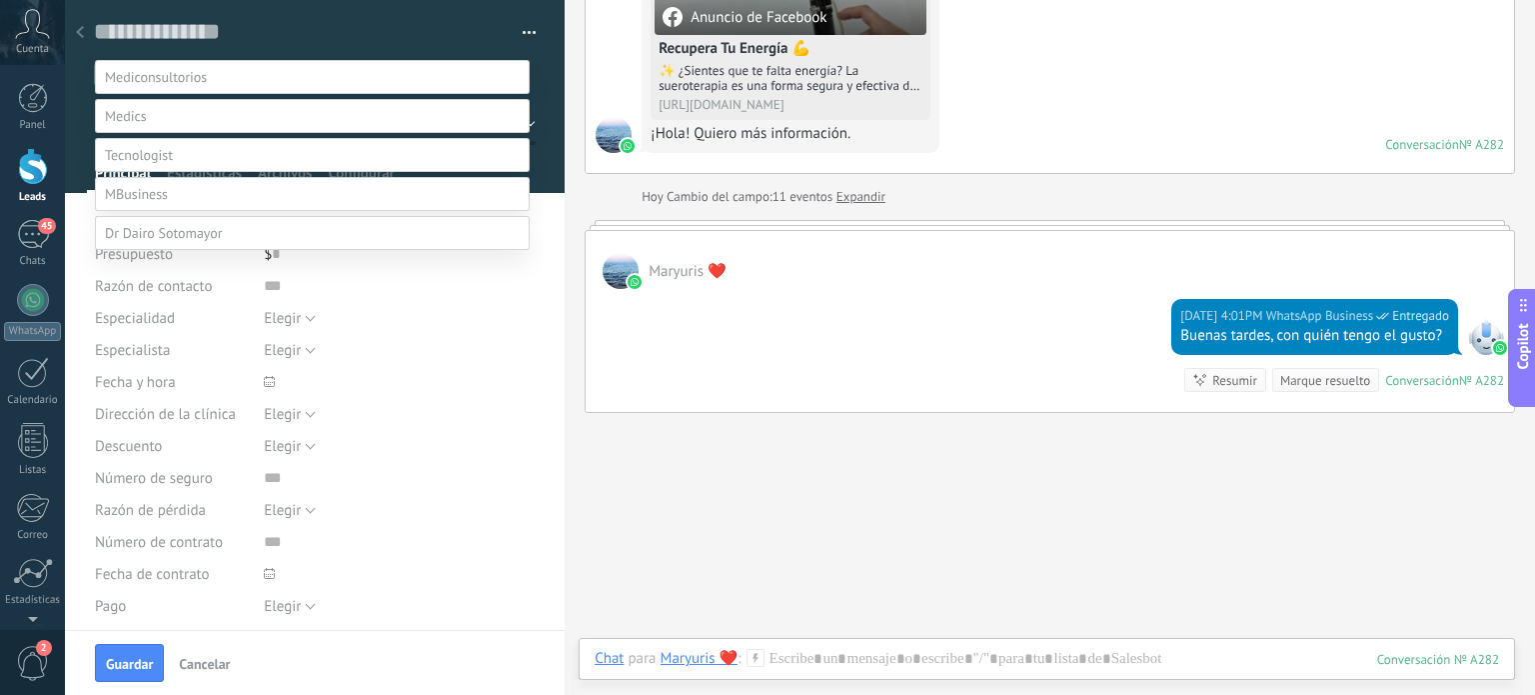
click at [0, 0] on label "propuesta / agendamiento" at bounding box center [0, 0] width 0 height 0
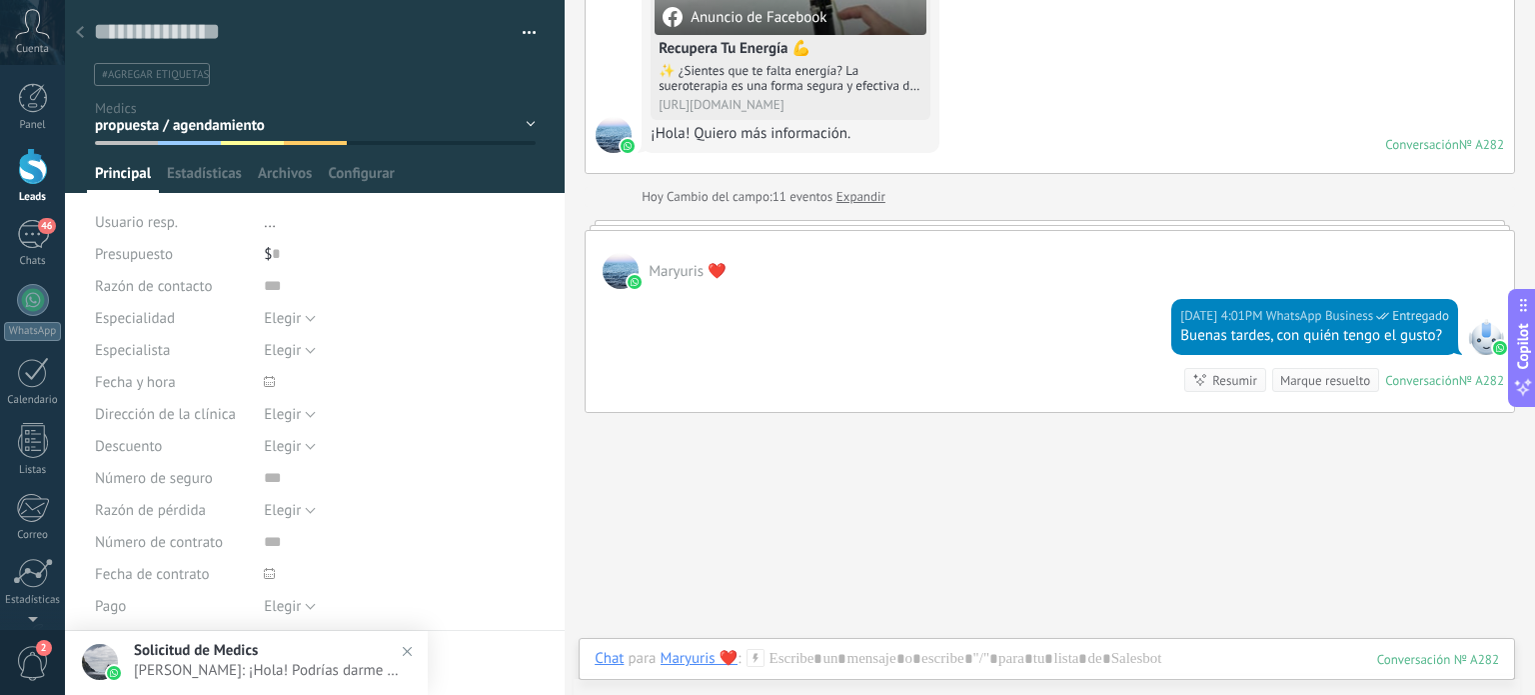
click at [0, 0] on div "Contacto inicial diagnostico de necesidad propuesta / agendamiento negociación …" at bounding box center [0, 0] width 0 height 0
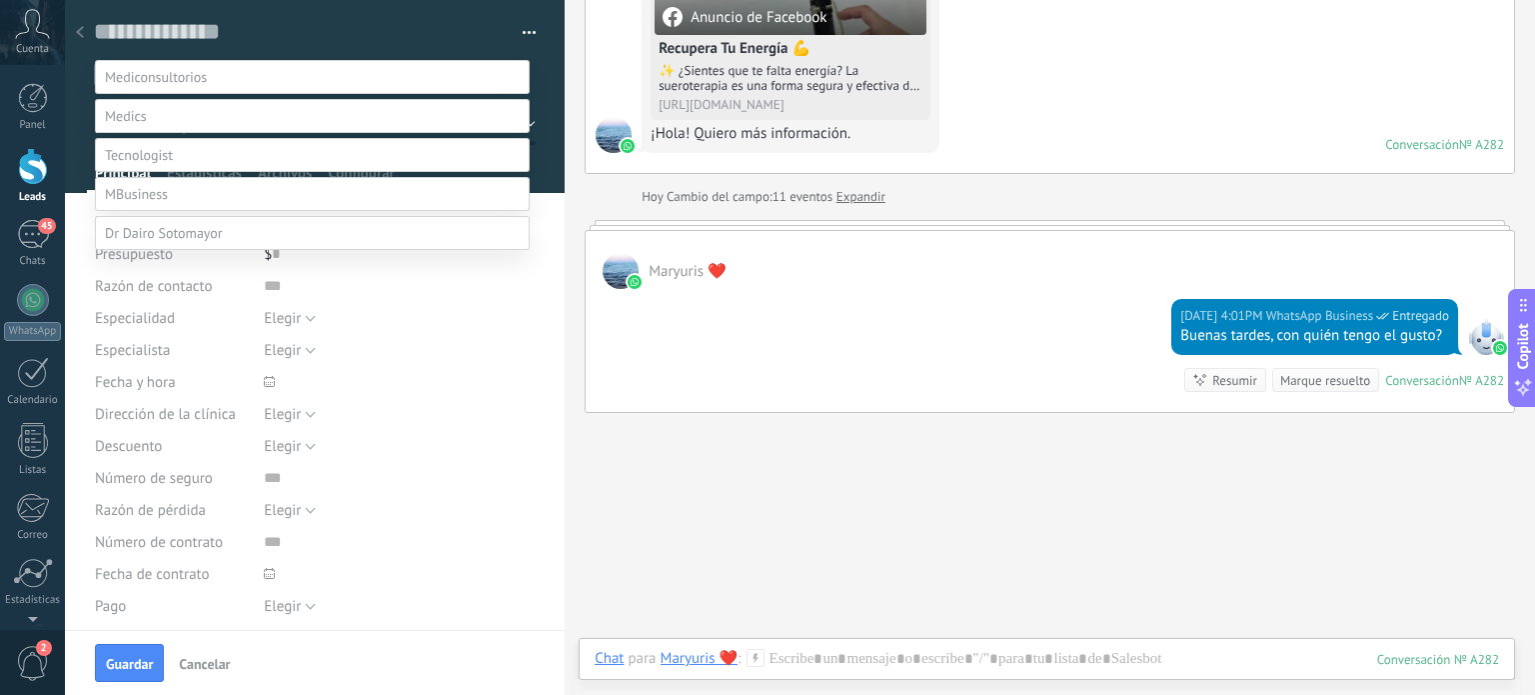
click at [0, 0] on label "CITA CONFIRMADA / PAGO" at bounding box center [0, 0] width 0 height 0
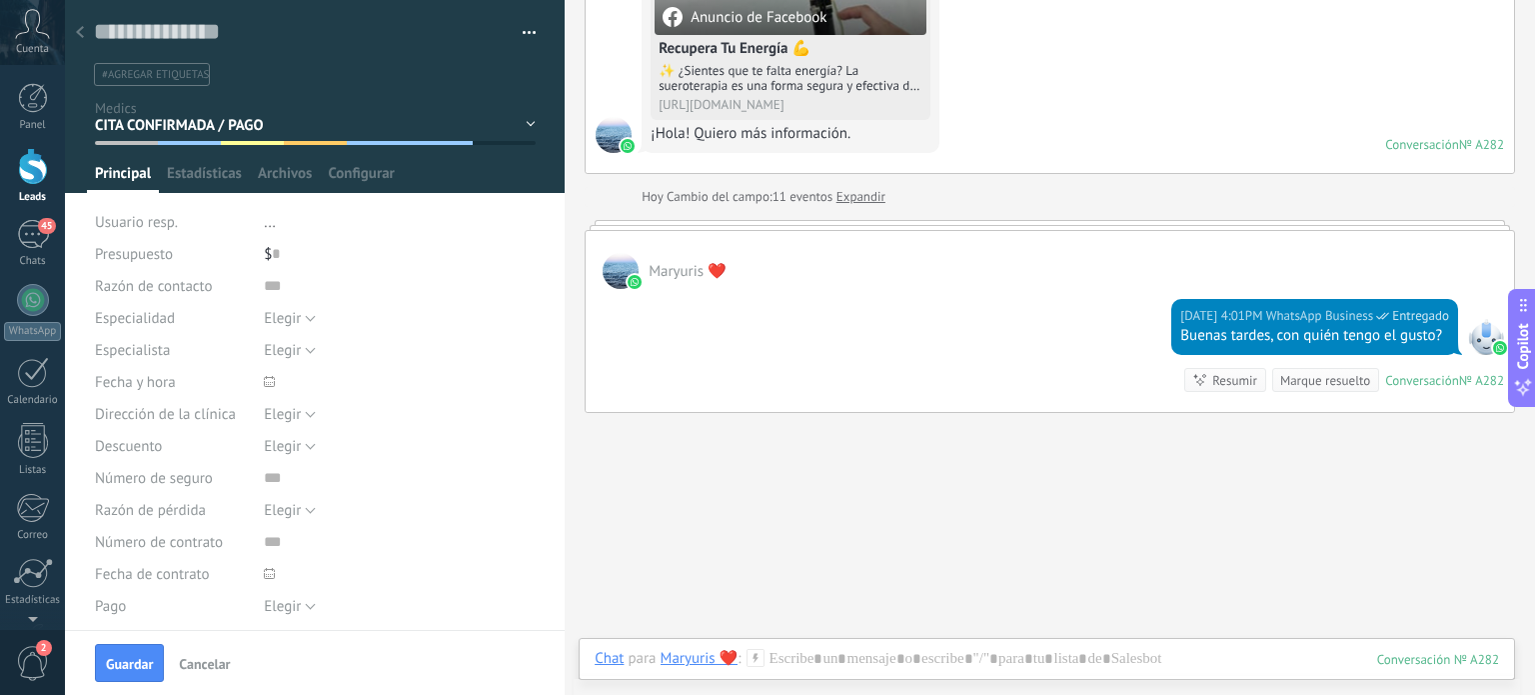
click at [0, 0] on div "Contacto inicial diagnostico de necesidad propuesta / agendamiento negociación …" at bounding box center [0, 0] width 0 height 0
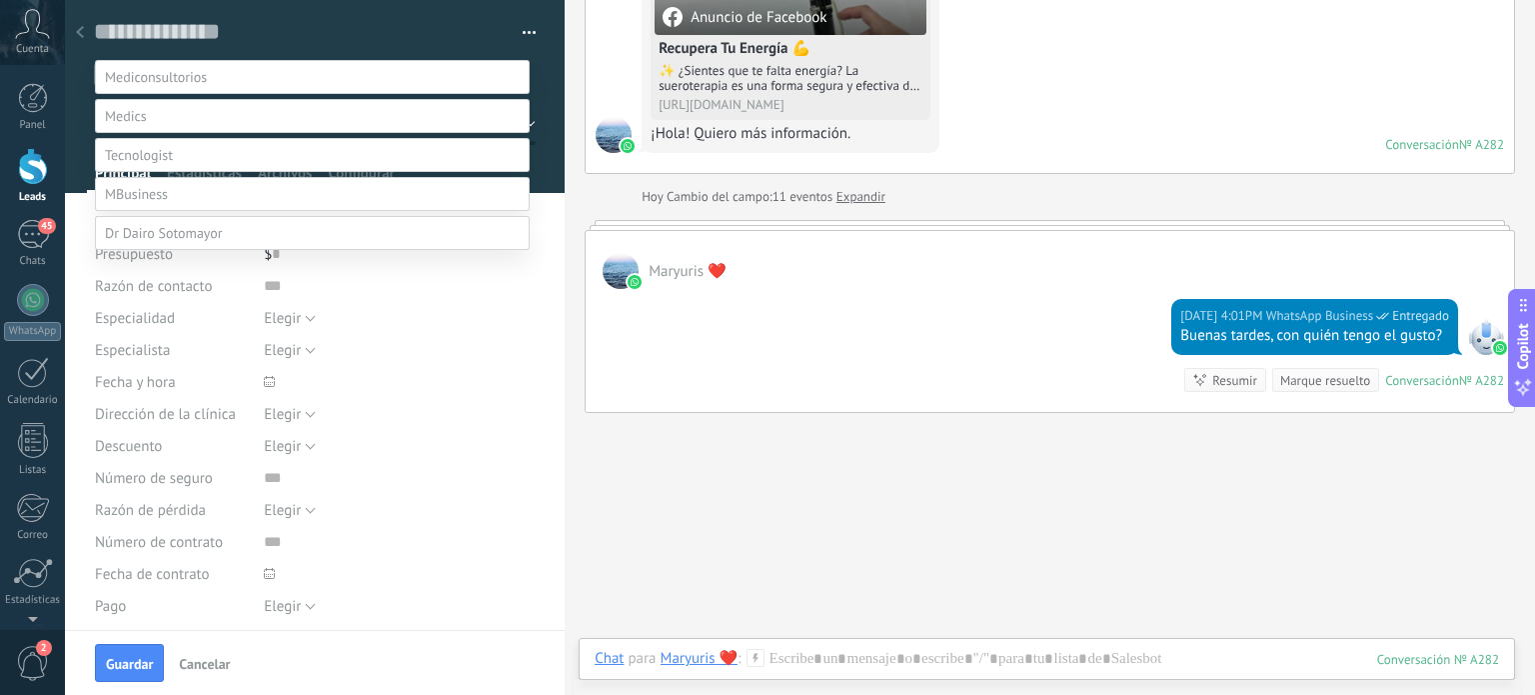
click at [0, 0] on label "diagnostico de necesidad" at bounding box center [0, 0] width 0 height 0
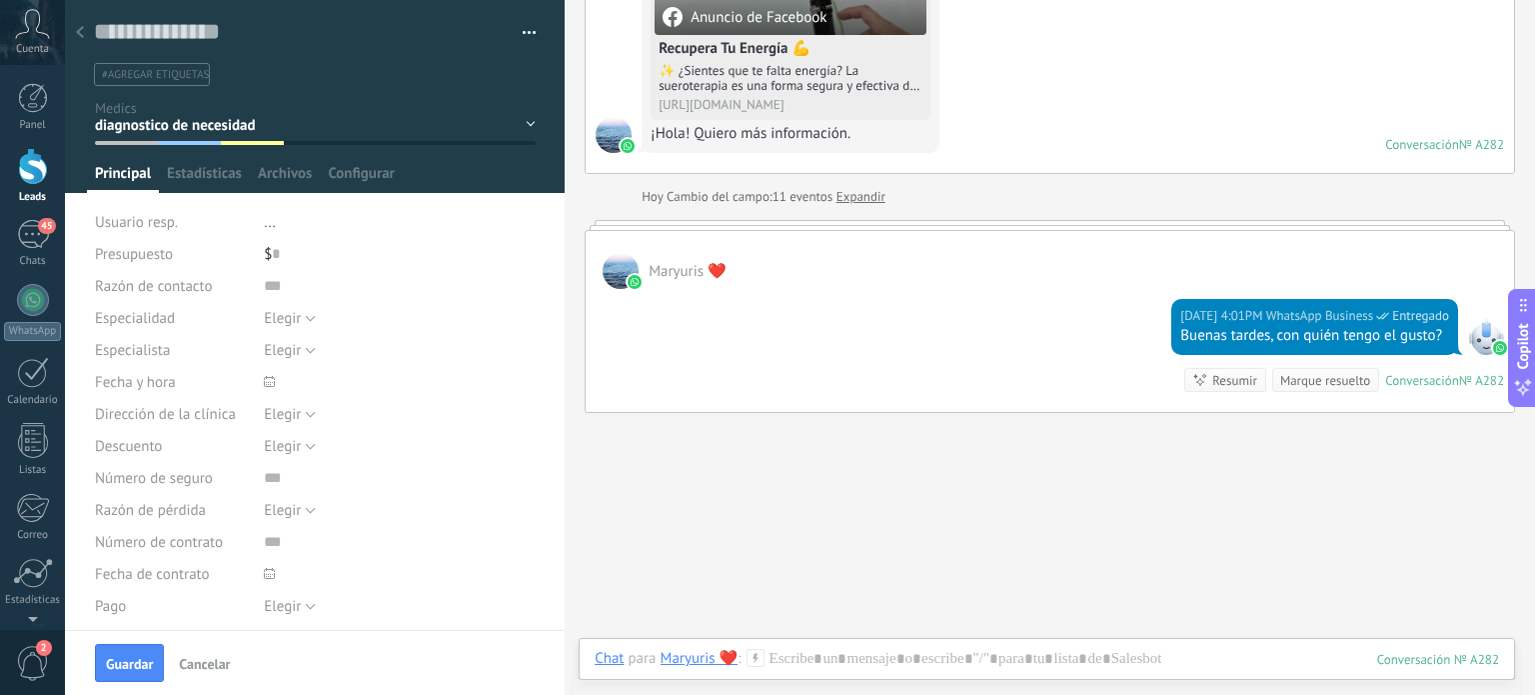
click at [84, 29] on div at bounding box center [80, 33] width 28 height 39
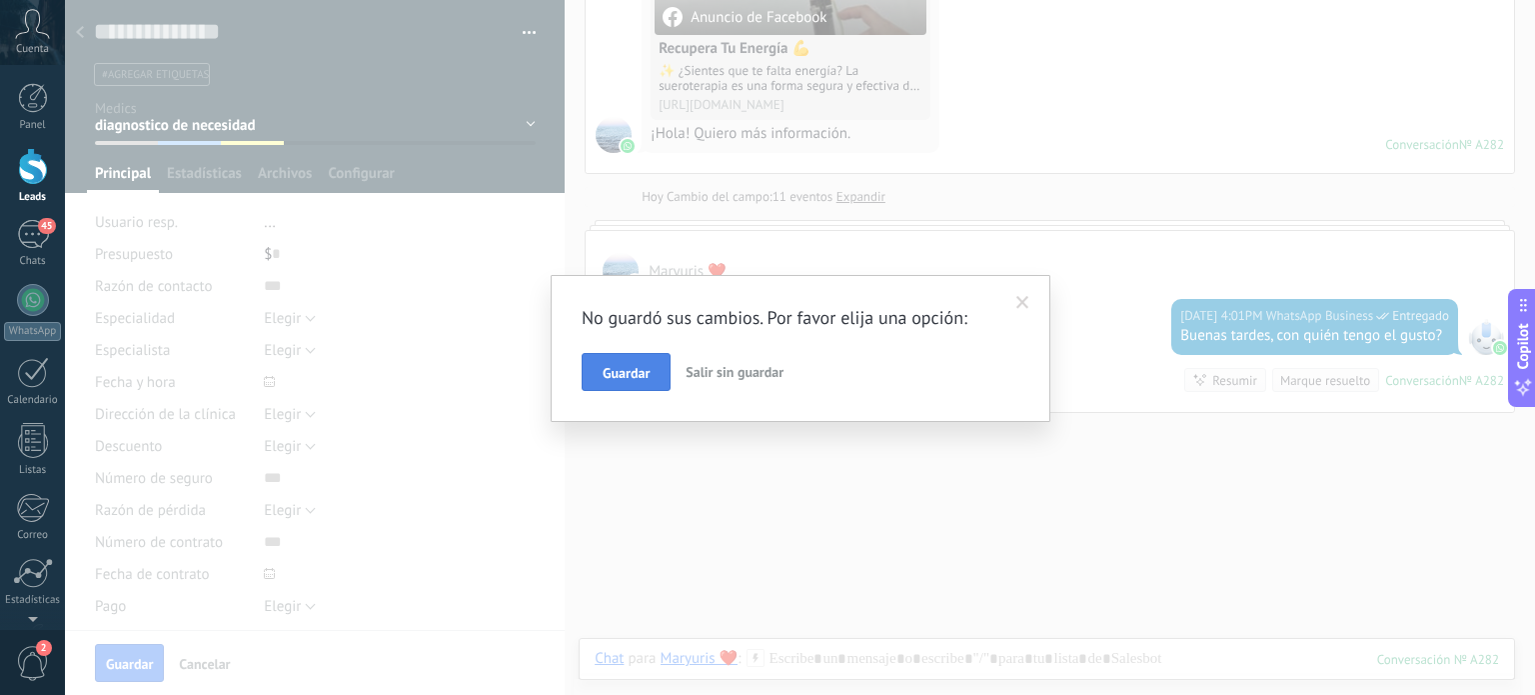
click at [626, 388] on button "Guardar" at bounding box center [626, 372] width 89 height 38
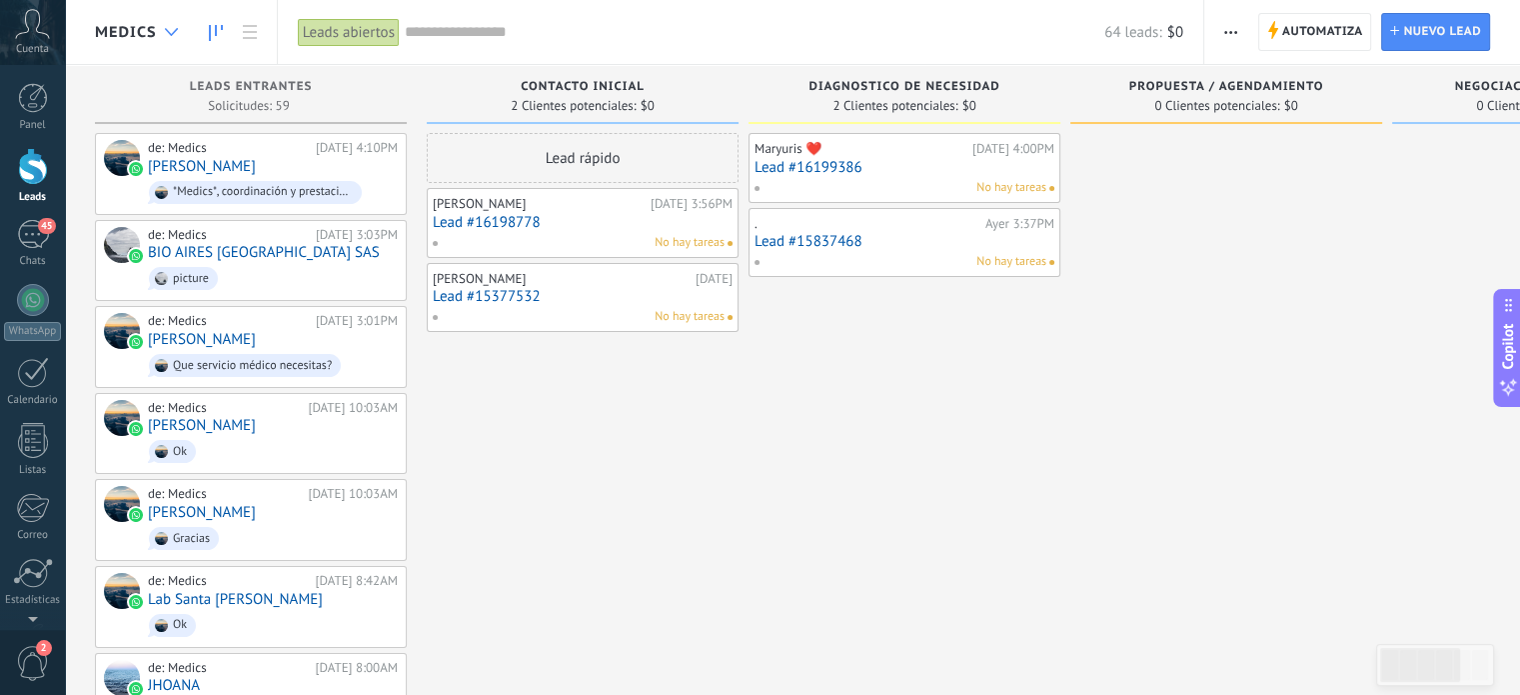
click at [168, 30] on icon at bounding box center [171, 32] width 13 height 8
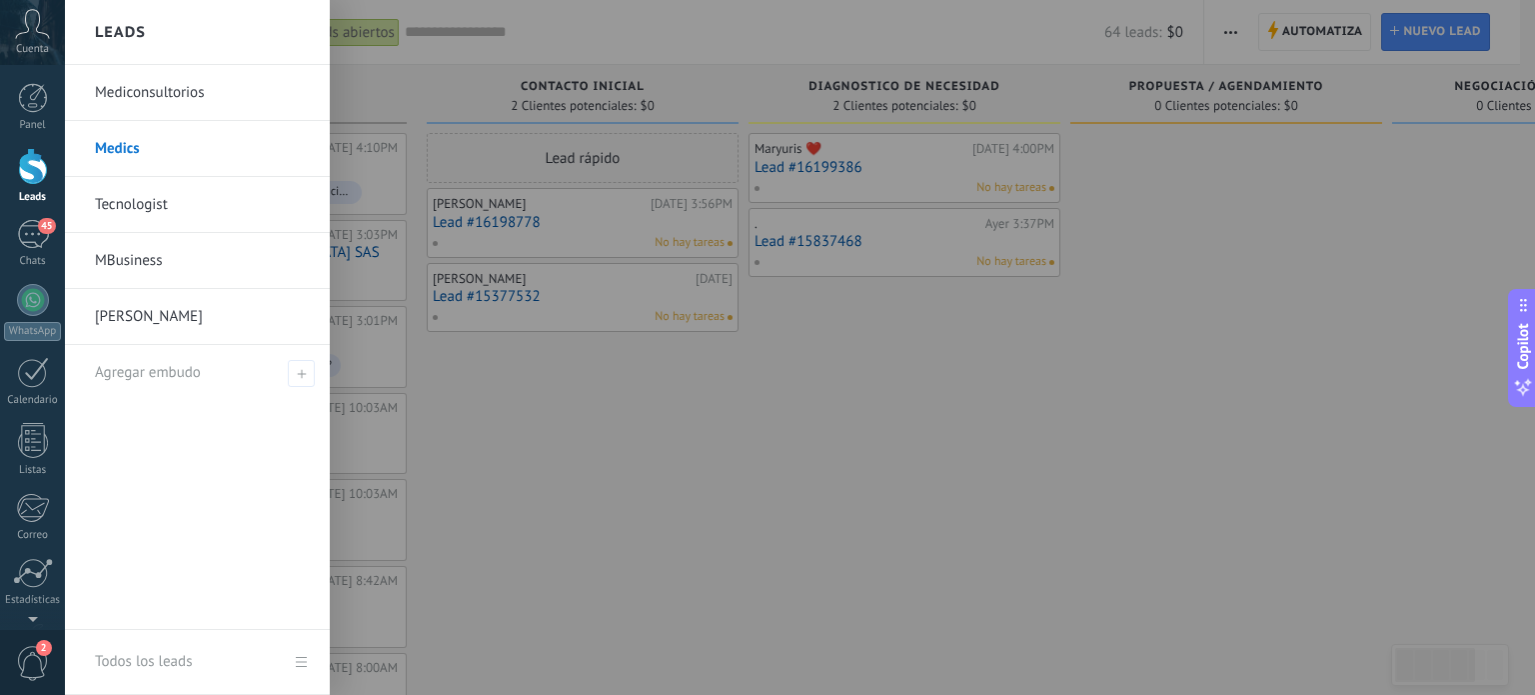
click at [189, 315] on link "[PERSON_NAME]" at bounding box center [202, 317] width 215 height 56
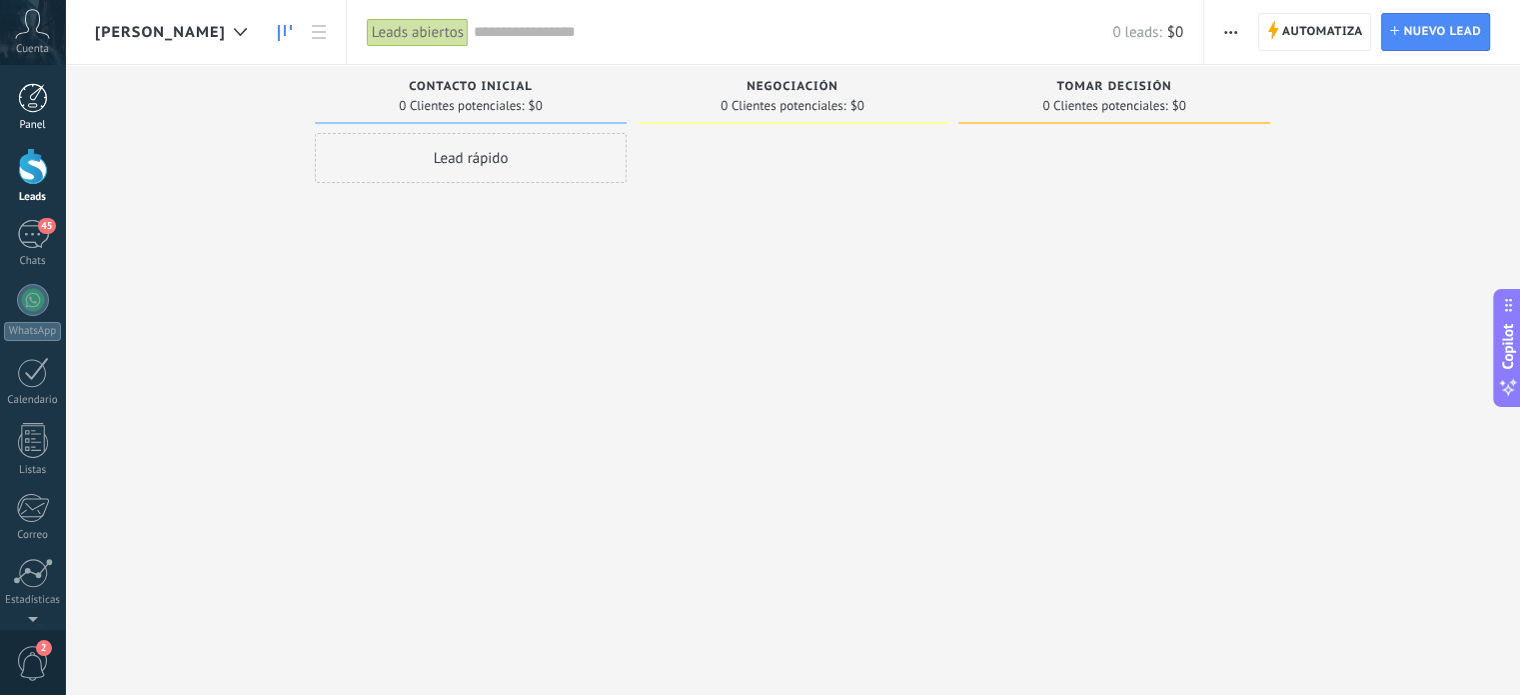
click at [23, 113] on link "Panel" at bounding box center [32, 107] width 65 height 49
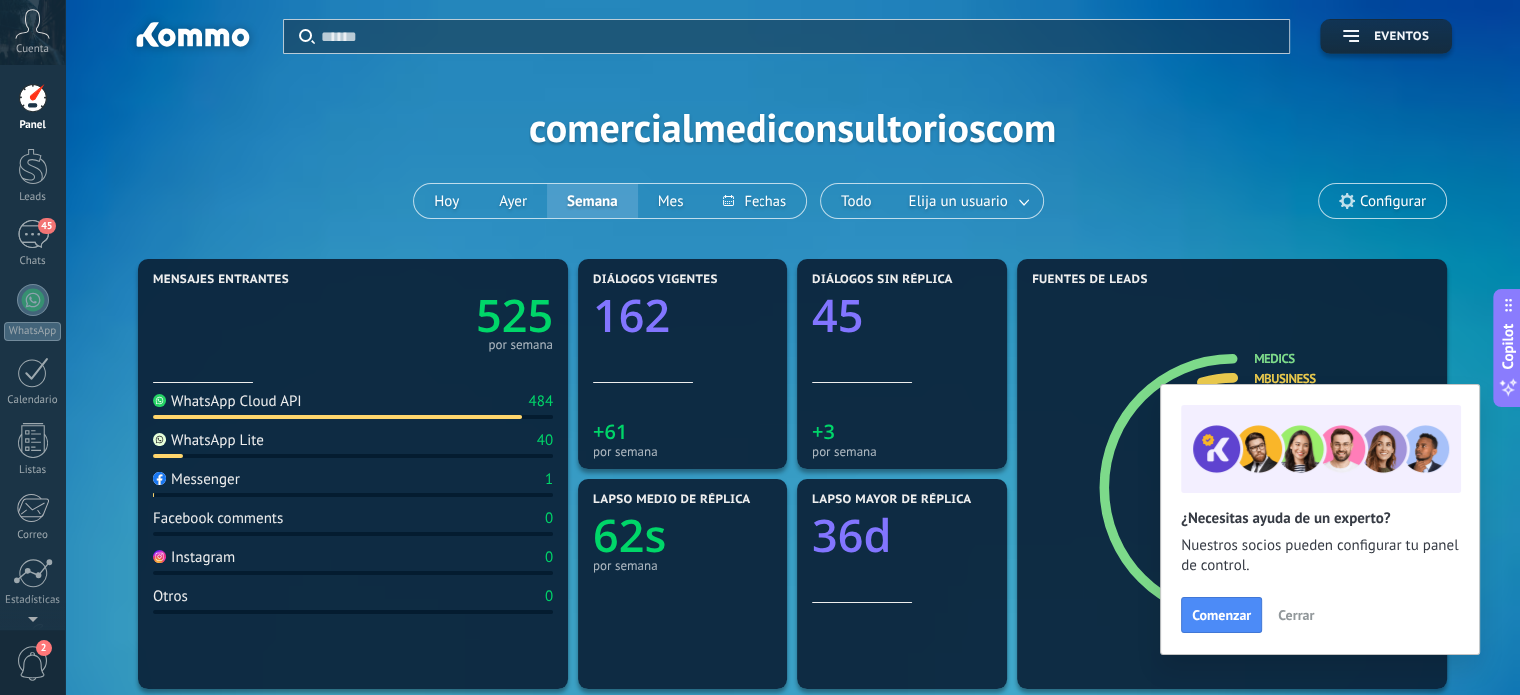
click at [41, 39] on div "Cuenta" at bounding box center [32, 32] width 65 height 65
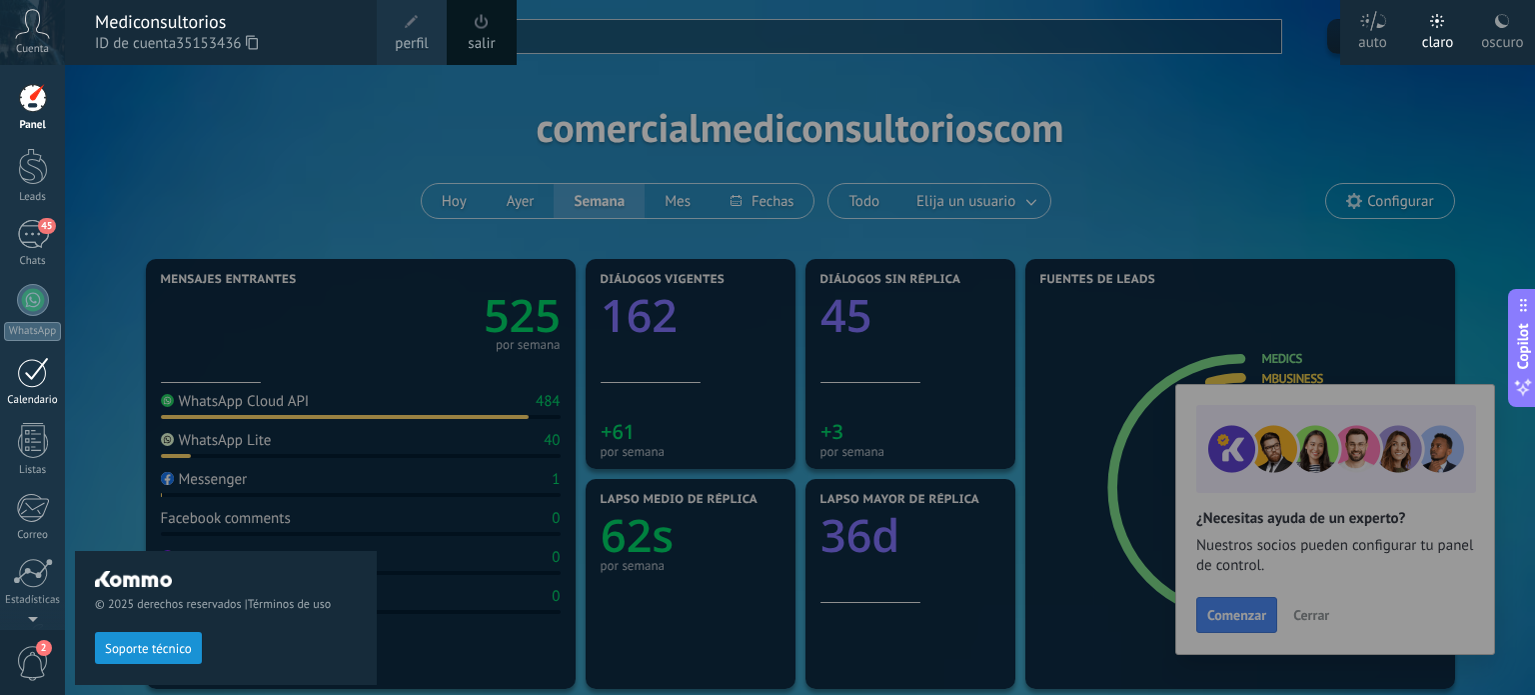
click at [32, 362] on div at bounding box center [33, 372] width 32 height 31
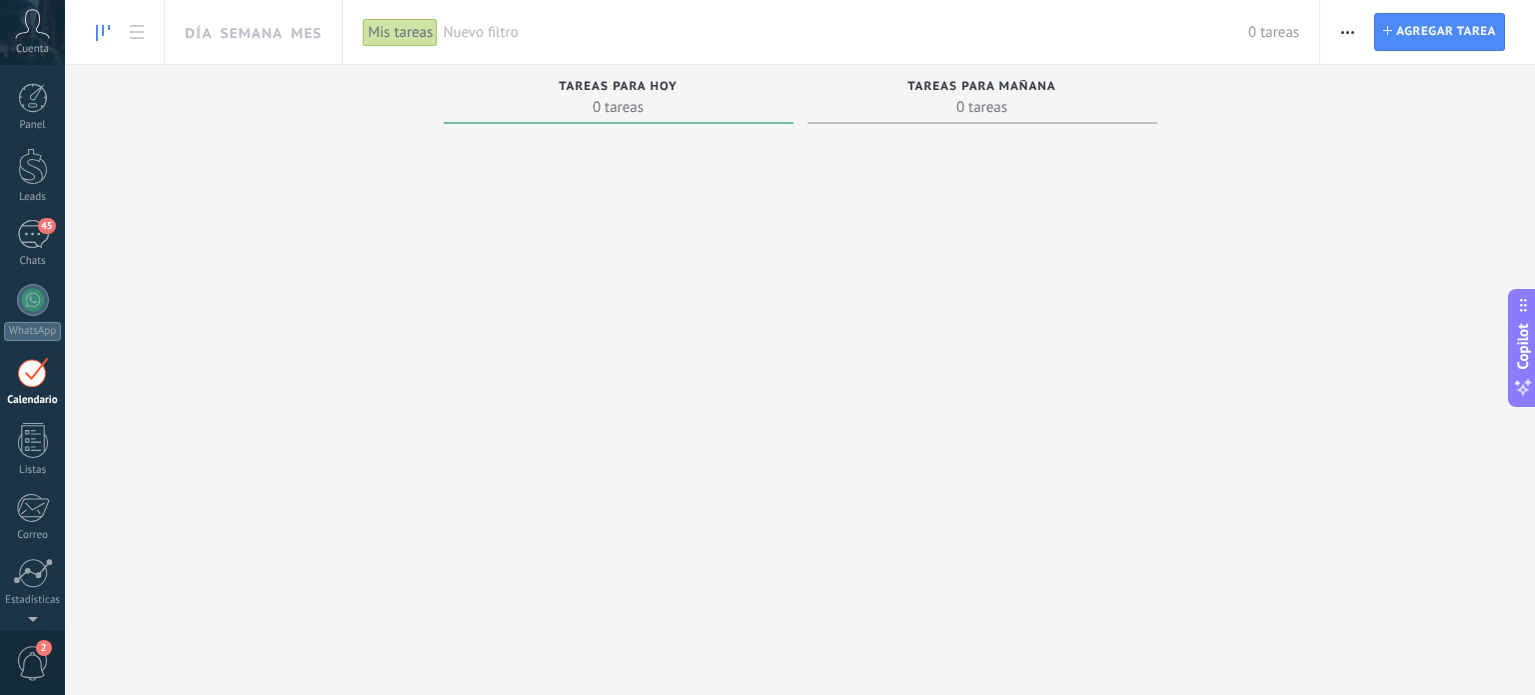
scroll to position [56, 0]
click at [37, 184] on div "45" at bounding box center [33, 178] width 32 height 29
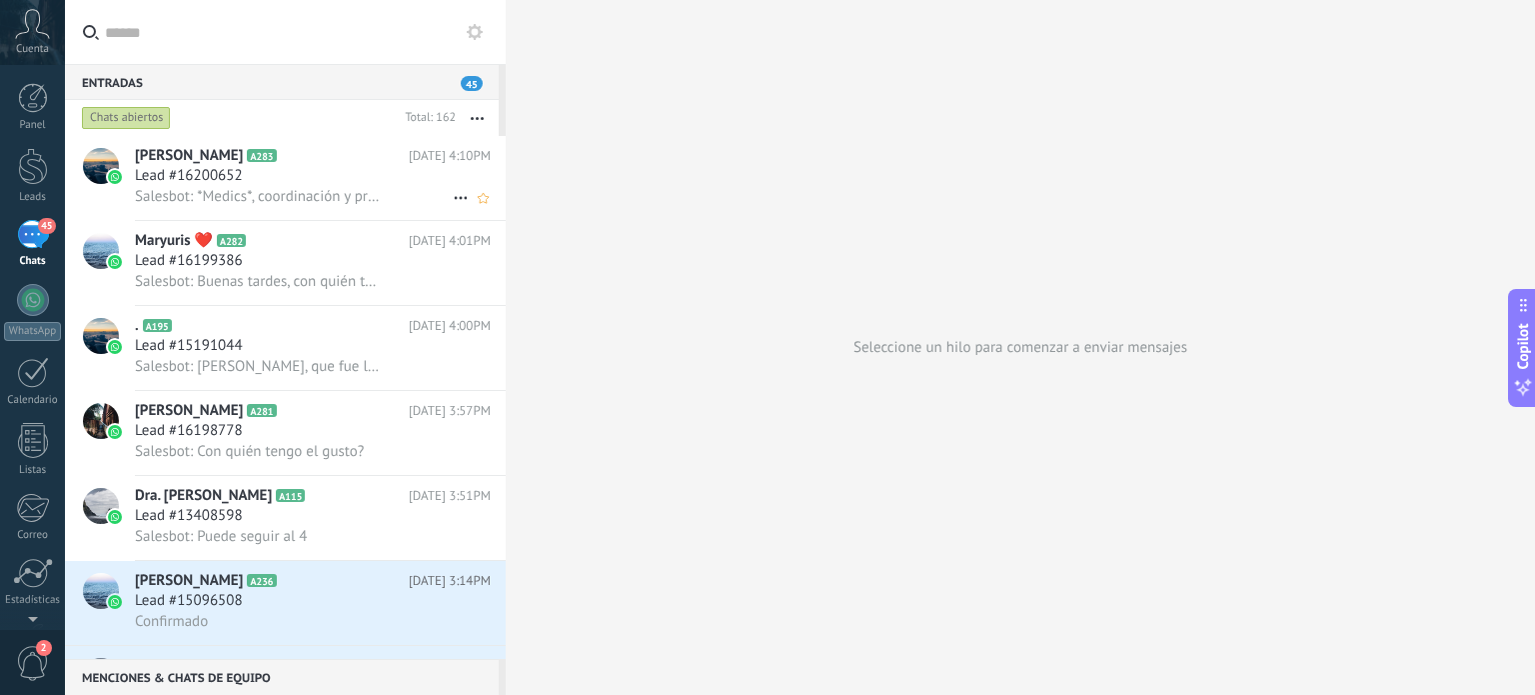
click at [250, 183] on h3 "Lead #16200652" at bounding box center [194, 176] width 118 height 20
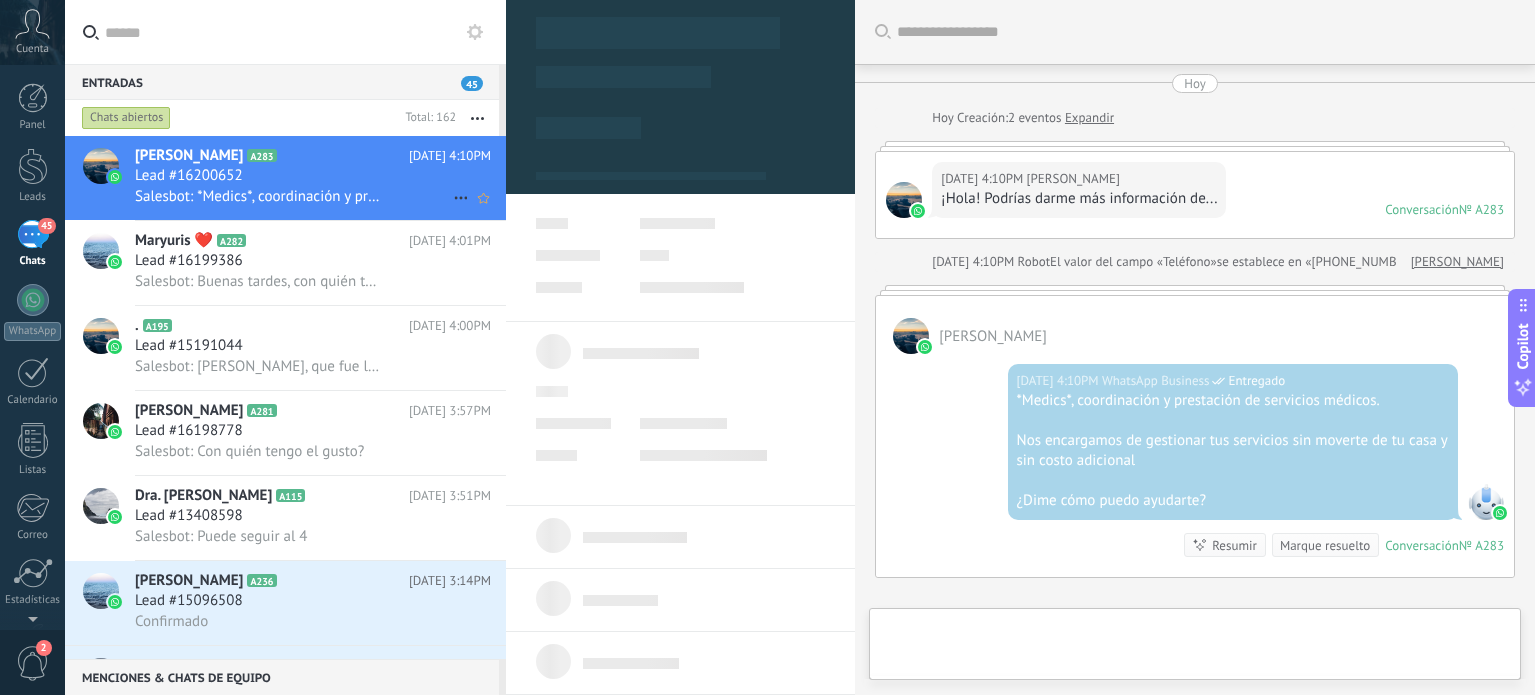
type textarea "**********"
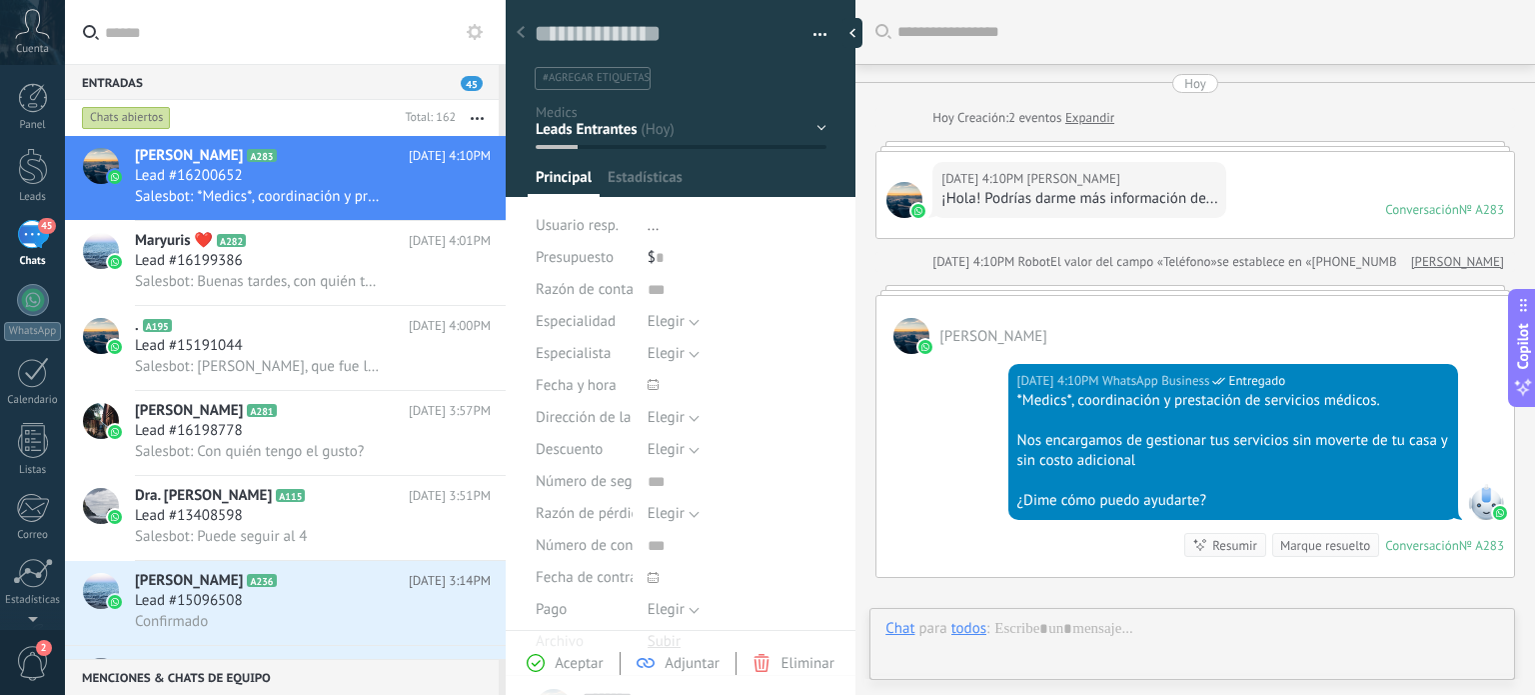
scroll to position [230, 0]
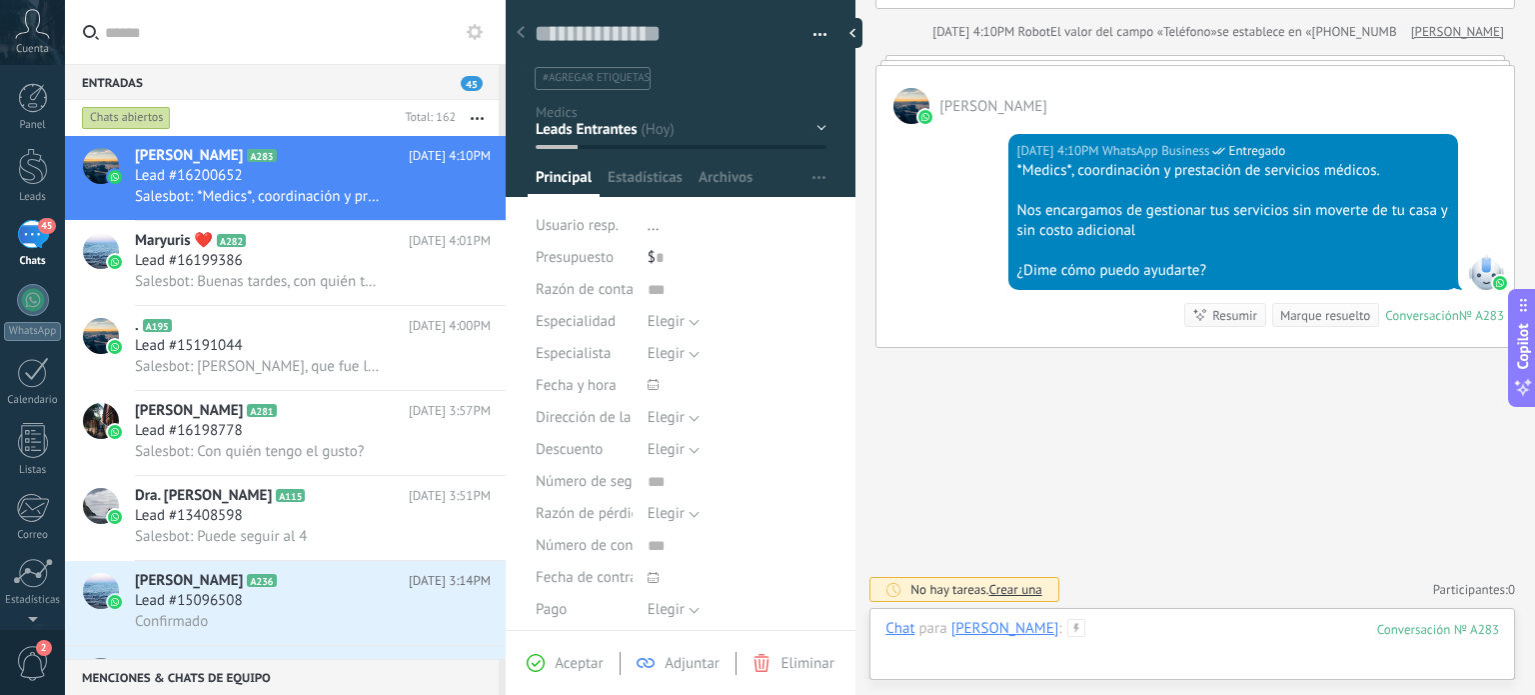
click at [1114, 623] on div at bounding box center [1192, 649] width 614 height 60
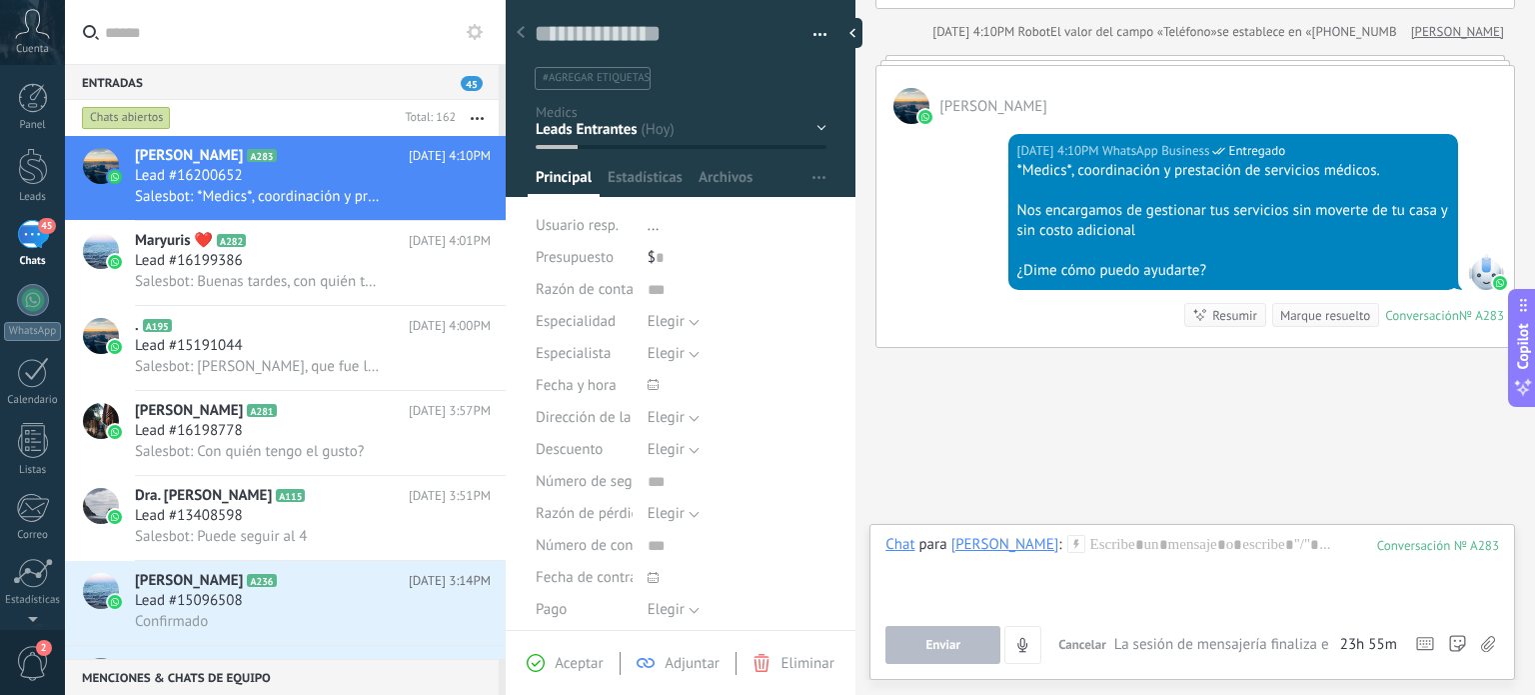
click at [1047, 504] on div "Buscar Carga más [DATE] [DATE] Creación: 2 eventos Expandir [DATE] 4:10PM [PERS…" at bounding box center [1195, 233] width 680 height 926
click at [900, 544] on div "Chat" at bounding box center [899, 544] width 29 height 18
click at [904, 516] on div "Tarea" at bounding box center [905, 510] width 71 height 34
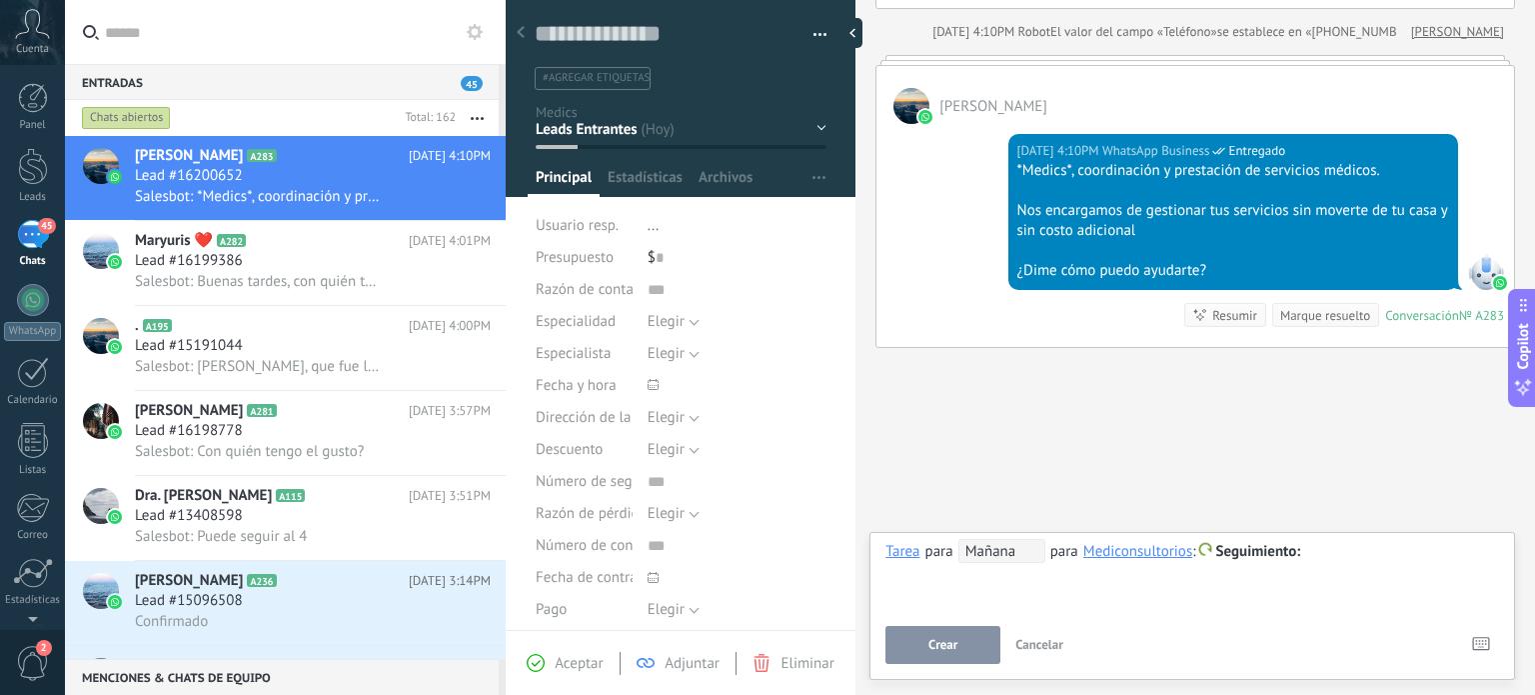
click at [1029, 553] on span "Mañana" at bounding box center [1001, 551] width 87 height 24
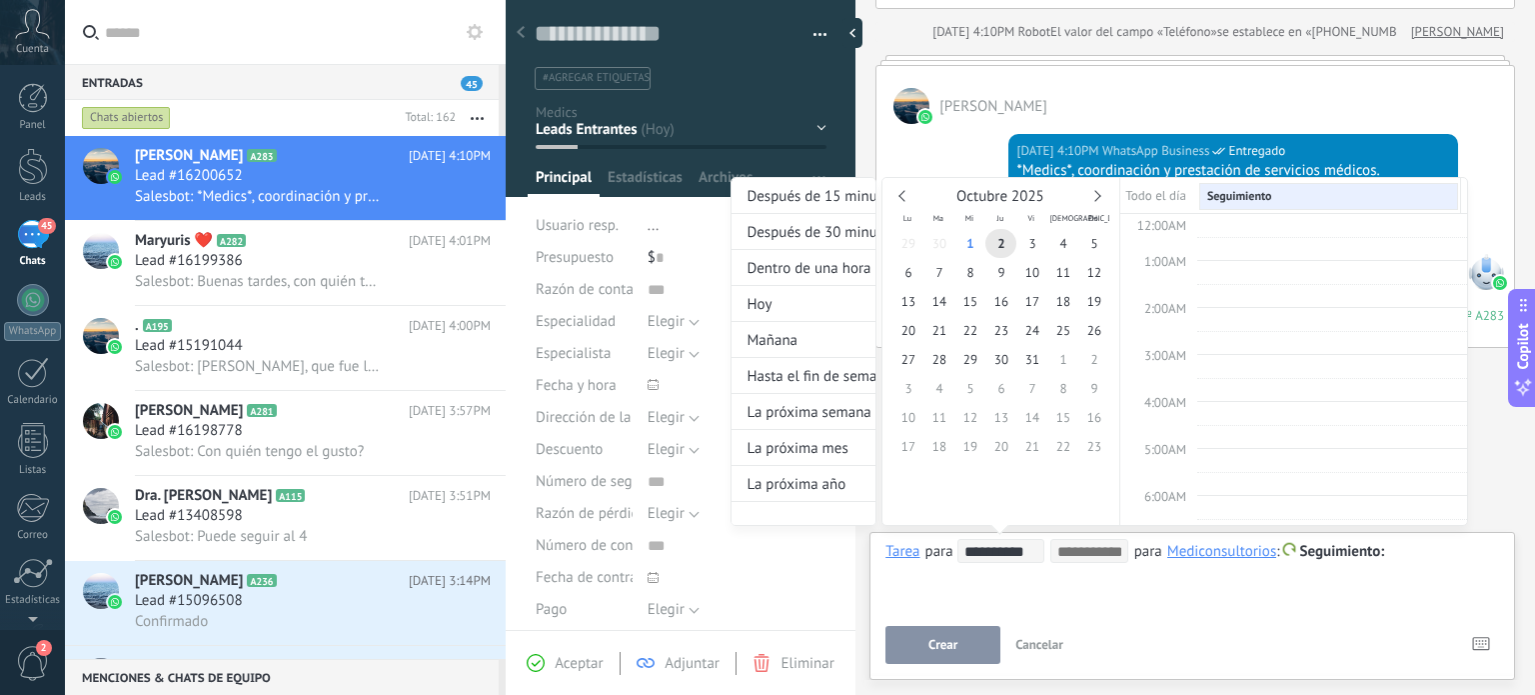
scroll to position [374, 0]
type input "**********"
click at [1033, 244] on span "3" at bounding box center [1031, 243] width 31 height 29
click at [1398, 554] on div "**********" at bounding box center [1100, 370] width 738 height 386
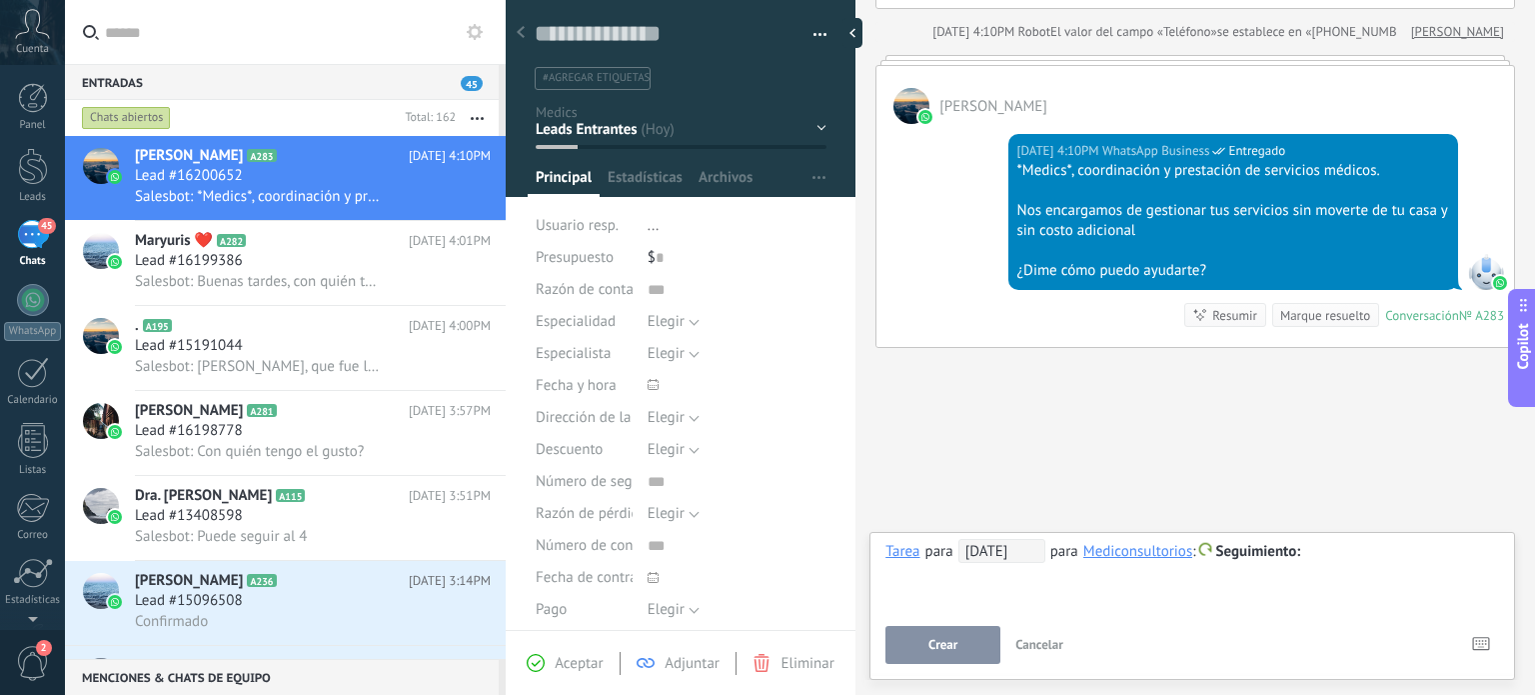
click at [1344, 555] on div at bounding box center [1192, 552] width 614 height 24
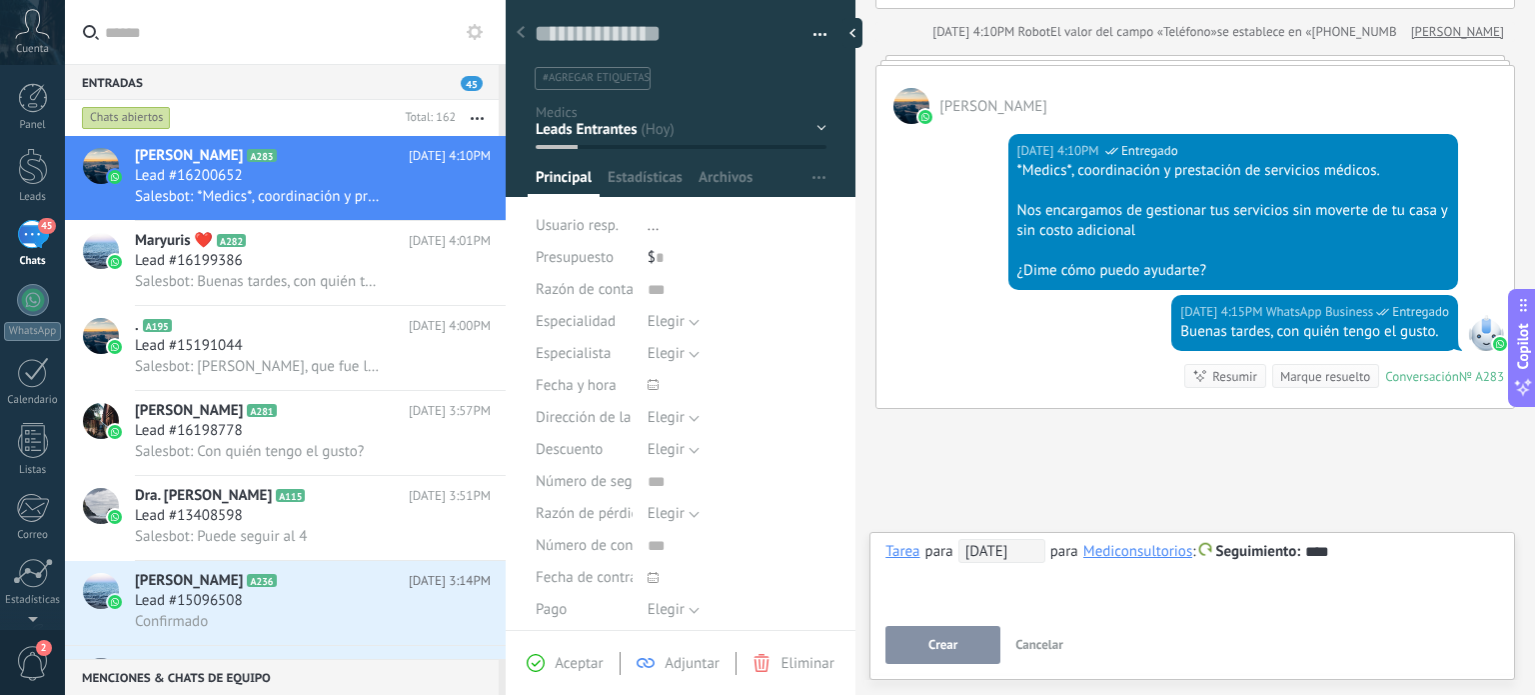
scroll to position [291, 0]
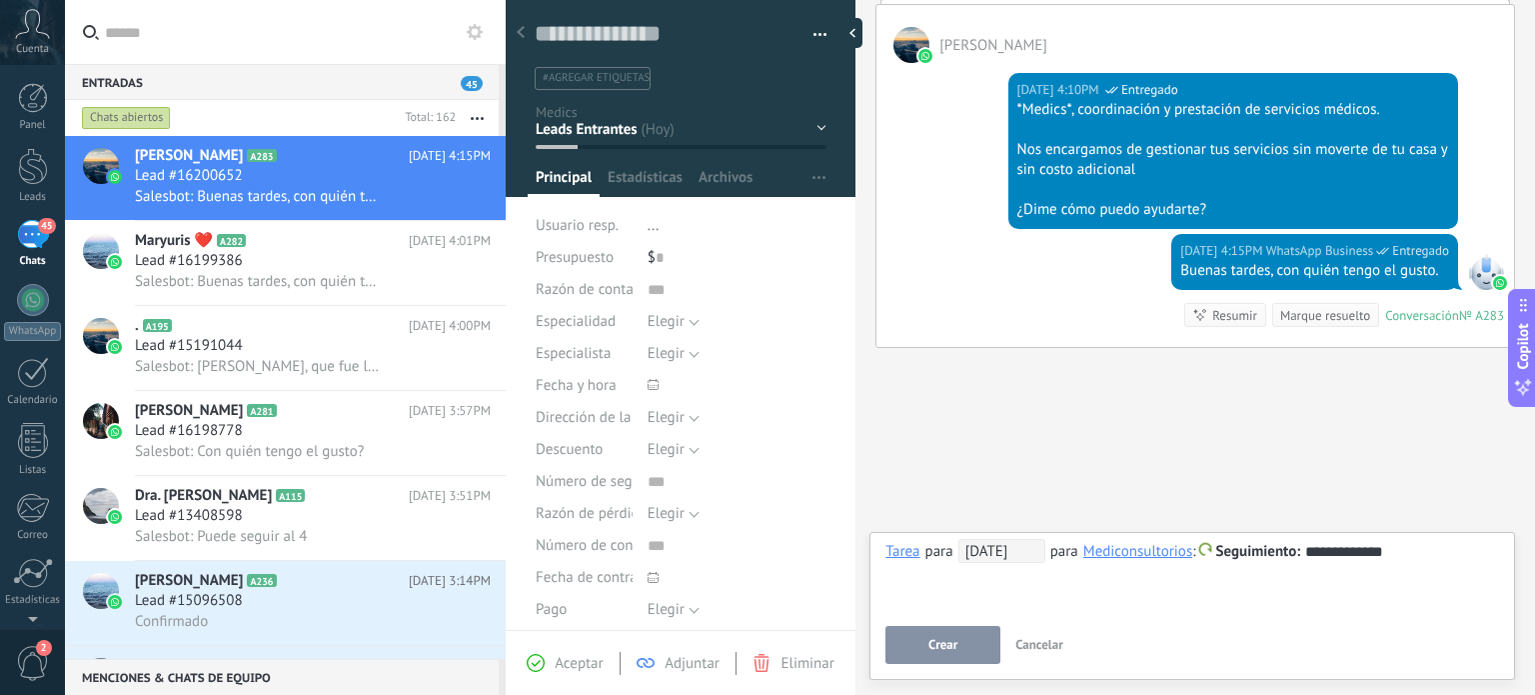
click at [955, 652] on span "Crear" at bounding box center [942, 645] width 29 height 14
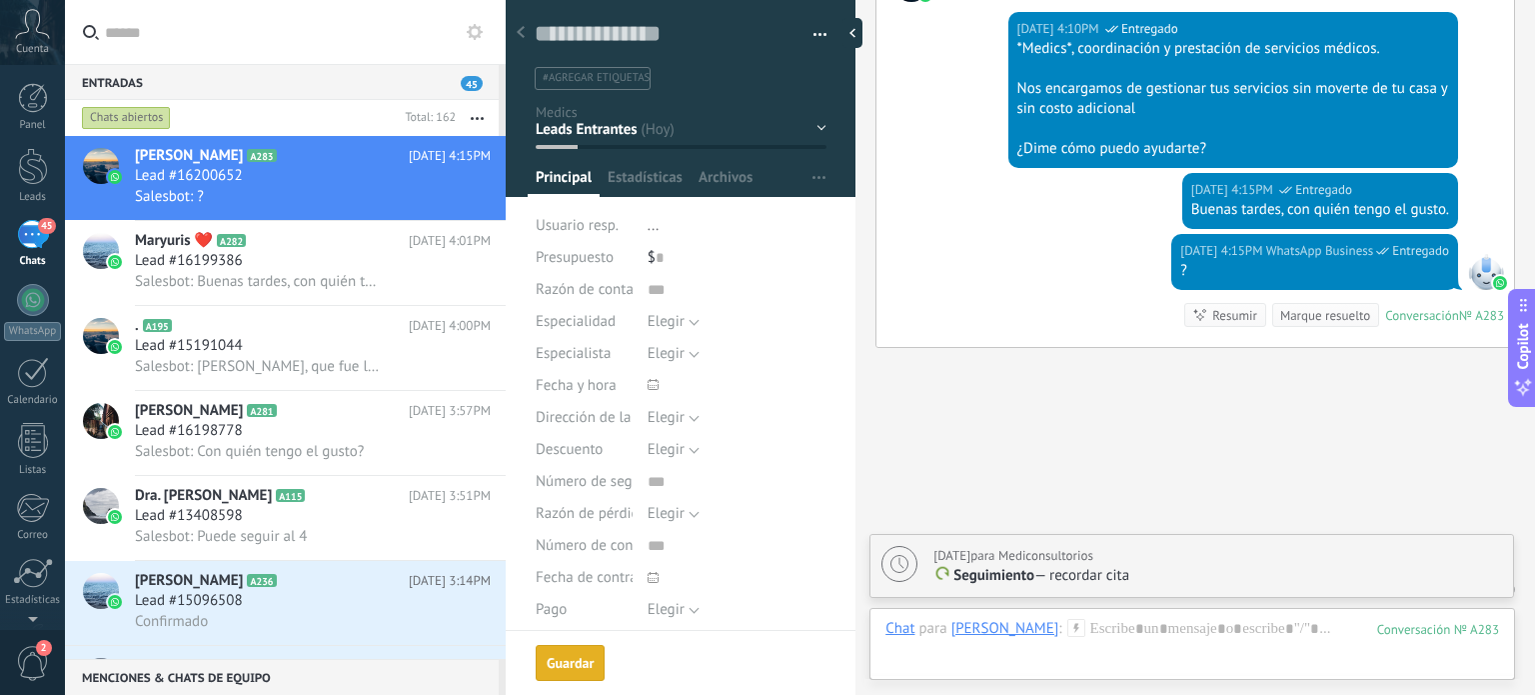
scroll to position [420, 0]
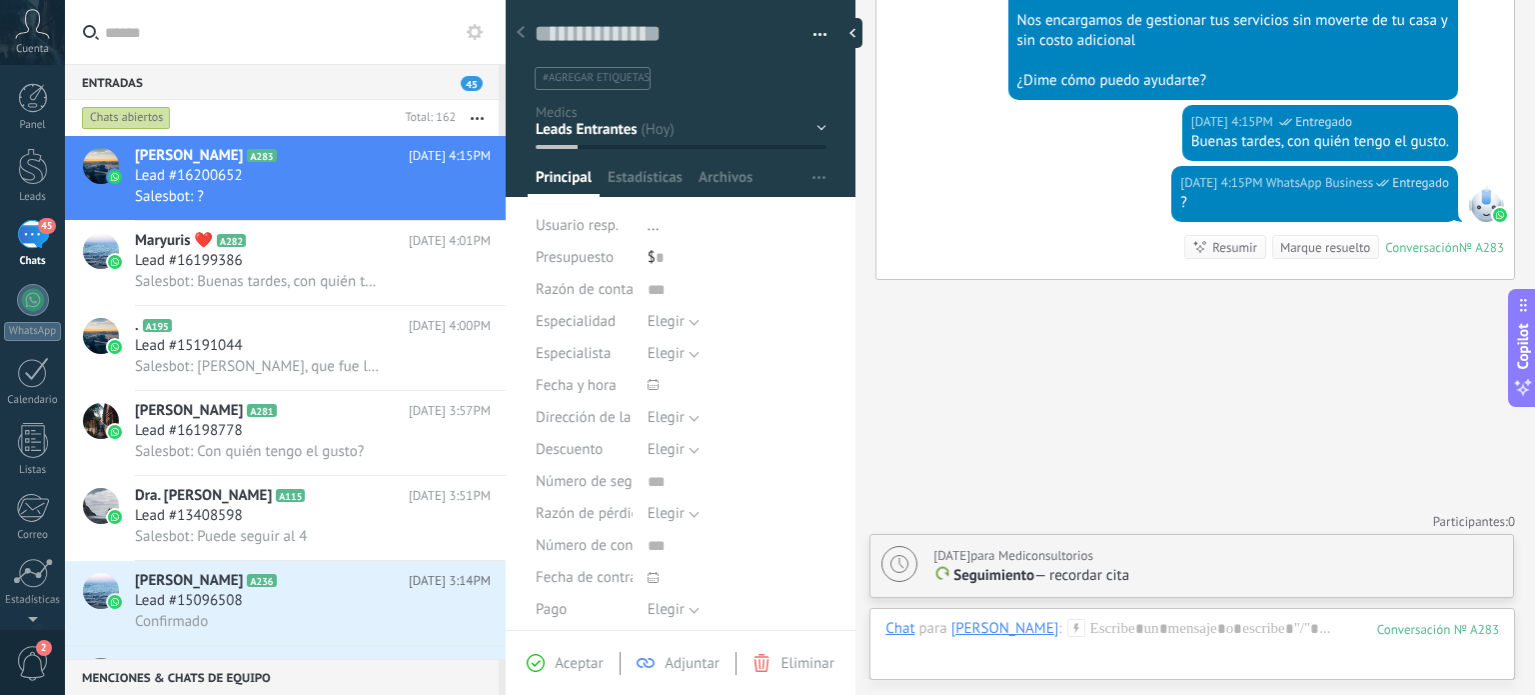
click at [30, 230] on div "45" at bounding box center [33, 234] width 32 height 29
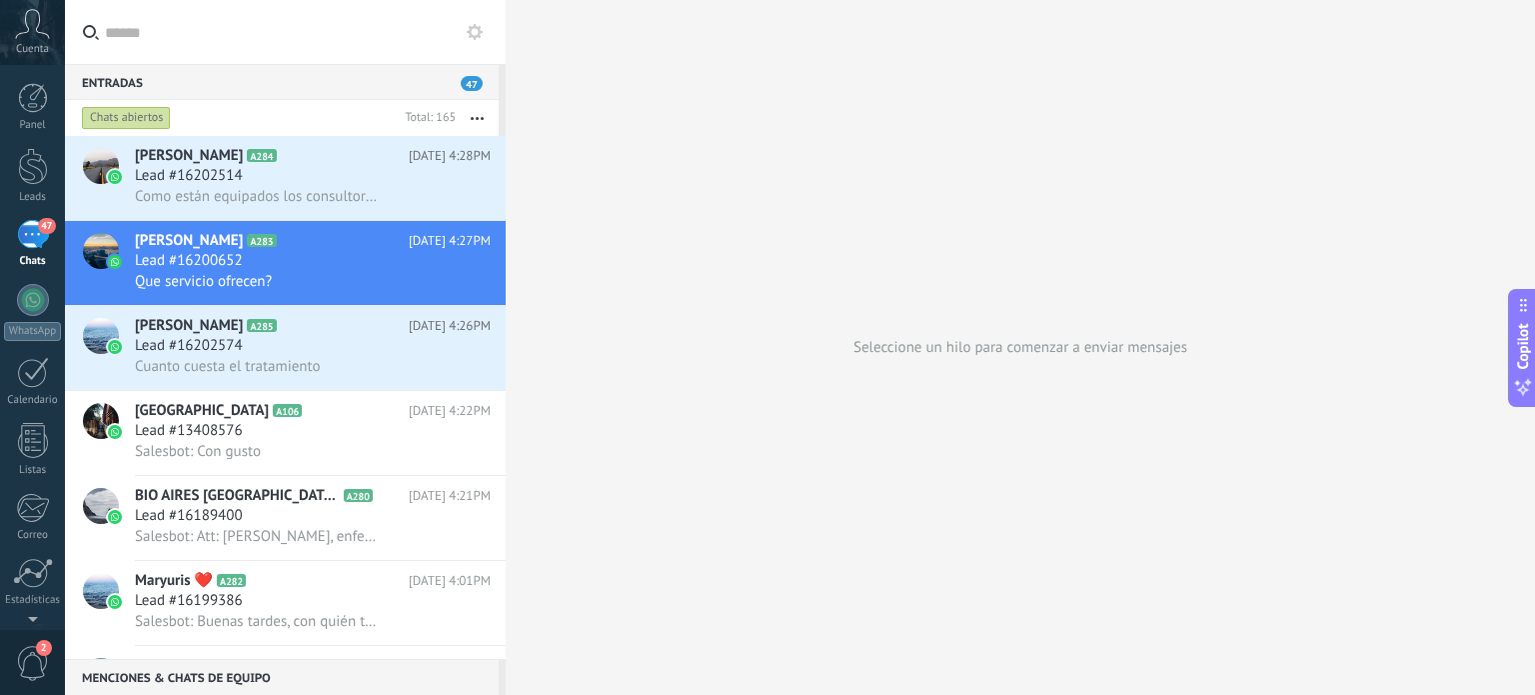
scroll to position [29, 0]
click at [284, 163] on h2 "Daniela C A284" at bounding box center [272, 156] width 274 height 20
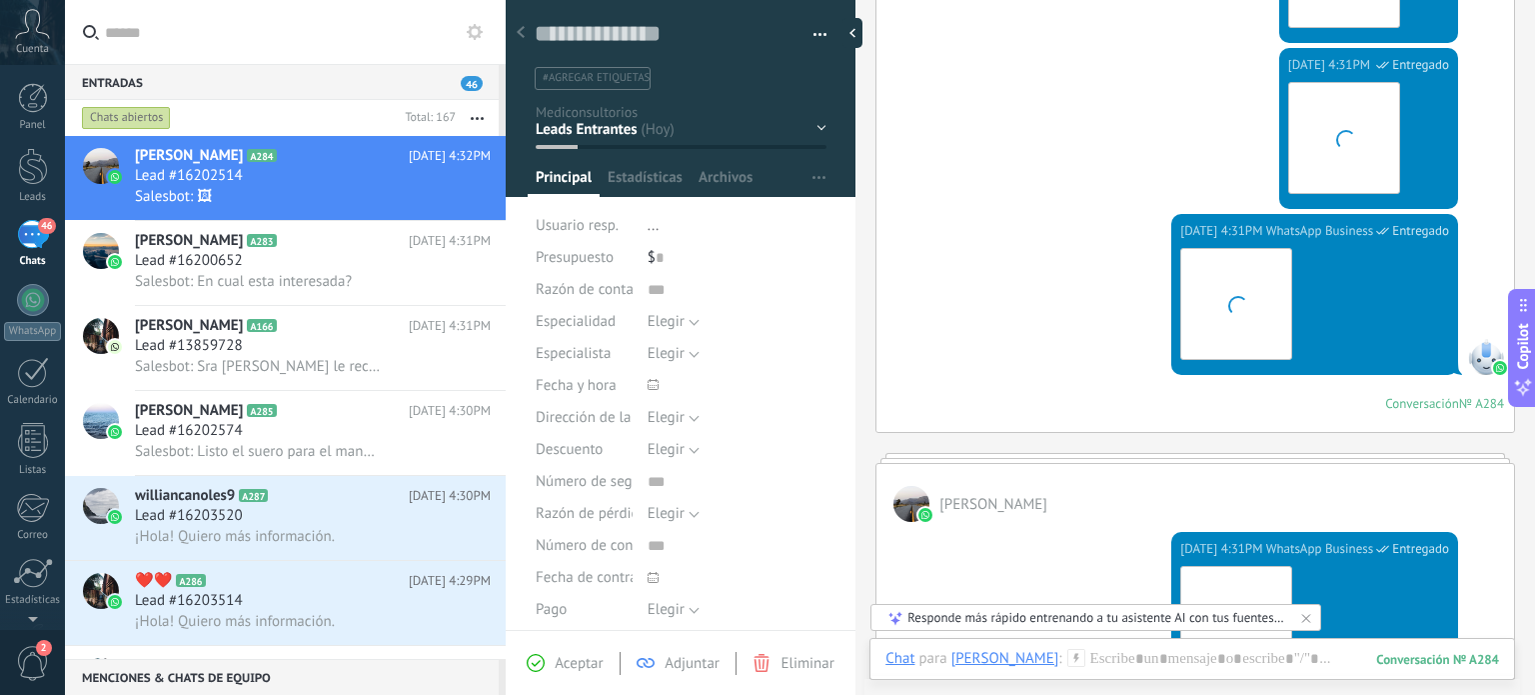
scroll to position [2794, 0]
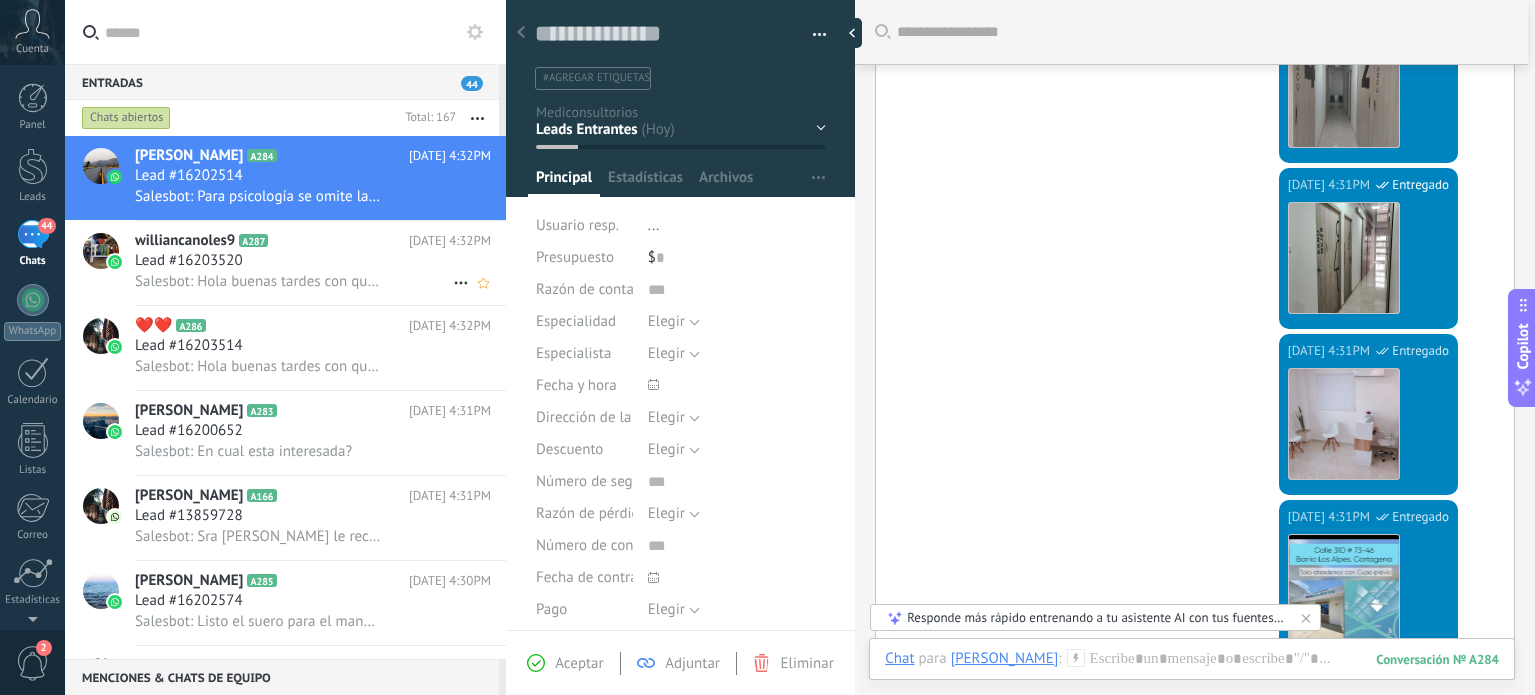
scroll to position [2493, 0]
click at [284, 260] on div "Lead #16203520" at bounding box center [313, 261] width 356 height 20
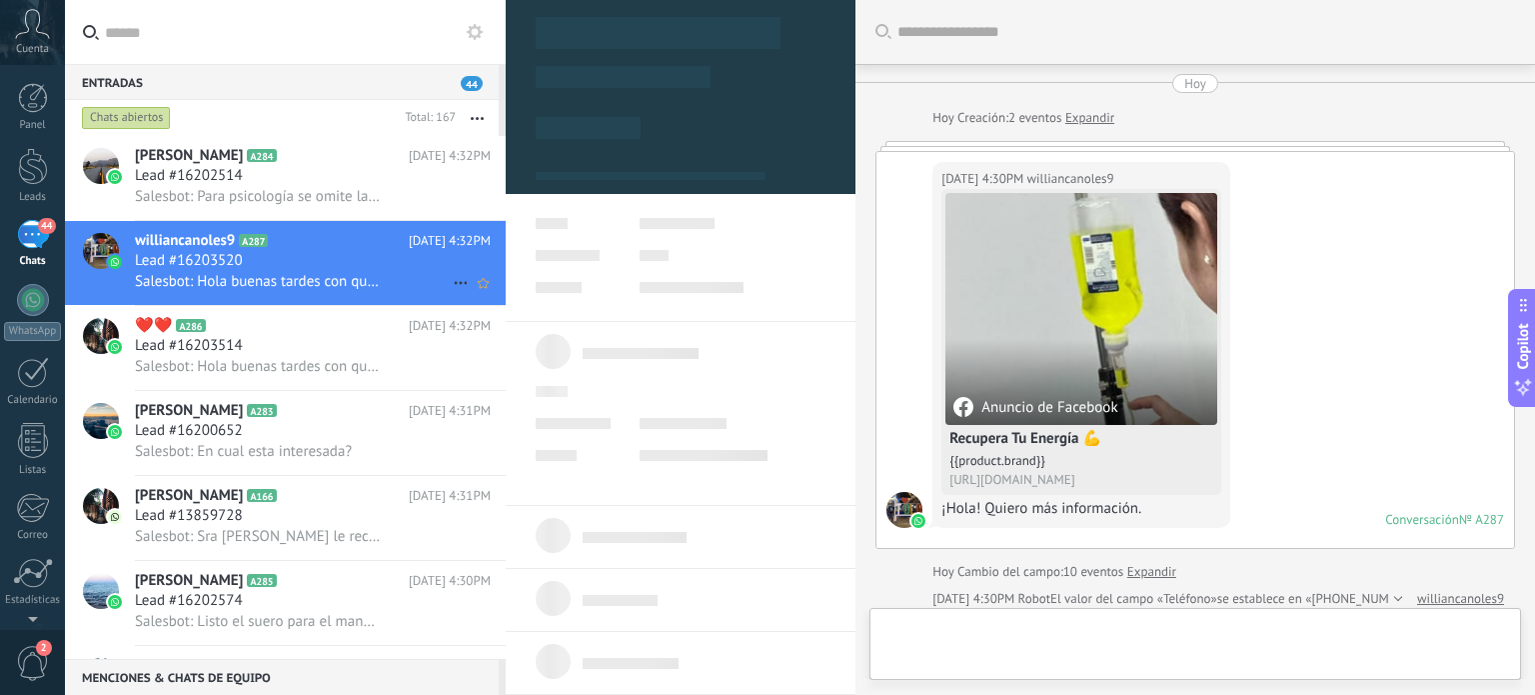
type textarea "**********"
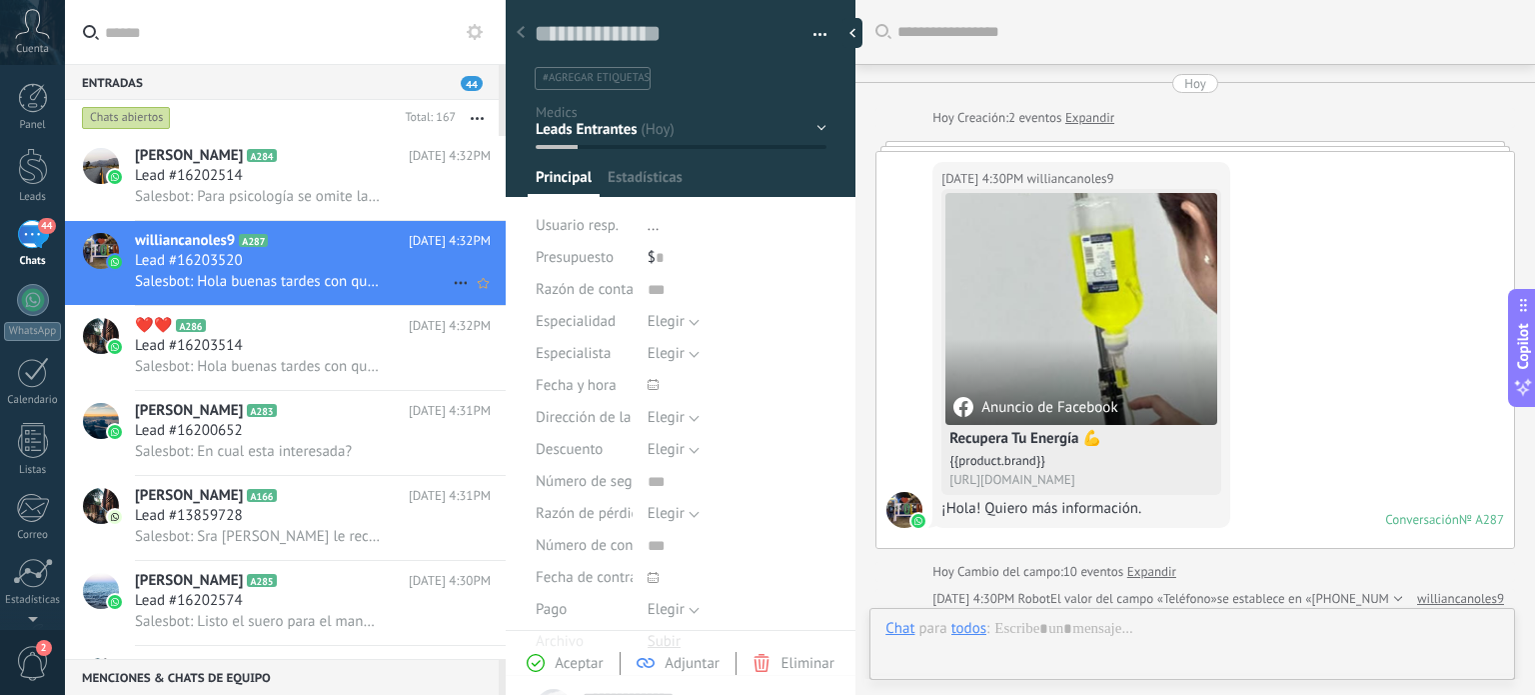
scroll to position [467, 0]
